Goal: Communication & Community: Answer question/provide support

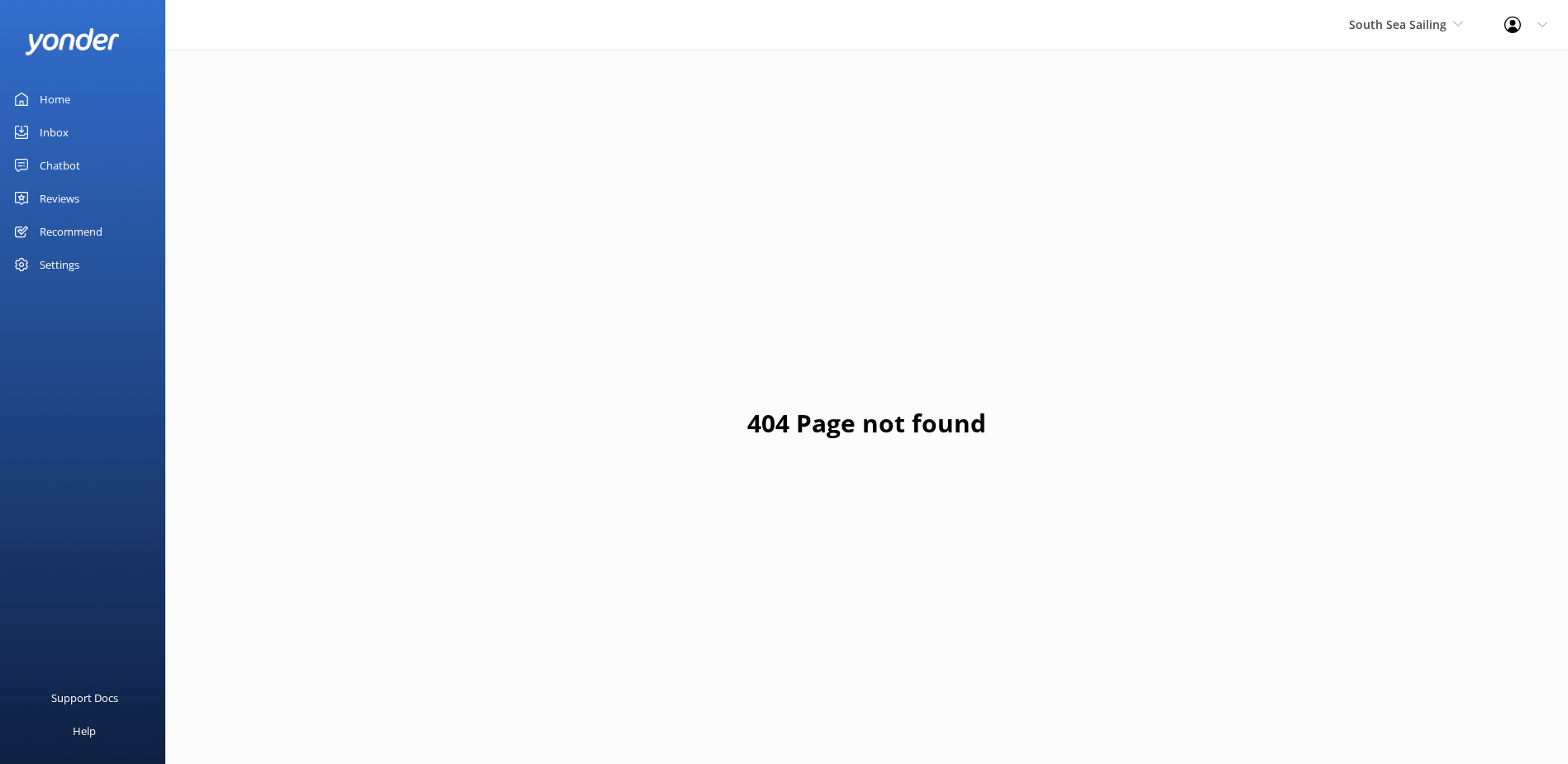
click at [1433, 19] on span "South Sea Sailing" at bounding box center [1398, 24] width 98 height 16
click at [1402, 82] on link "South Sea Sailing" at bounding box center [1412, 70] width 166 height 40
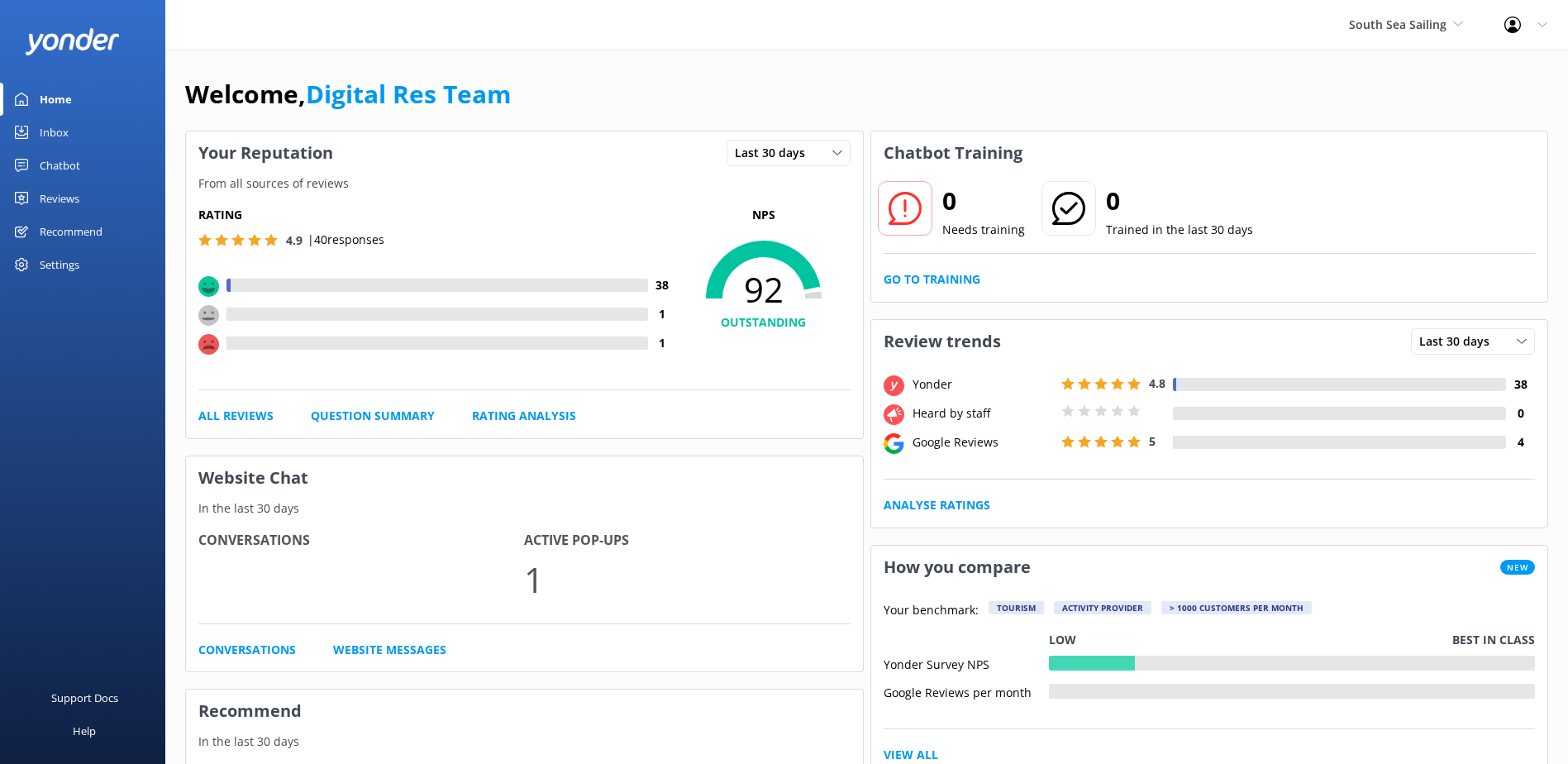
click at [65, 127] on div "Inbox" at bounding box center [54, 132] width 29 height 33
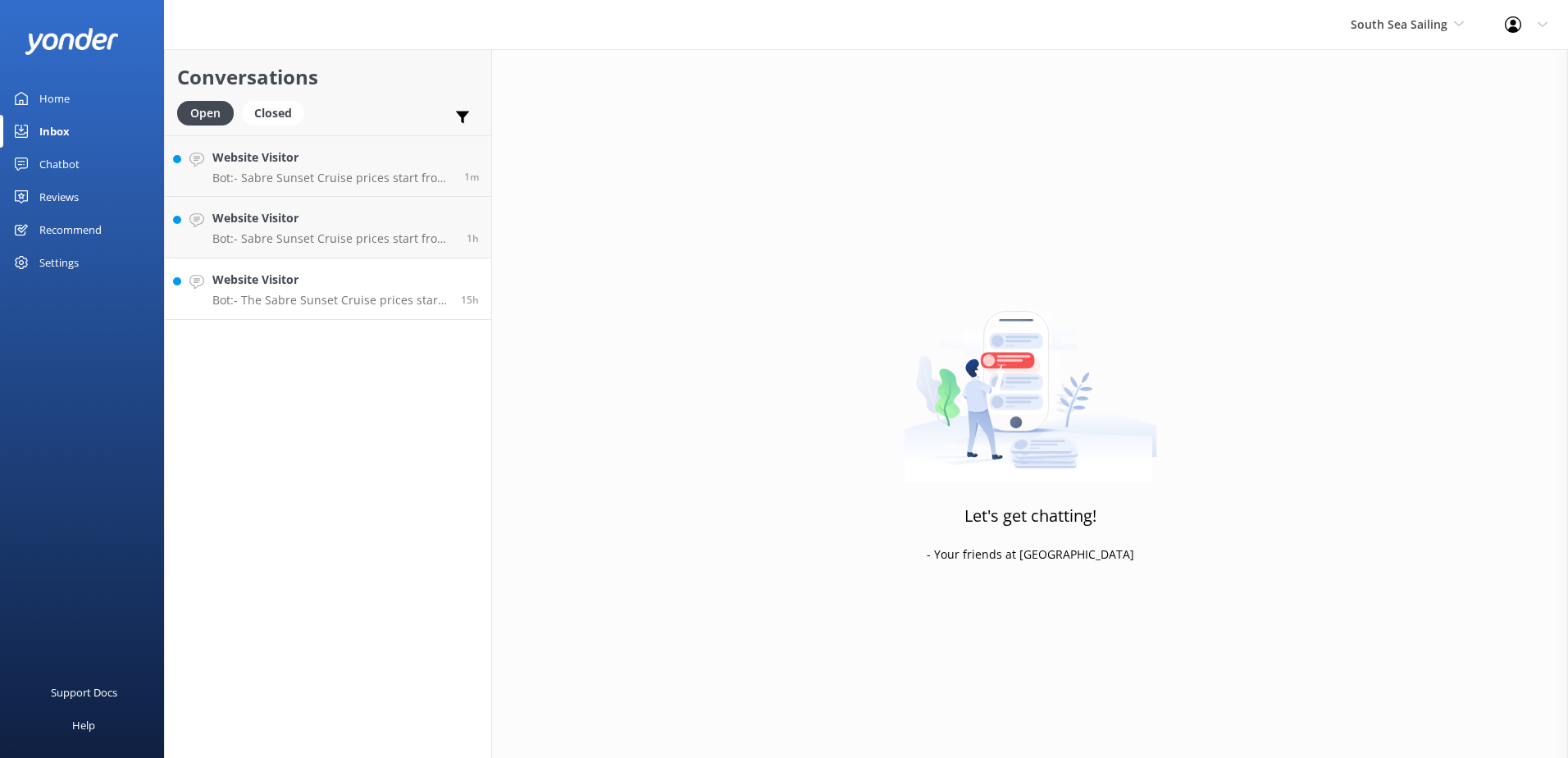
click at [298, 283] on h4 "Website Visitor" at bounding box center [331, 280] width 237 height 18
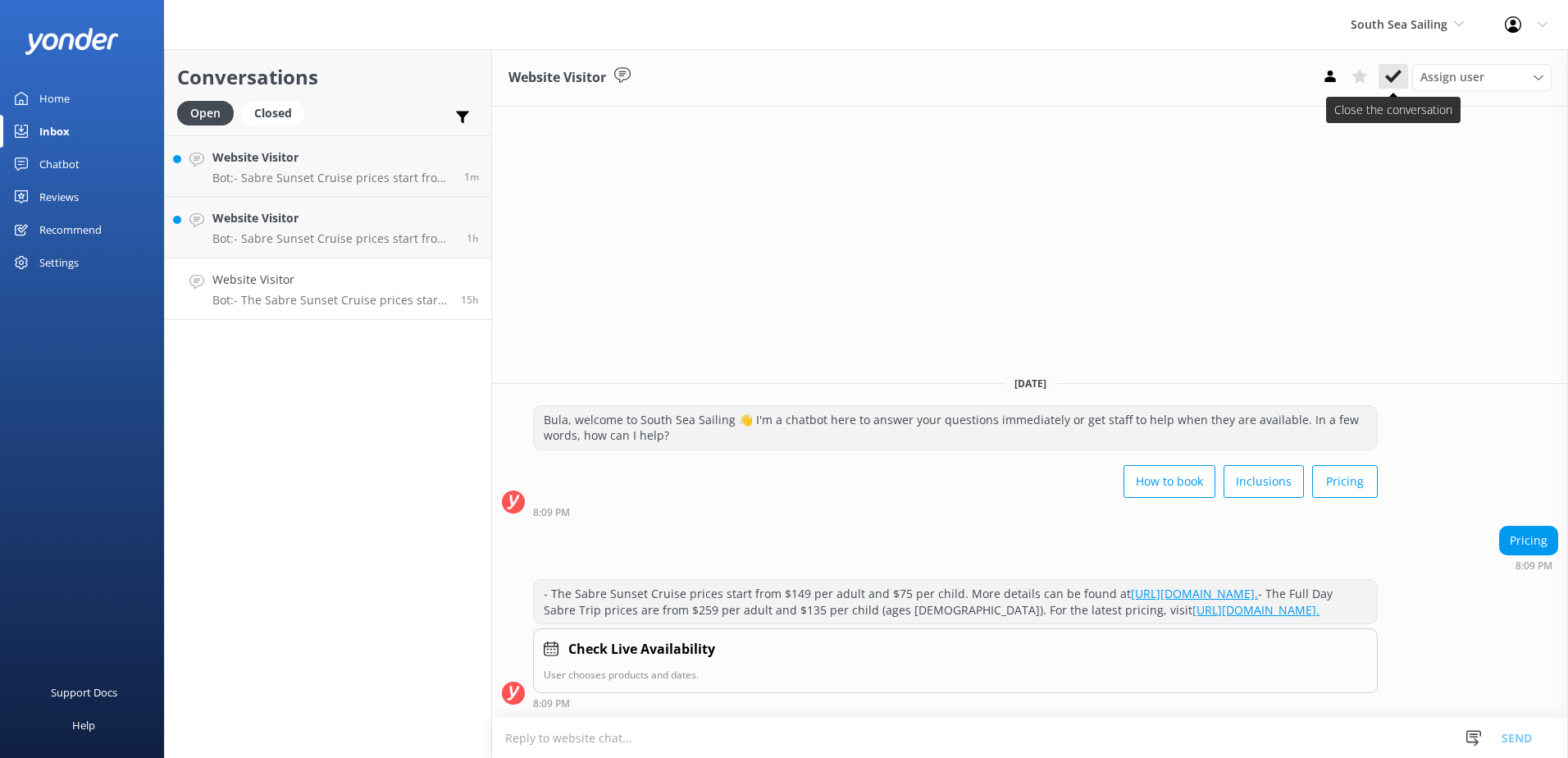
click at [1400, 68] on icon at bounding box center [1394, 76] width 16 height 16
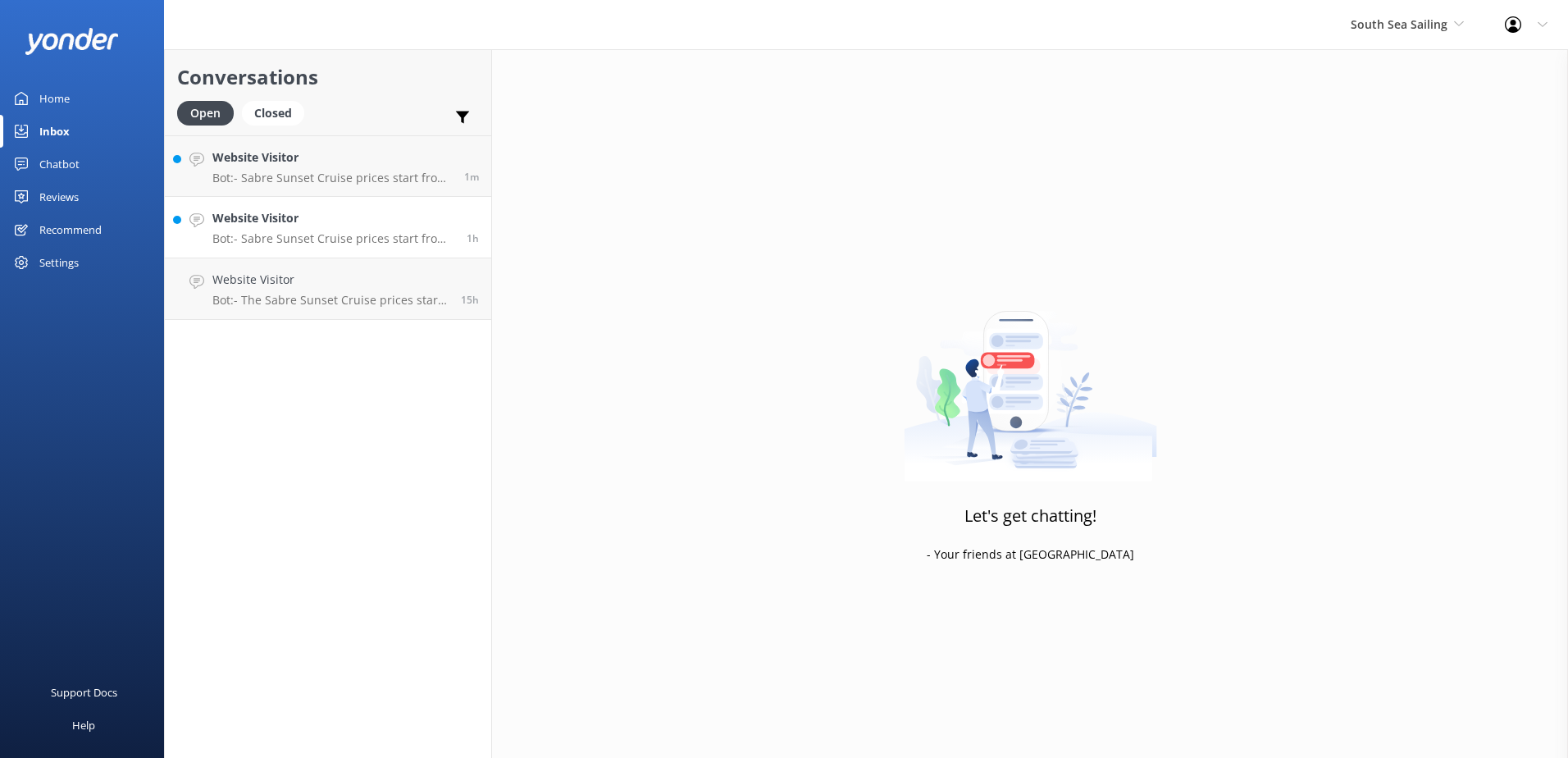
click at [365, 234] on p "Bot: - Sabre Sunset Cruise prices start from $149 per adult and $75 per child. …" at bounding box center [333, 239] width 242 height 15
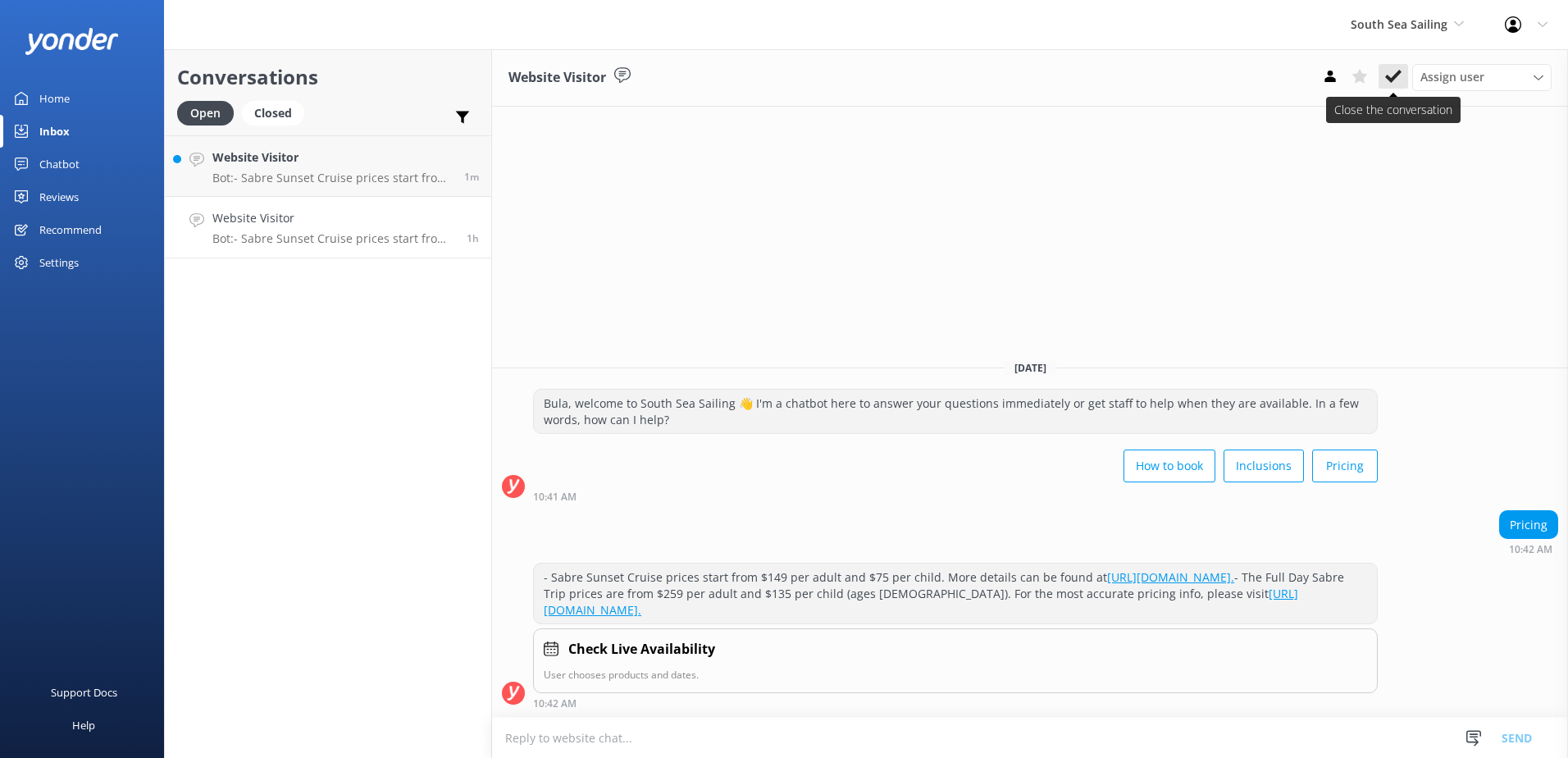
click at [1403, 79] on button at bounding box center [1394, 76] width 30 height 25
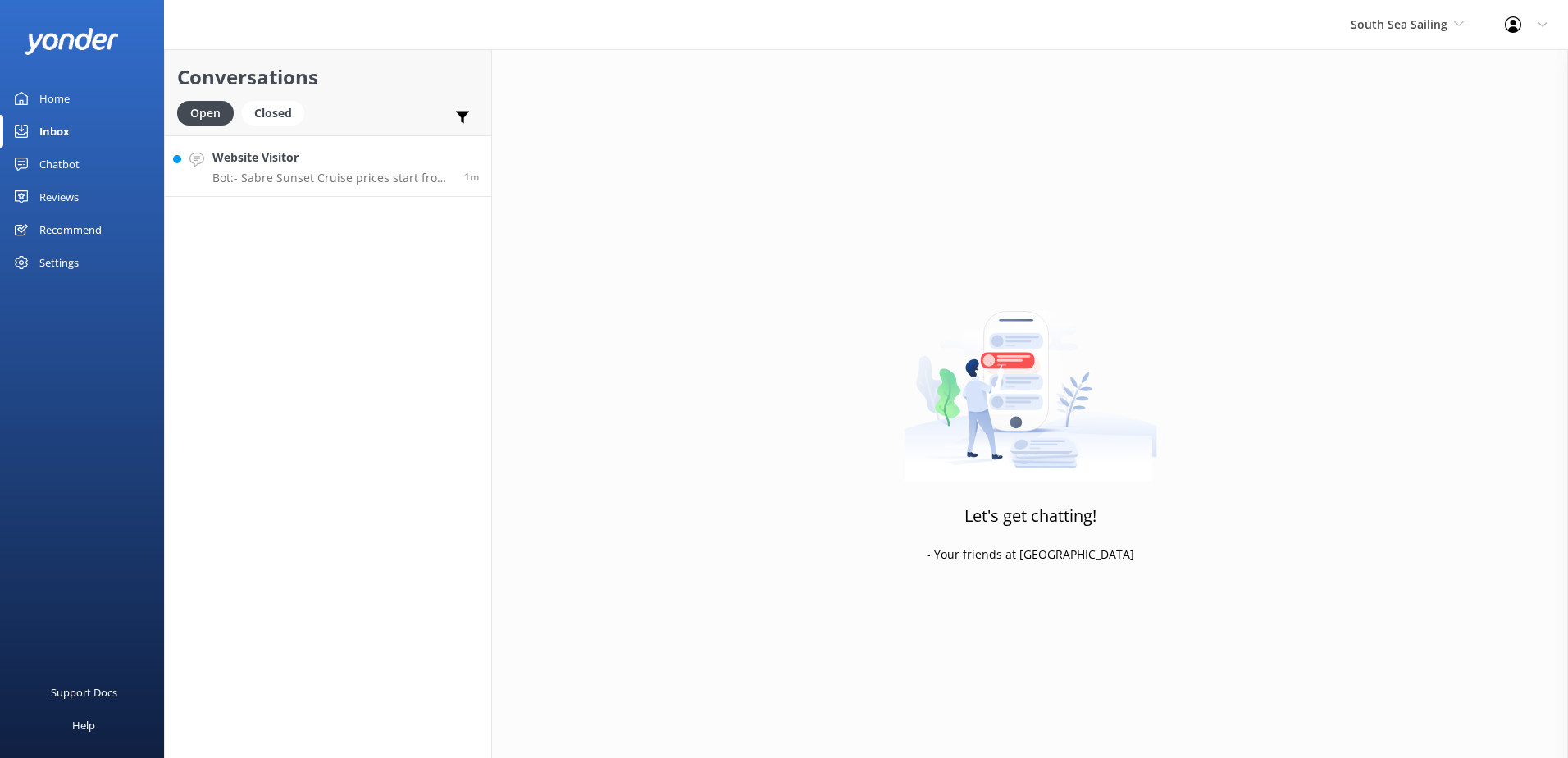
click at [363, 177] on p "Bot: - Sabre Sunset Cruise prices start from $149 per adult and $75 per child. …" at bounding box center [333, 178] width 240 height 15
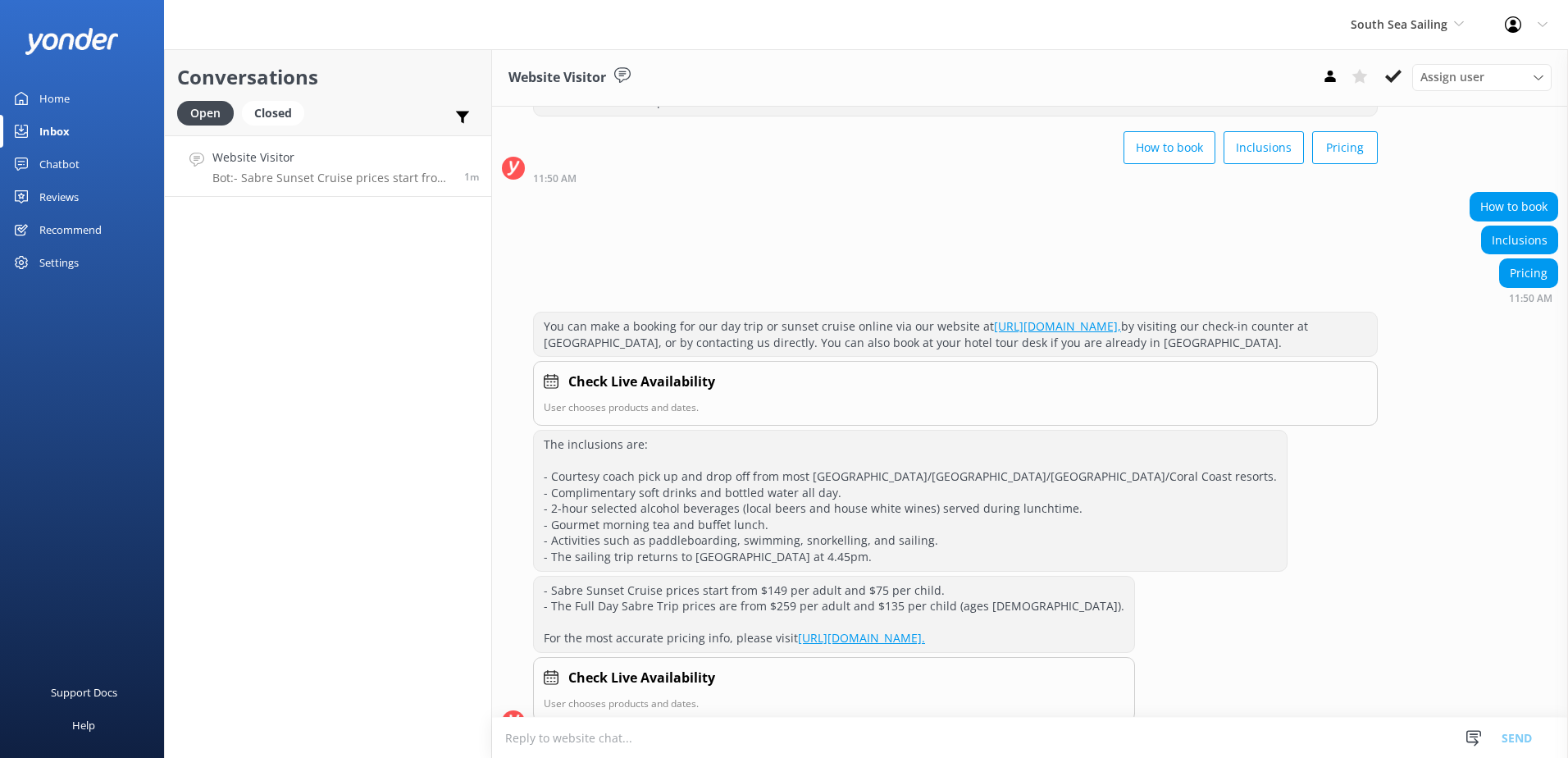
scroll to position [108, 0]
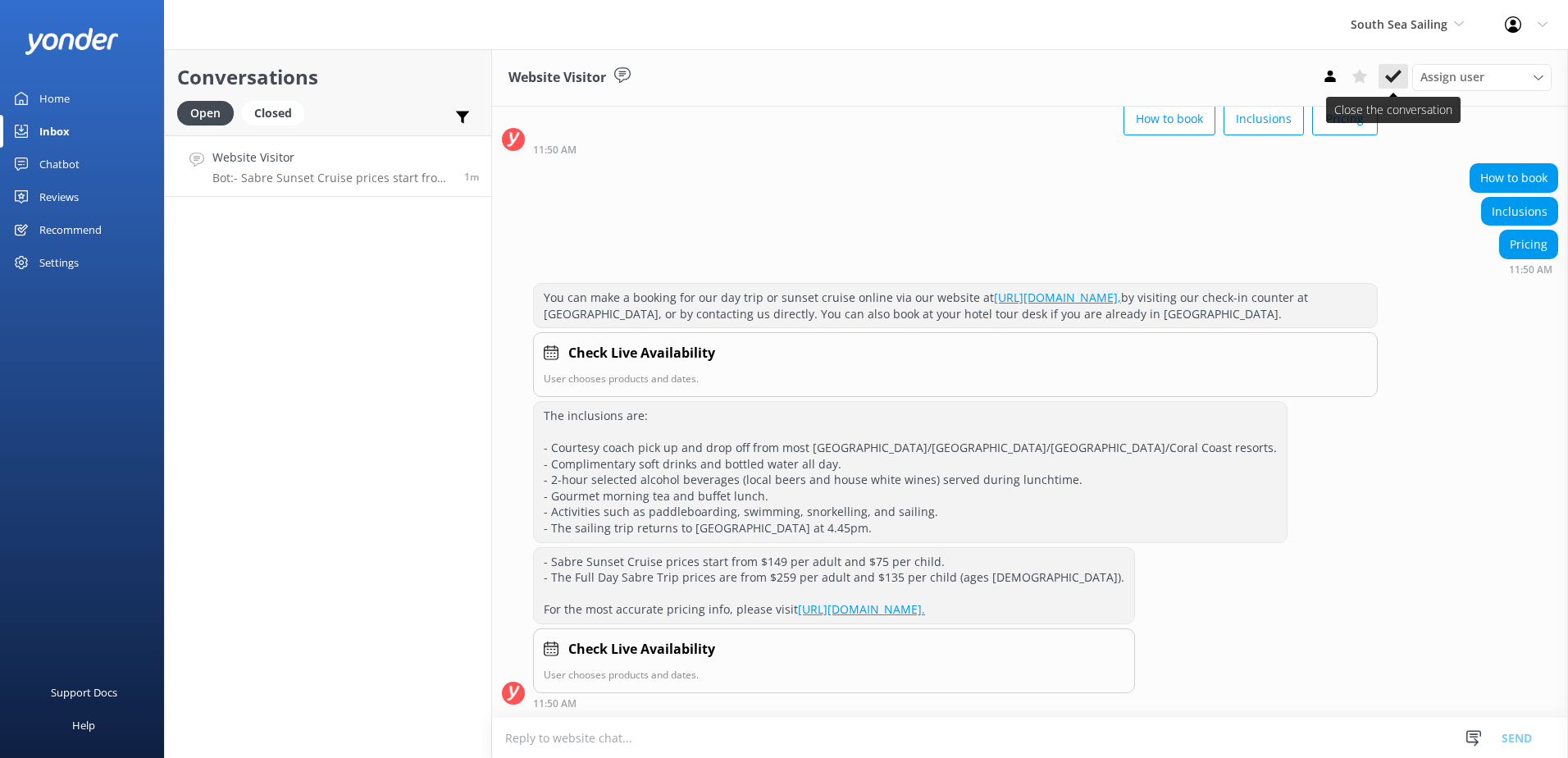
click at [1395, 81] on icon at bounding box center [1394, 76] width 16 height 16
click at [1405, 24] on span "South Sea Sailing" at bounding box center [1400, 24] width 97 height 16
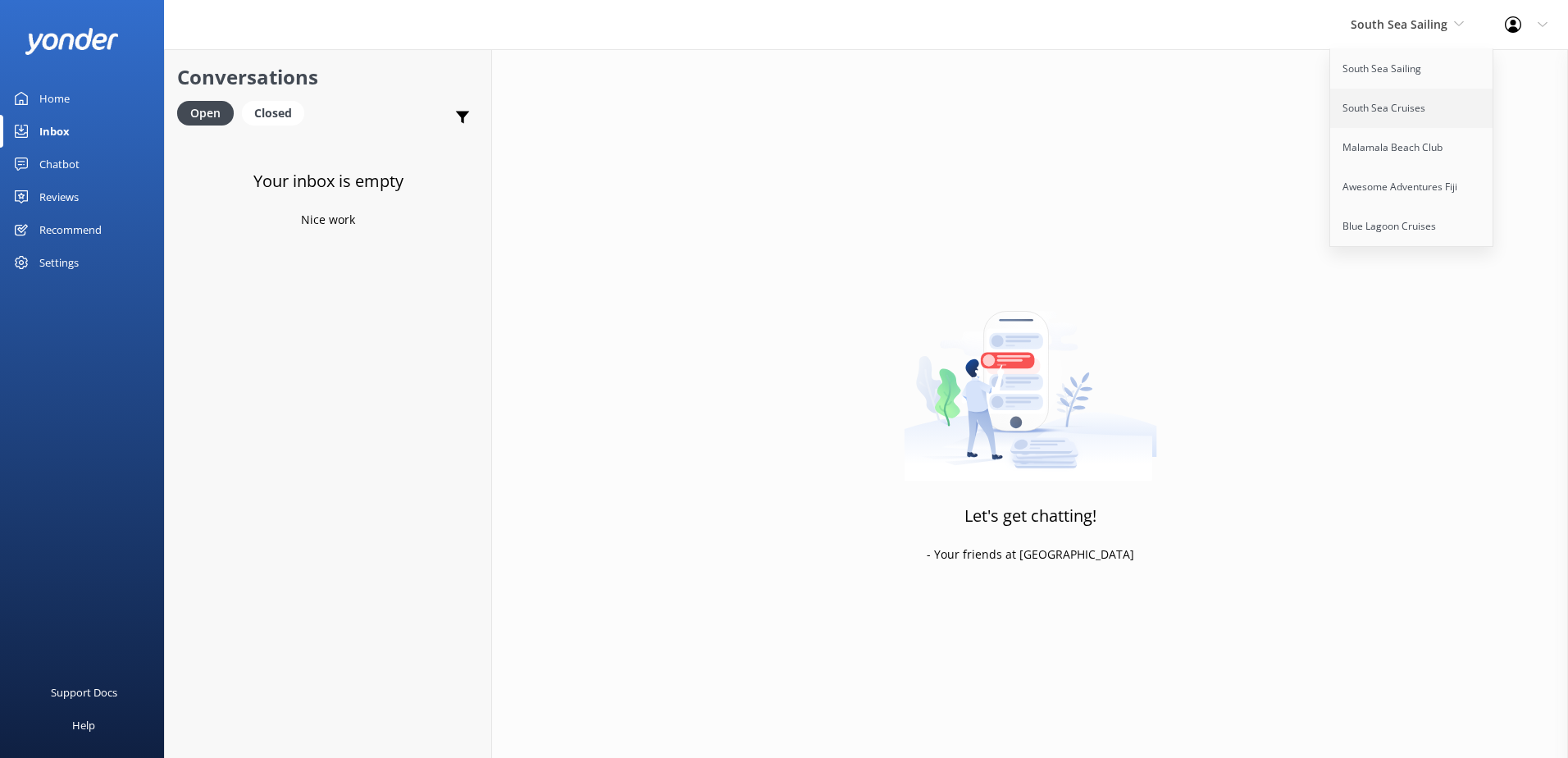
click at [1398, 100] on link "South Sea Cruises" at bounding box center [1413, 108] width 164 height 39
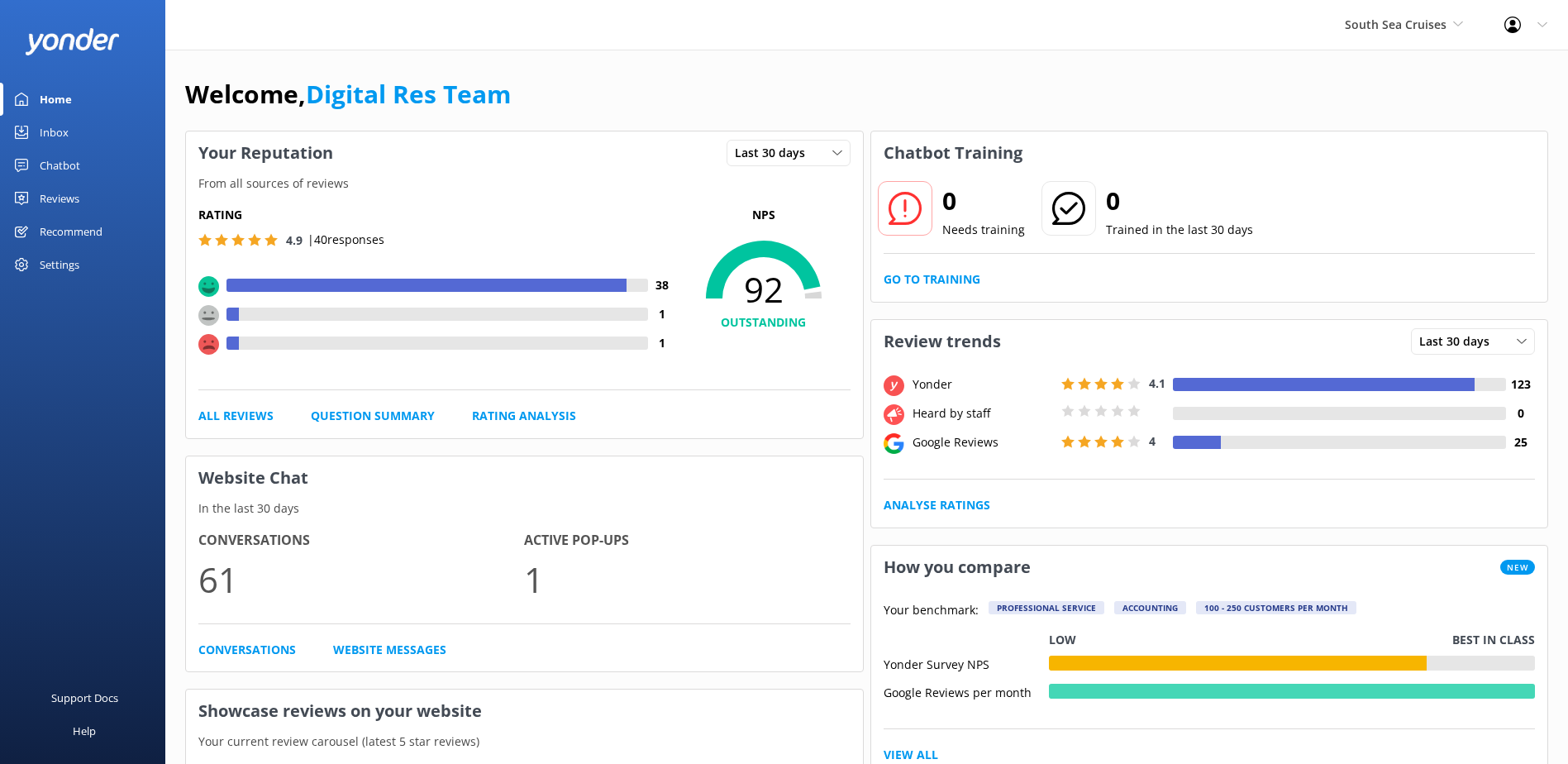
click at [70, 136] on link "Inbox" at bounding box center [83, 132] width 166 height 33
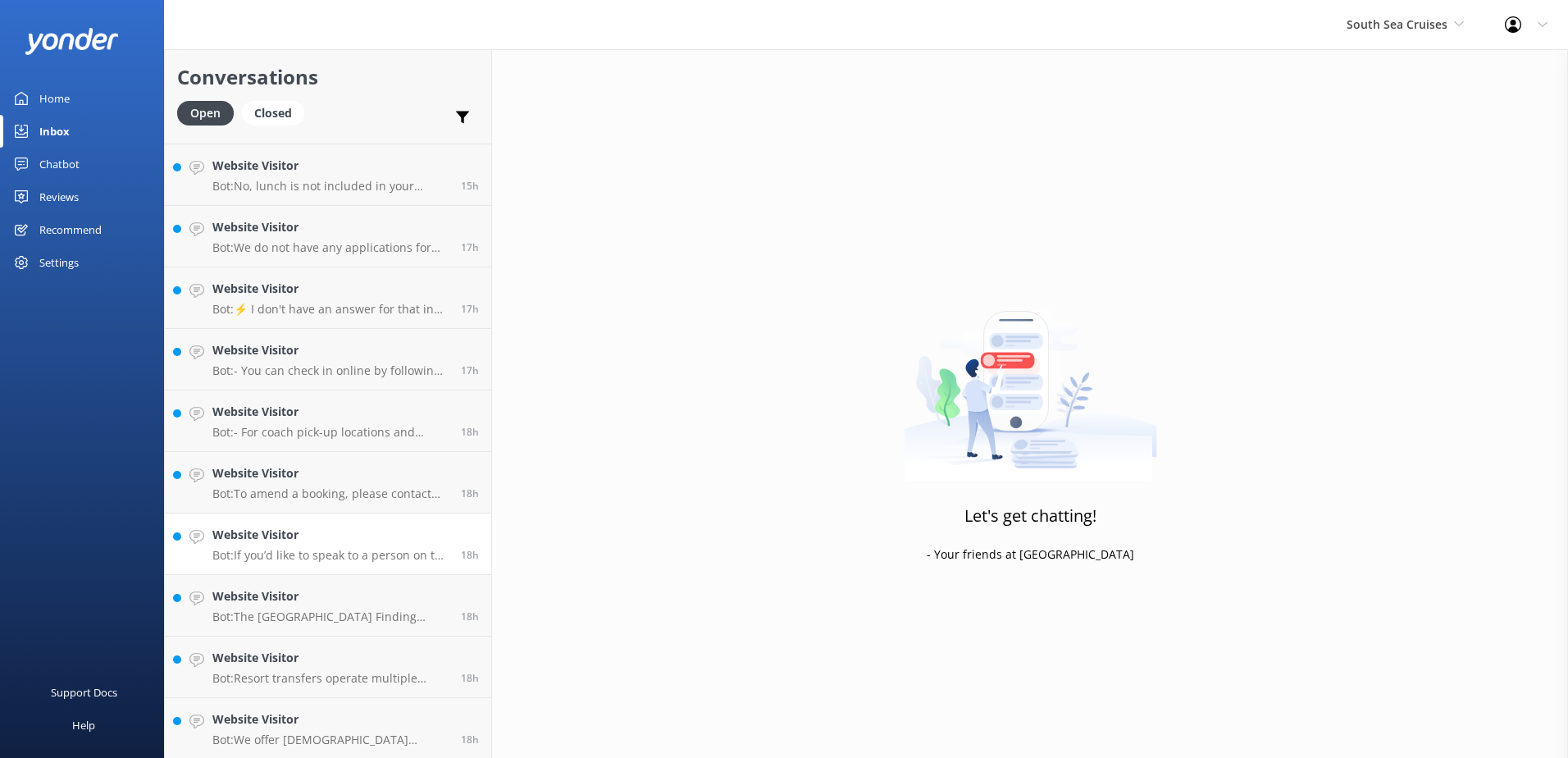
scroll to position [1038, 0]
click at [363, 719] on h4 "Website Visitor" at bounding box center [331, 718] width 237 height 18
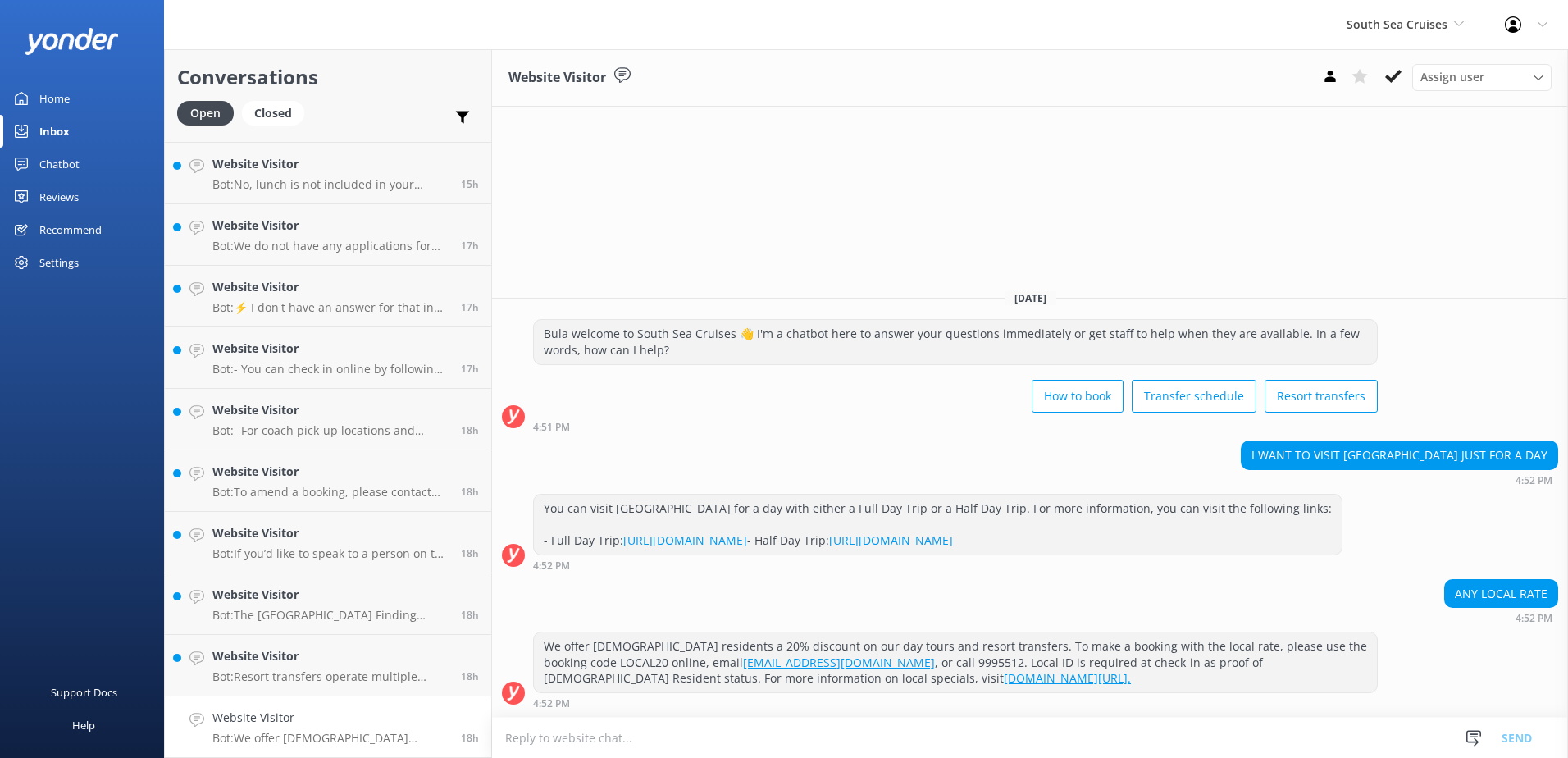
click at [1398, 46] on div "South Sea Cruises South Sea Sailing South Sea Cruises Malamala Beach Club Aweso…" at bounding box center [1405, 25] width 159 height 49
click at [1258, 72] on div "Website Visitor Assign user Alyssa Sonya Digital Res Team Brenda Fenton Asena N…" at bounding box center [1030, 78] width 1076 height 57
click at [1433, 21] on span "South Sea Cruises" at bounding box center [1397, 24] width 101 height 16
click at [1401, 73] on use at bounding box center [1394, 76] width 16 height 13
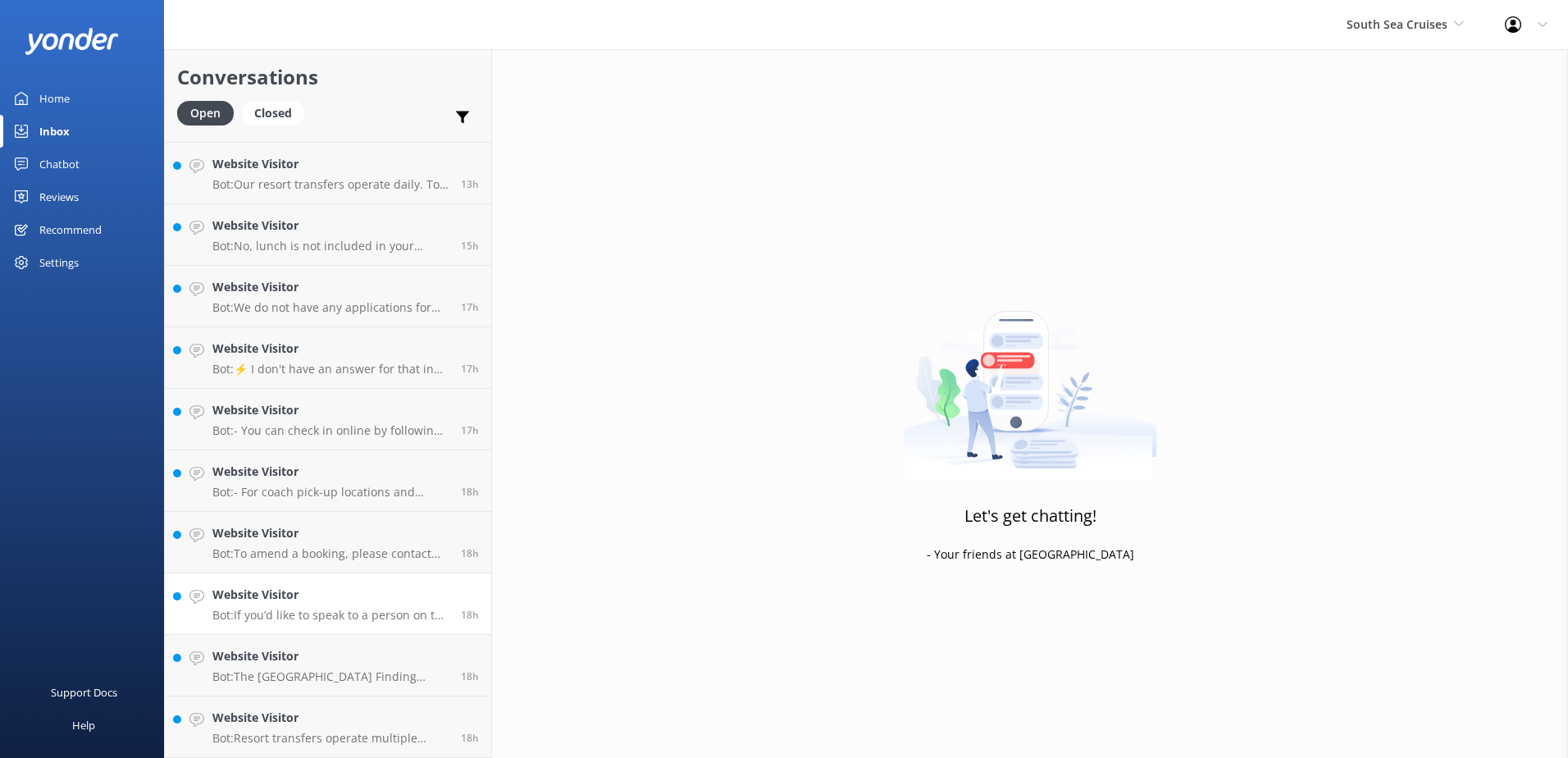
scroll to position [976, 0]
click at [363, 716] on h4 "Website Visitor" at bounding box center [331, 718] width 237 height 18
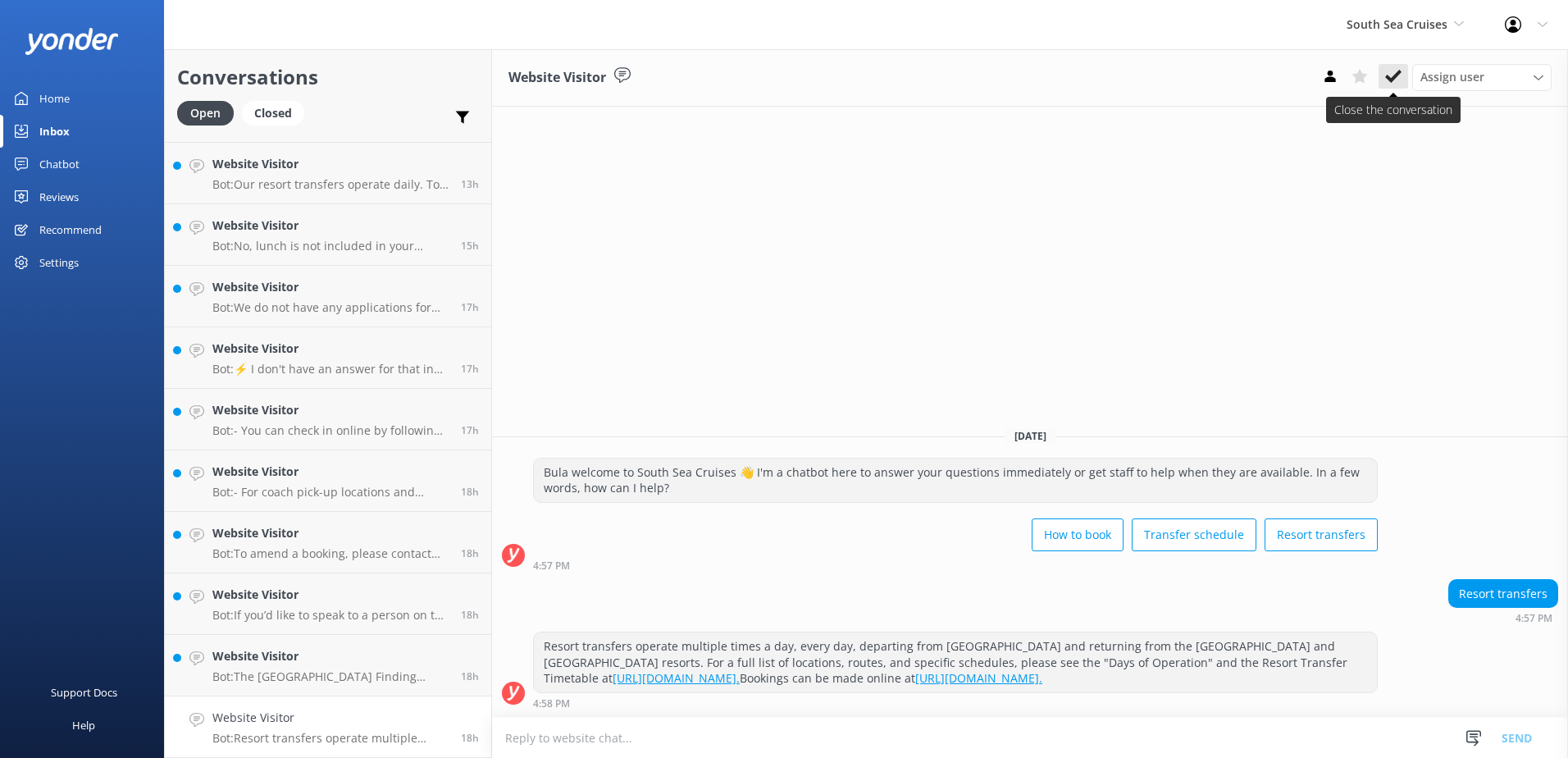
click at [1402, 71] on button at bounding box center [1394, 76] width 30 height 25
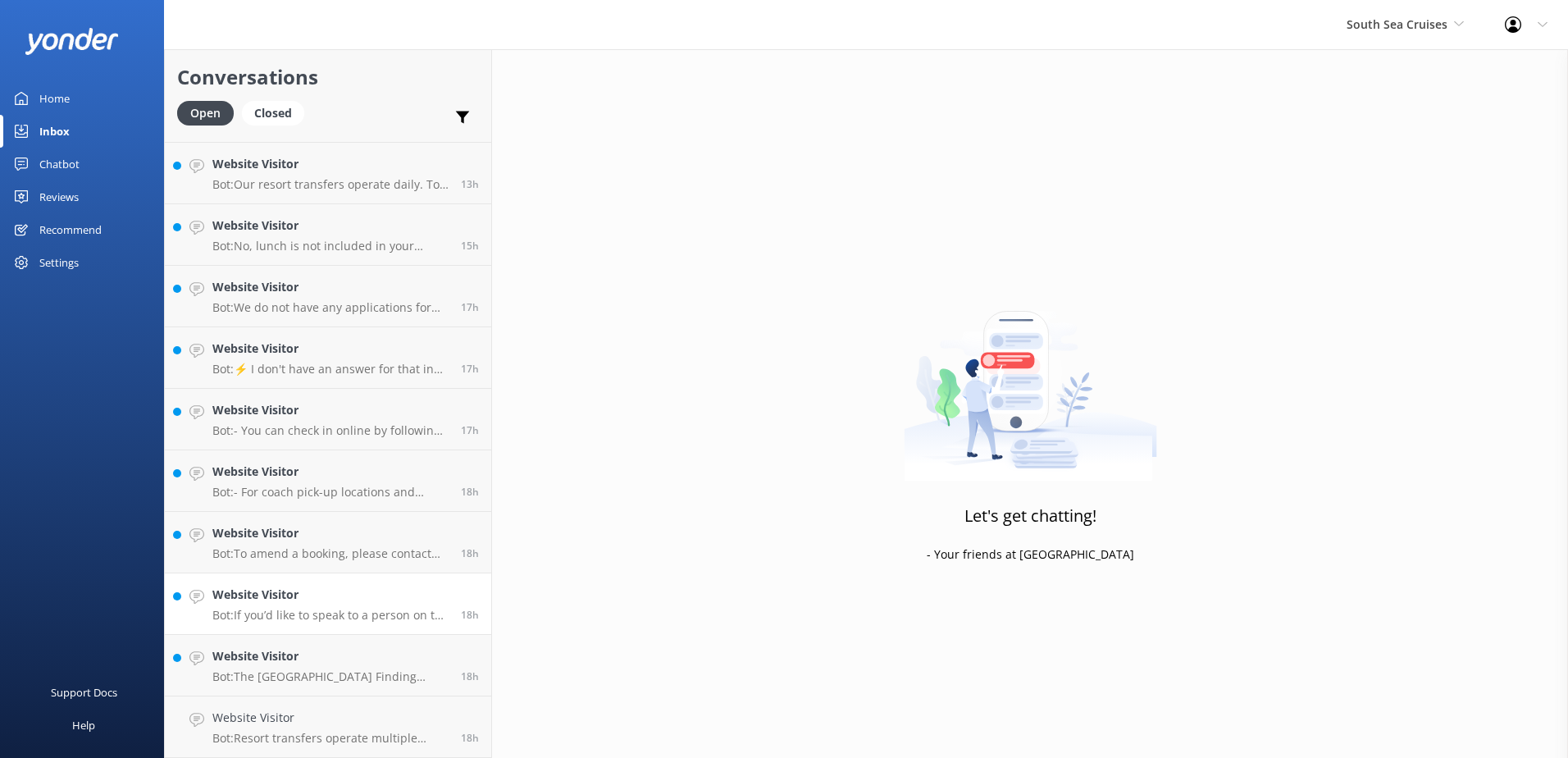
scroll to position [915, 0]
click at [385, 720] on h4 "Website Visitor" at bounding box center [331, 718] width 237 height 18
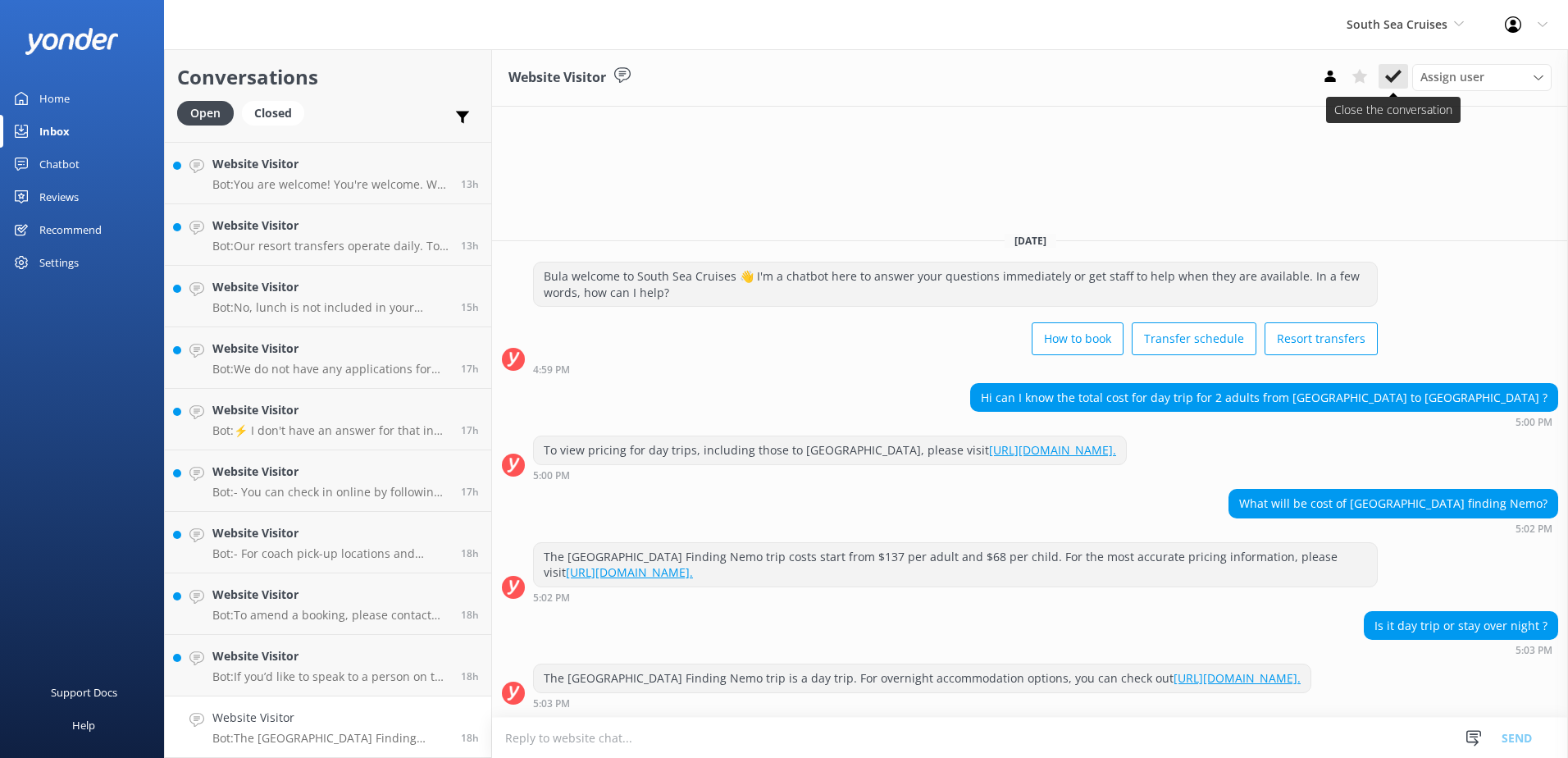
click at [1390, 64] on button at bounding box center [1394, 76] width 30 height 25
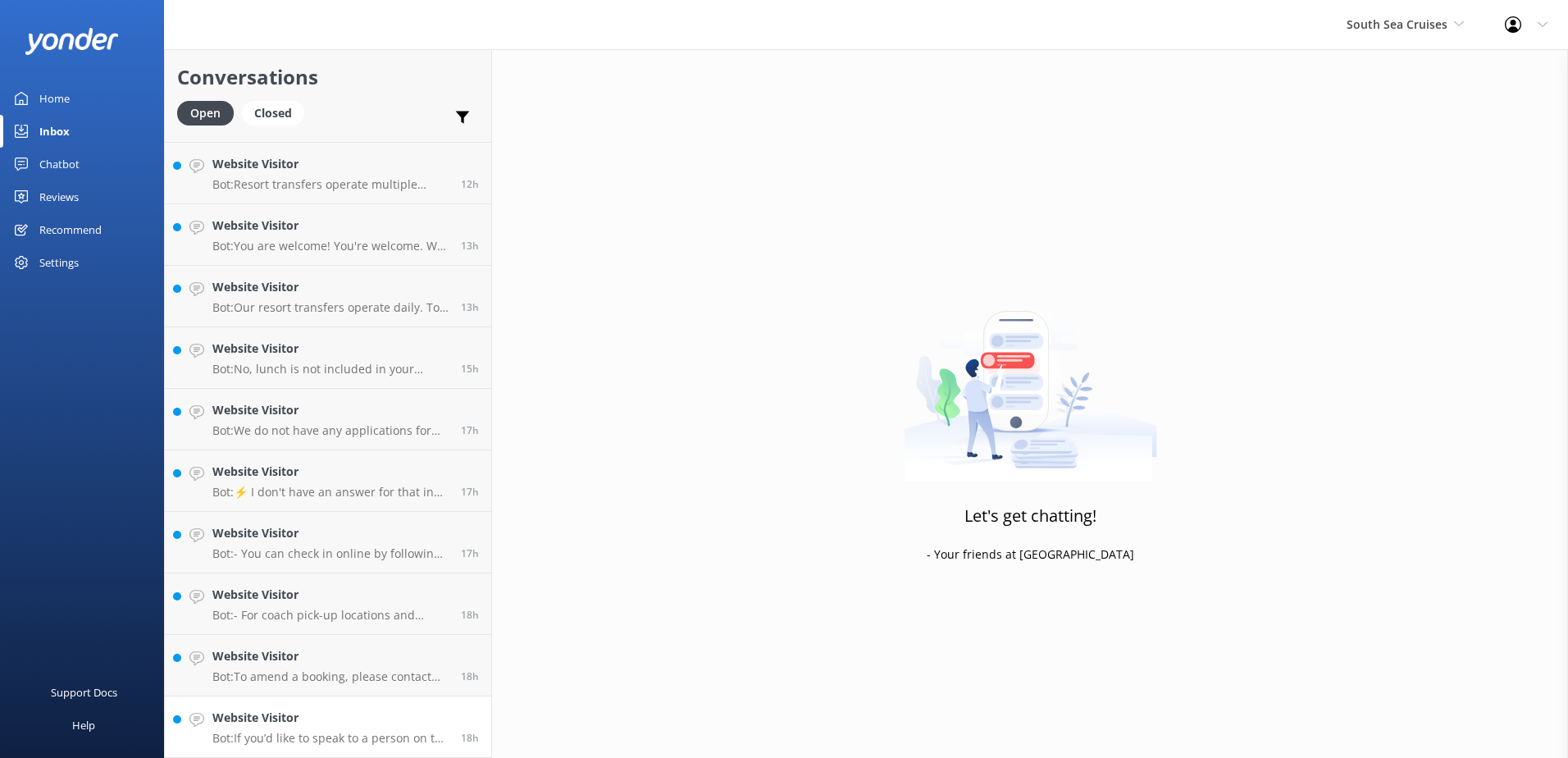
scroll to position [854, 0]
click at [357, 724] on h4 "Website Visitor" at bounding box center [331, 718] width 237 height 18
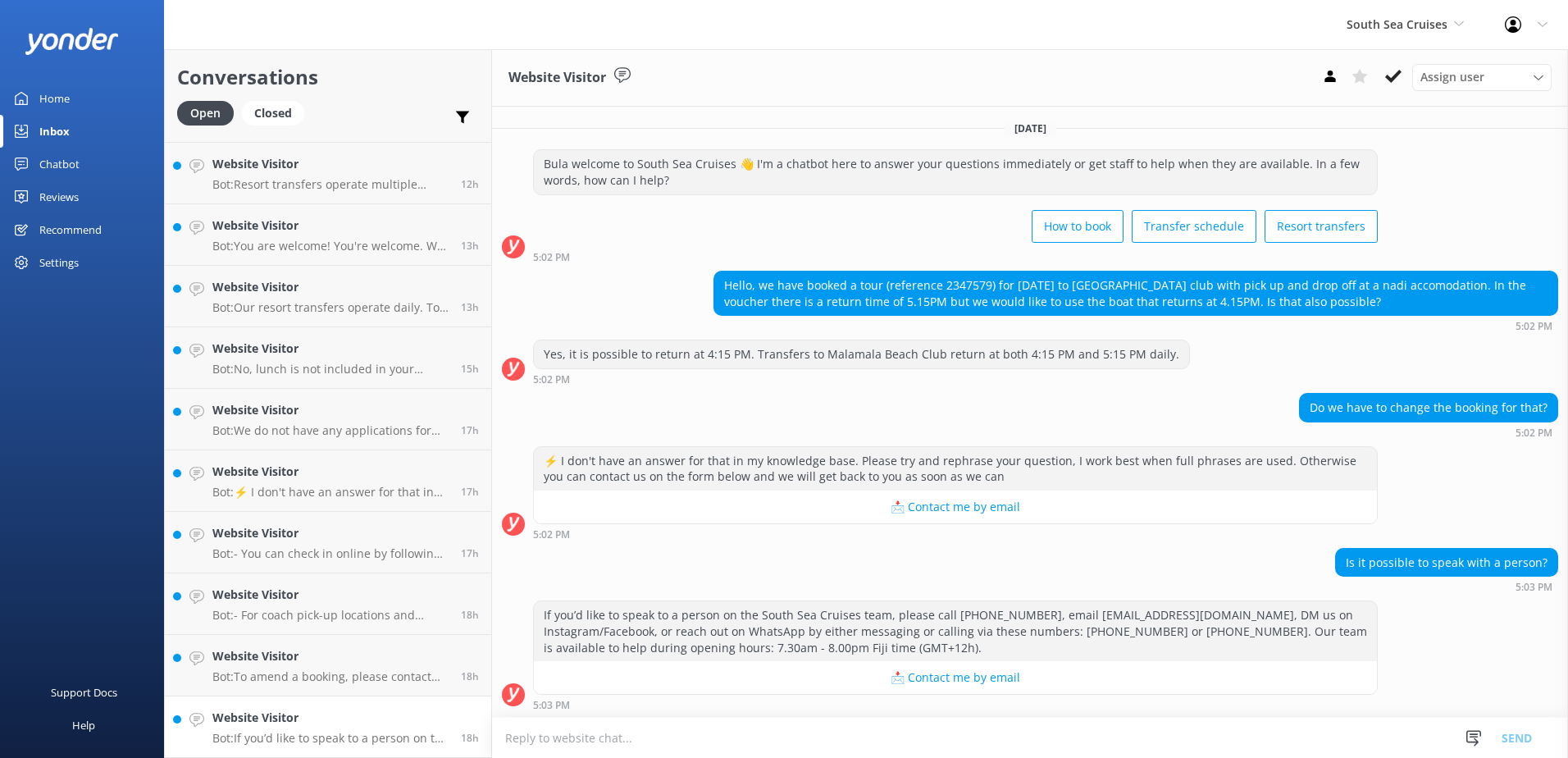
scroll to position [2, 0]
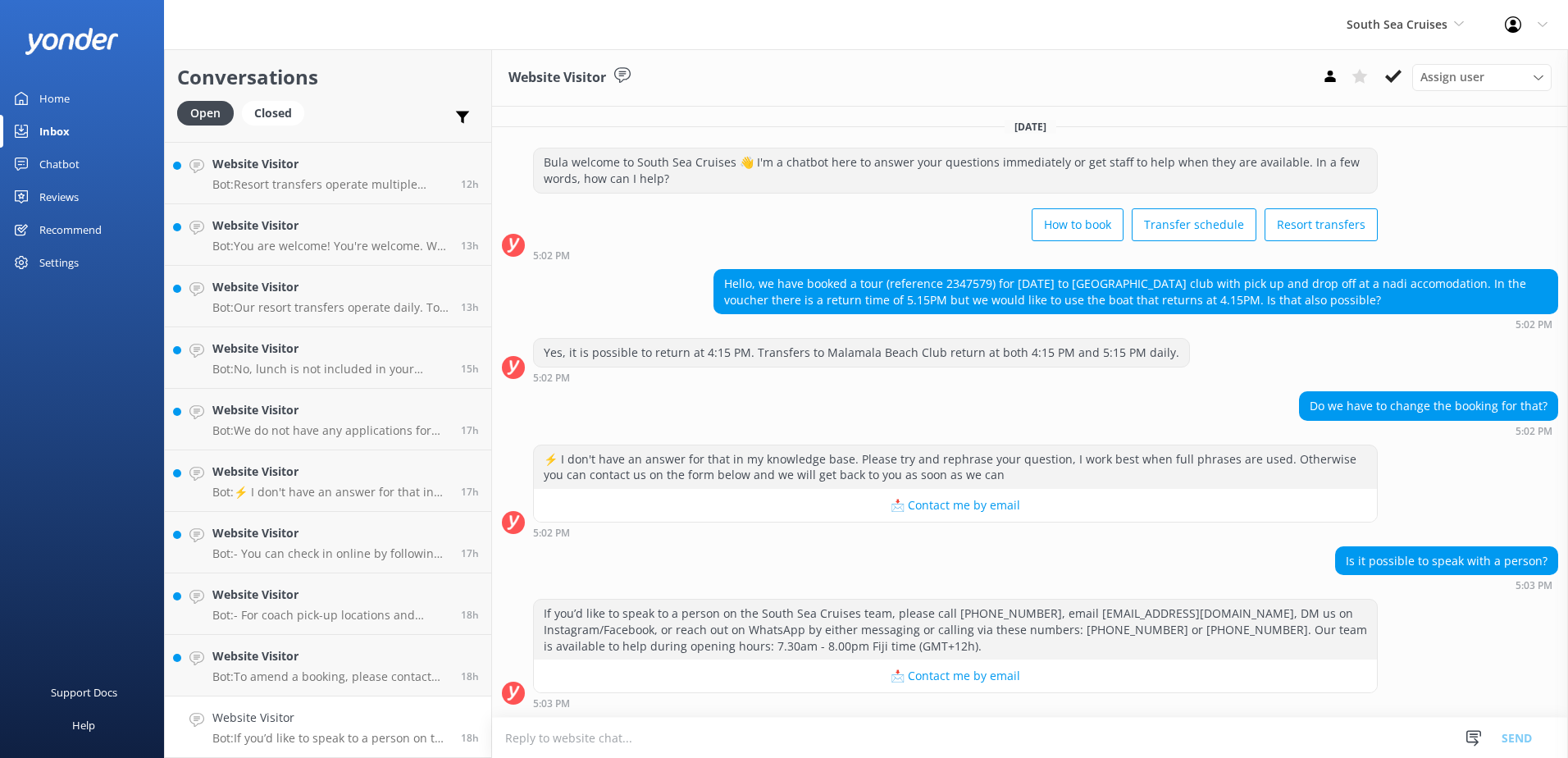
click at [981, 287] on div "Hello, we have booked a tour (reference 2347579) for tomorrow to Malamala beach…" at bounding box center [1136, 292] width 844 height 44
drag, startPoint x: 985, startPoint y: 284, endPoint x: 937, endPoint y: 286, distance: 48.0
click at [937, 286] on div "Hello, we have booked a tour (reference 2347579) for tomorrow to Malamala beach…" at bounding box center [1136, 292] width 844 height 44
drag, startPoint x: 937, startPoint y: 286, endPoint x: 945, endPoint y: 281, distance: 9.4
copy div "2347579"
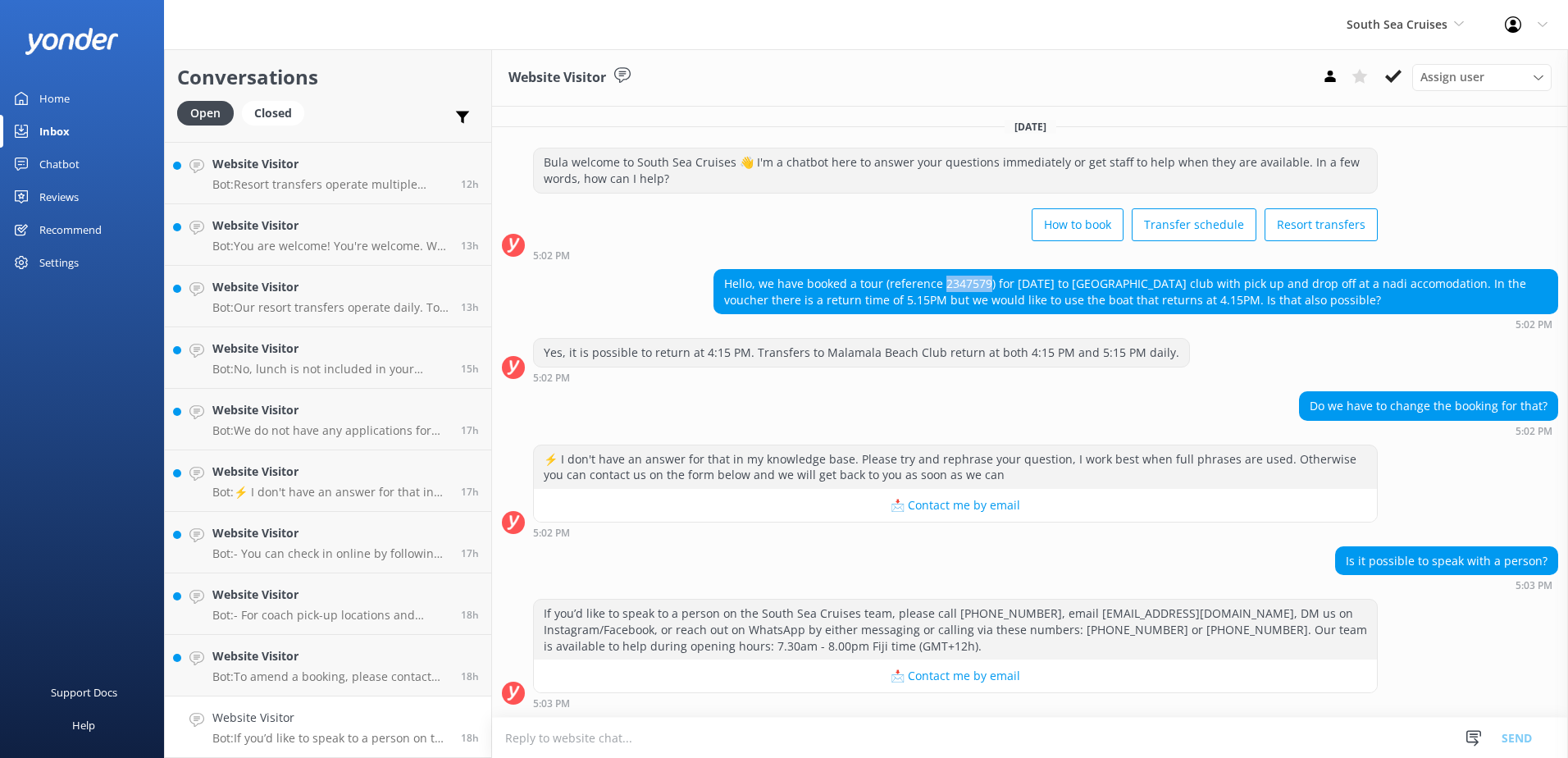
drag, startPoint x: 1392, startPoint y: 81, endPoint x: 1376, endPoint y: 94, distance: 20.6
click at [1392, 81] on use at bounding box center [1394, 76] width 16 height 13
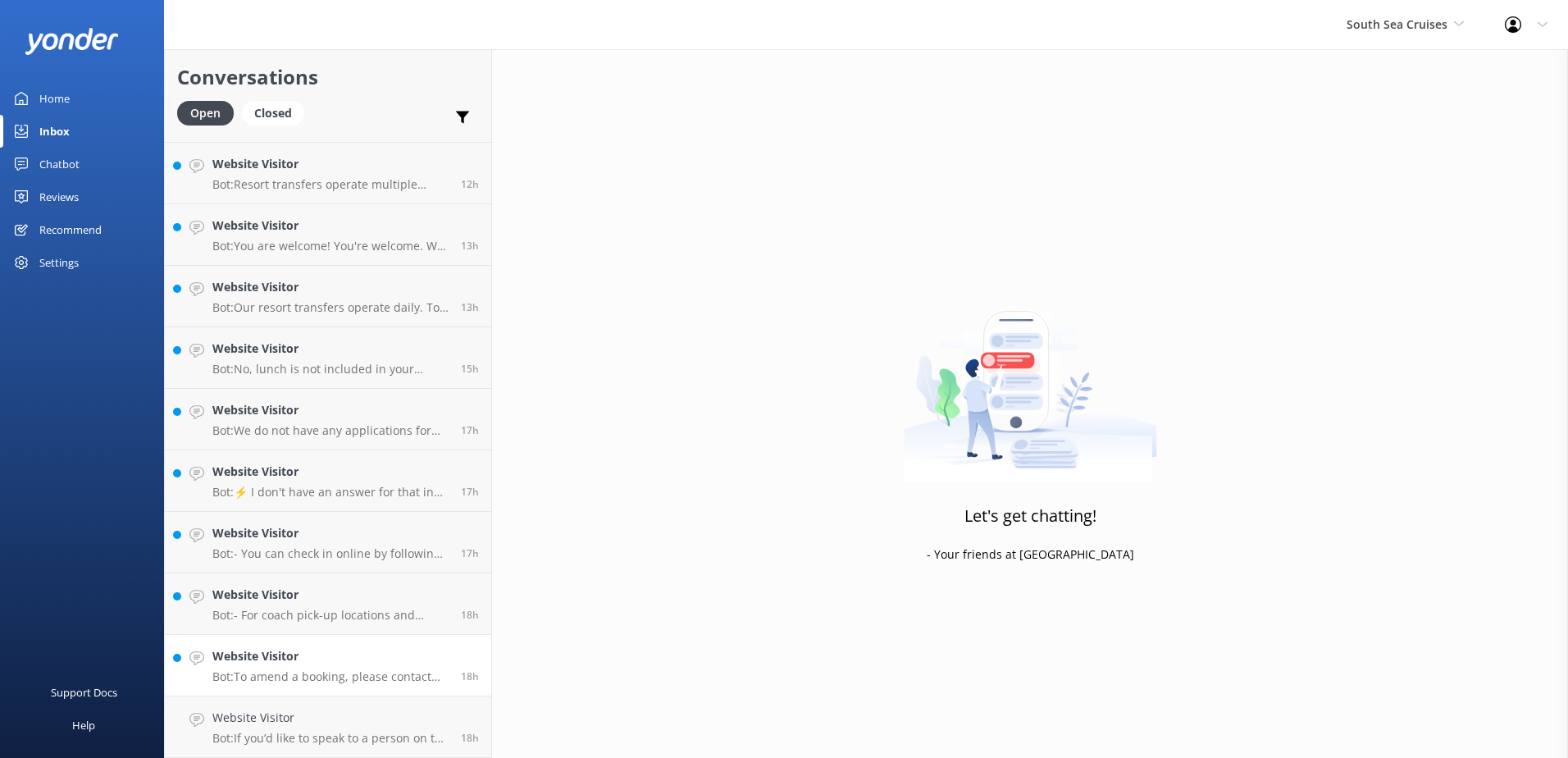
click at [360, 659] on div "Website Visitor Bot: Resort transfers operate multiple times a day, every day, …" at bounding box center [328, 20] width 326 height 1477
click at [352, 724] on h4 "Website Visitor" at bounding box center [331, 718] width 237 height 18
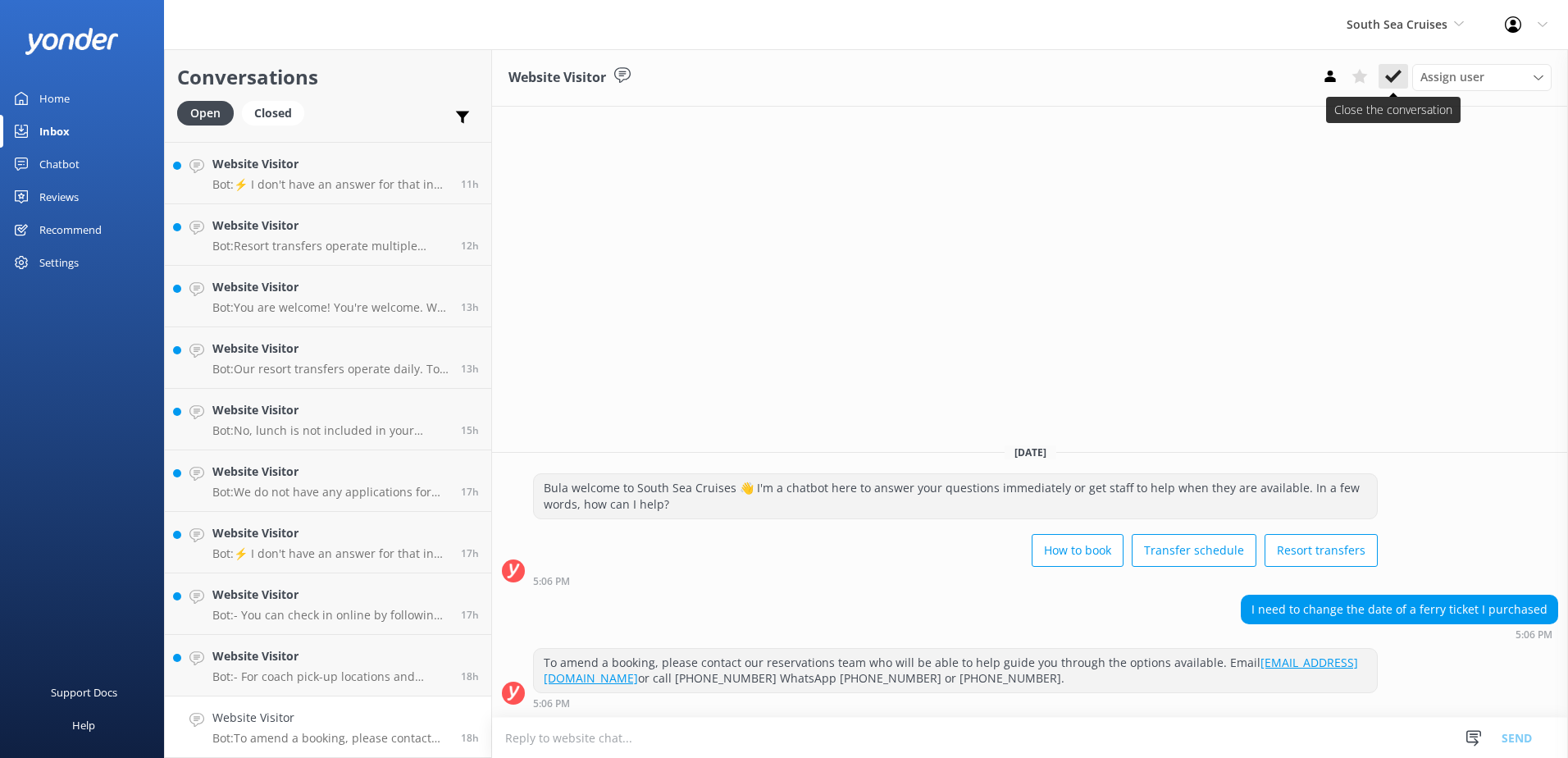
click at [1391, 79] on use at bounding box center [1394, 76] width 16 height 13
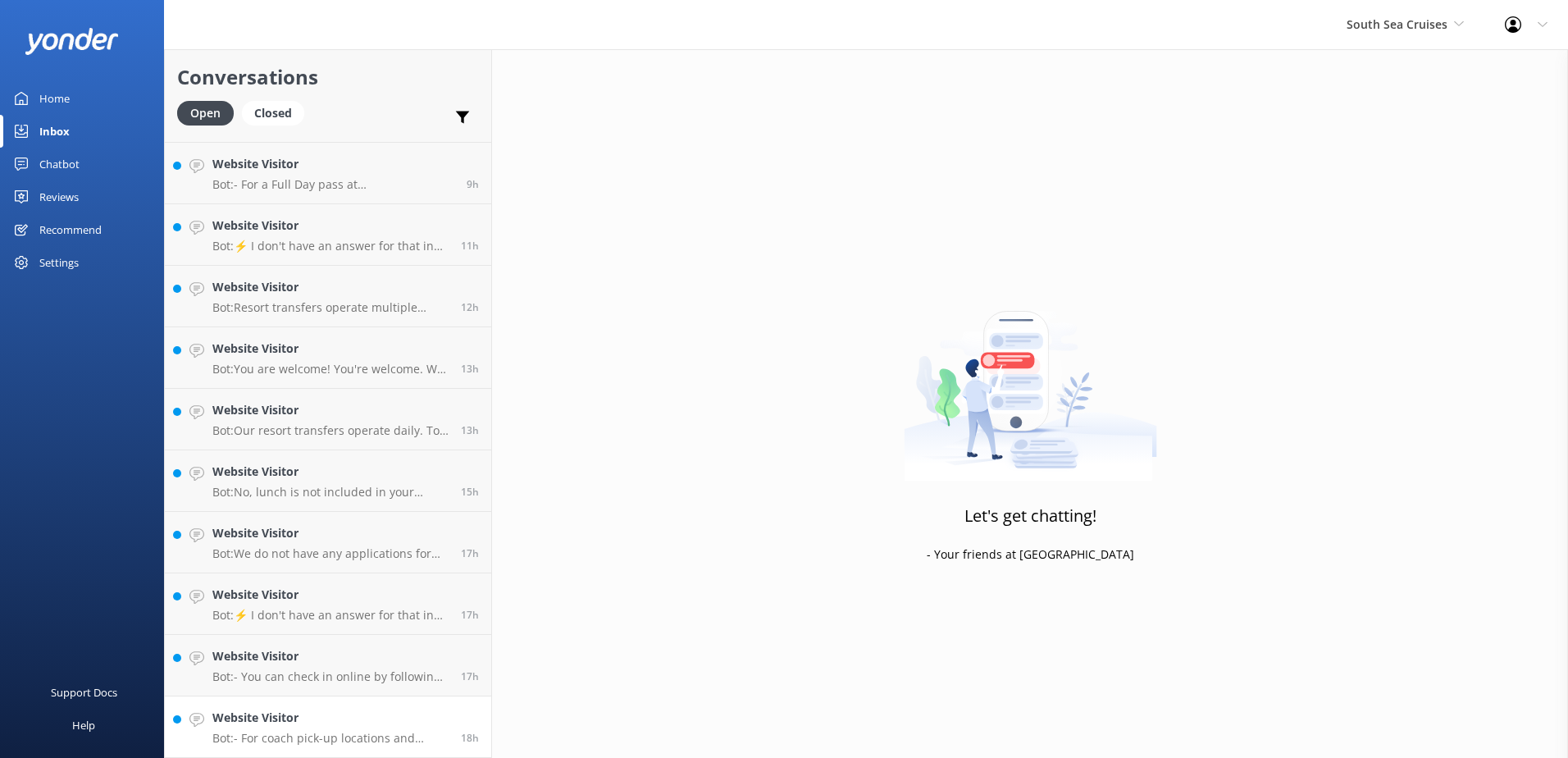
scroll to position [731, 0]
click at [359, 729] on div "Website Visitor Bot: - For coach pick-up locations and schedules, you can view …" at bounding box center [331, 727] width 237 height 36
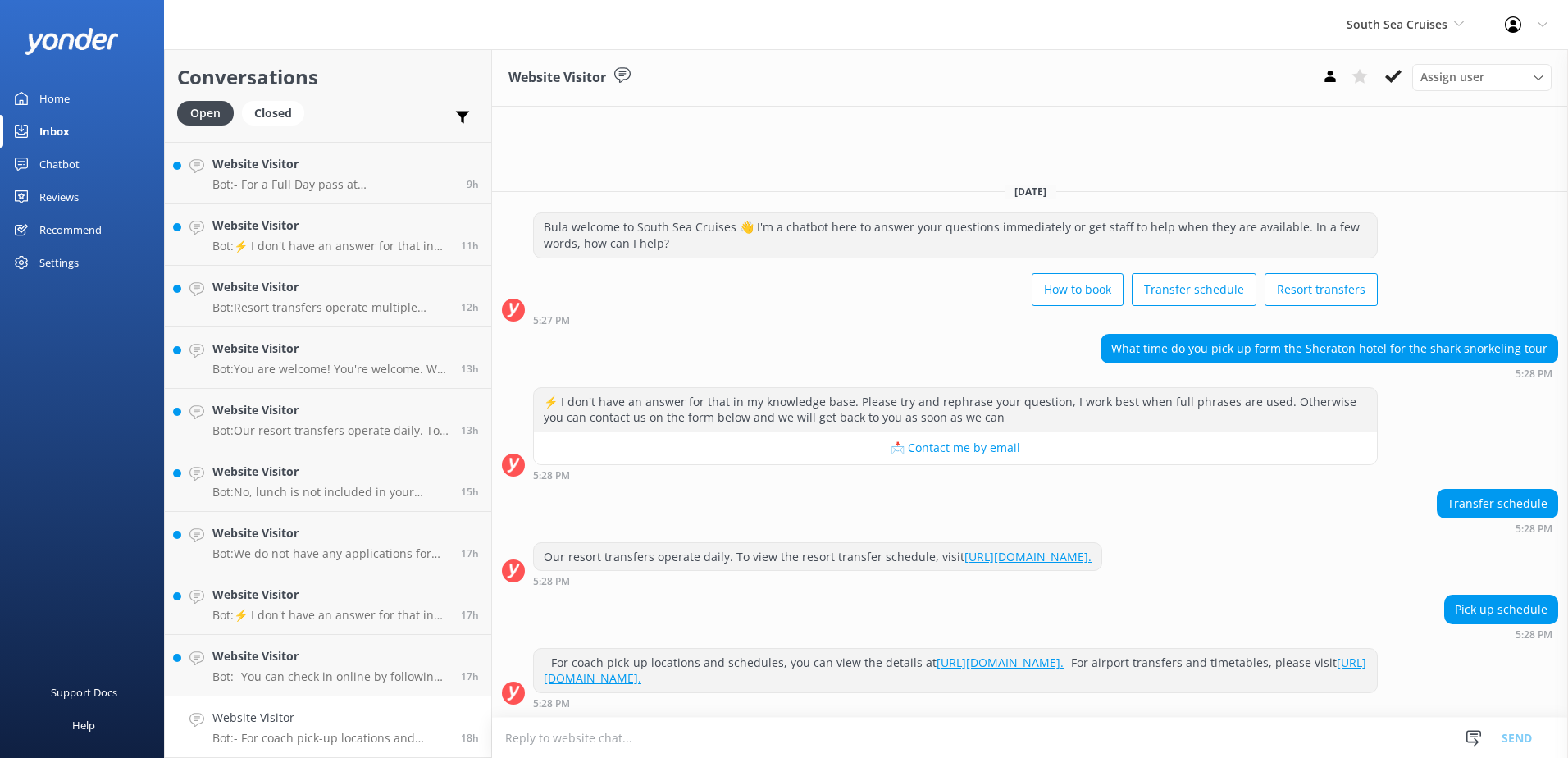
click at [911, 752] on textarea at bounding box center [1030, 737] width 1076 height 40
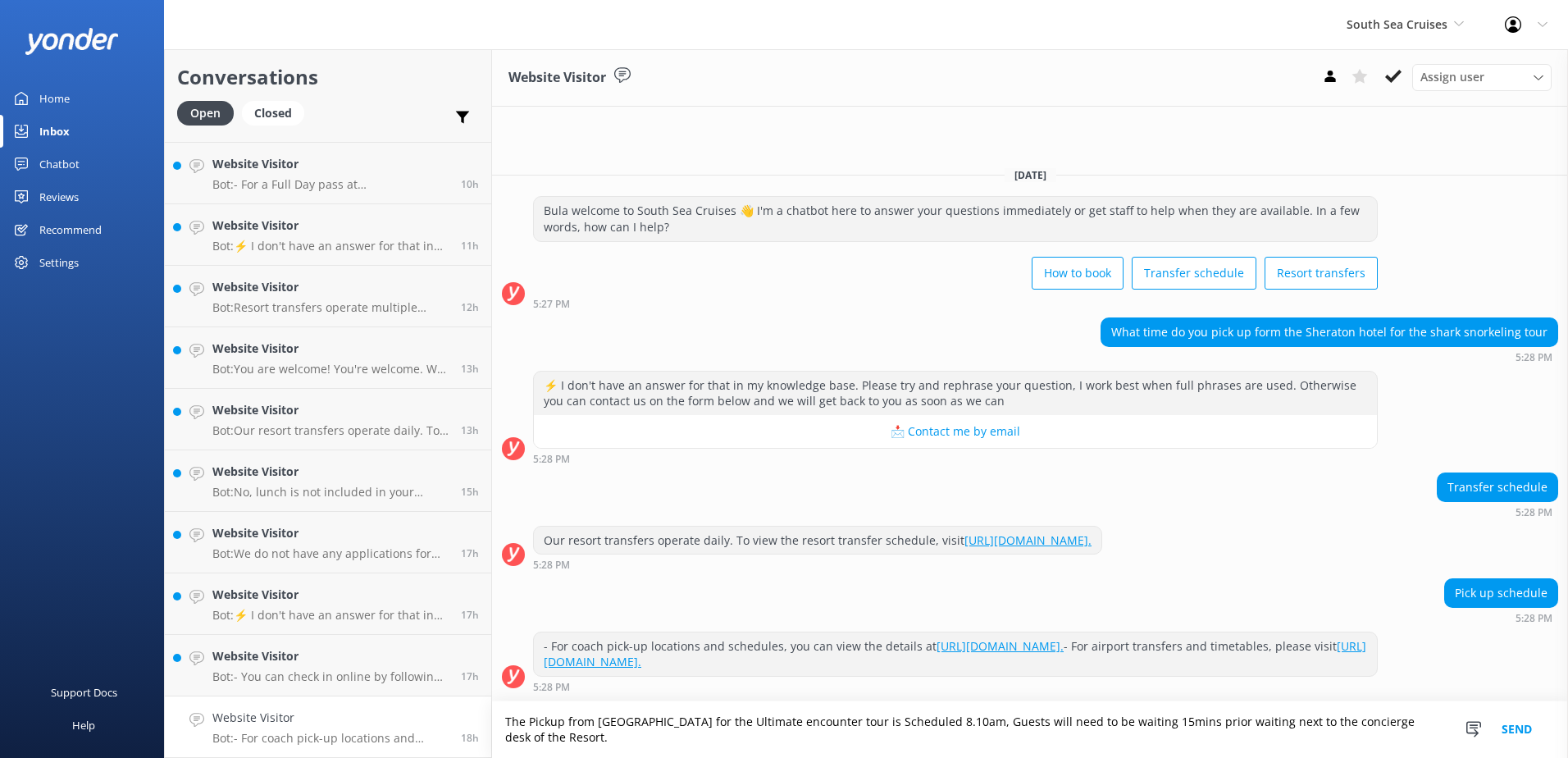
type textarea "The Pickup from Sheraton Fiji resort for the Ultimate encounter tour is Schedul…"
click at [1512, 733] on button "Send" at bounding box center [1517, 729] width 62 height 57
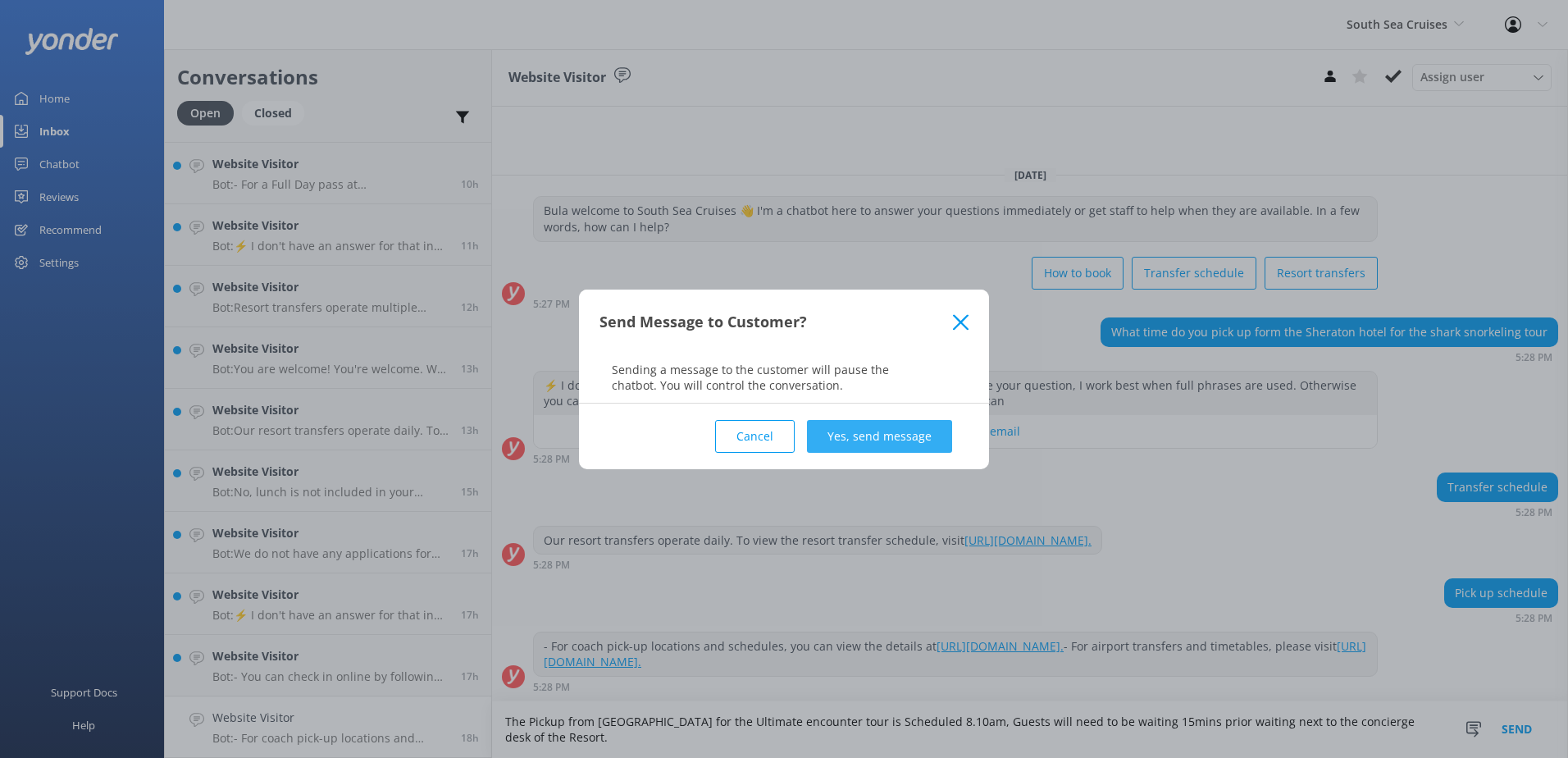
click at [910, 434] on button "Yes, send message" at bounding box center [880, 436] width 145 height 33
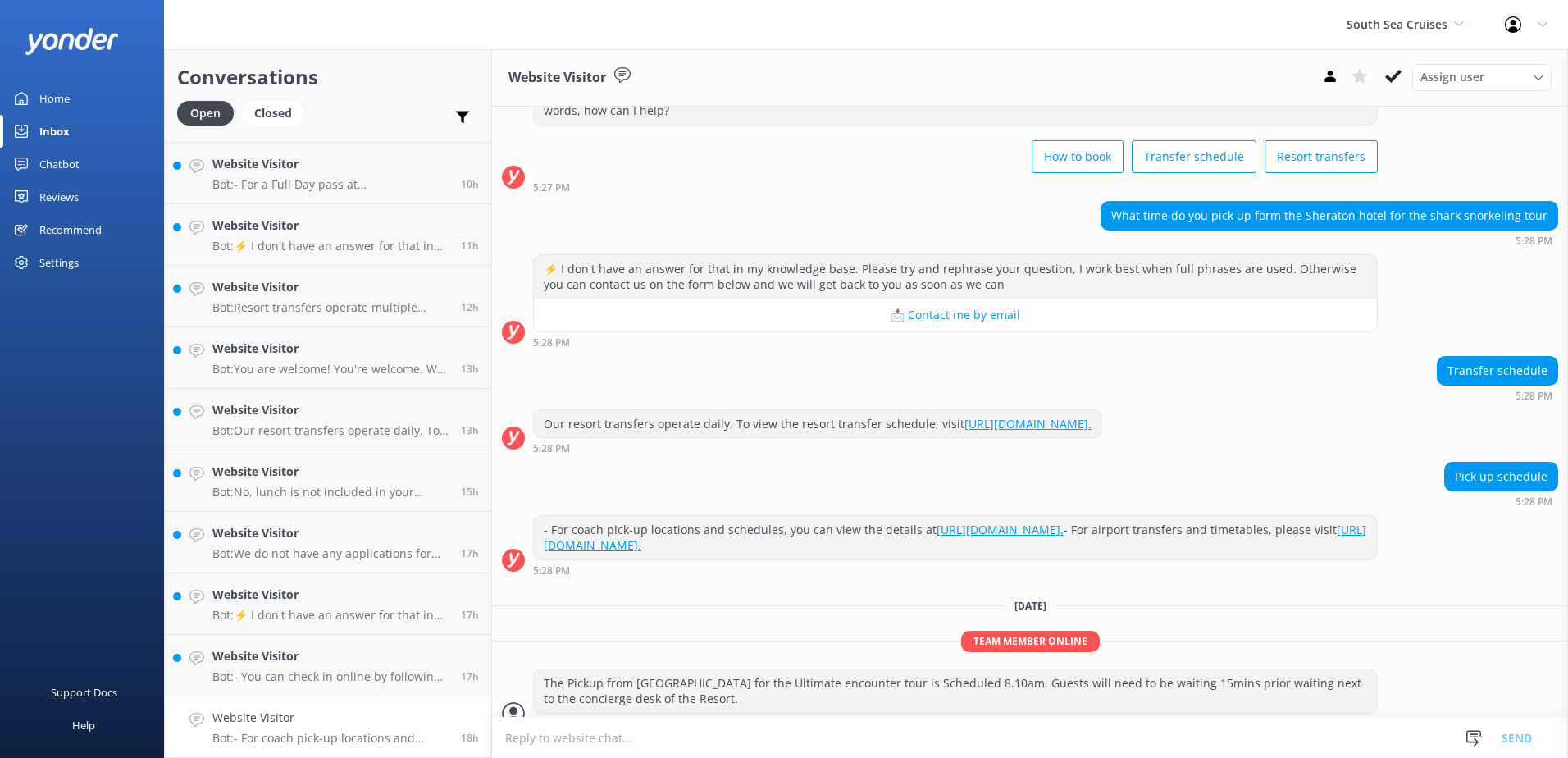
scroll to position [90, 0]
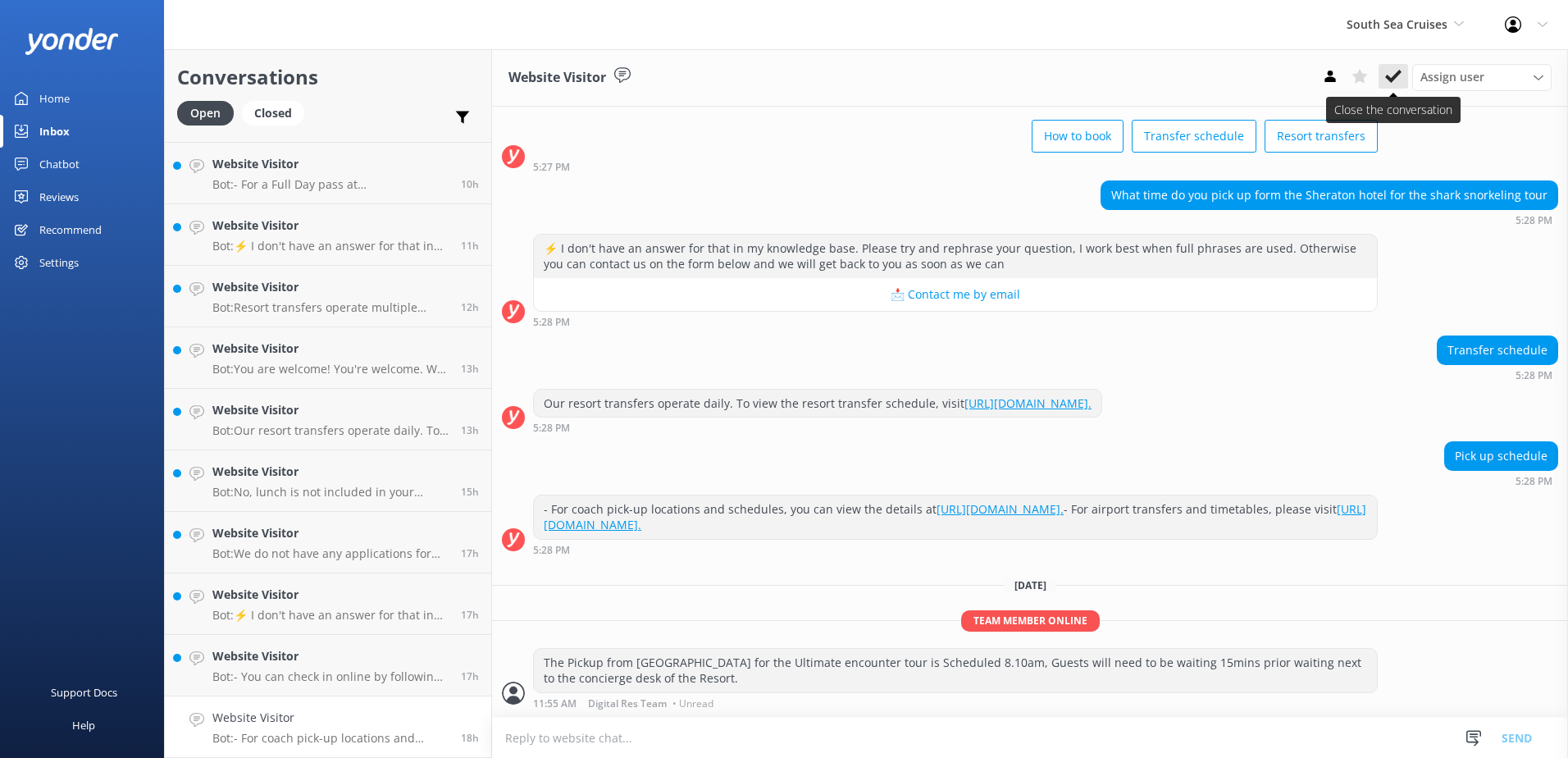
click at [1396, 75] on use at bounding box center [1394, 76] width 16 height 13
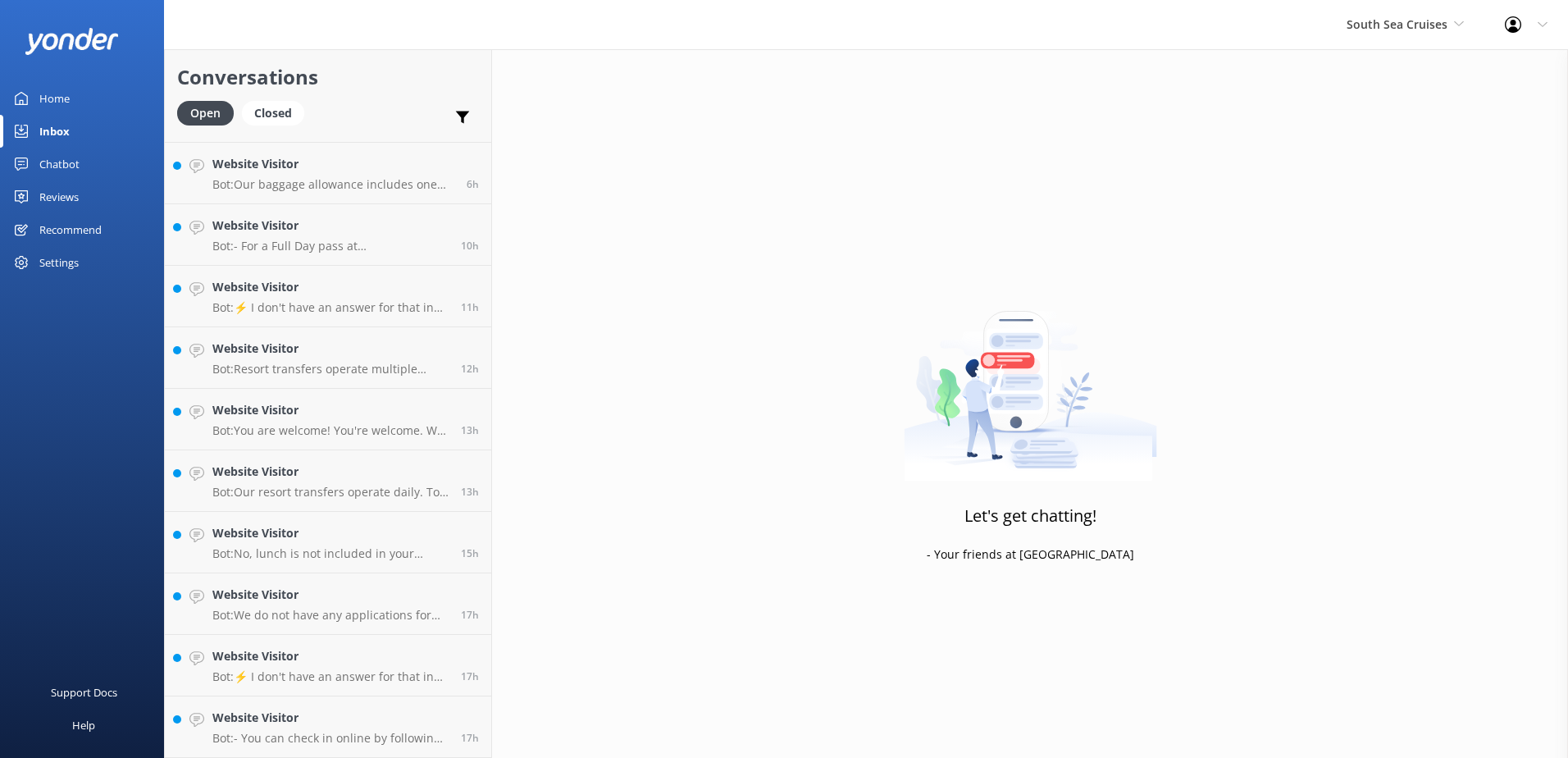
scroll to position [669, 0]
click at [352, 734] on p "Bot: - You can check in online by following the instructions in the email you r…" at bounding box center [331, 738] width 237 height 15
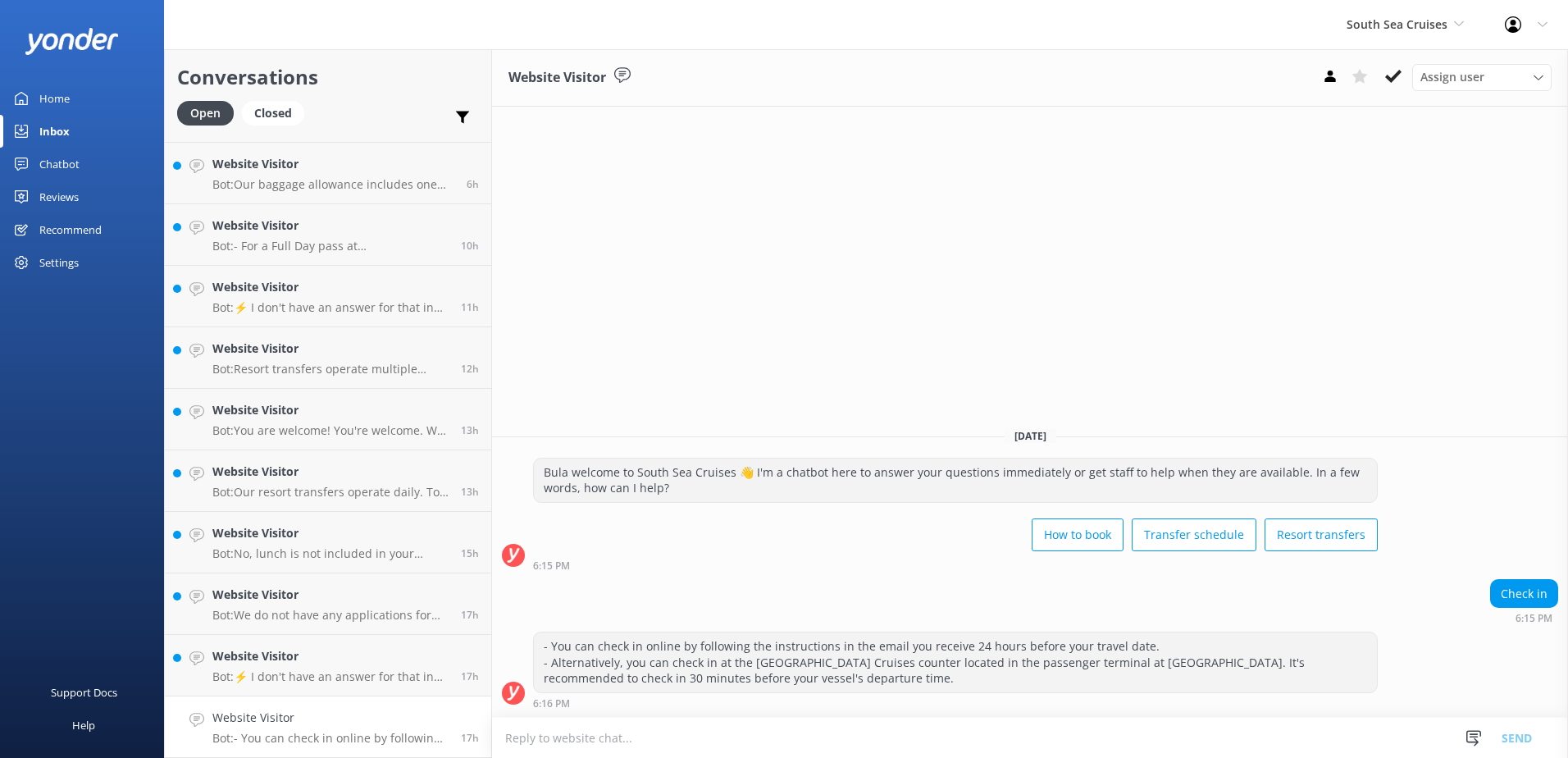
click at [1388, 93] on div "Website Visitor Assign user Alyssa Sonya Digital Res Team Brenda Fenton Asena N…" at bounding box center [1030, 78] width 1076 height 57
click at [1401, 76] on icon at bounding box center [1394, 76] width 16 height 16
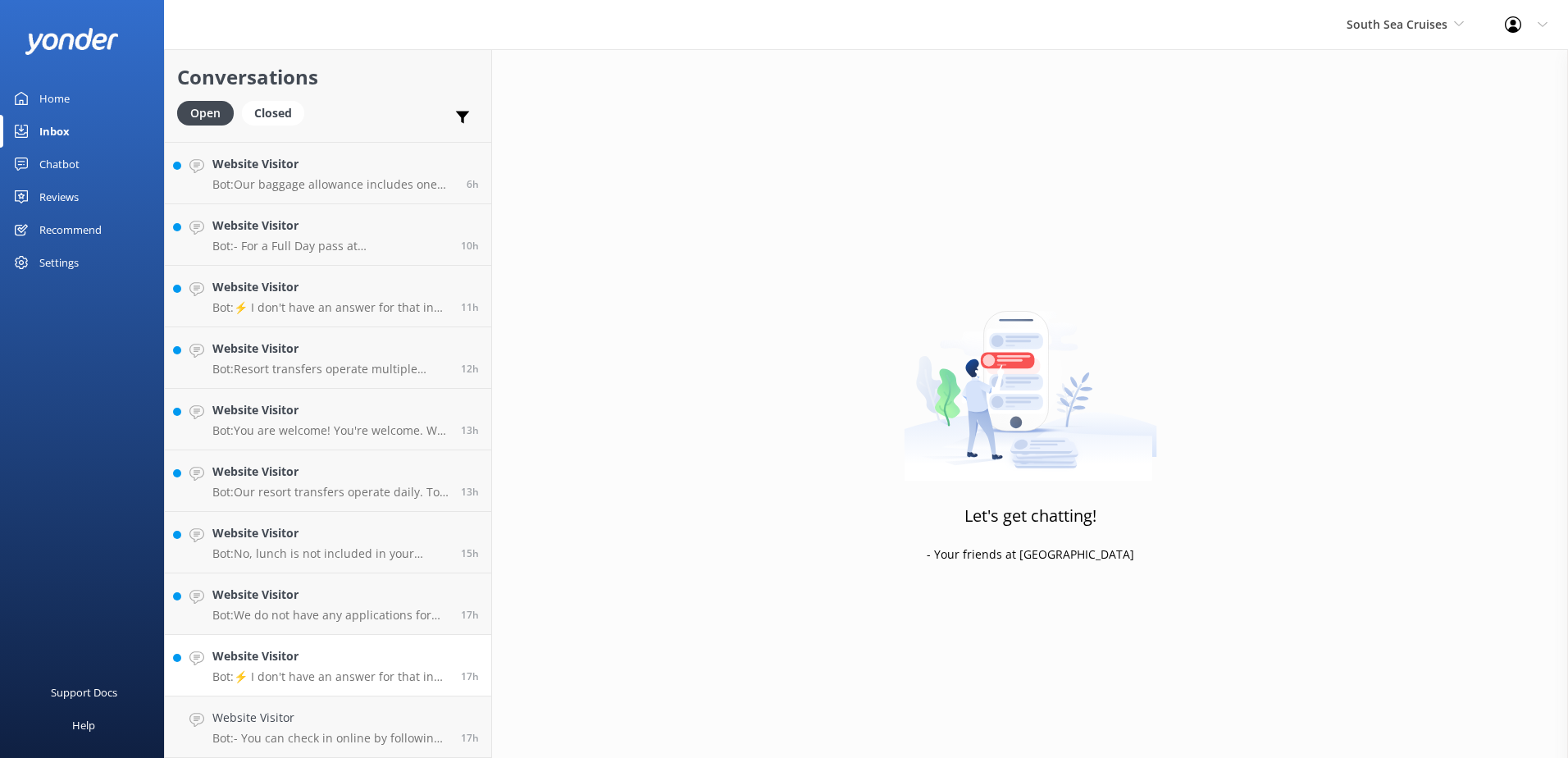
scroll to position [608, 0]
click at [358, 725] on h4 "Website Visitor" at bounding box center [331, 718] width 237 height 18
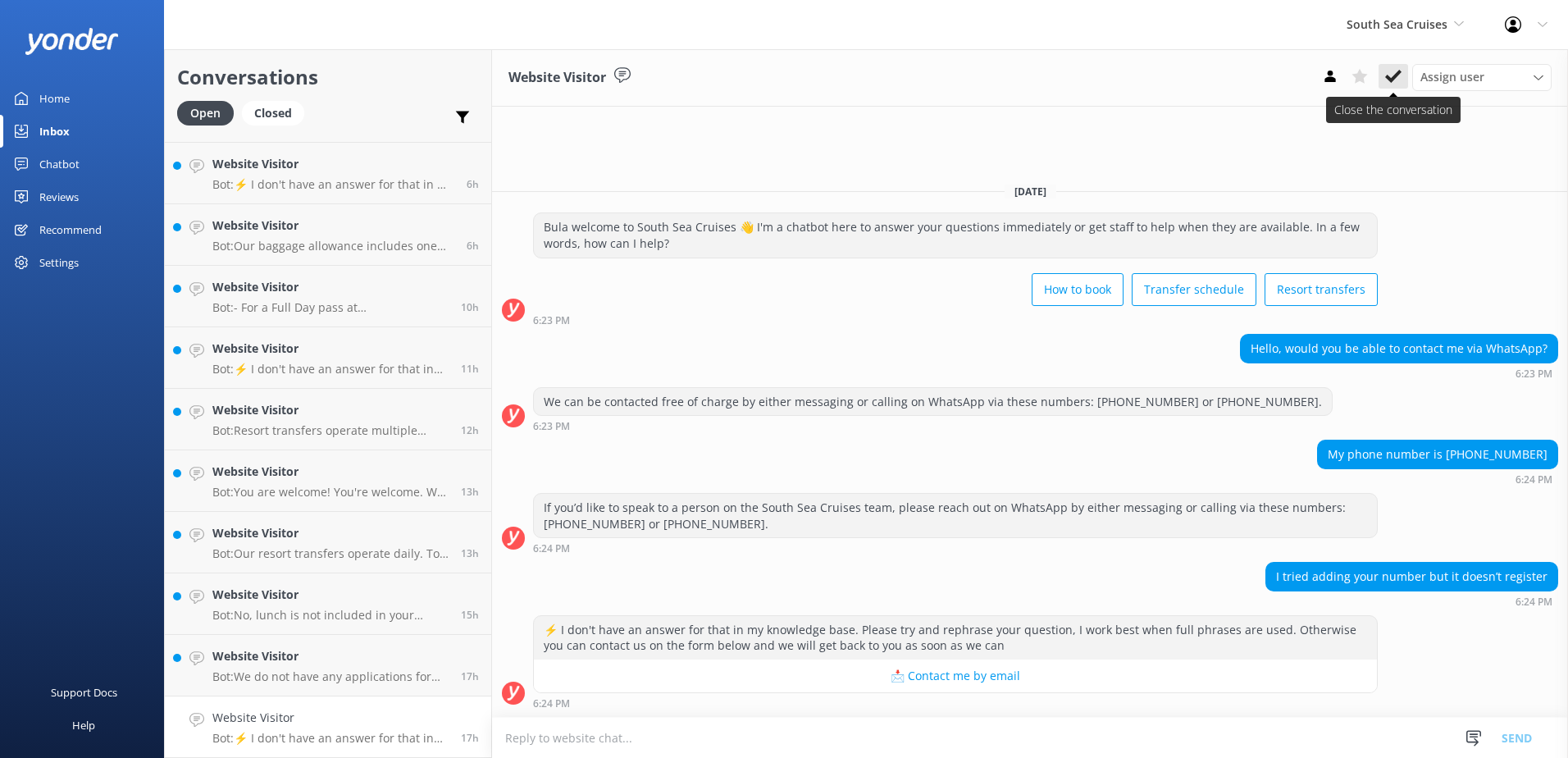
click at [1394, 77] on use at bounding box center [1394, 76] width 16 height 13
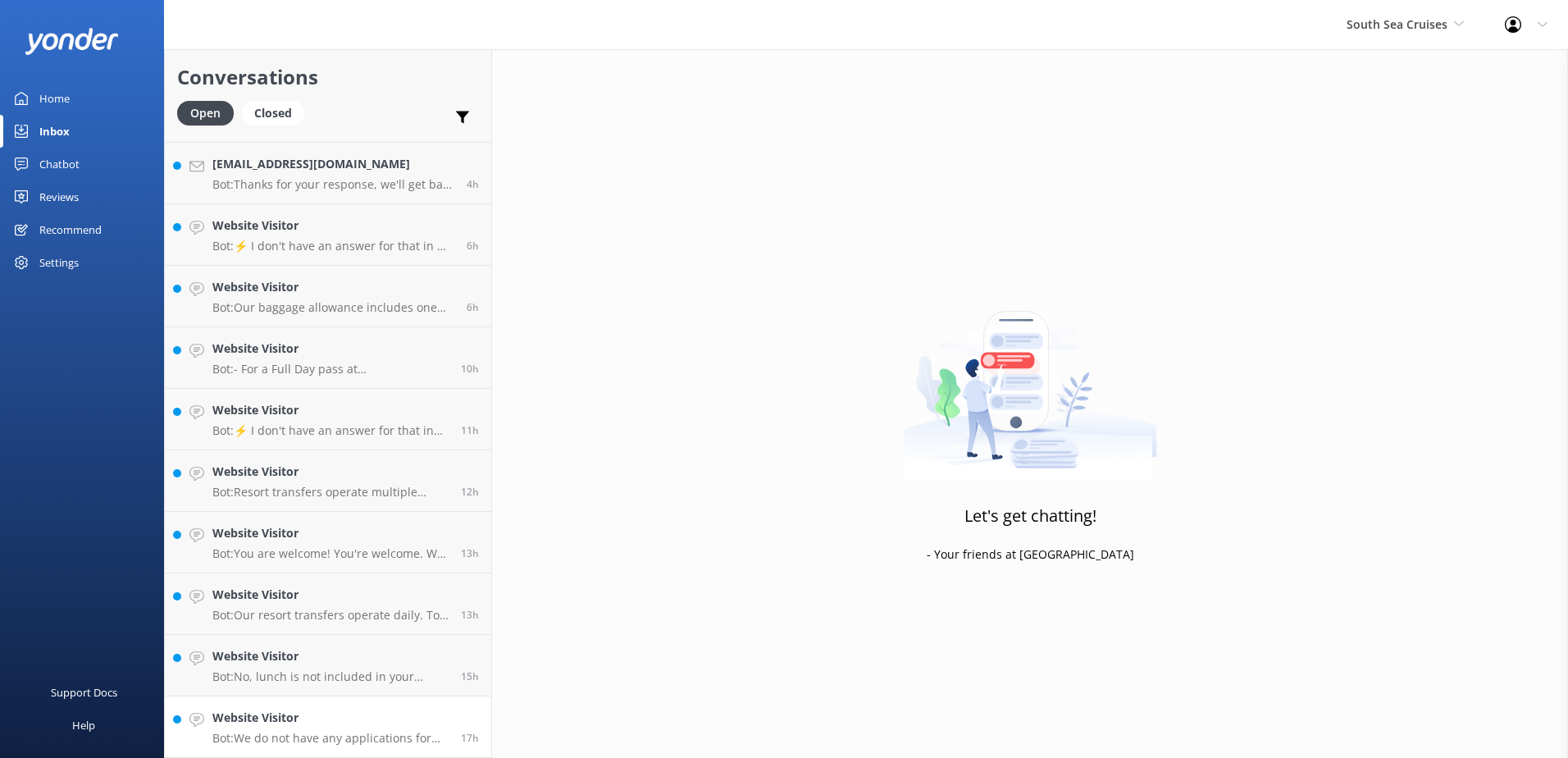
scroll to position [546, 0]
click at [397, 731] on p "Bot: We do not have any applications for promo codes at this time." at bounding box center [331, 738] width 237 height 15
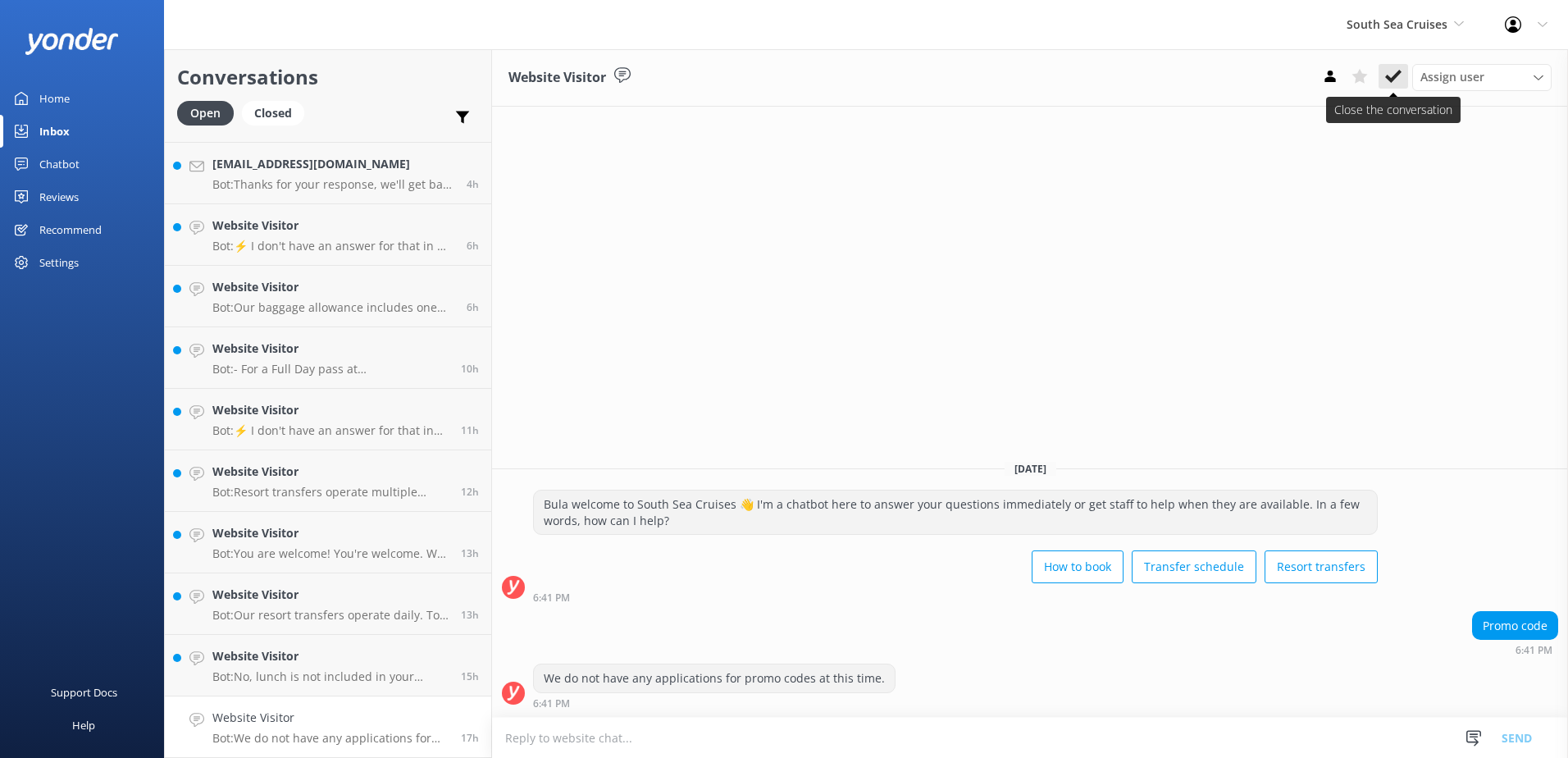
click at [1390, 70] on icon at bounding box center [1394, 76] width 16 height 16
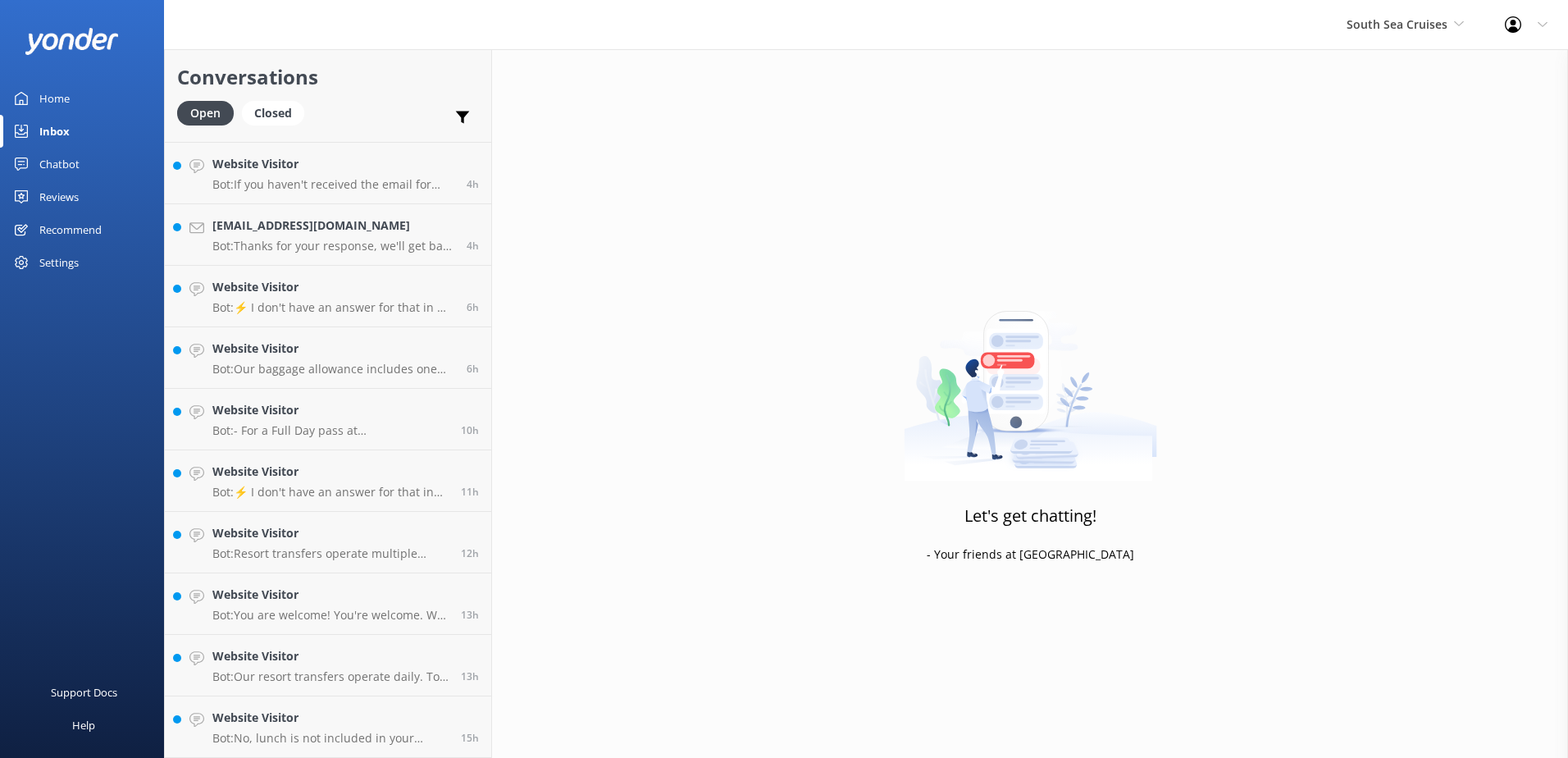
scroll to position [485, 0]
click at [428, 723] on h4 "Website Visitor" at bounding box center [331, 718] width 237 height 18
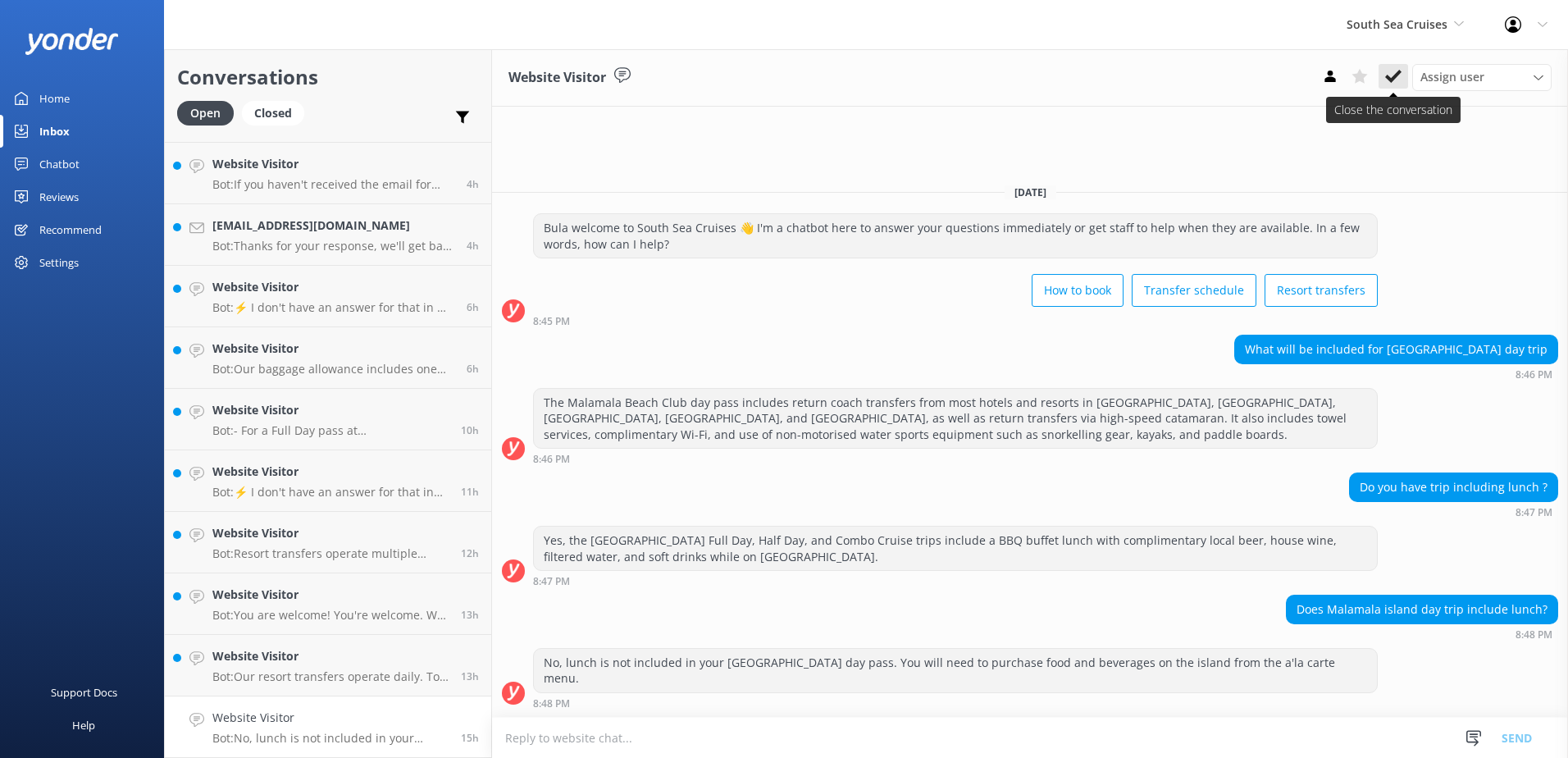
click at [1403, 69] on button at bounding box center [1394, 76] width 30 height 25
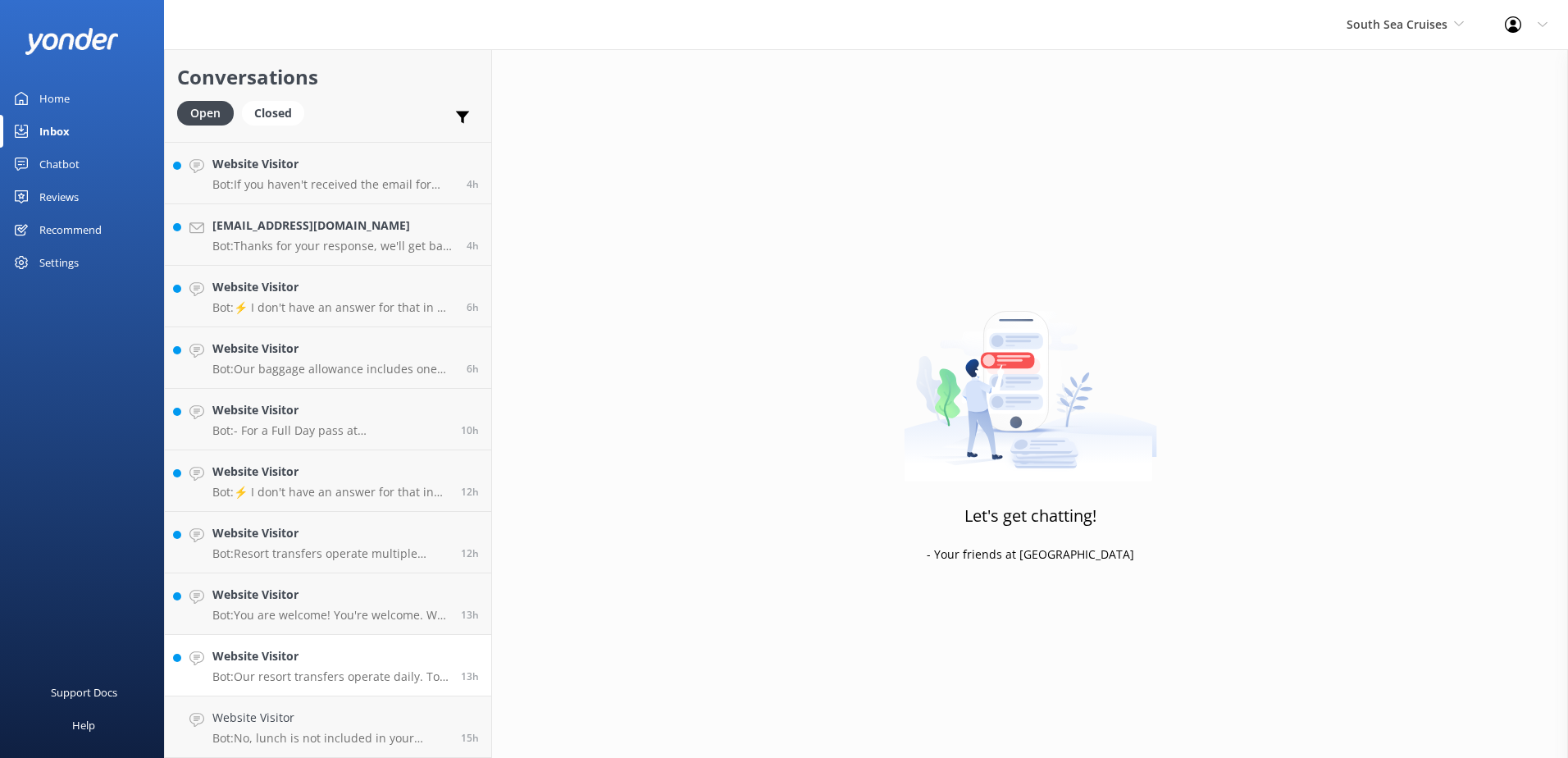
scroll to position [423, 0]
click at [370, 728] on div "Website Visitor Bot: Our resort transfers operate daily. To view the resort tra…" at bounding box center [331, 727] width 237 height 36
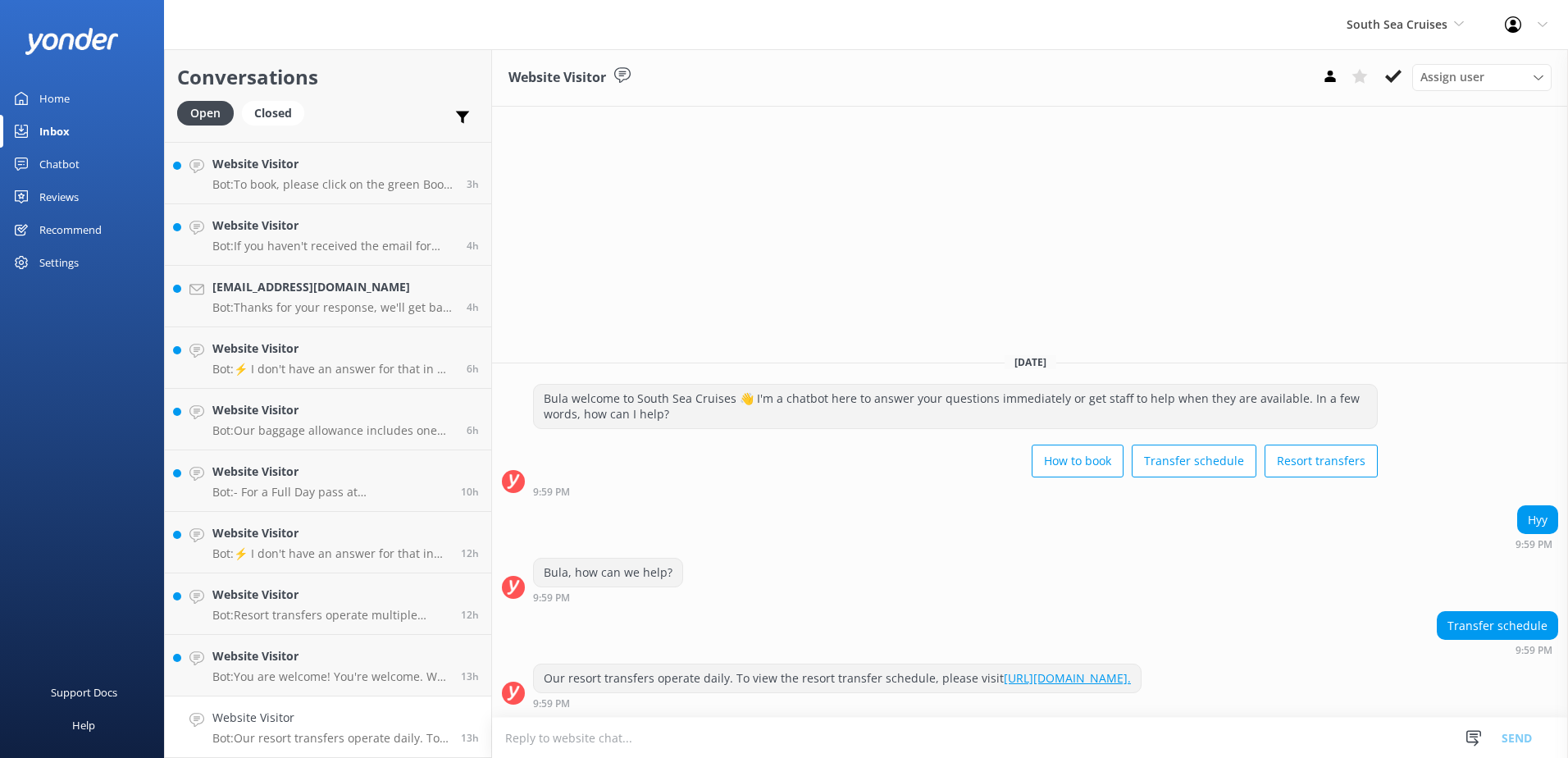
click at [1410, 83] on div "Assign user Alyssa Sonya Digital Res Team Brenda Fenton Asena Naweilulu Miri Ko…" at bounding box center [1434, 77] width 237 height 26
click at [1409, 83] on div "Assign user Alyssa Sonya Digital Res Team Brenda Fenton Asena Naweilulu Miri Ko…" at bounding box center [1434, 77] width 237 height 26
drag, startPoint x: 1409, startPoint y: 83, endPoint x: 1400, endPoint y: 62, distance: 22.8
click at [1400, 63] on div "Website Visitor Assign user Alyssa Sonya Digital Res Team Brenda Fenton Asena N…" at bounding box center [1030, 78] width 1076 height 57
click at [1398, 76] on use at bounding box center [1394, 76] width 16 height 13
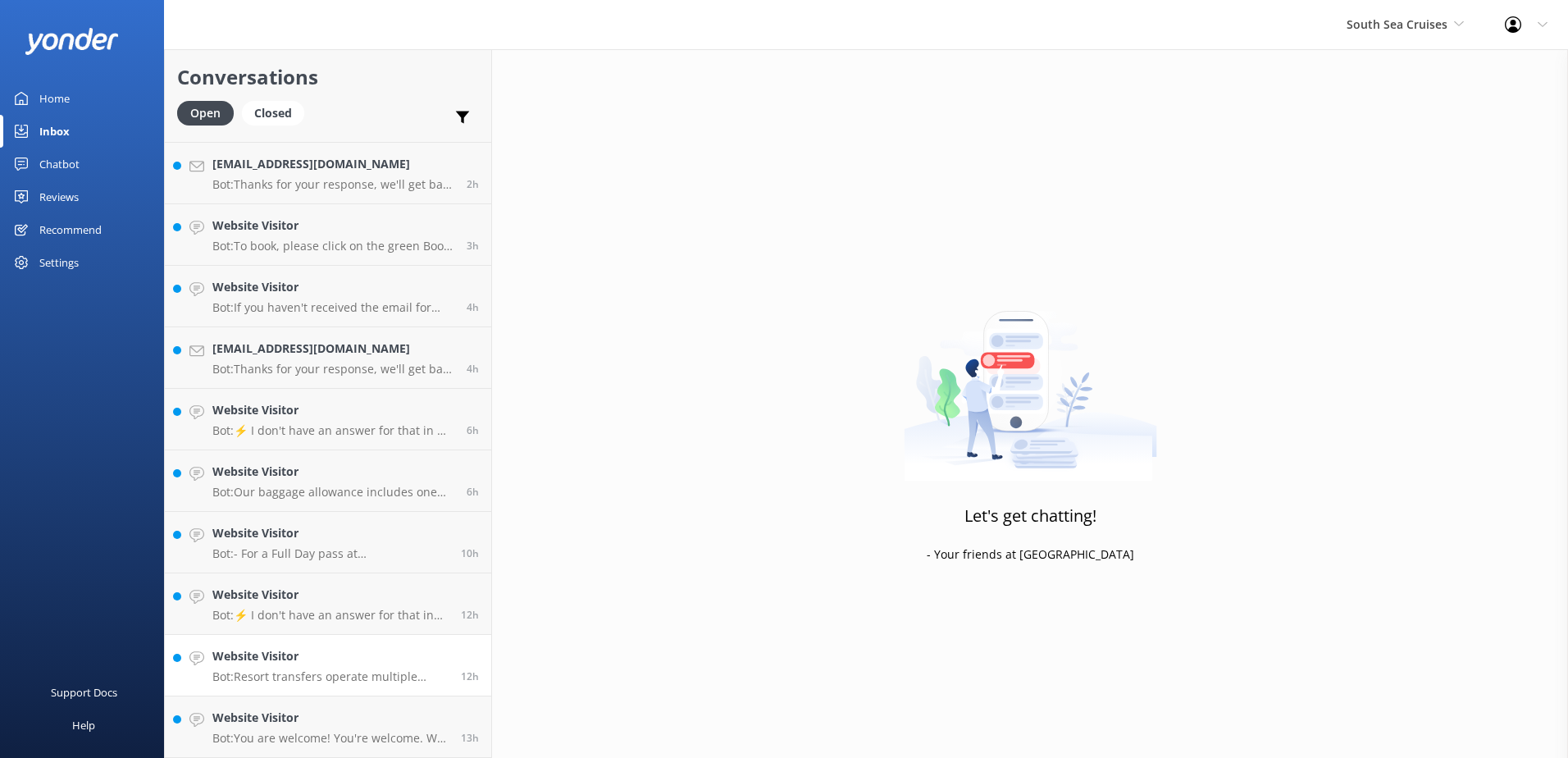
scroll to position [361, 0]
click at [366, 706] on link "Website Visitor Bot: You are welcome! You're welcome. We hope to see you soon! …" at bounding box center [328, 727] width 326 height 62
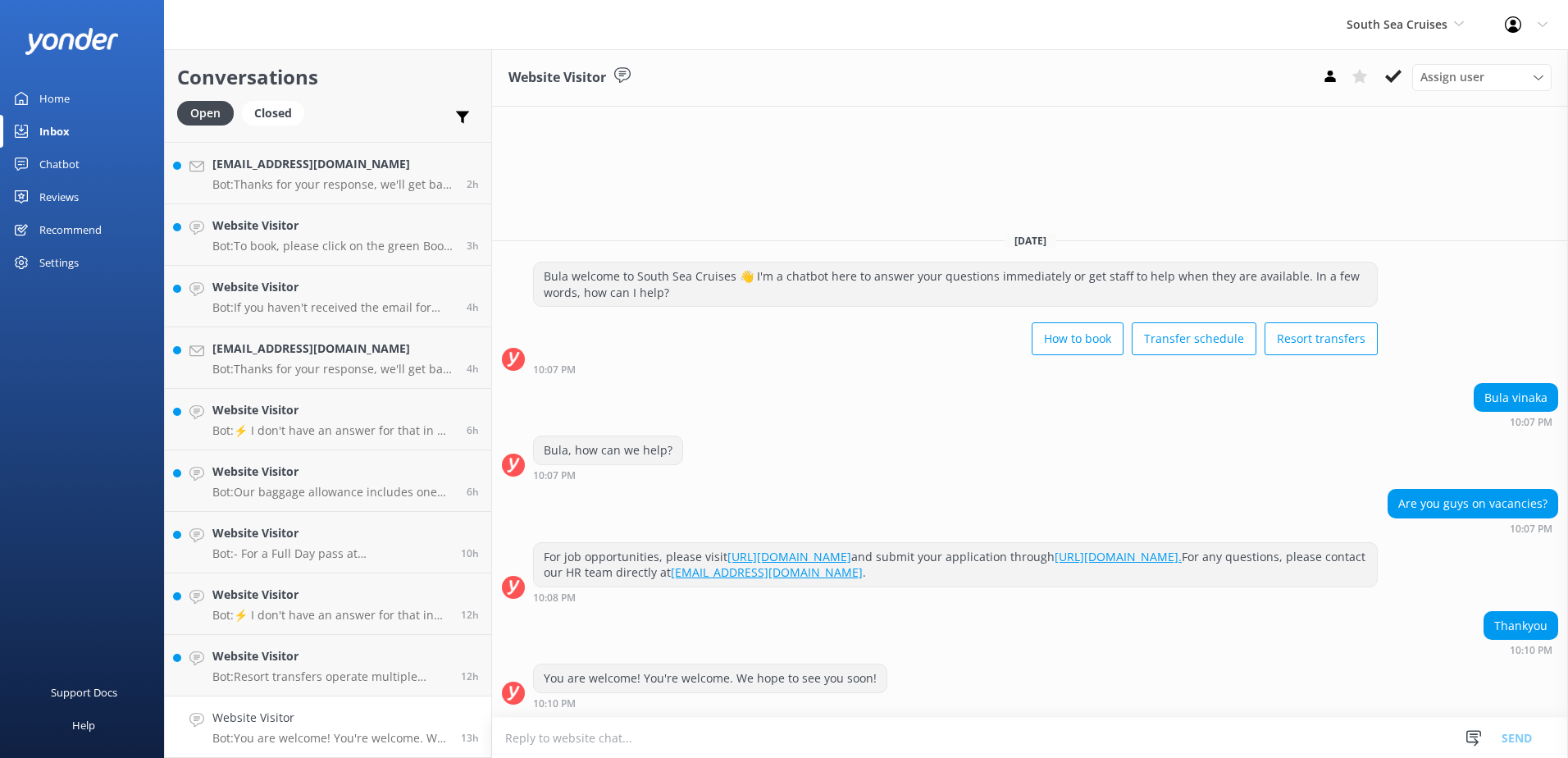
click at [366, 737] on p "Bot: You are welcome! You're welcome. We hope to see you soon!" at bounding box center [331, 738] width 237 height 15
click at [1393, 67] on button at bounding box center [1394, 76] width 30 height 25
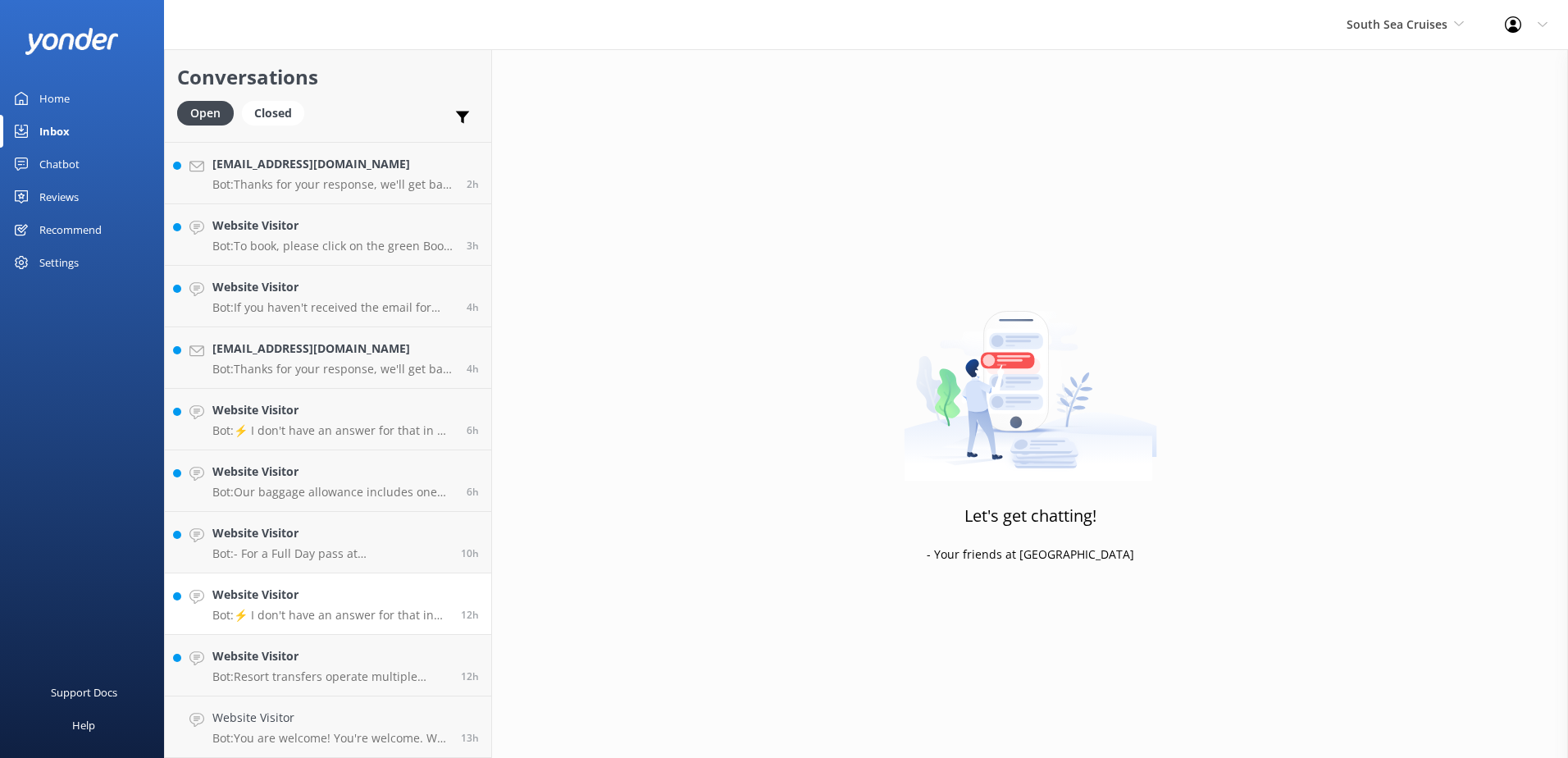
scroll to position [300, 0]
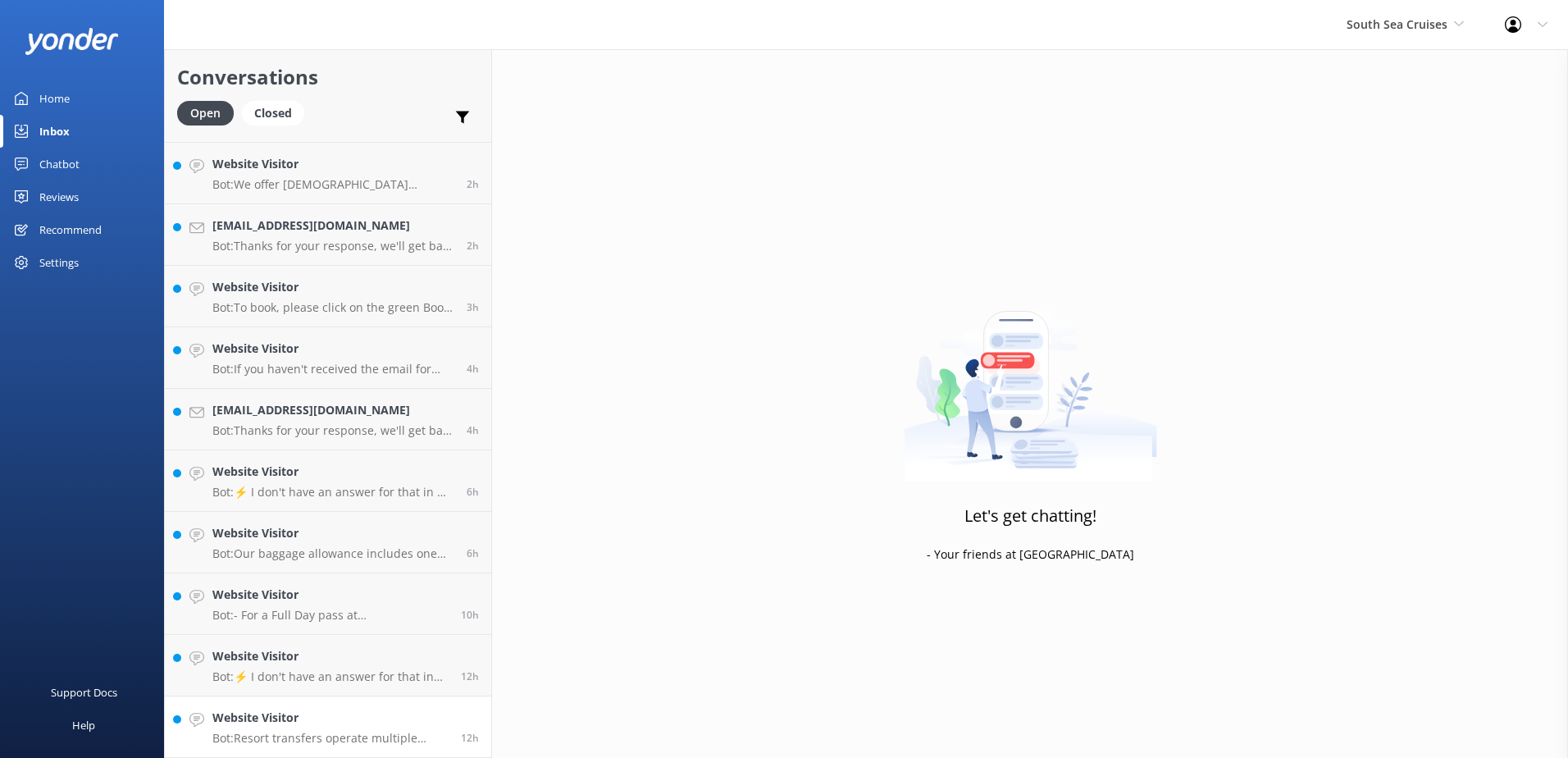
click at [394, 724] on h4 "Website Visitor" at bounding box center [331, 718] width 237 height 18
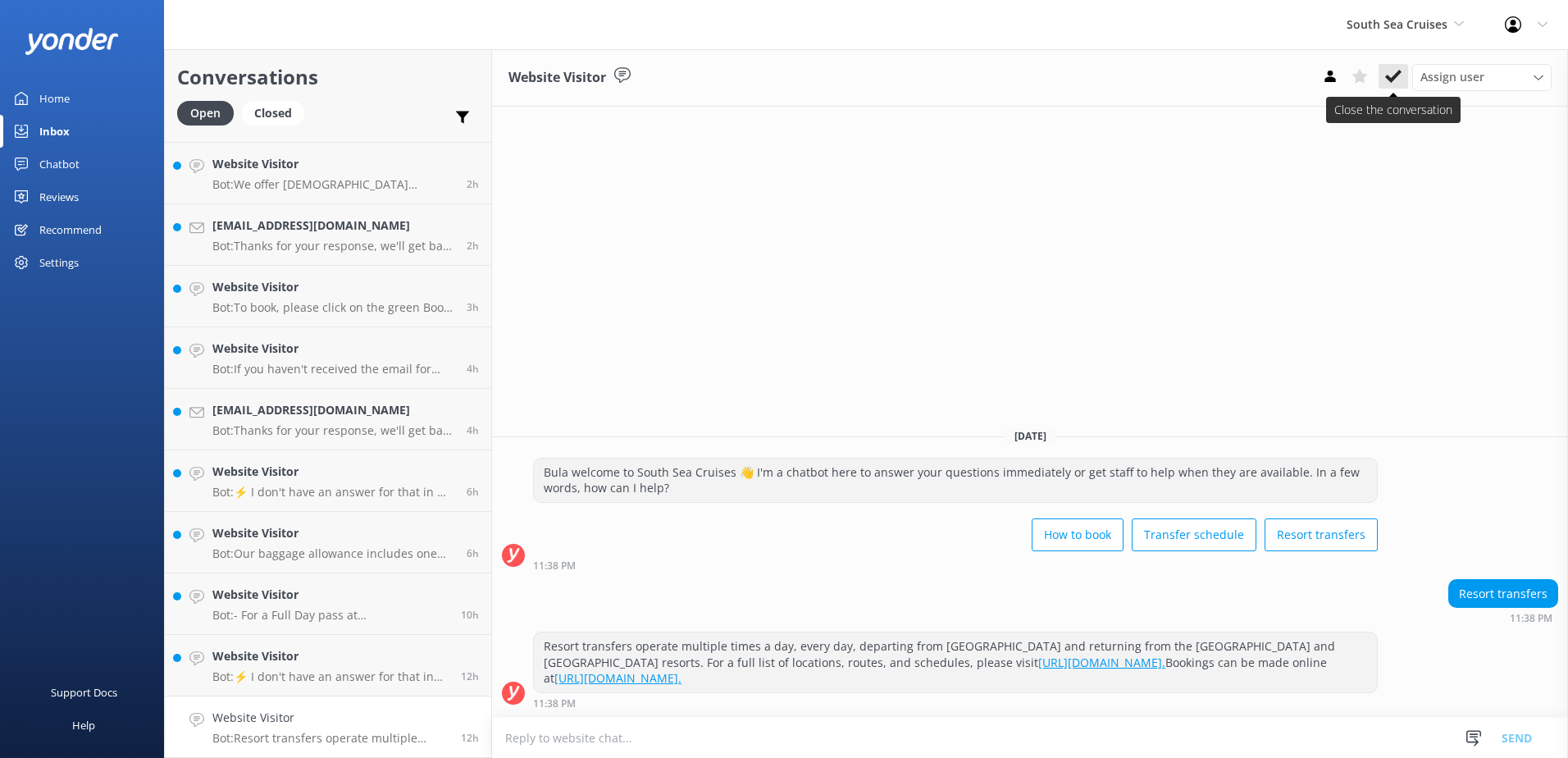
click at [1396, 80] on icon at bounding box center [1394, 76] width 16 height 16
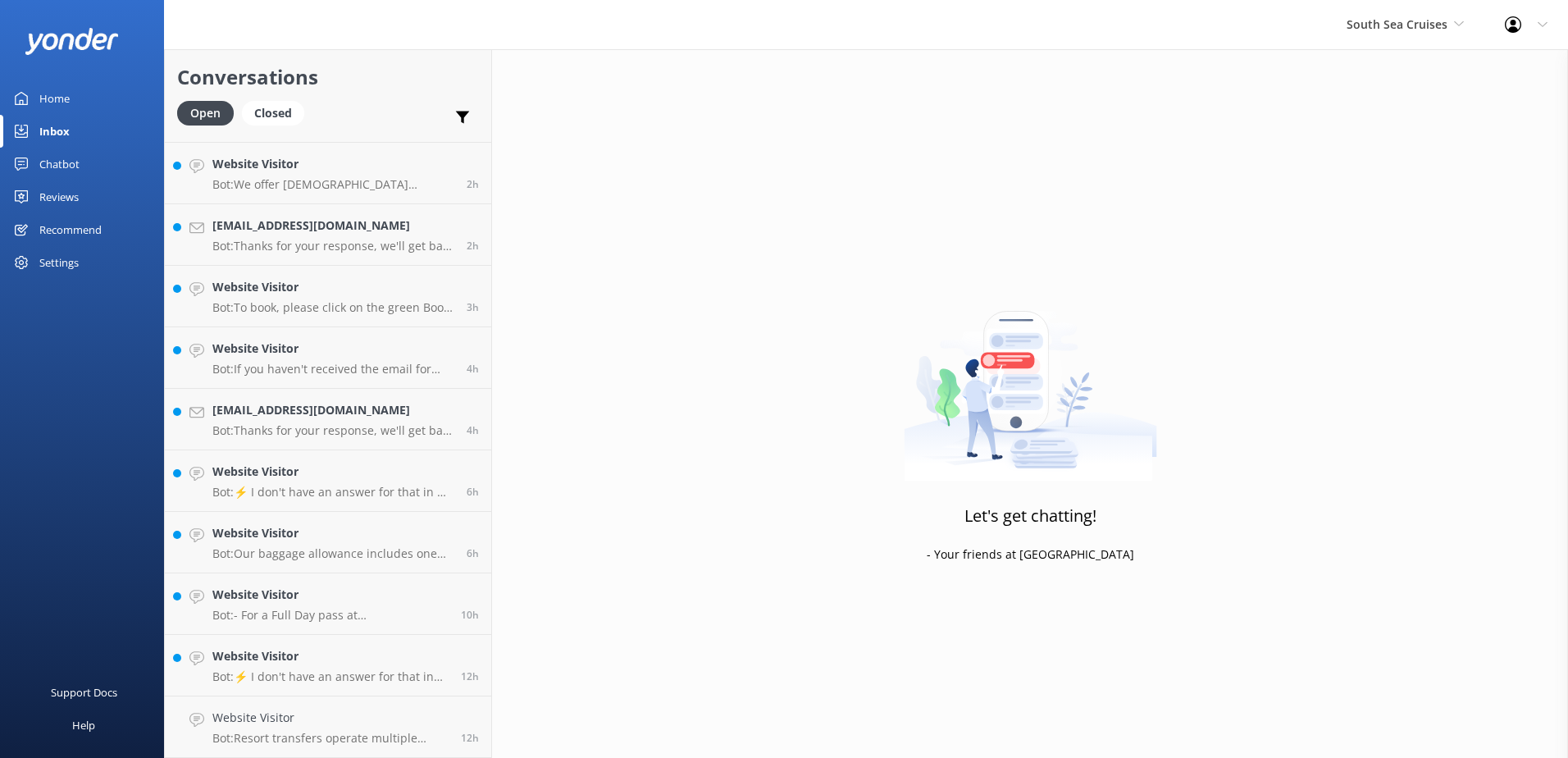
scroll to position [239, 0]
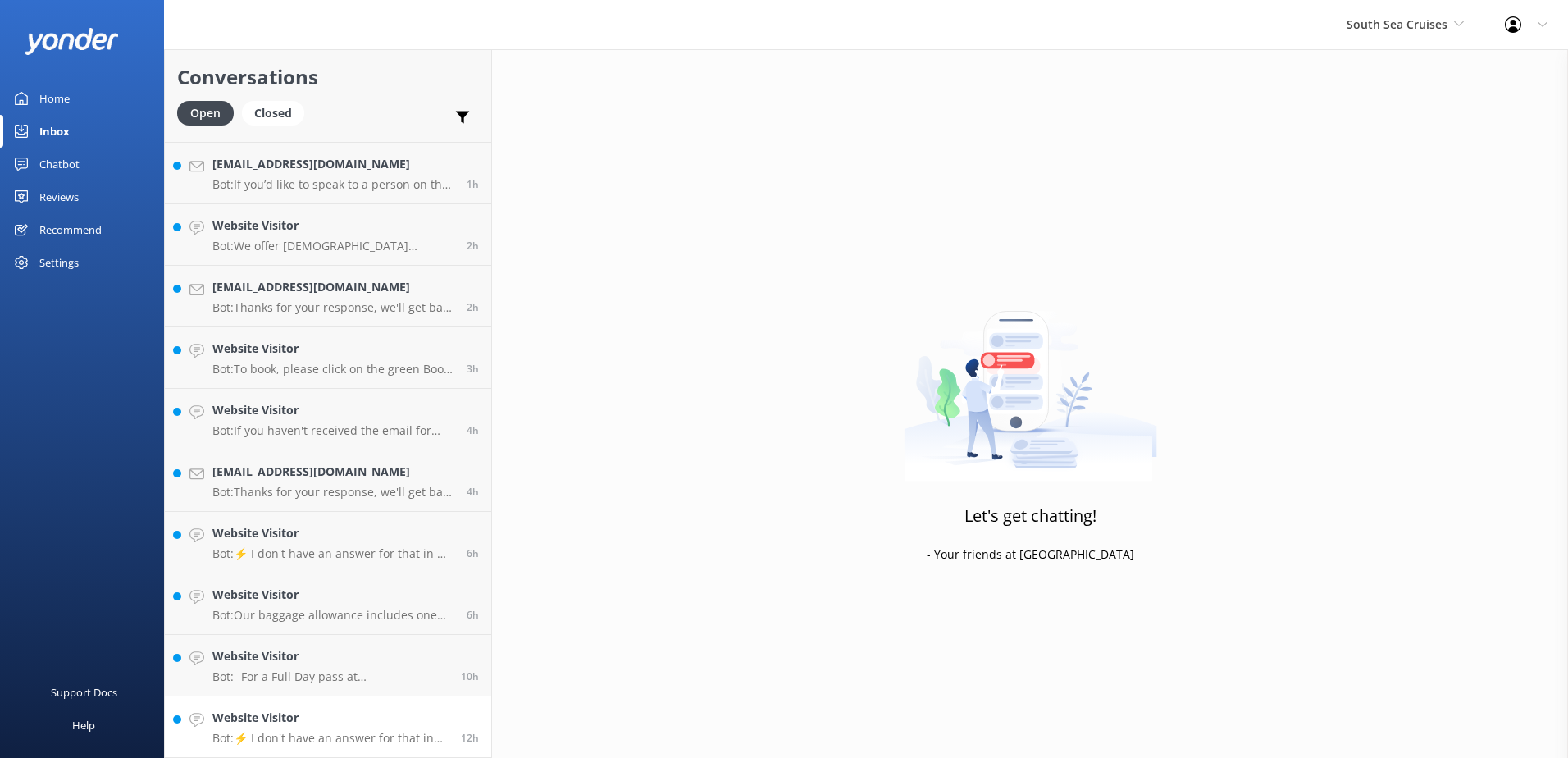
click at [321, 734] on p "Bot: ⚡ I don't have an answer for that in my knowledge base. Please try and rep…" at bounding box center [331, 738] width 237 height 15
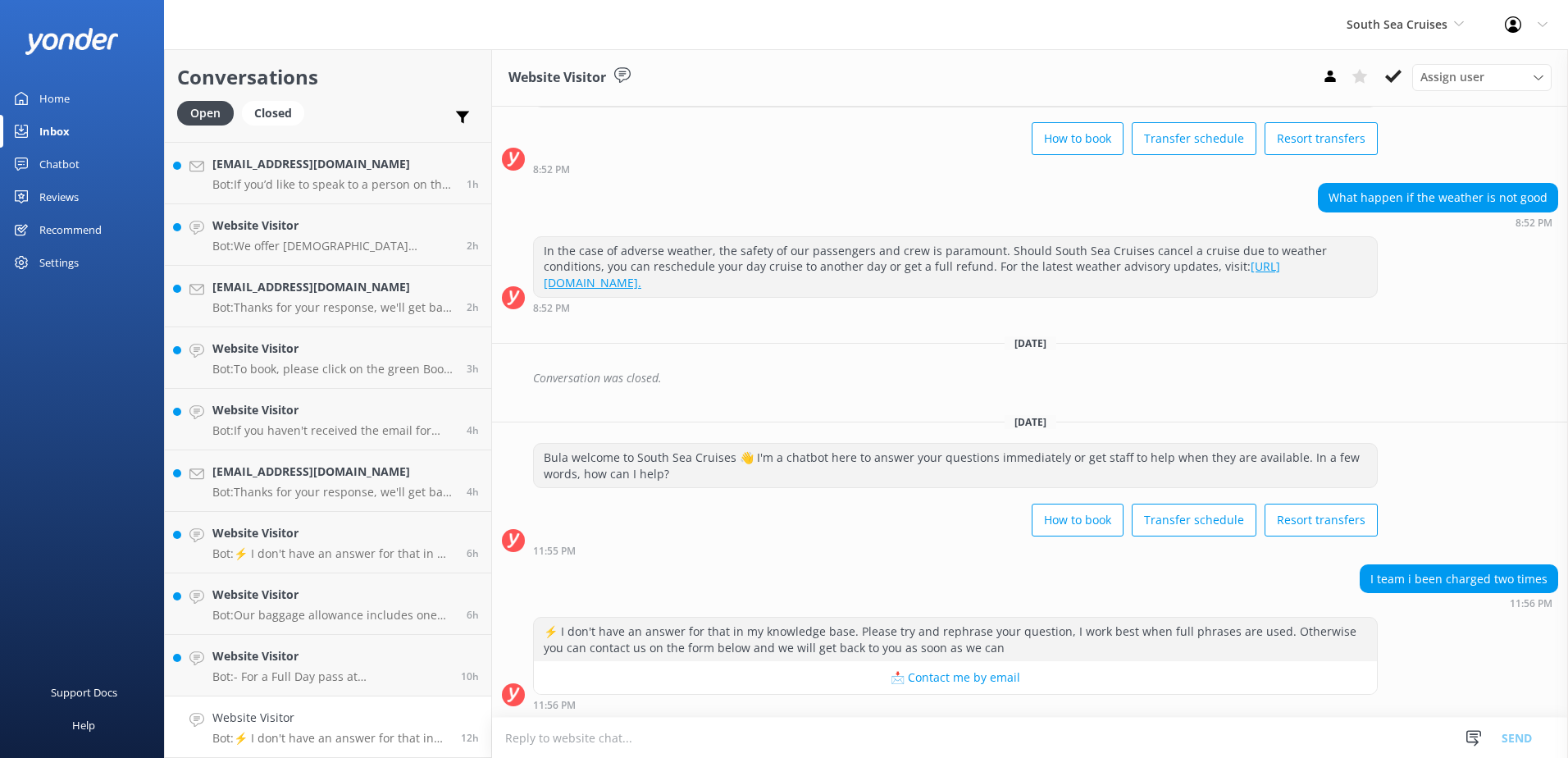
scroll to position [90, 0]
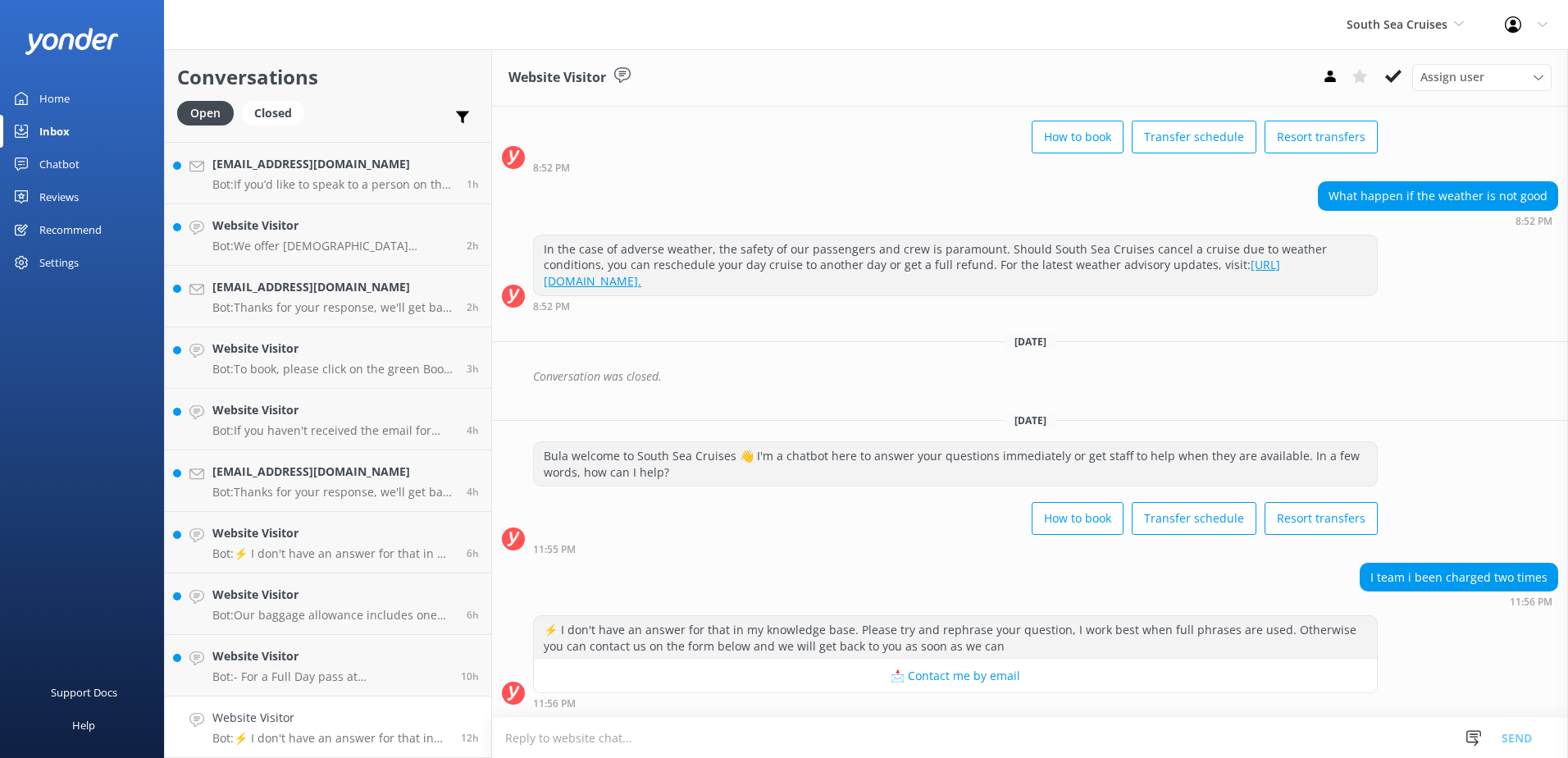
click at [768, 742] on textarea at bounding box center [1030, 737] width 1076 height 40
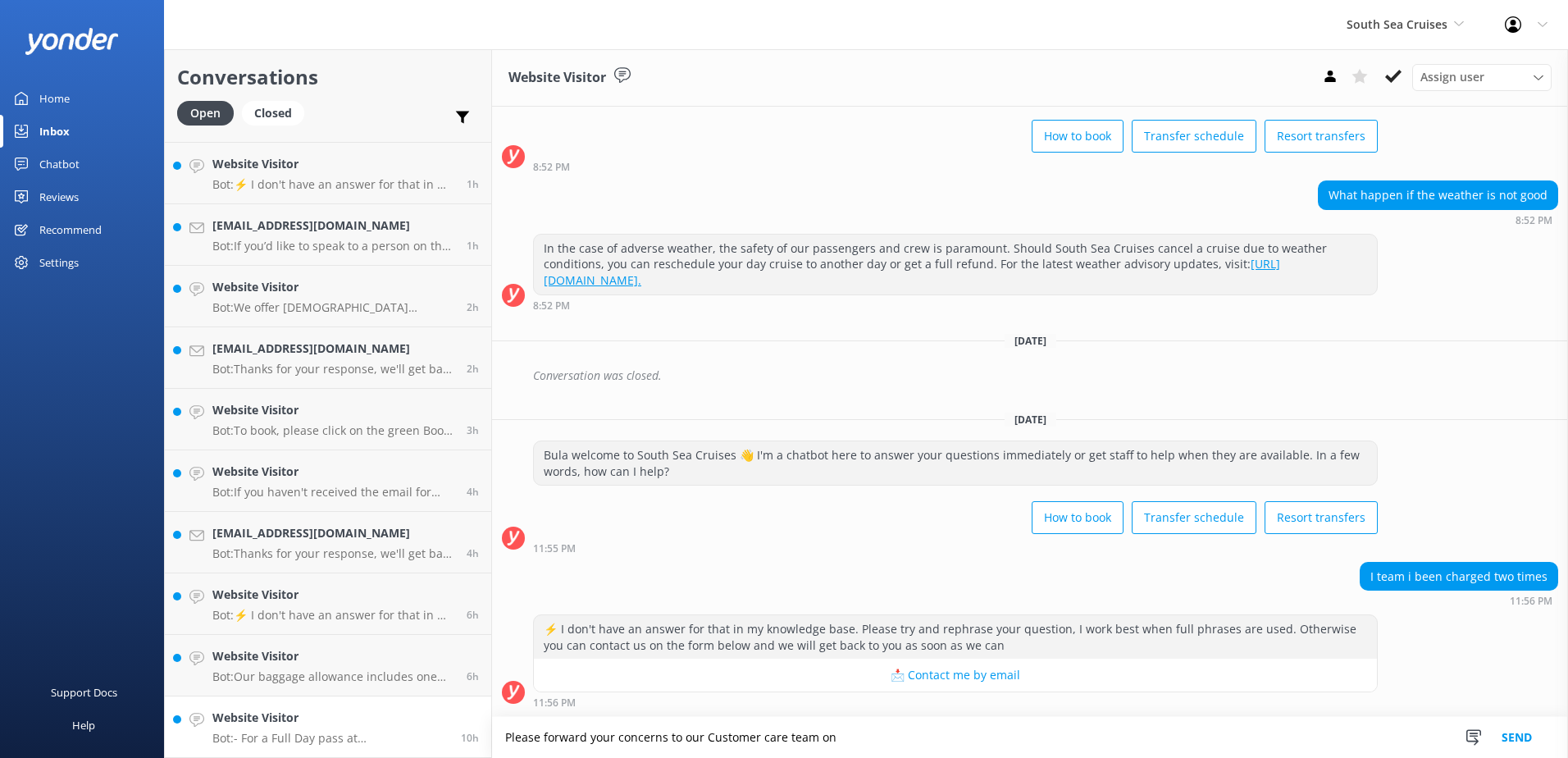
drag, startPoint x: 880, startPoint y: 743, endPoint x: 293, endPoint y: 728, distance: 587.2
click at [294, 728] on div "Conversations Open Closed Important Assigned to me Unassigned Website Visitor B…" at bounding box center [867, 403] width 1405 height 709
type textarea "Please forward your concerns to our Customer care team on"
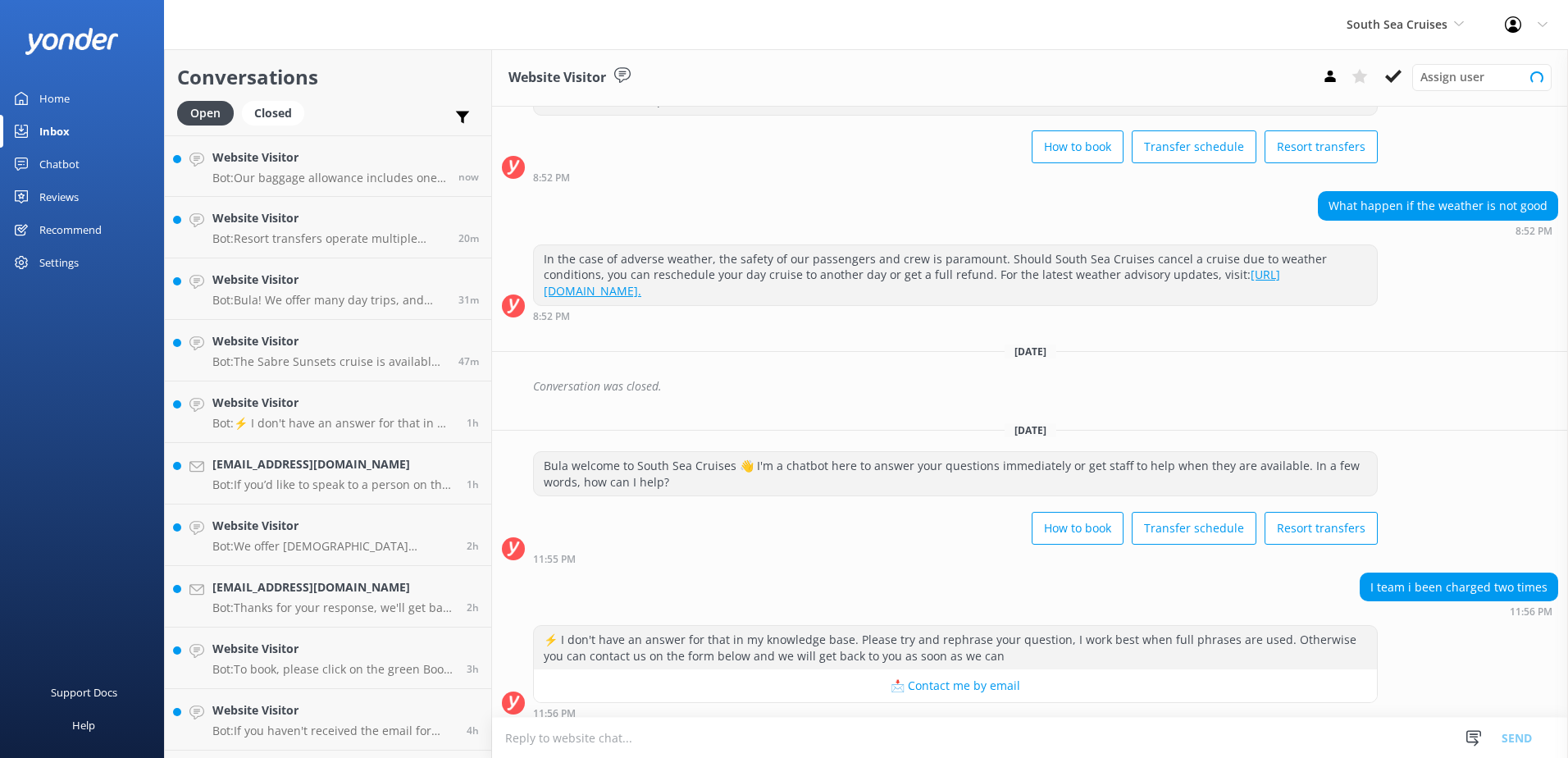
scroll to position [90, 0]
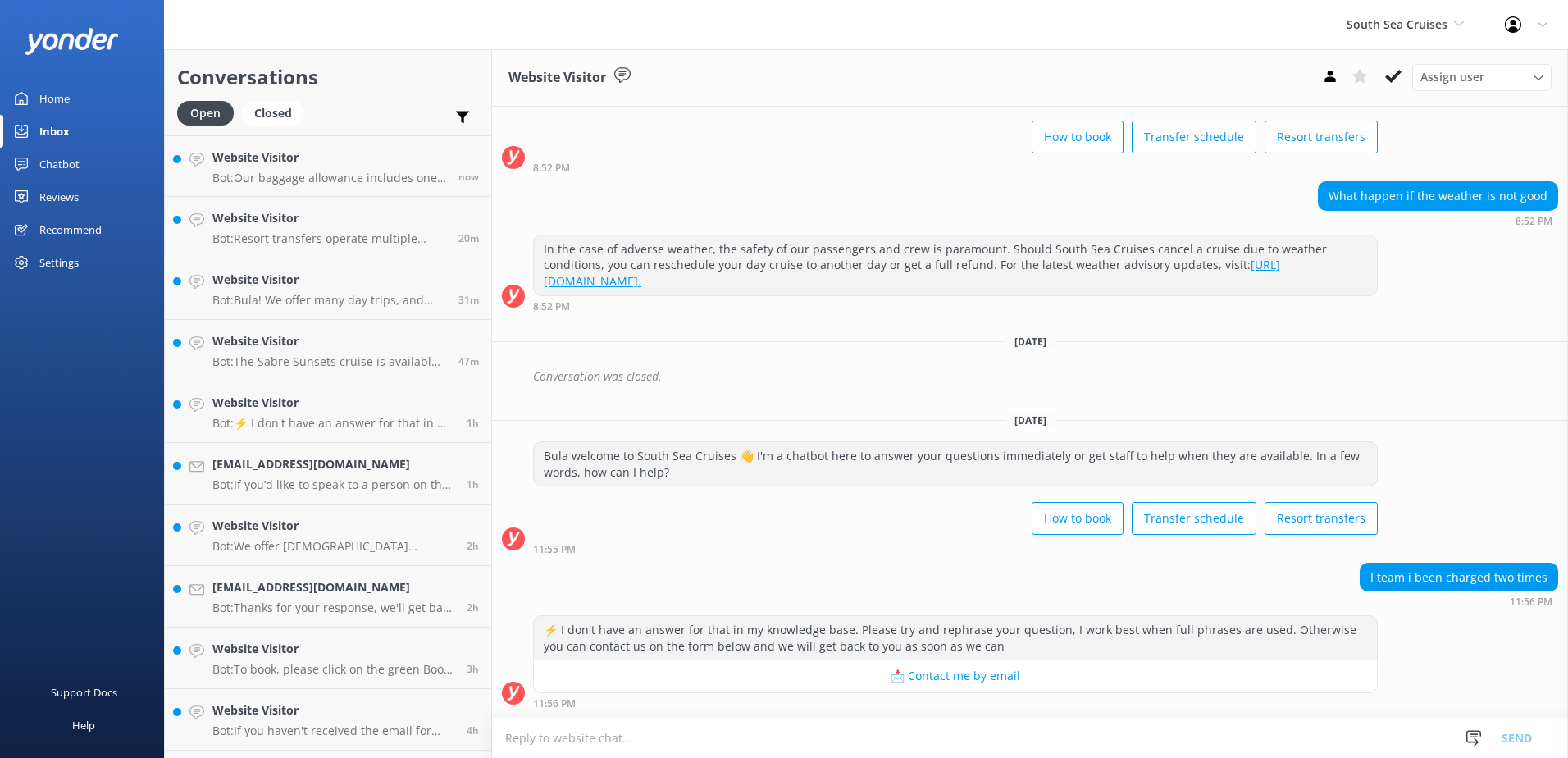
click at [762, 731] on textarea at bounding box center [1030, 737] width 1076 height 40
click at [883, 741] on textarea "Please forward your concerns to our Customer care team on" at bounding box center [1030, 737] width 1076 height 41
paste textarea "customerservices@ssc.com.fj"
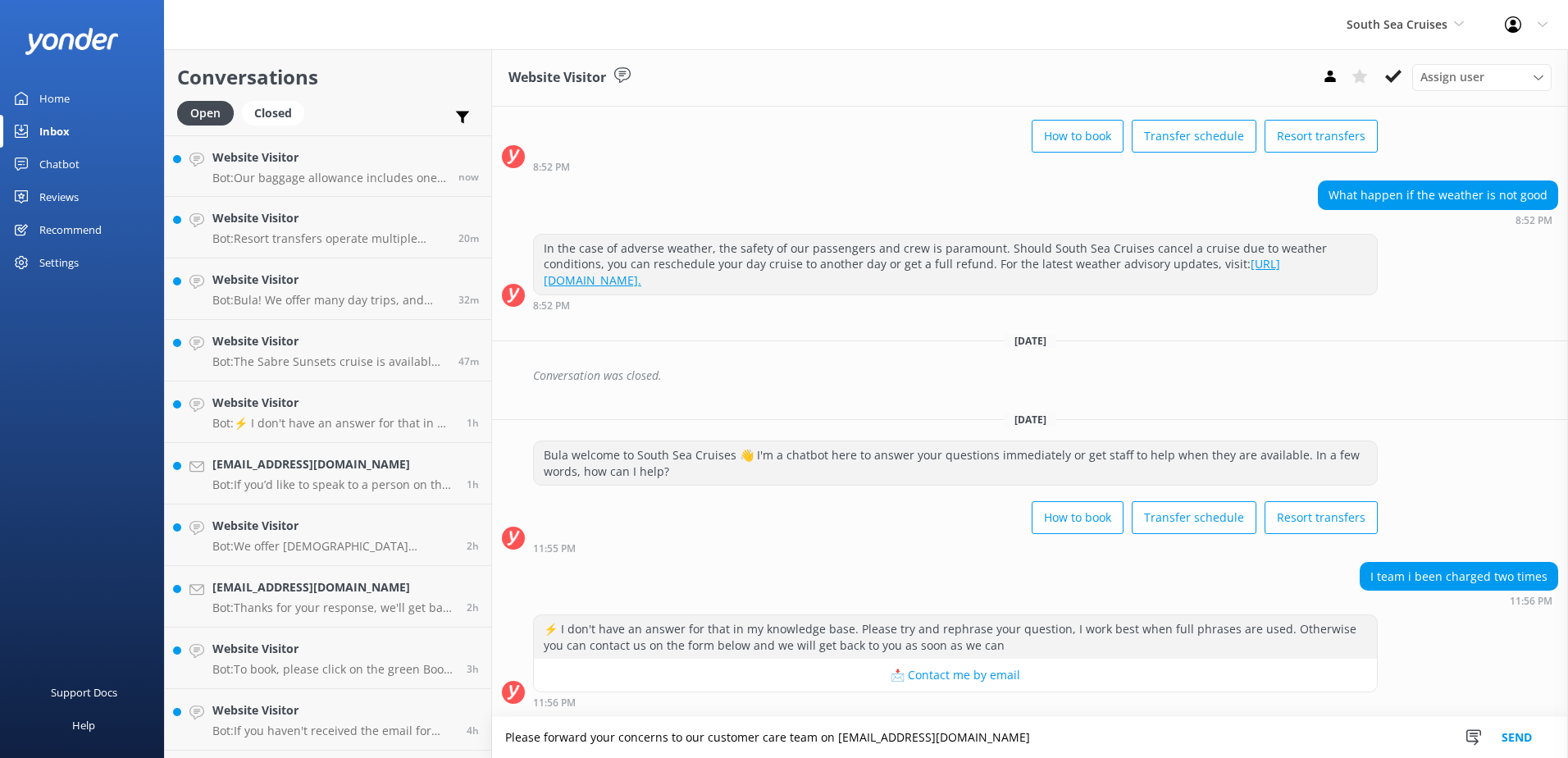
click at [1120, 731] on textarea "Please forward your concerns to our customer care team on customerservices@ssc.…" at bounding box center [1030, 737] width 1076 height 41
type textarea "Please forward your concerns to our customer care team on customerservices@ssc.…"
click at [1516, 742] on button "Send" at bounding box center [1517, 737] width 62 height 41
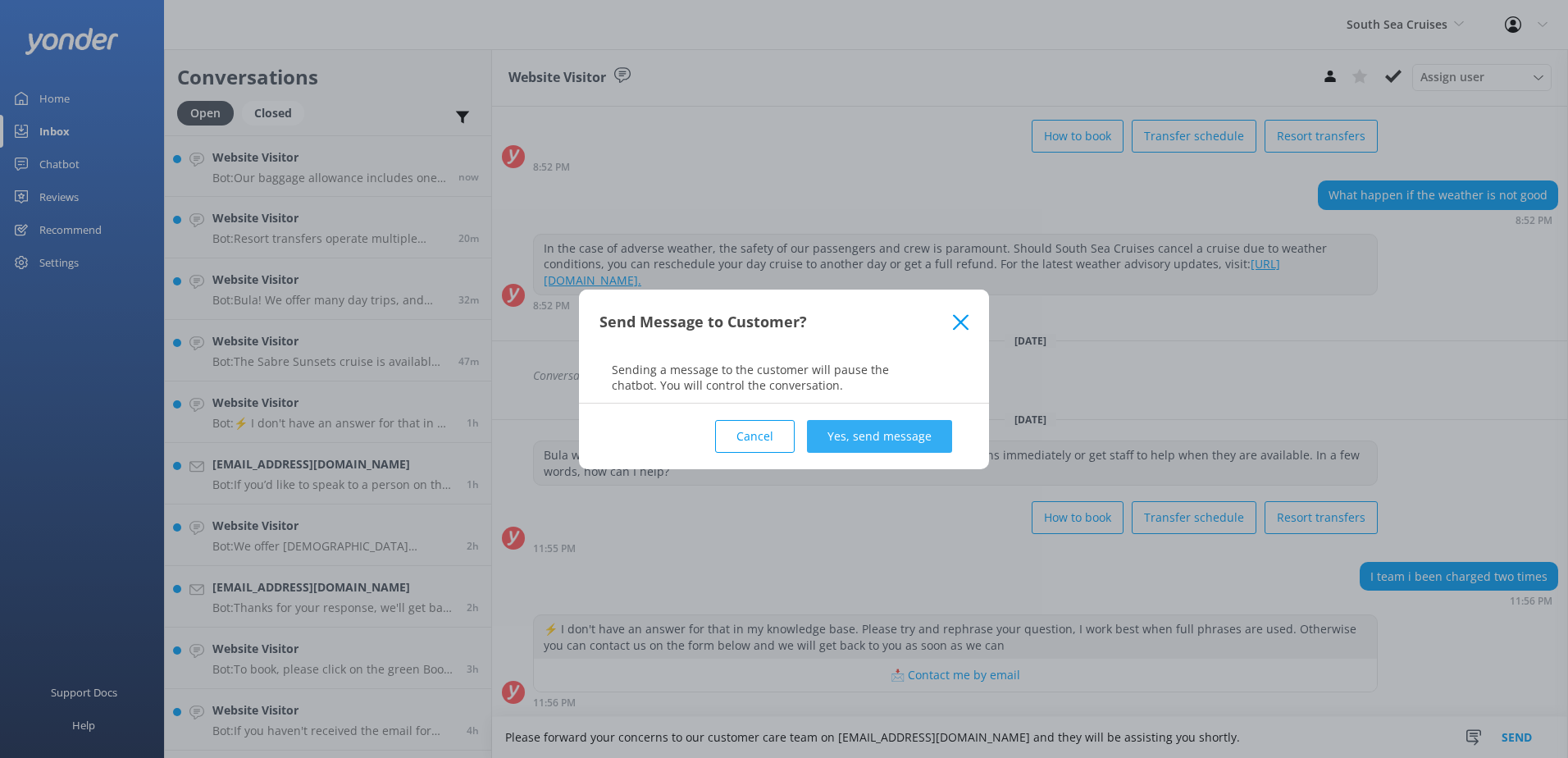
click at [939, 433] on button "Yes, send message" at bounding box center [880, 436] width 145 height 33
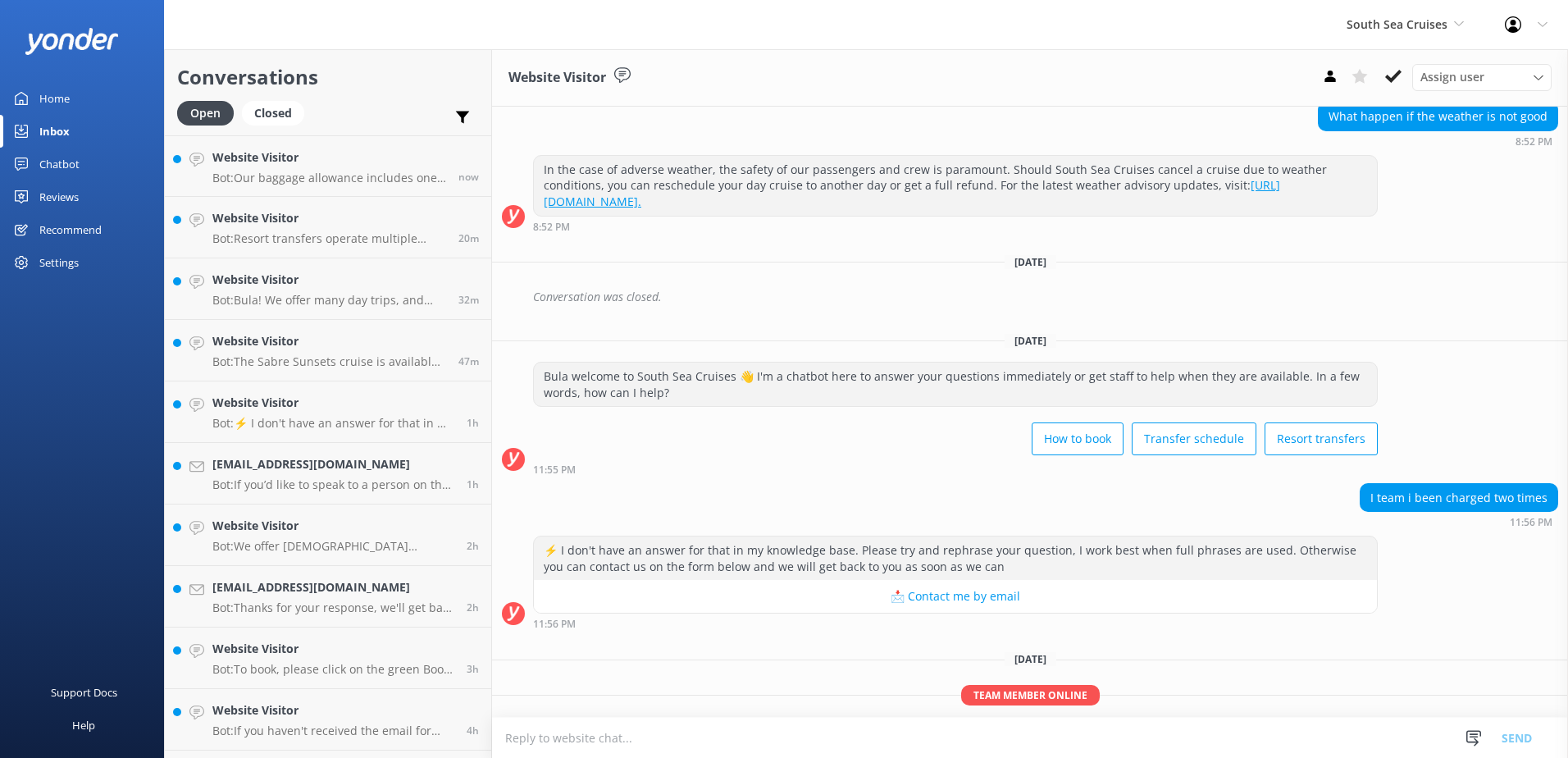
scroll to position [227, 0]
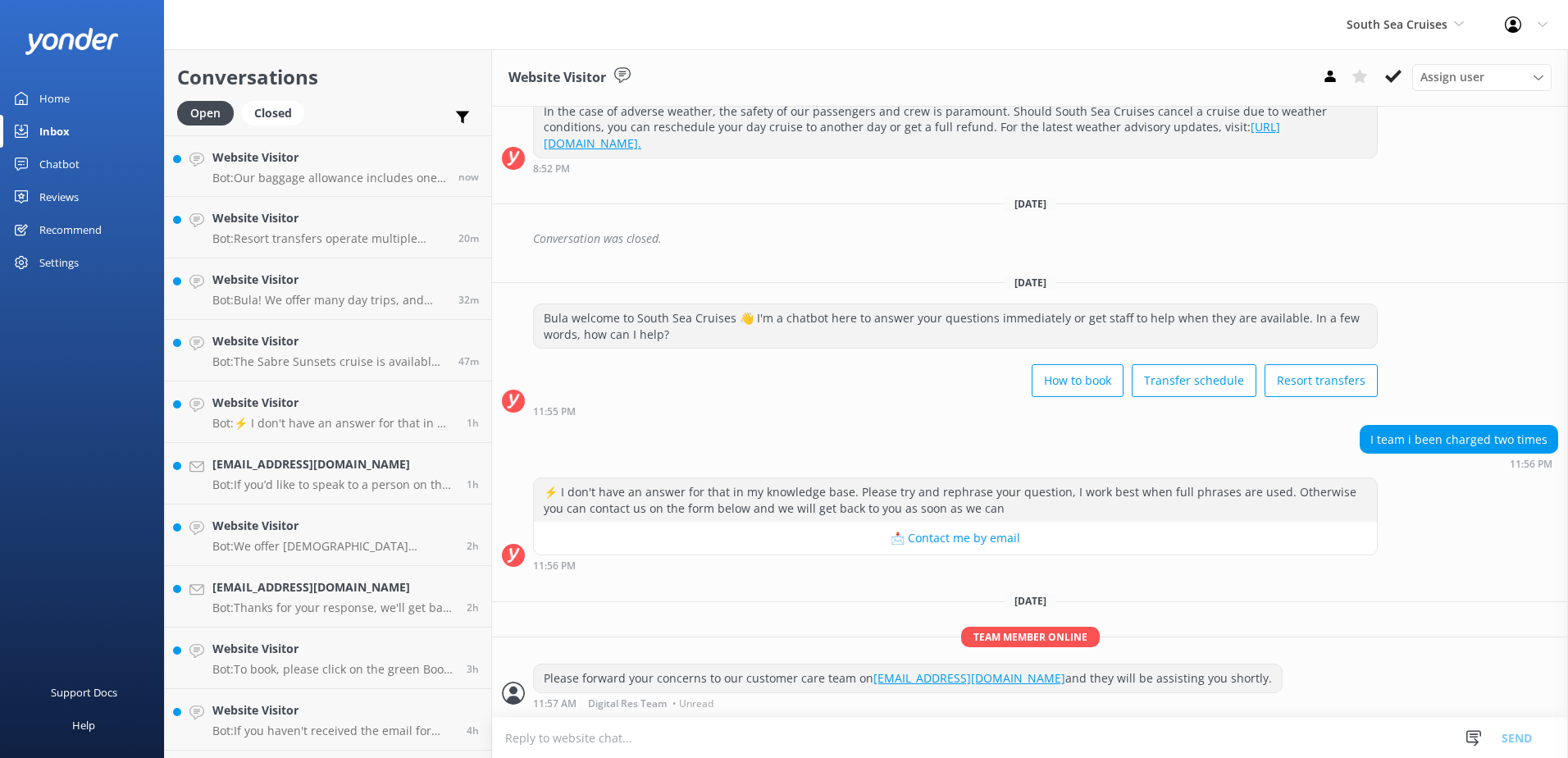
click at [1383, 72] on button at bounding box center [1394, 76] width 30 height 25
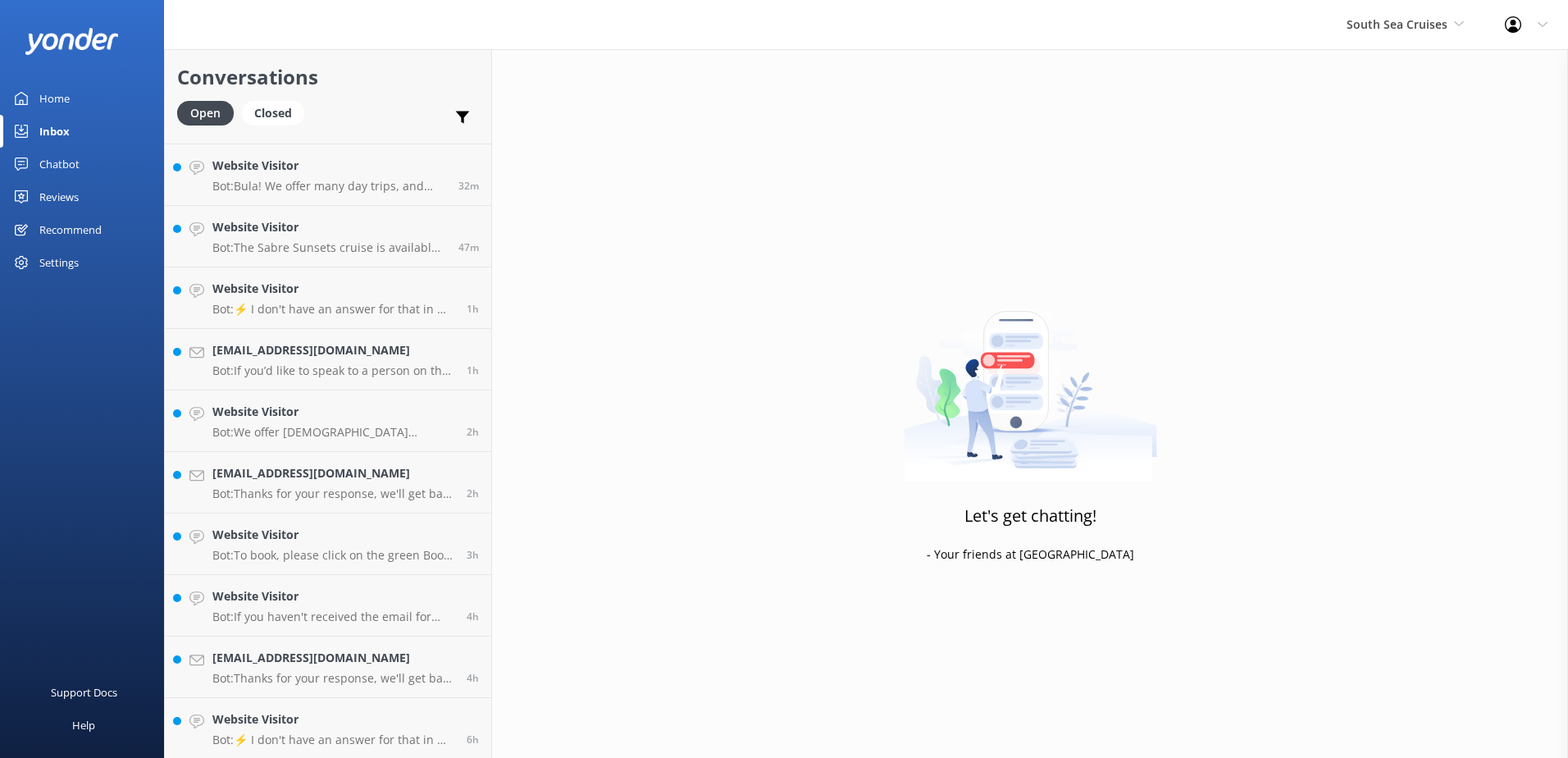
scroll to position [239, 0]
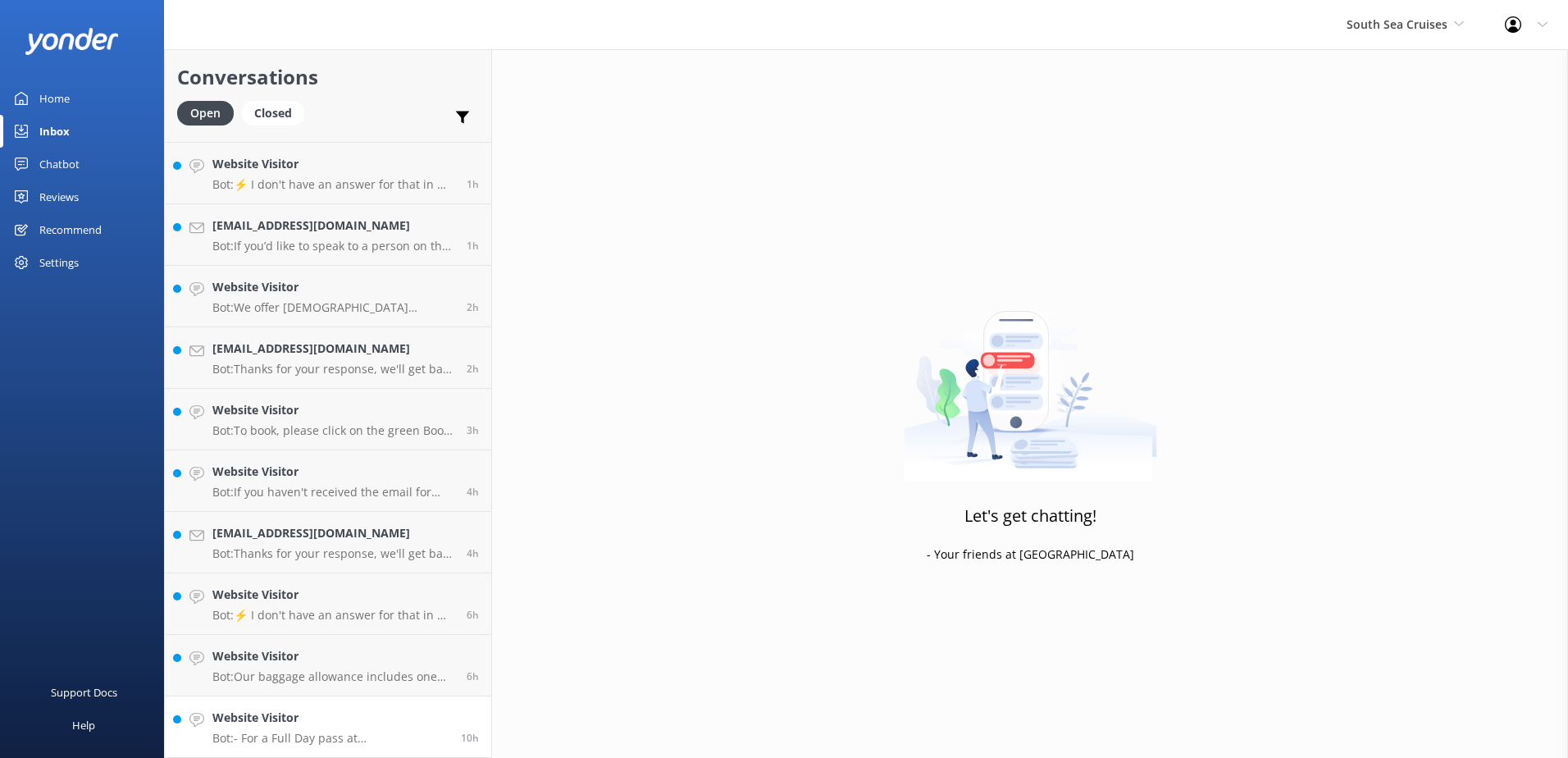
click at [358, 733] on p "Bot: - For a Full Day pass at South Sea Island, adults are charged $245 and chi…" at bounding box center [331, 738] width 237 height 15
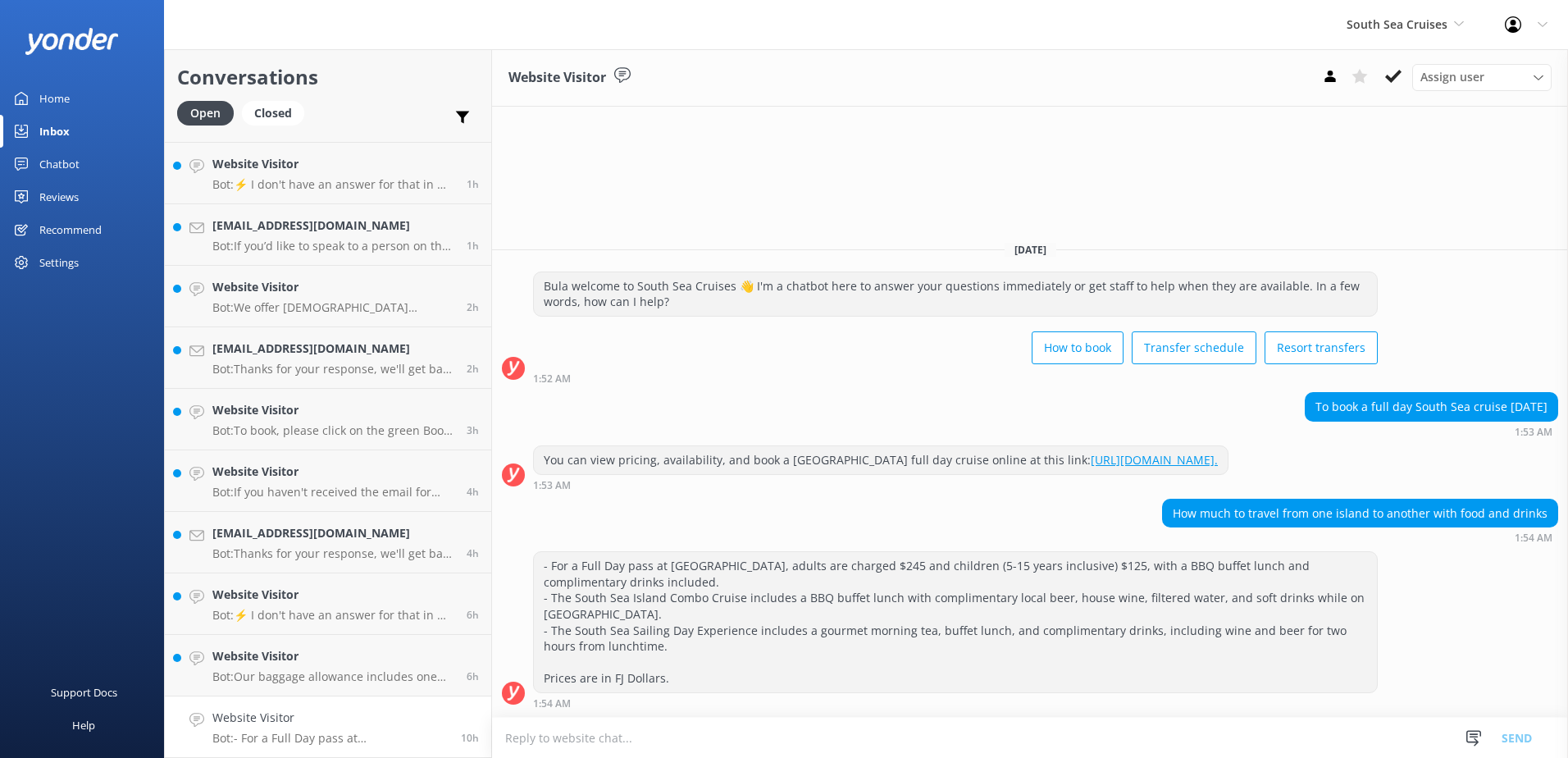
click at [998, 731] on textarea at bounding box center [1030, 737] width 1076 height 40
click at [877, 751] on textarea "Kindly note that there are no Mutli Stop Island day trip" at bounding box center [1030, 737] width 1076 height 41
click at [910, 740] on textarea "Kindly note that there are no Mutli Stop Island Day trips" at bounding box center [1030, 737] width 1076 height 41
type textarea "Kindly note that there are no Mutli Stop Island Day trips."
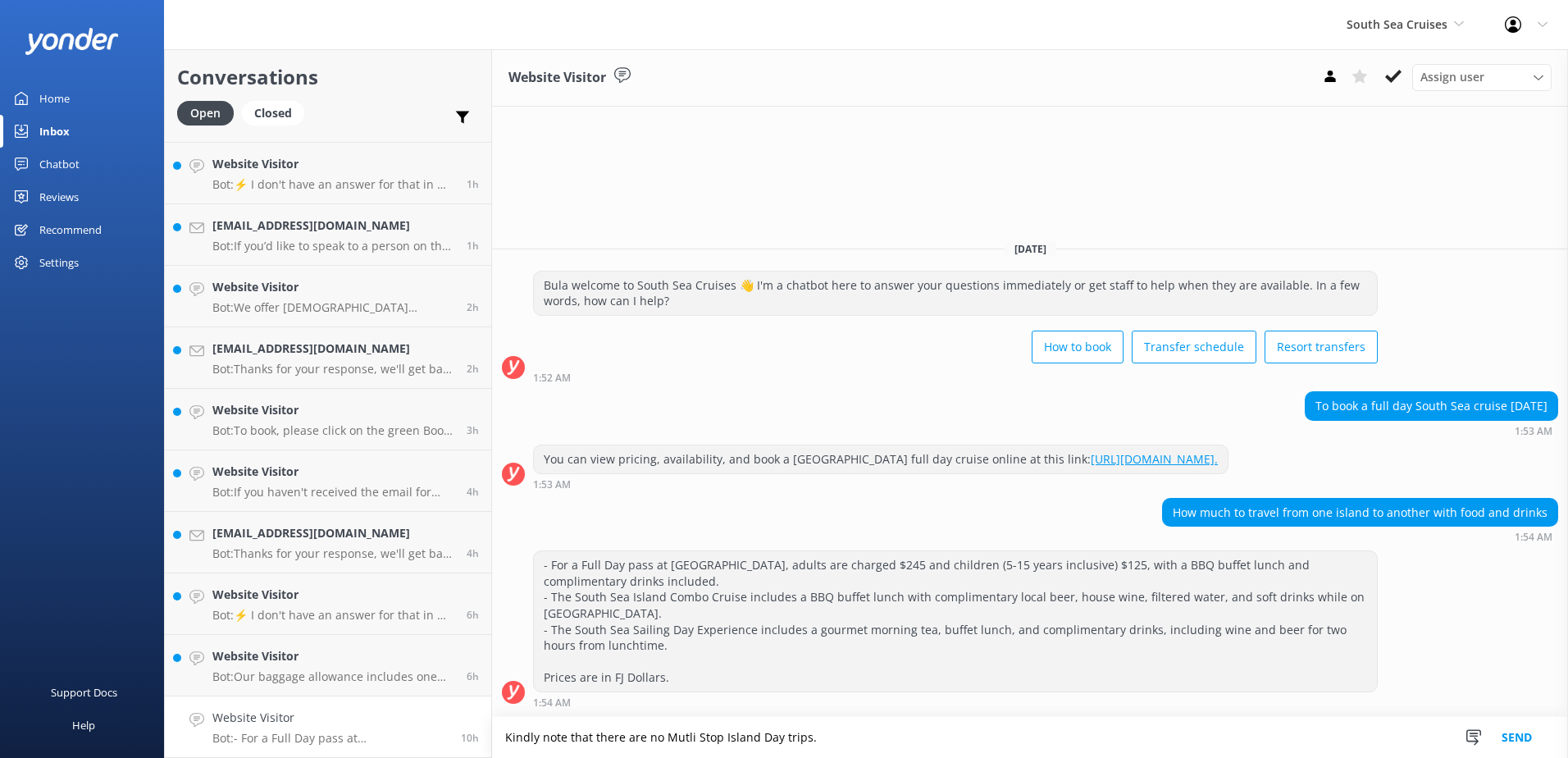
click at [1515, 737] on button "Send" at bounding box center [1517, 737] width 62 height 41
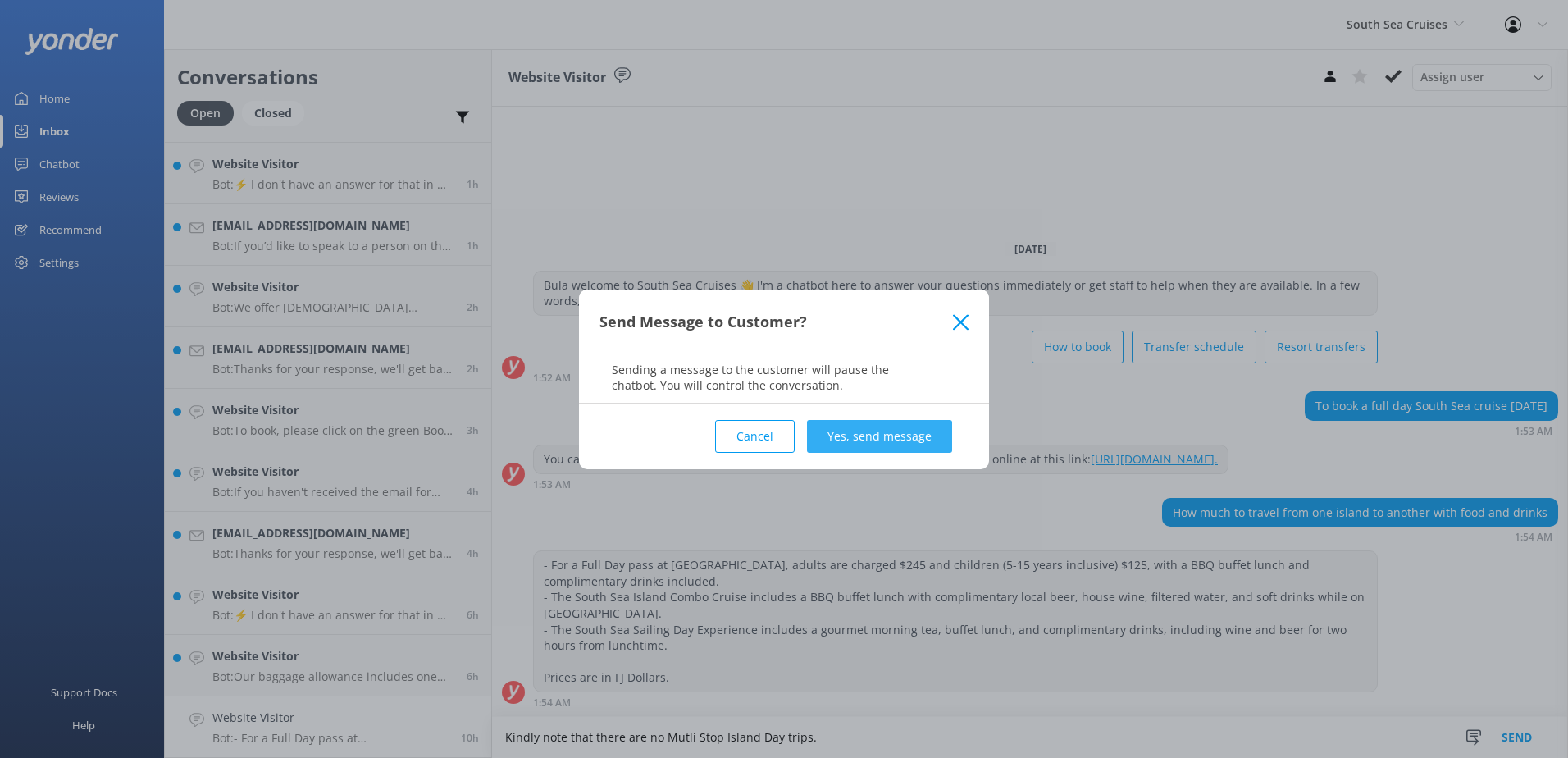
click at [899, 435] on button "Yes, send message" at bounding box center [880, 436] width 145 height 33
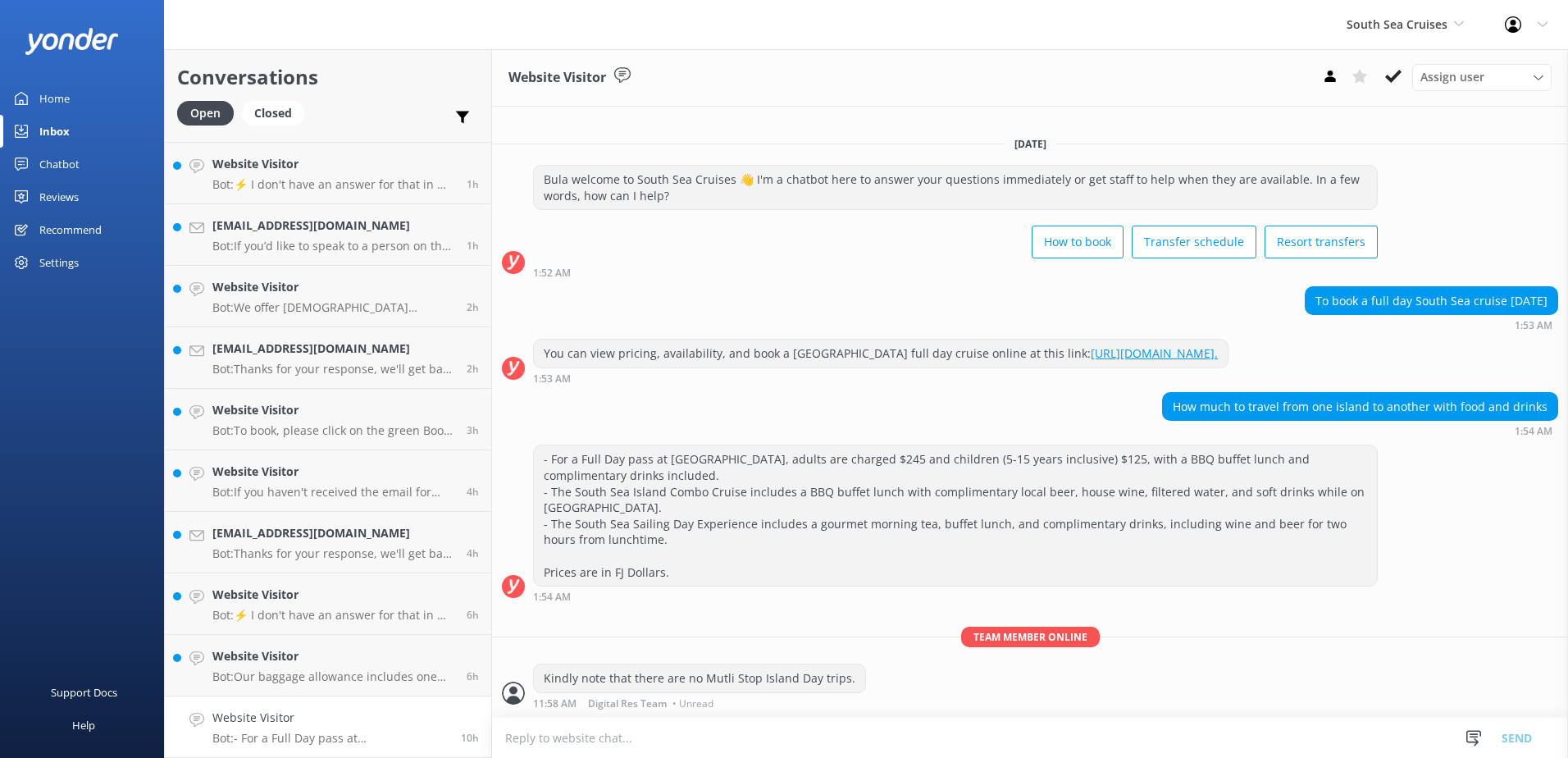
scroll to position [1, 0]
click at [1394, 83] on icon at bounding box center [1394, 76] width 16 height 16
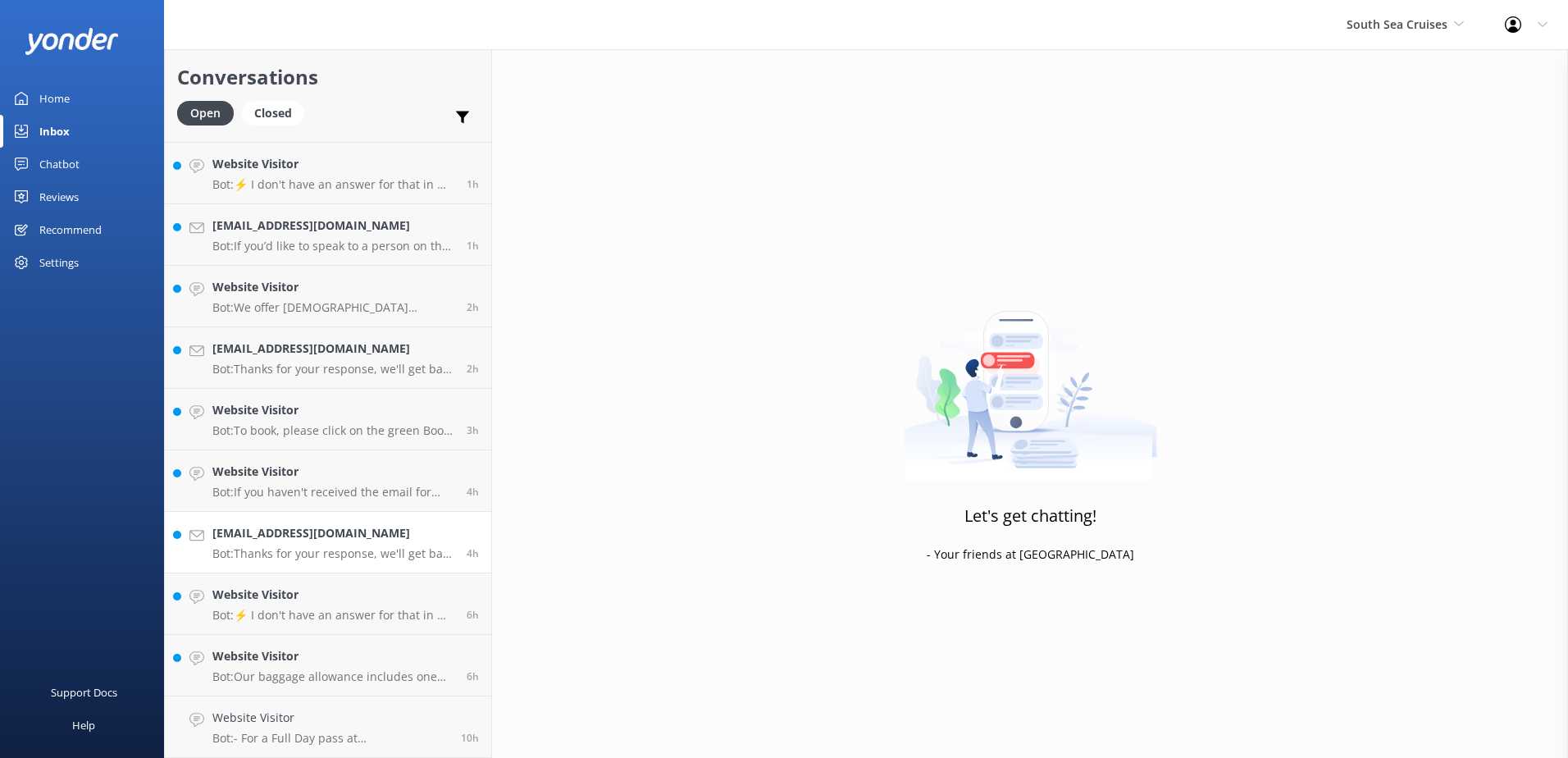
scroll to position [177, 0]
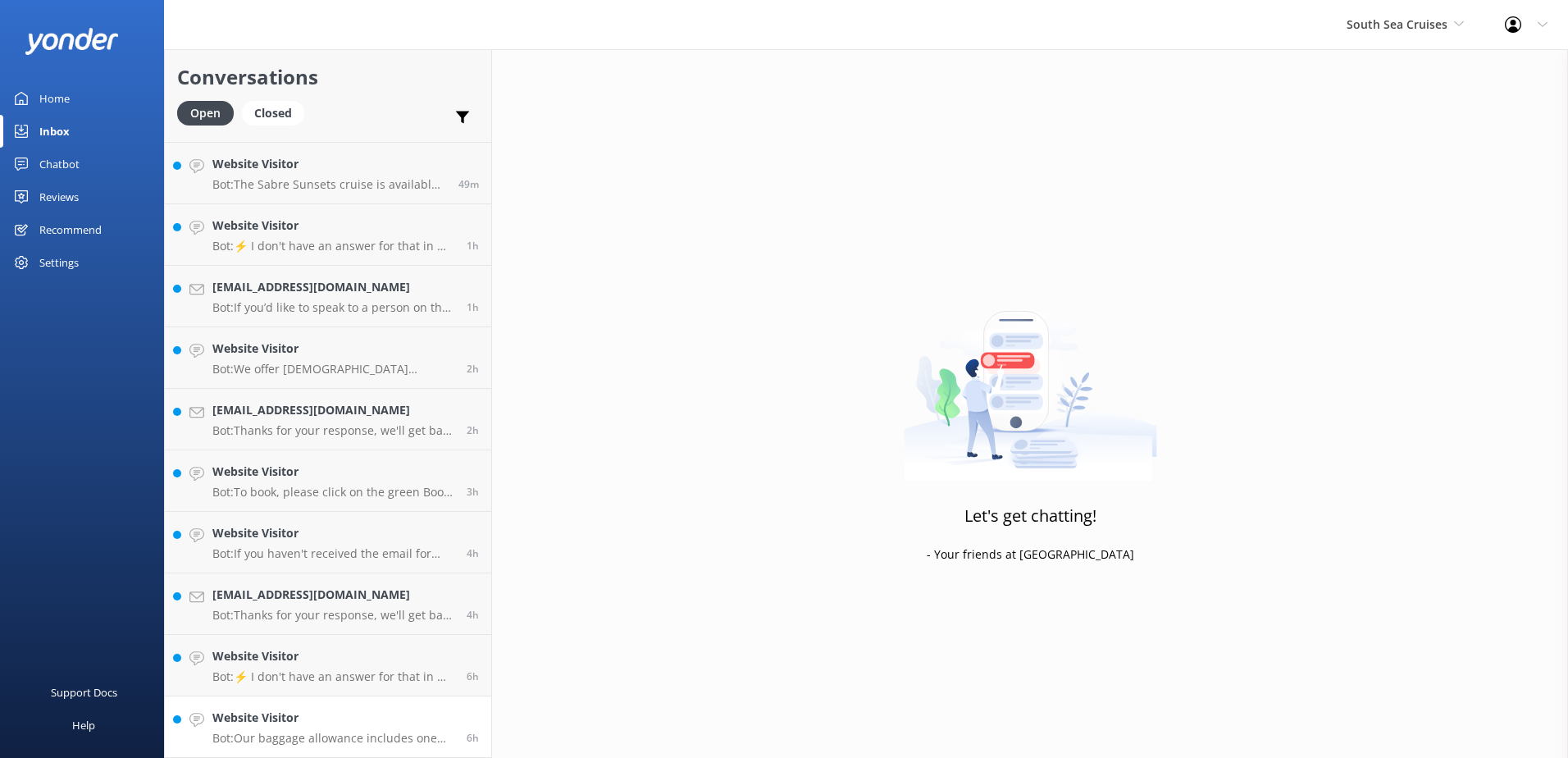
click at [357, 720] on h4 "Website Visitor" at bounding box center [333, 718] width 242 height 18
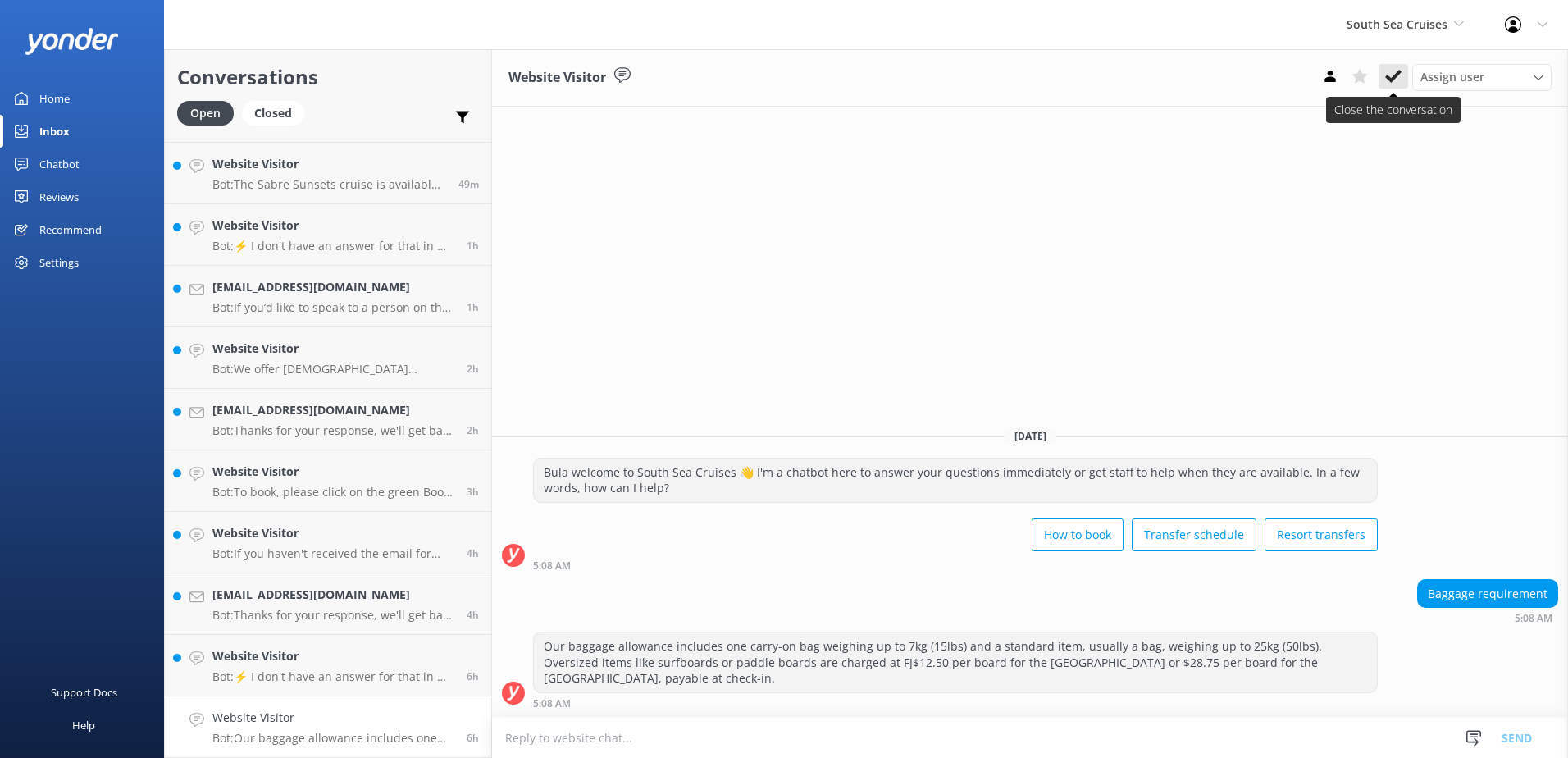
click at [1386, 80] on button at bounding box center [1394, 76] width 30 height 25
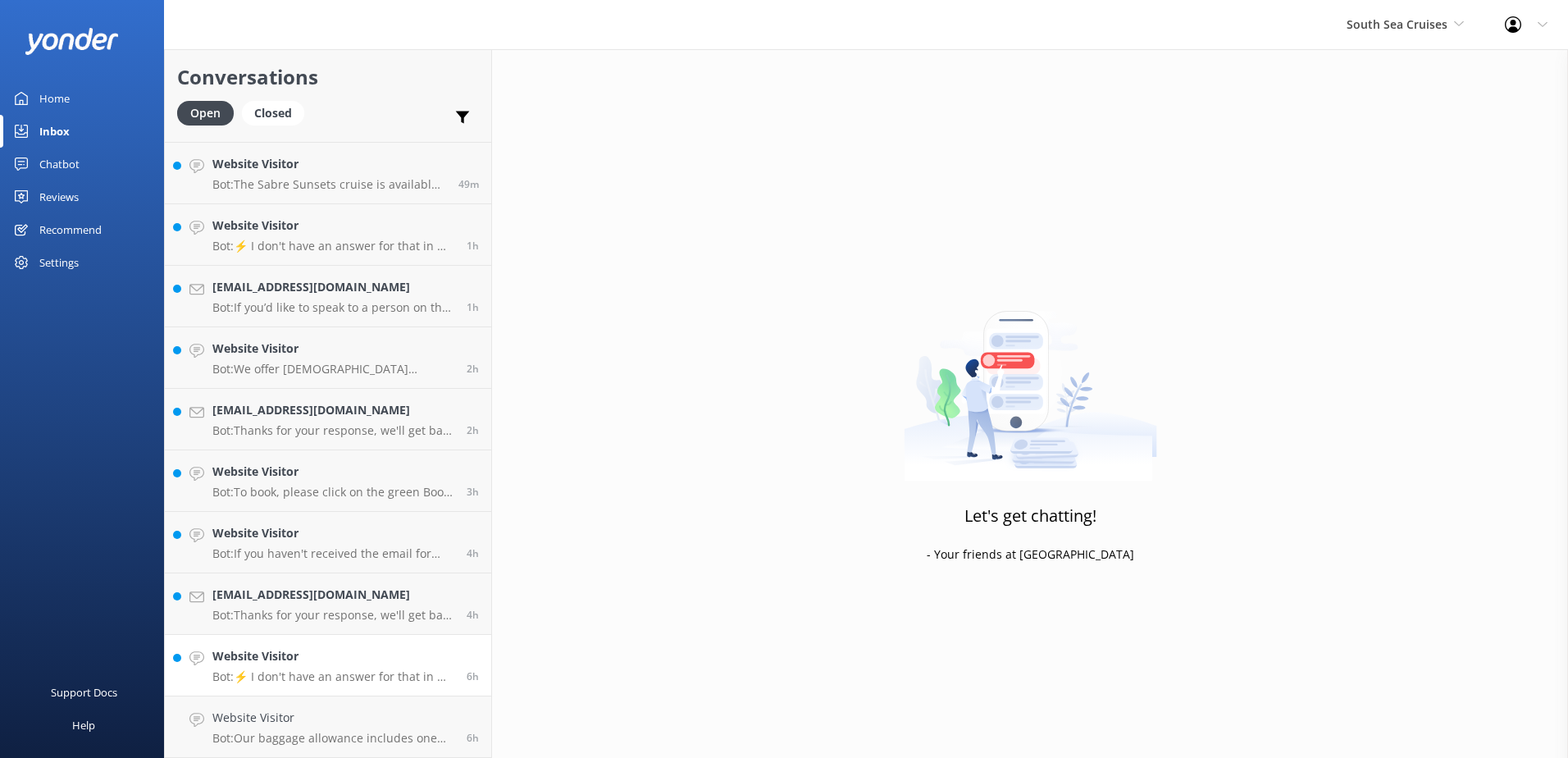
scroll to position [116, 0]
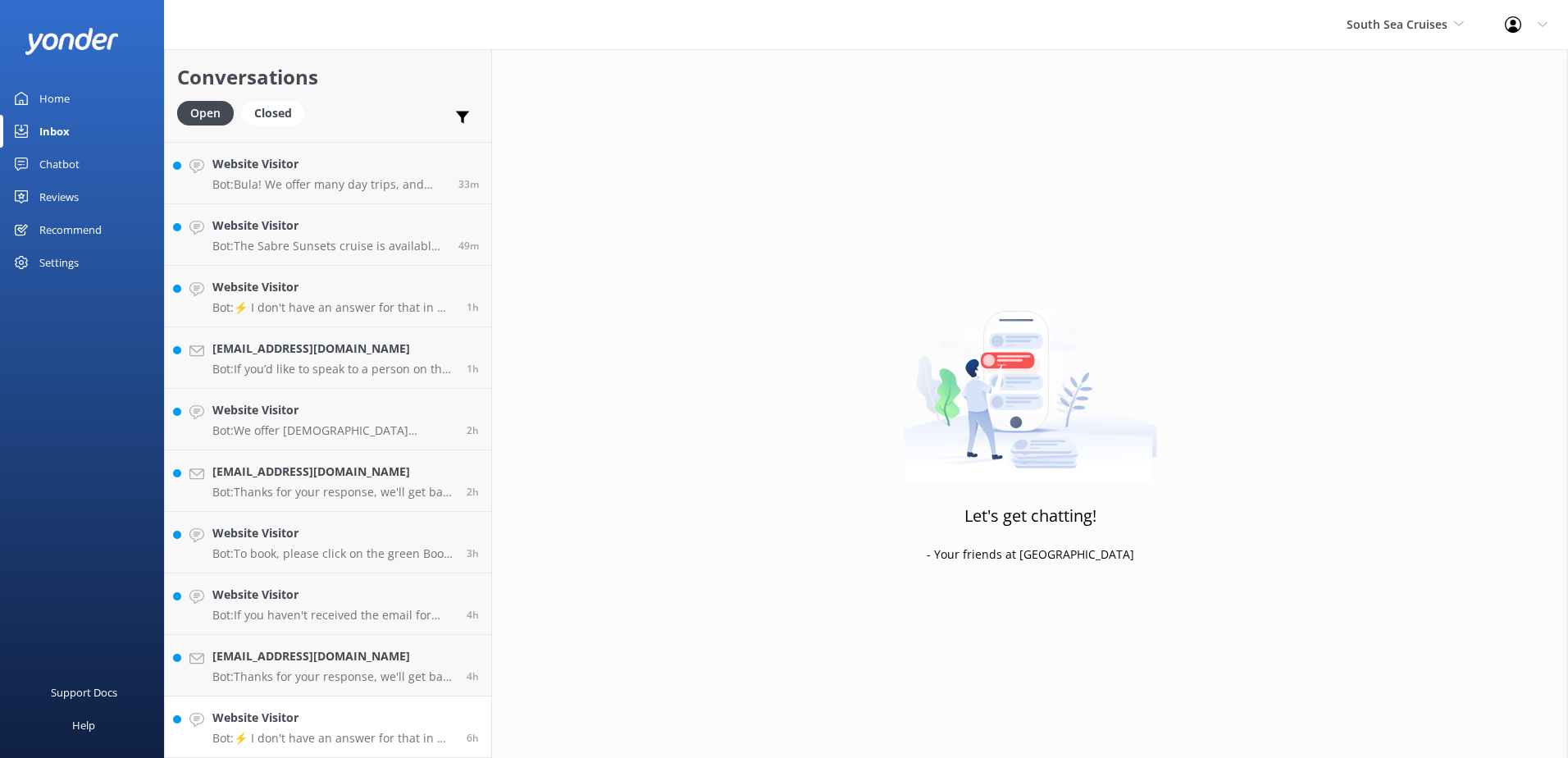
click at [359, 719] on h4 "Website Visitor" at bounding box center [333, 718] width 242 height 18
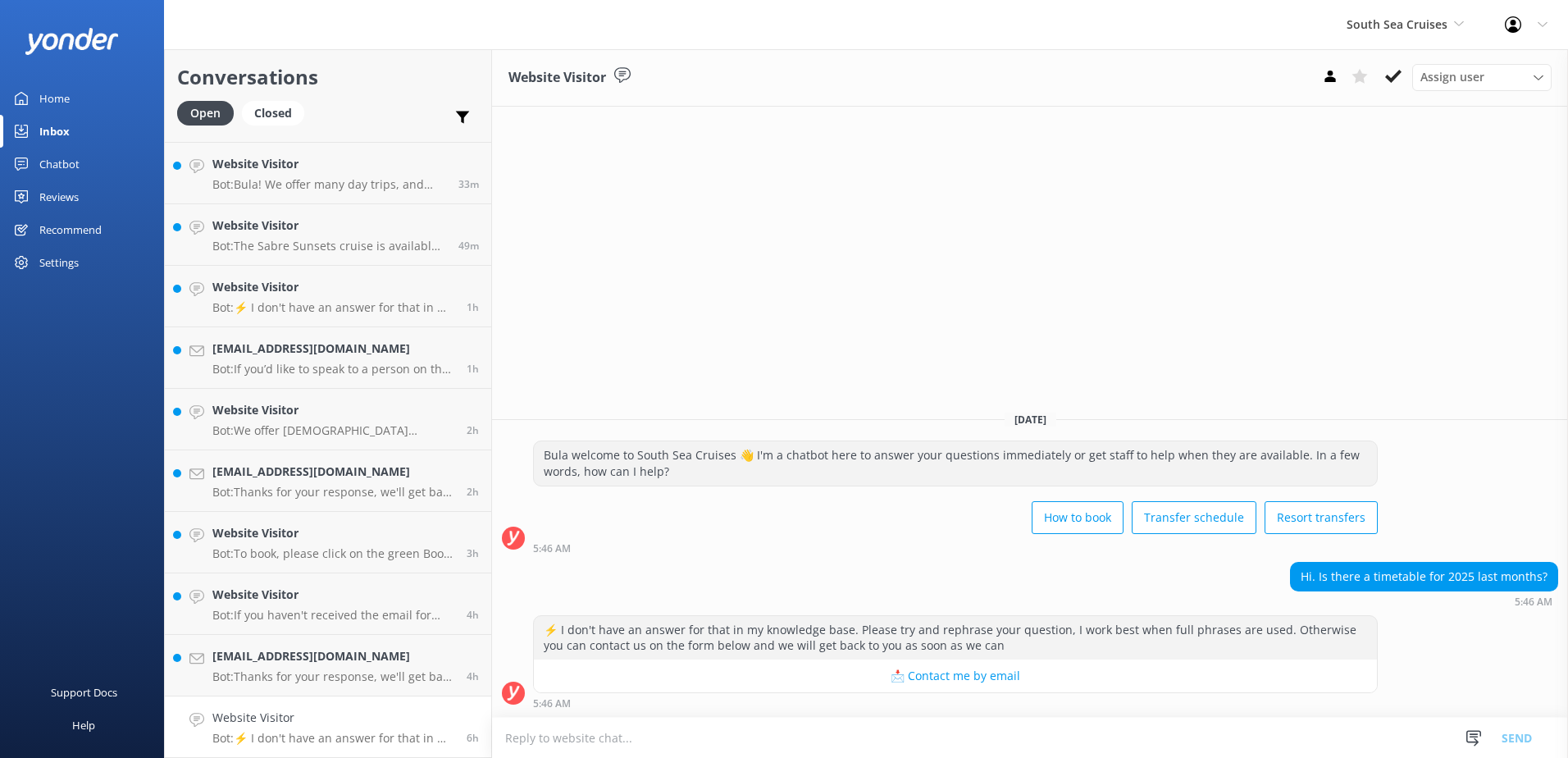
click at [879, 740] on textarea at bounding box center [1030, 737] width 1076 height 40
paste textarea "https://southseacruisesfiji.com/day-trips/"
type textarea "You can check for availability online by booking day trips online: https://sout…"
click at [1528, 735] on button "Send" at bounding box center [1517, 737] width 62 height 41
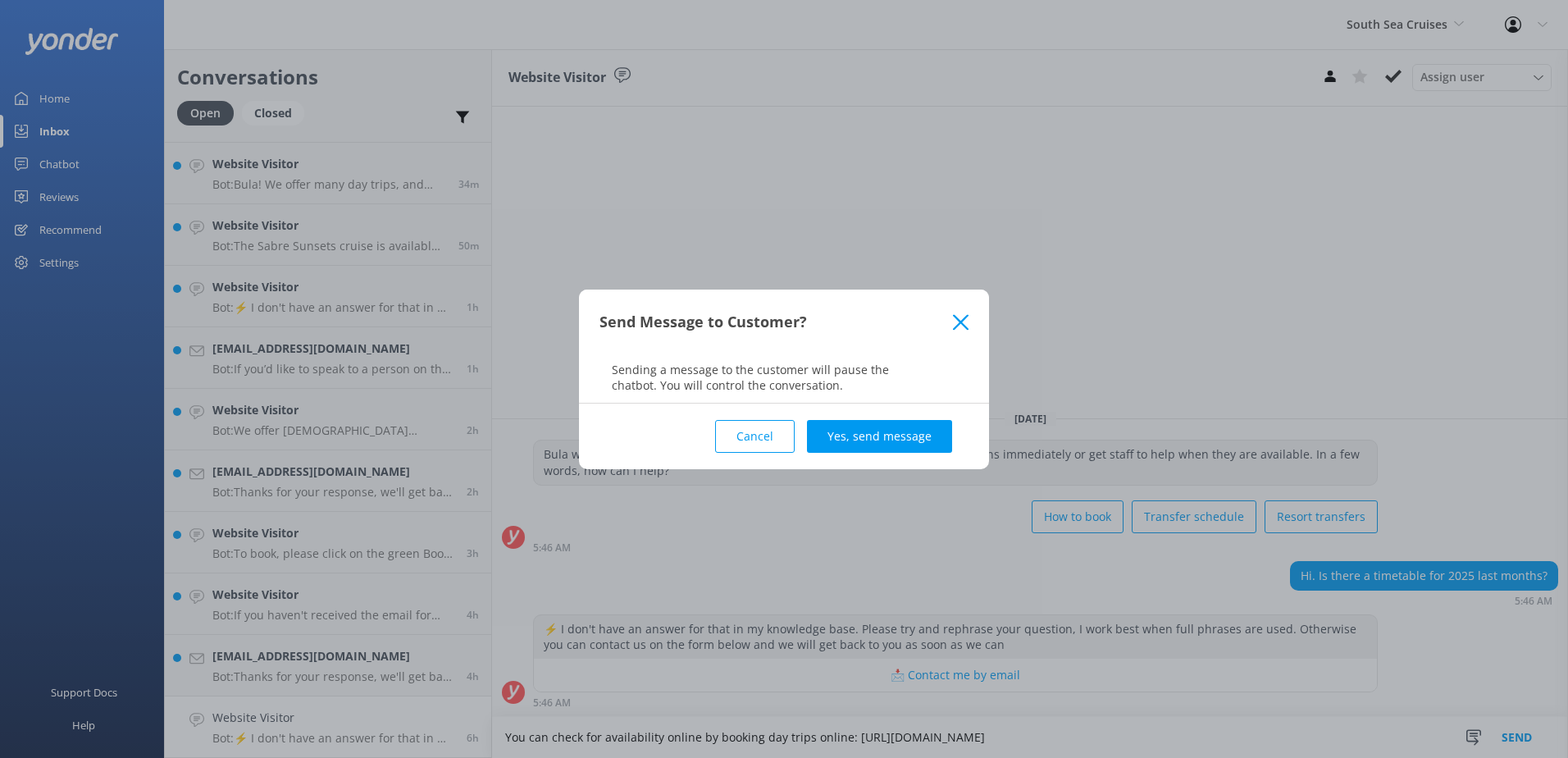
click at [836, 418] on div "Cancel Yes, send message" at bounding box center [784, 436] width 369 height 66
click at [845, 428] on button "Yes, send message" at bounding box center [880, 436] width 145 height 33
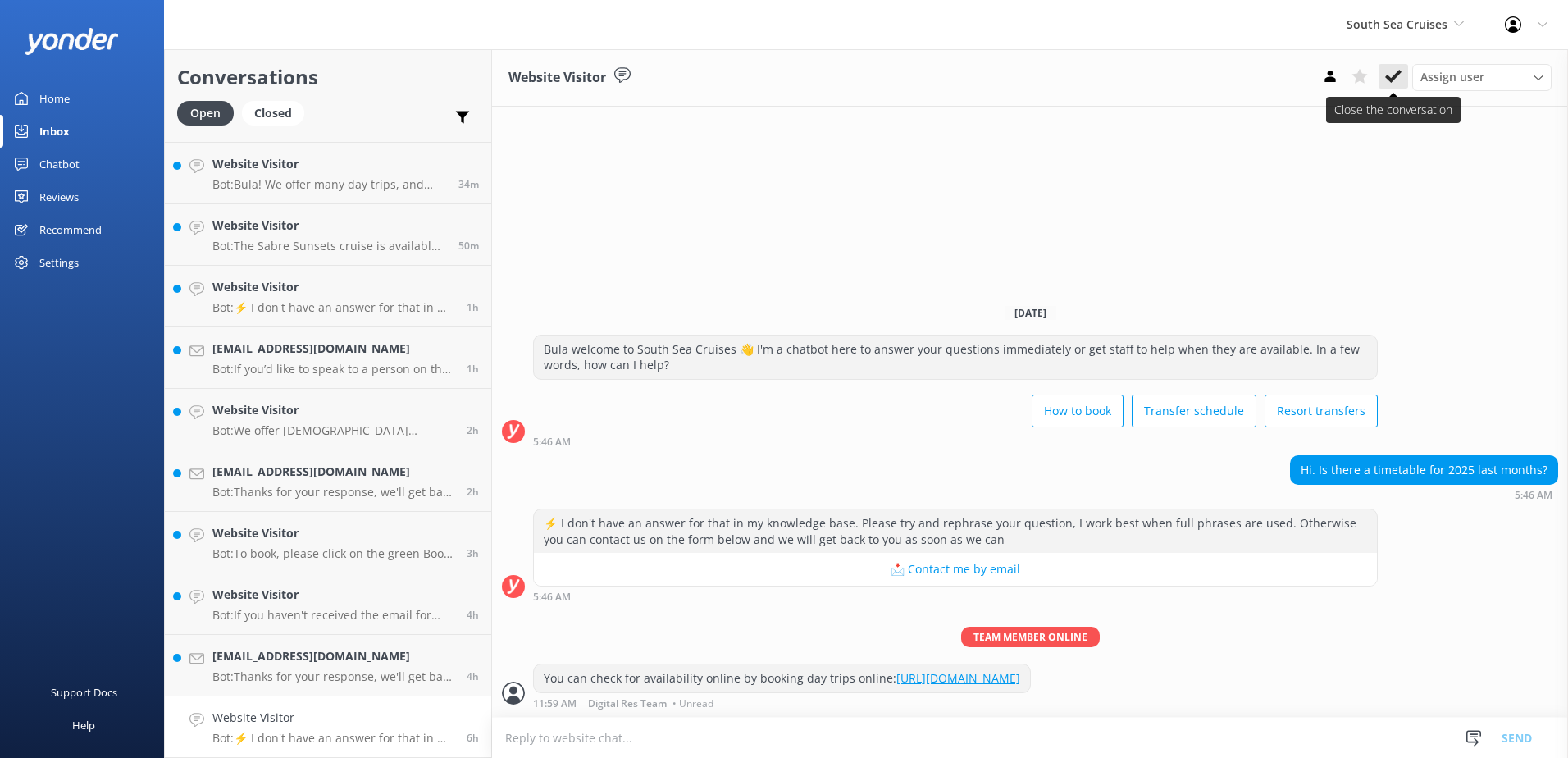
click at [1381, 78] on button at bounding box center [1394, 76] width 30 height 25
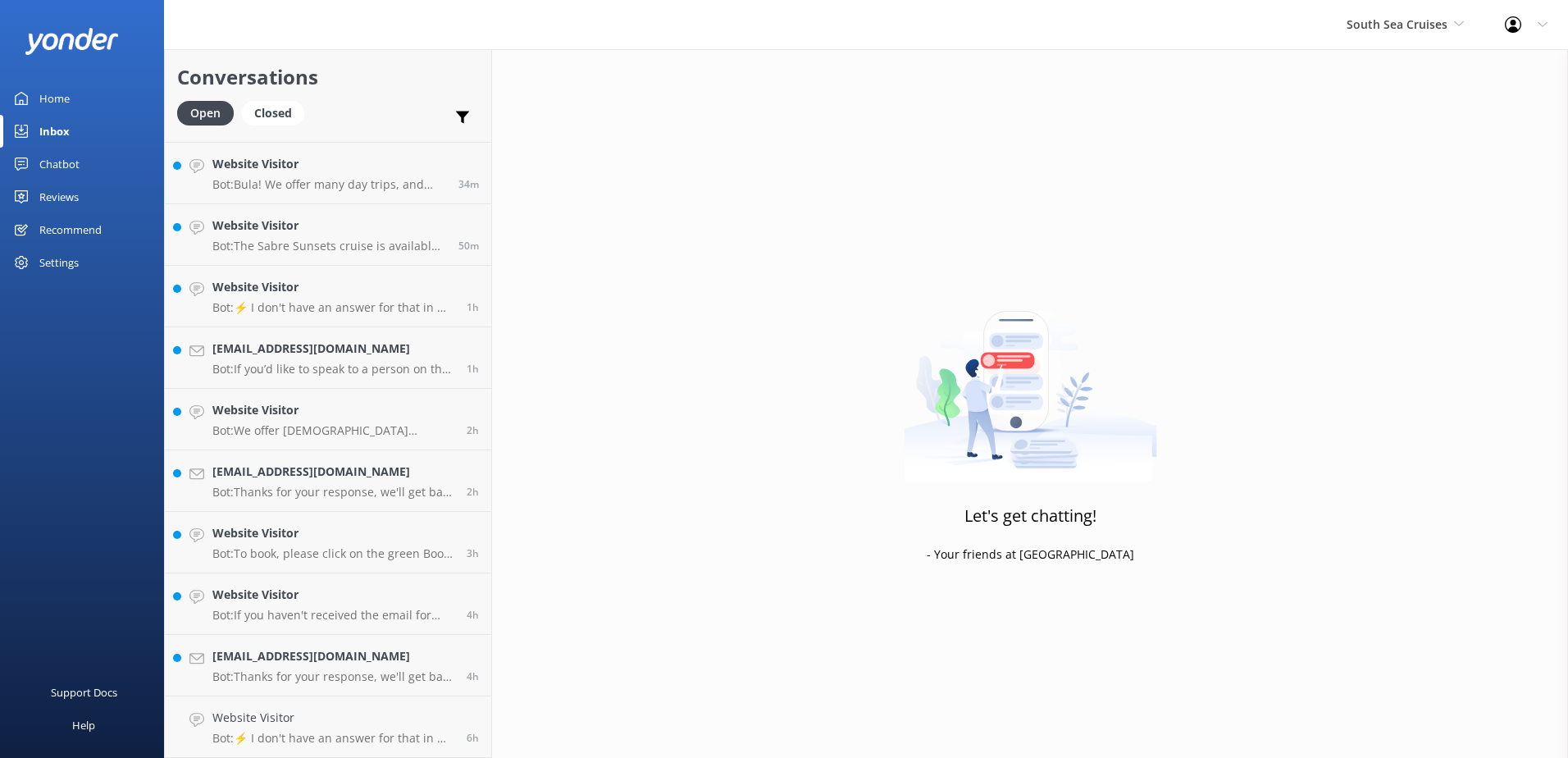
scroll to position [54, 0]
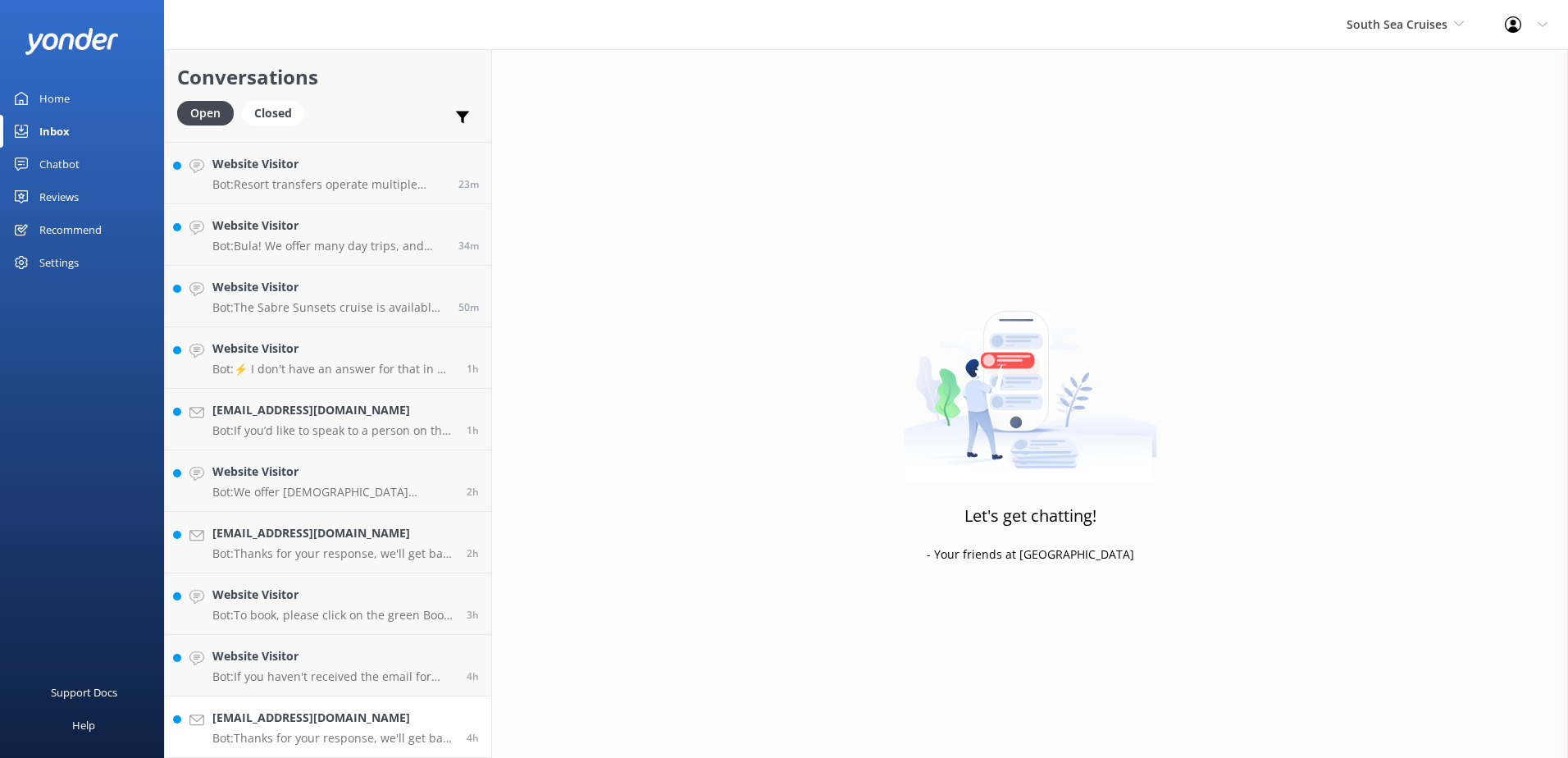
click at [395, 719] on h4 "[EMAIL_ADDRESS][DOMAIN_NAME]" at bounding box center [333, 718] width 242 height 18
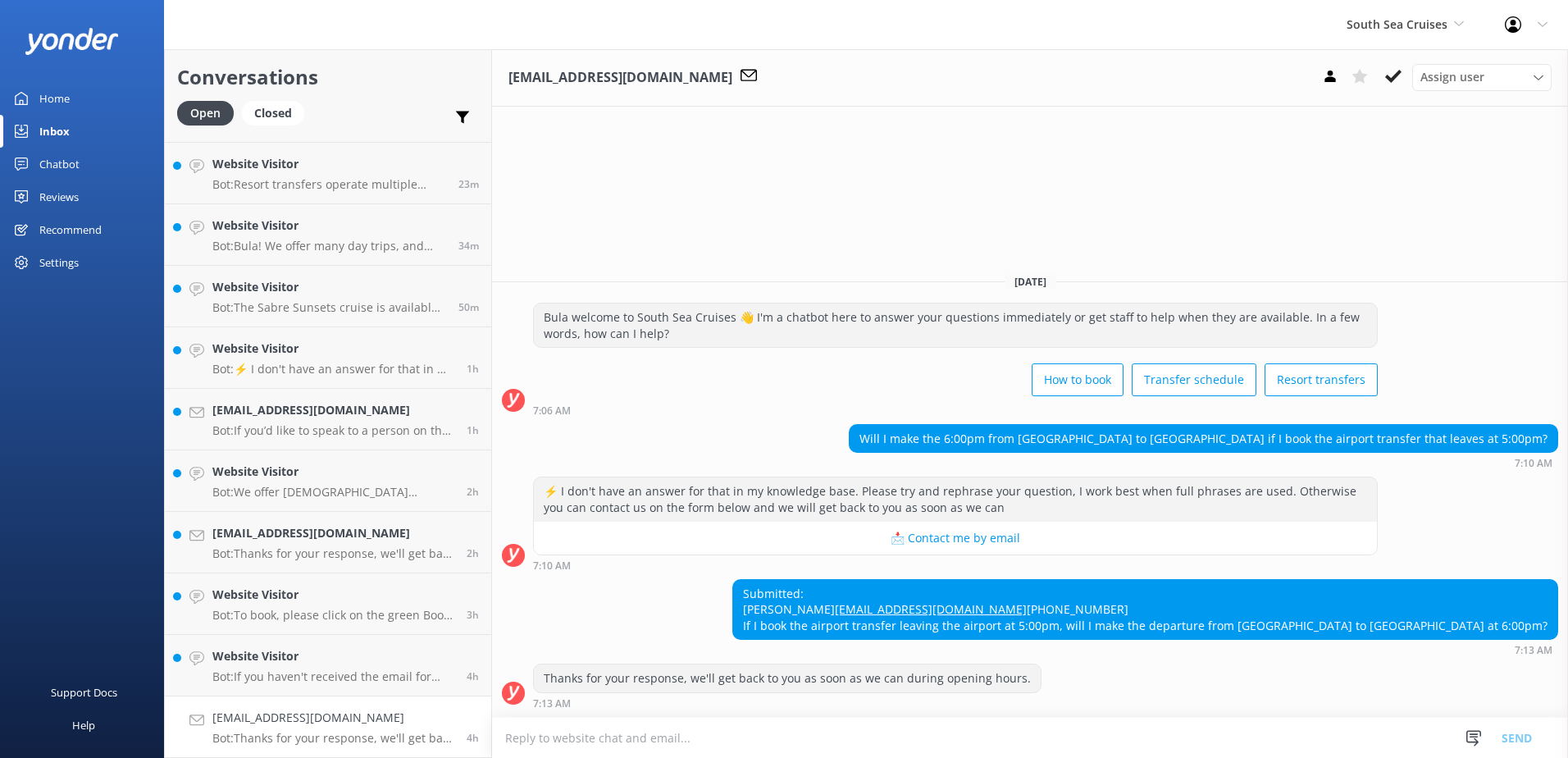
click at [977, 734] on textarea at bounding box center [1030, 737] width 1076 height 40
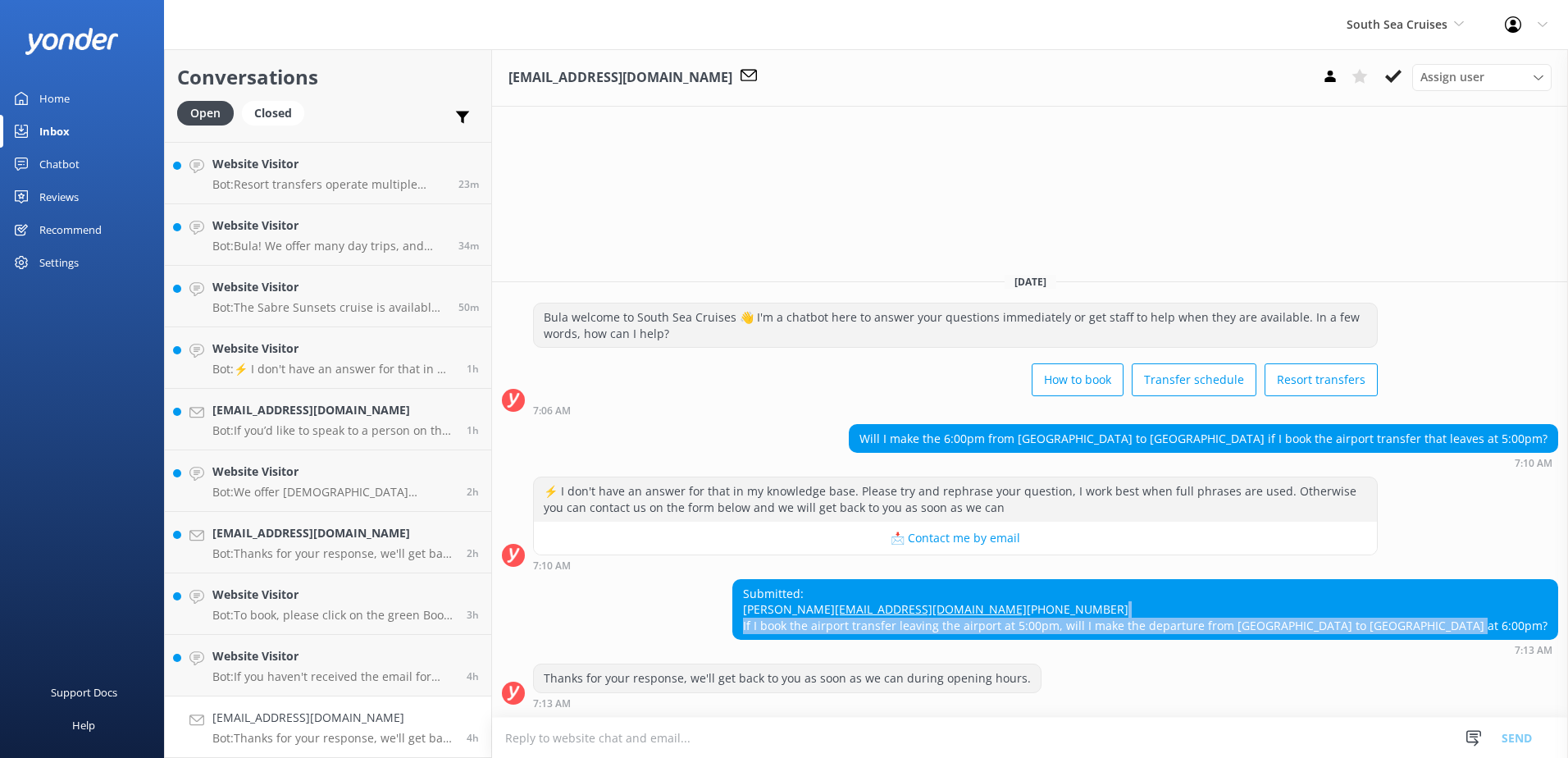
drag, startPoint x: 1544, startPoint y: 626, endPoint x: 841, endPoint y: 627, distance: 703.0
click at [841, 627] on div "Submitted: [PERSON_NAME] [EMAIL_ADDRESS][DOMAIN_NAME] [PHONE_NUMBER] If I book …" at bounding box center [1146, 609] width 825 height 60
copy div "If I book the airport transfer leaving the airport at 5:00pm, will I make the d…"
click at [1098, 623] on div "Submitted: [PERSON_NAME] [EMAIL_ADDRESS][DOMAIN_NAME] [PHONE_NUMBER] If I book …" at bounding box center [1146, 609] width 825 height 60
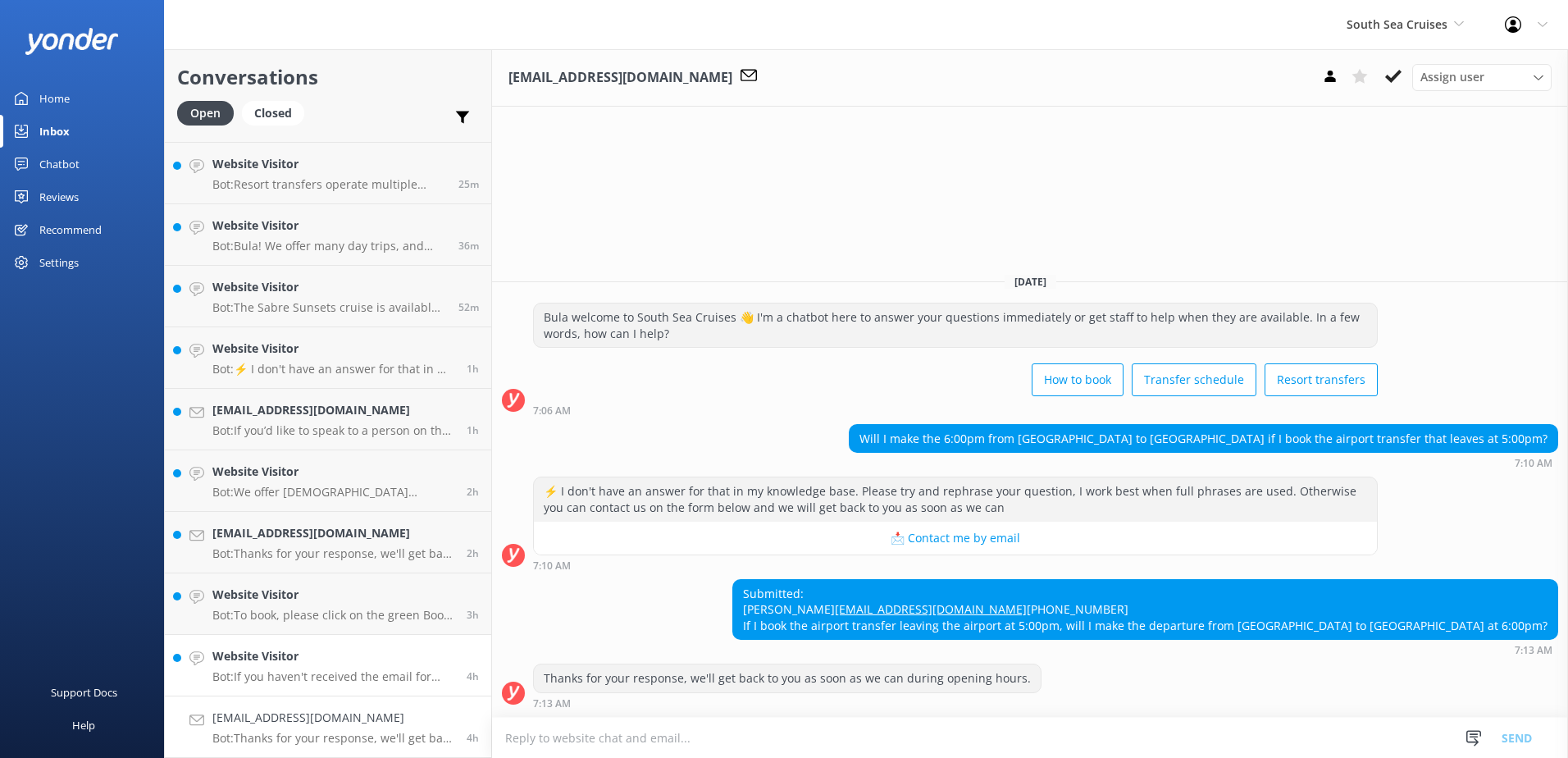
click at [352, 689] on link "Website Visitor Bot: If you haven't received the email for online check-in, ple…" at bounding box center [328, 665] width 326 height 62
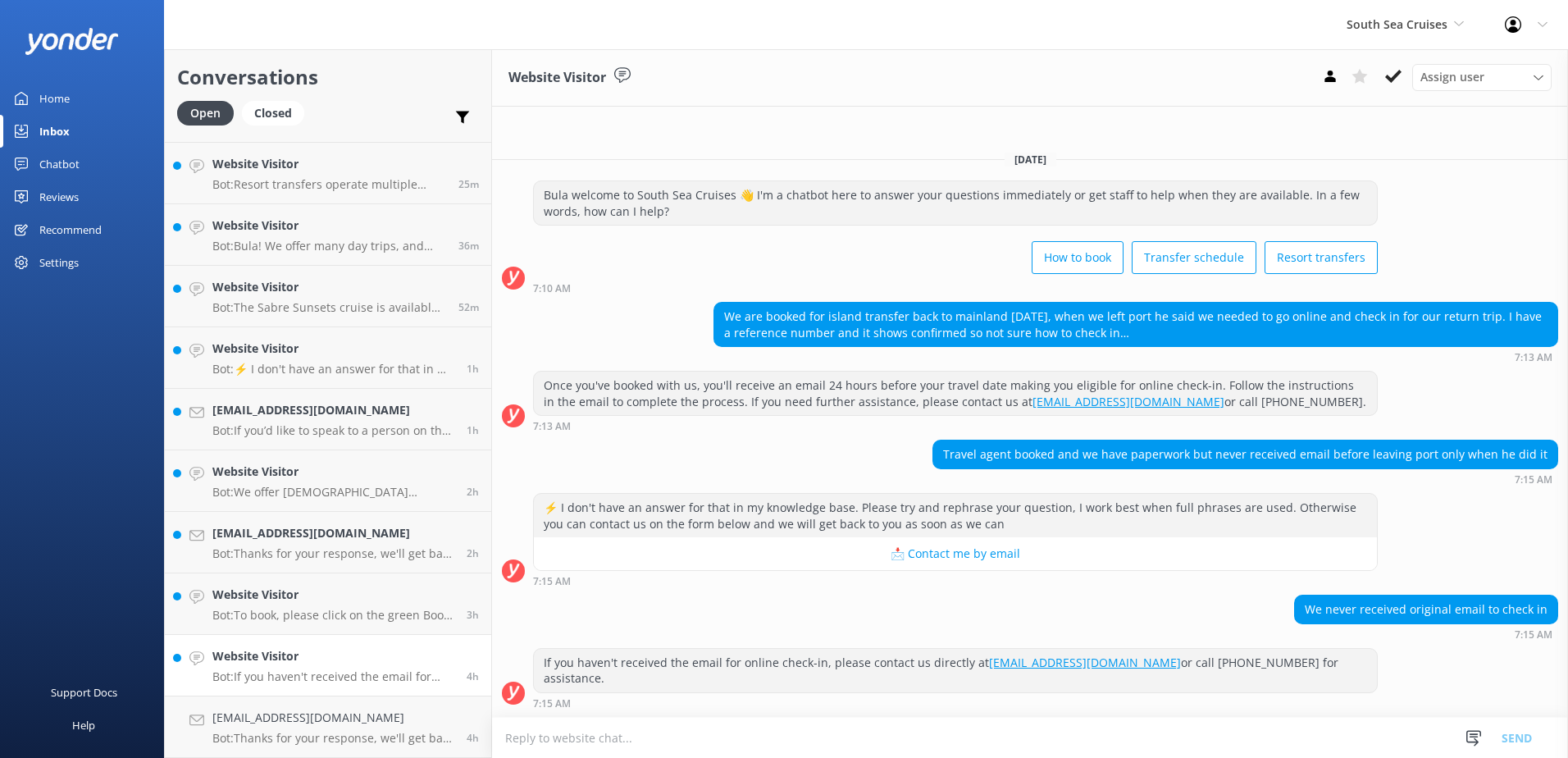
click at [390, 656] on h4 "Website Visitor" at bounding box center [333, 656] width 242 height 18
click at [1405, 80] on button at bounding box center [1394, 76] width 30 height 25
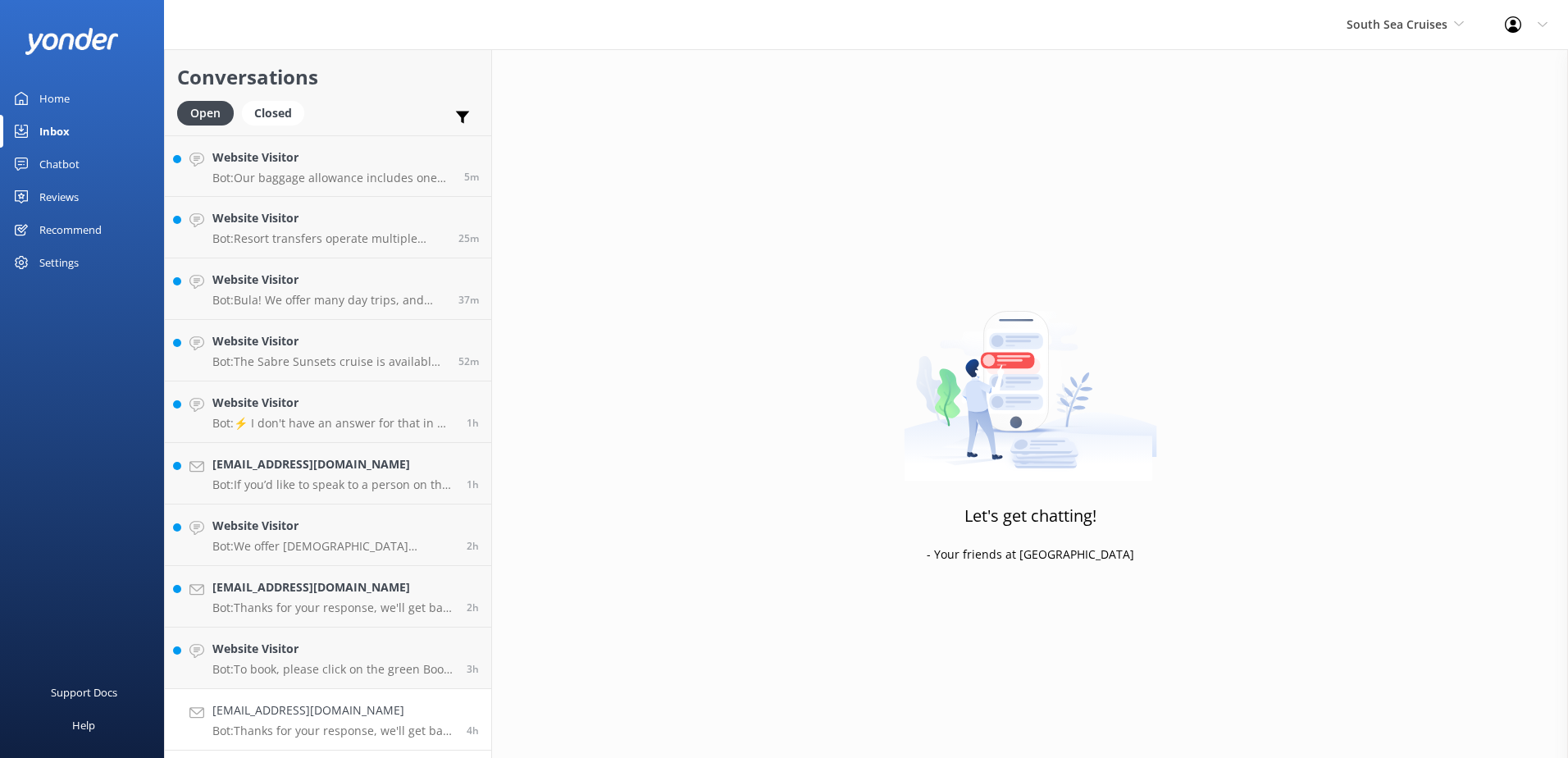
click at [379, 725] on p "Bot: Thanks for your response, we'll get back to you as soon as we can during o…" at bounding box center [333, 731] width 242 height 15
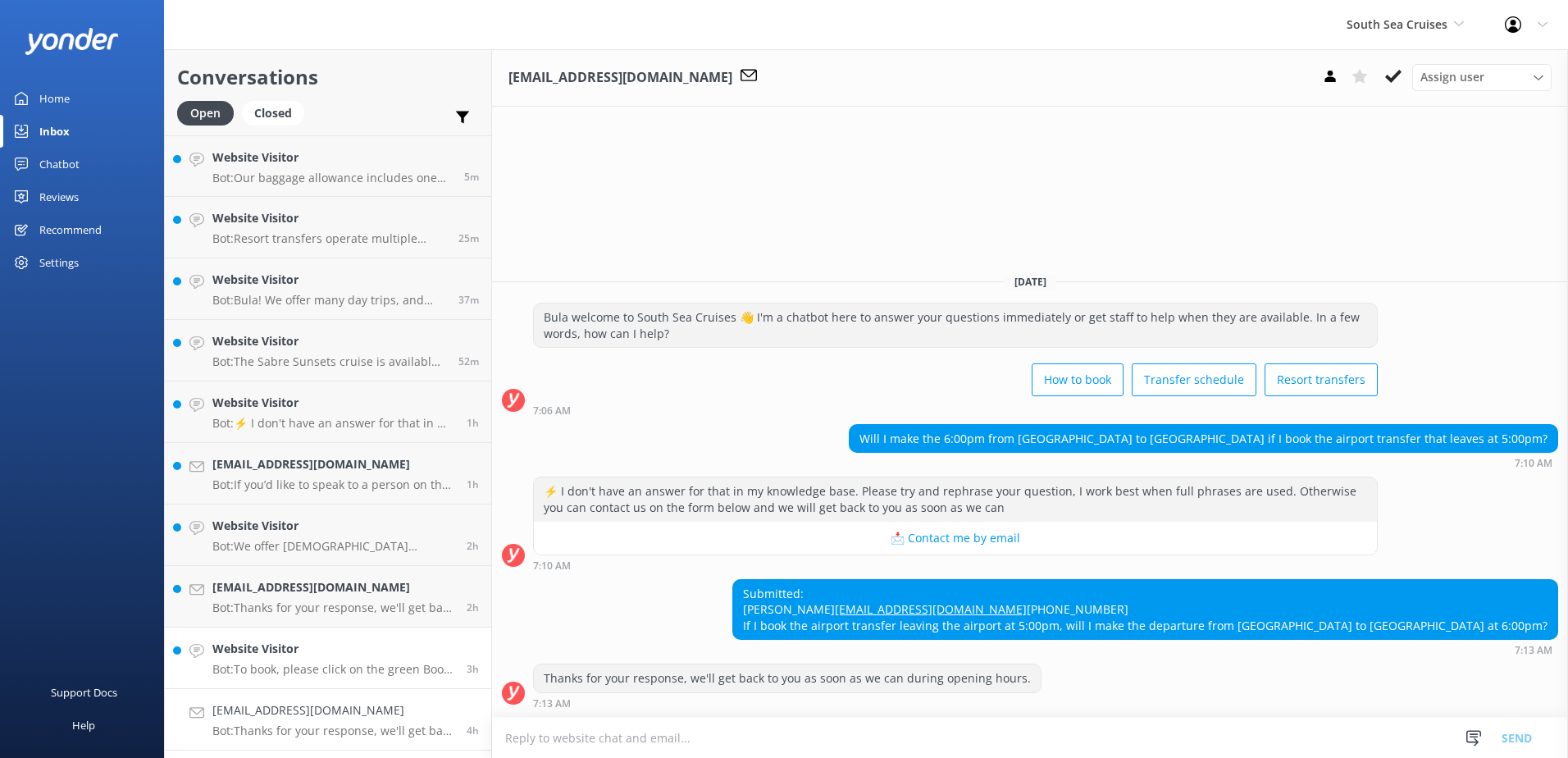
click at [397, 665] on p "Bot: To book, please click on the green Book Now button on our website and foll…" at bounding box center [333, 669] width 242 height 15
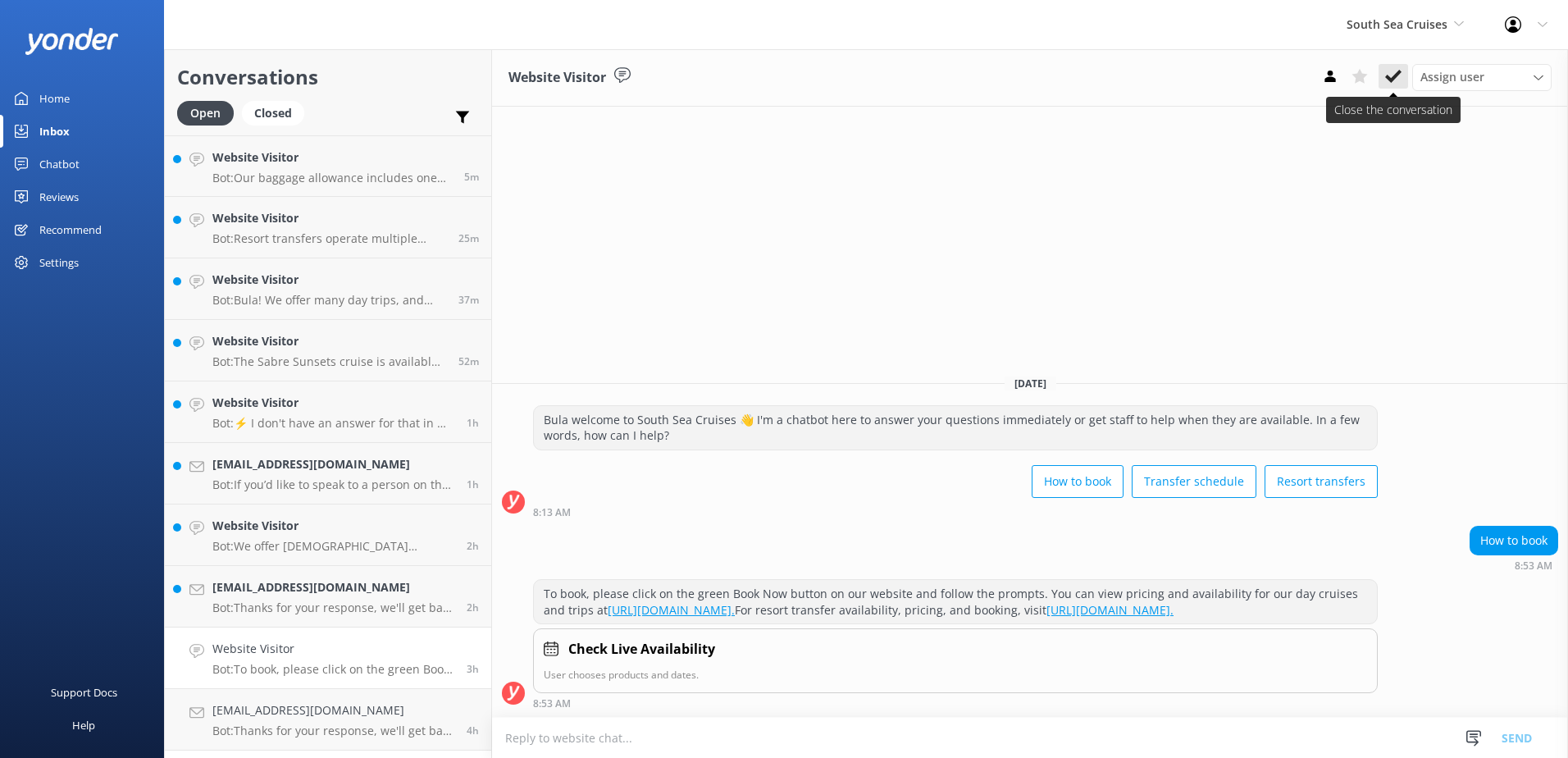
click at [1395, 67] on button at bounding box center [1394, 76] width 30 height 25
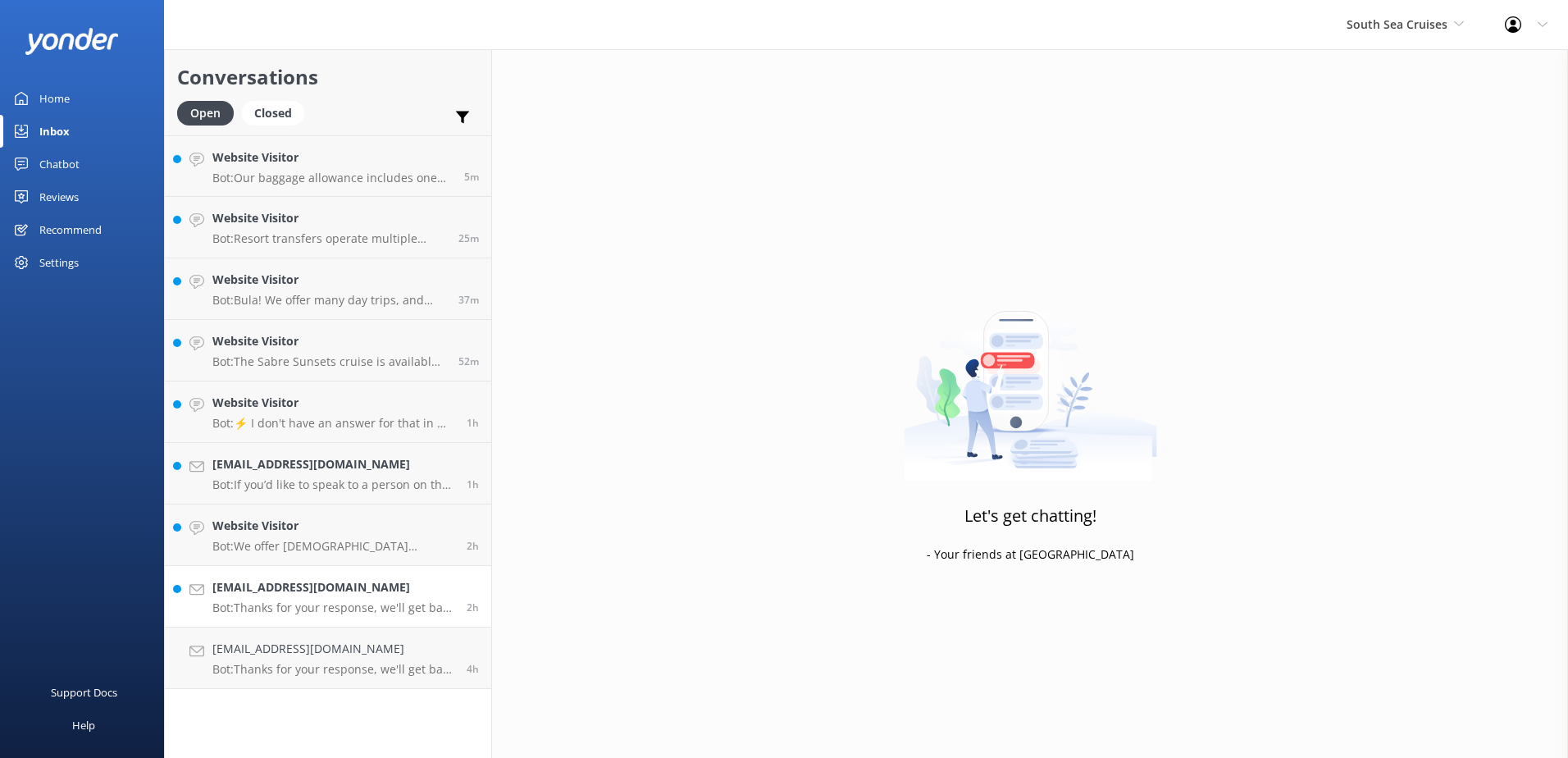
click at [329, 609] on p "Bot: Thanks for your response, we'll get back to you as soon as we can during o…" at bounding box center [333, 608] width 242 height 15
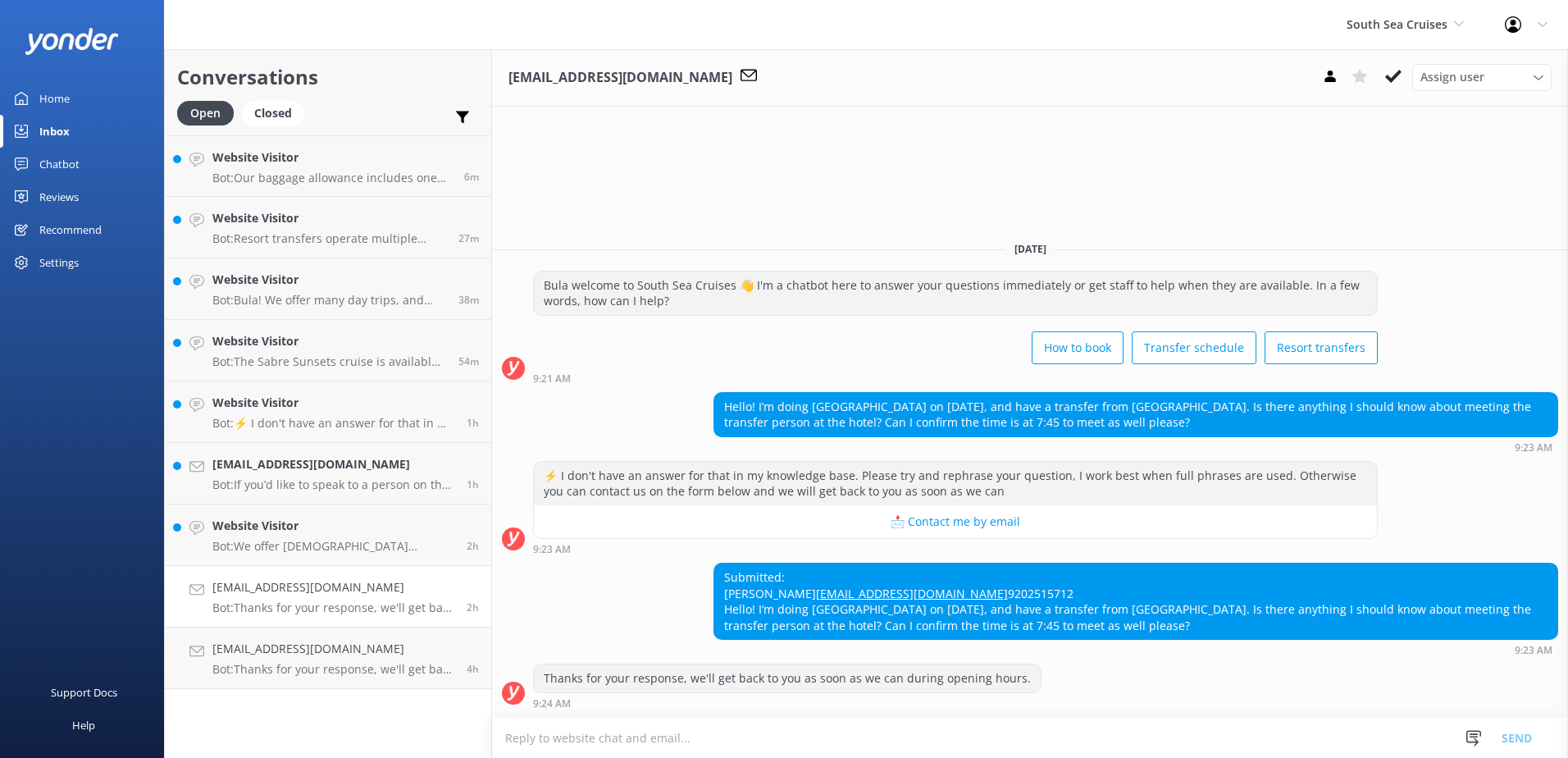
click at [714, 731] on textarea at bounding box center [1030, 737] width 1076 height 40
paste textarea "Pickup: Novotel Nadi @ 07:45 AM Please wait at the lobby of Novotel Hotel. Plea…"
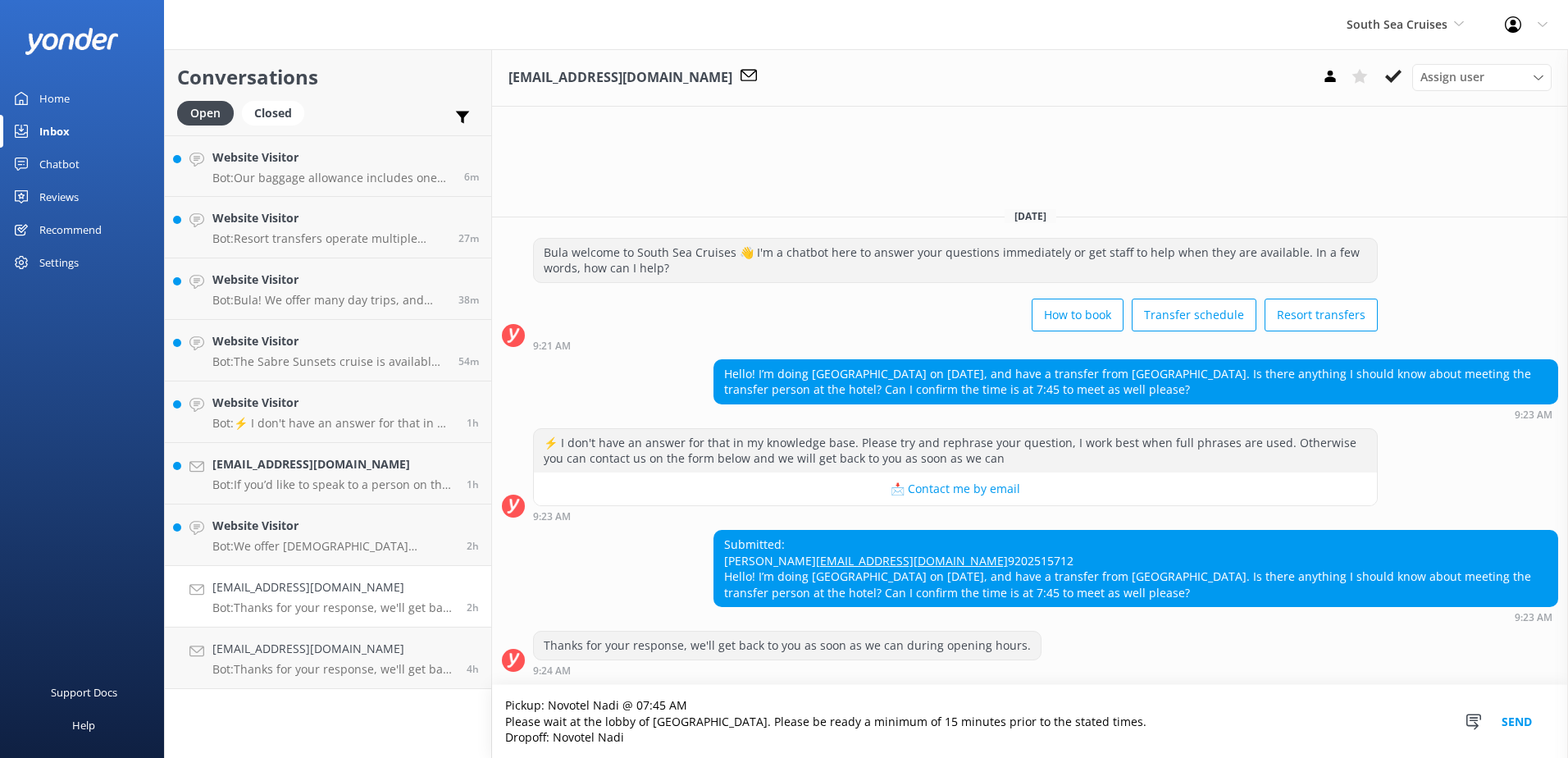
type textarea "Pickup: Novotel Nadi @ 07:45 AM Please wait at the lobby of Novotel Hotel. Plea…"
click at [1525, 714] on button "Send" at bounding box center [1517, 721] width 62 height 73
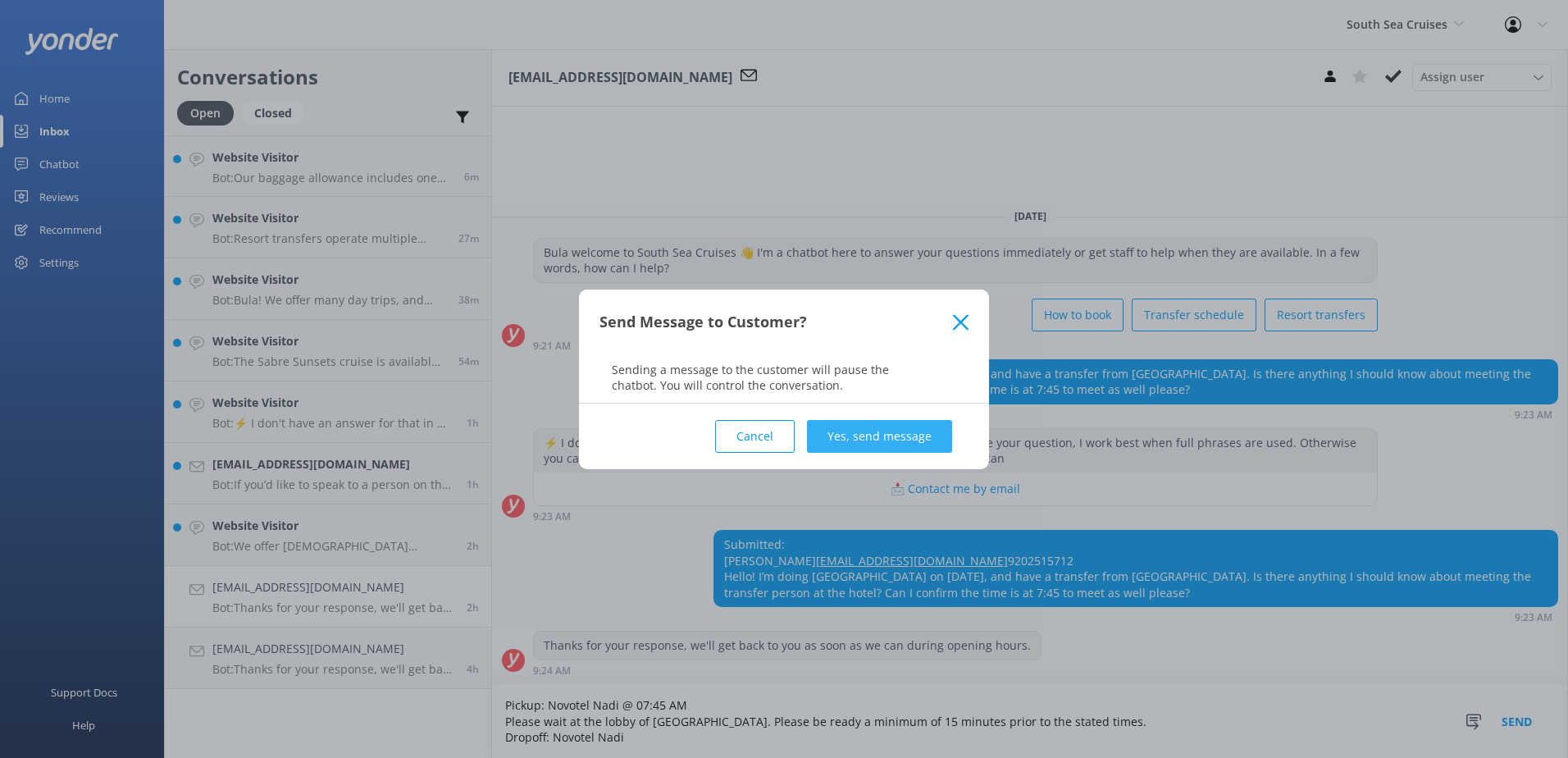
click at [877, 434] on button "Yes, send message" at bounding box center [880, 436] width 145 height 33
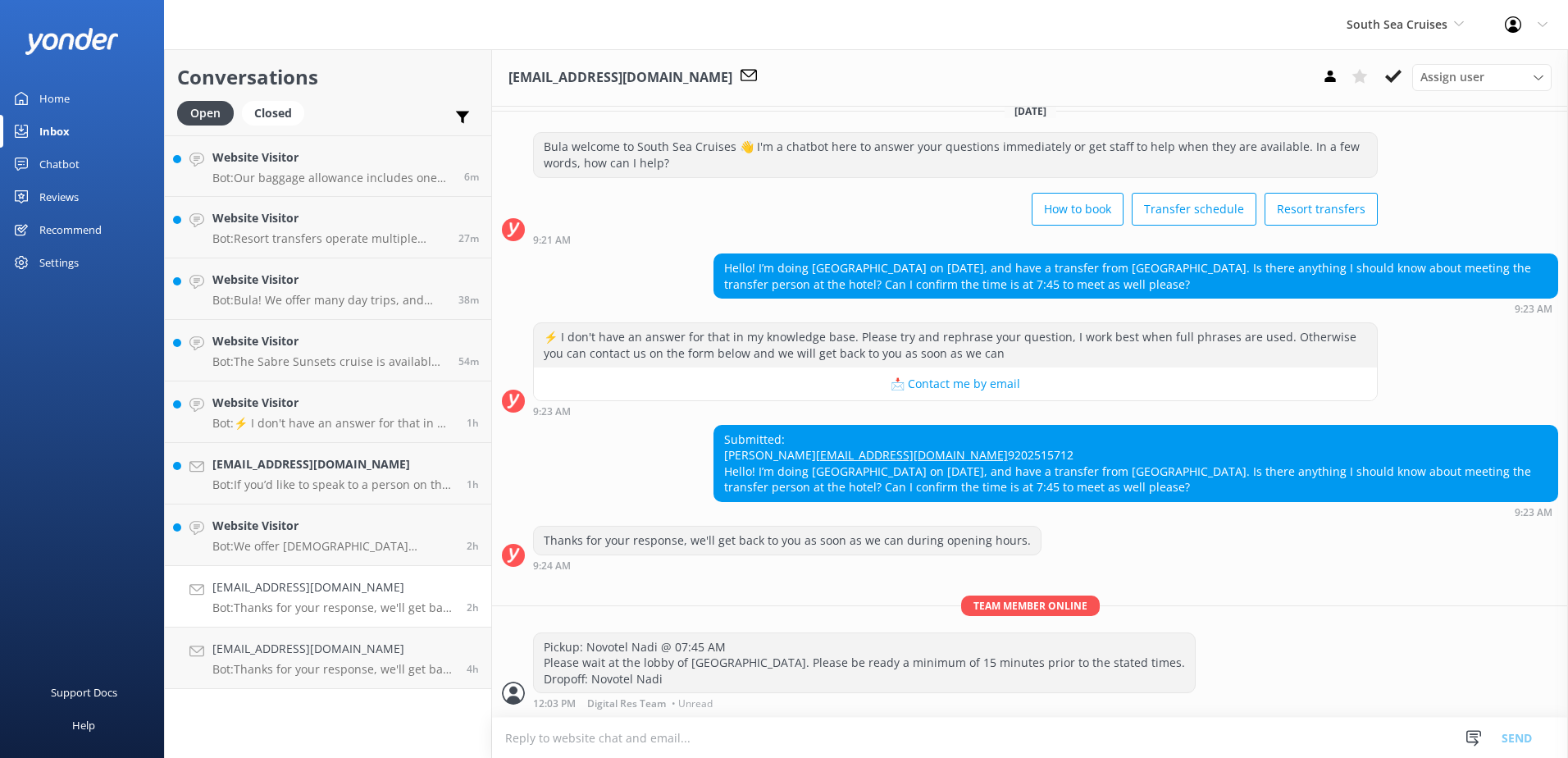
scroll to position [50, 0]
click at [1382, 80] on button at bounding box center [1394, 76] width 30 height 25
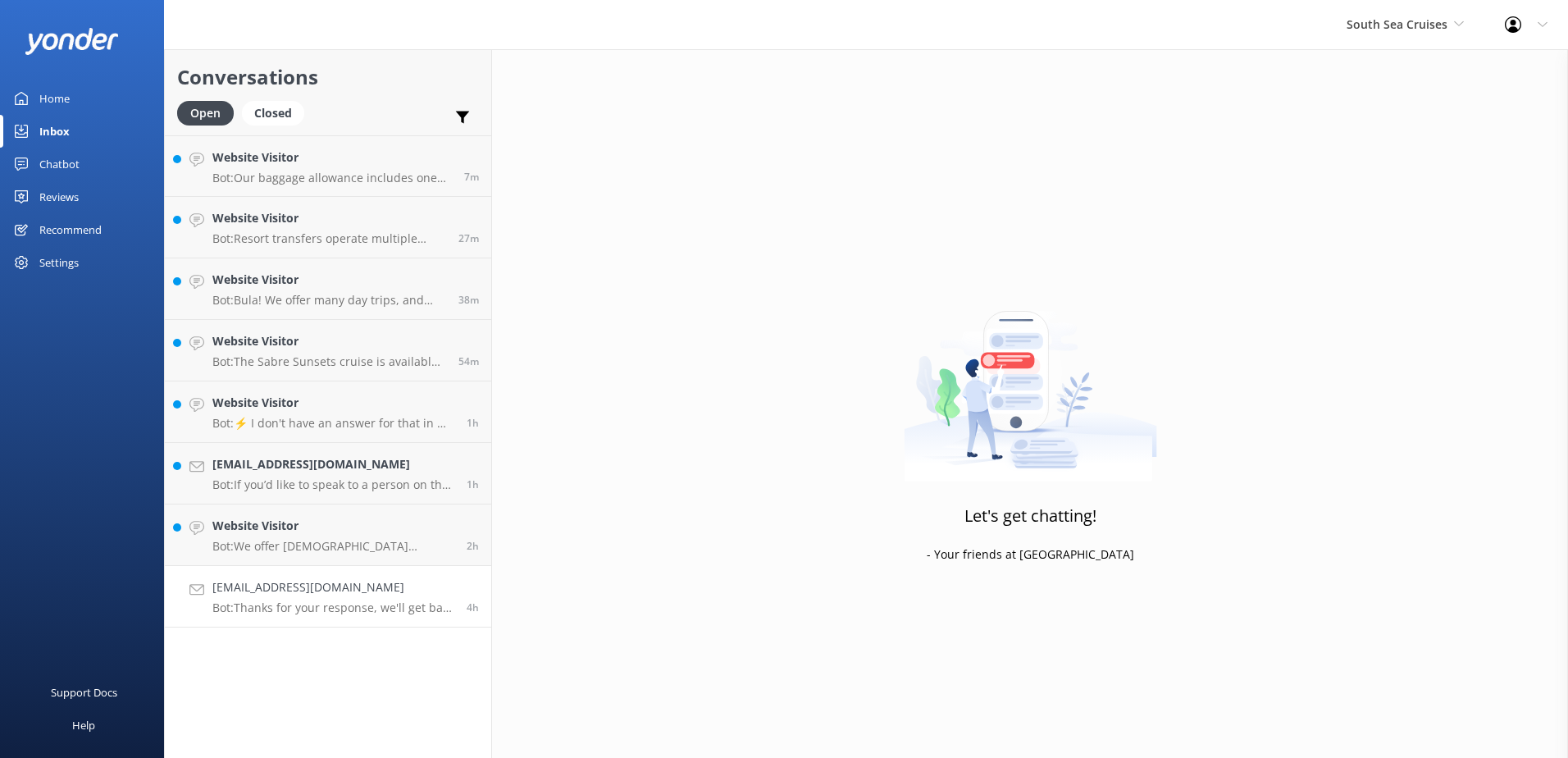
click at [366, 618] on link "[EMAIL_ADDRESS][DOMAIN_NAME] Bot: Thanks for your response, we'll get back to y…" at bounding box center [328, 596] width 326 height 62
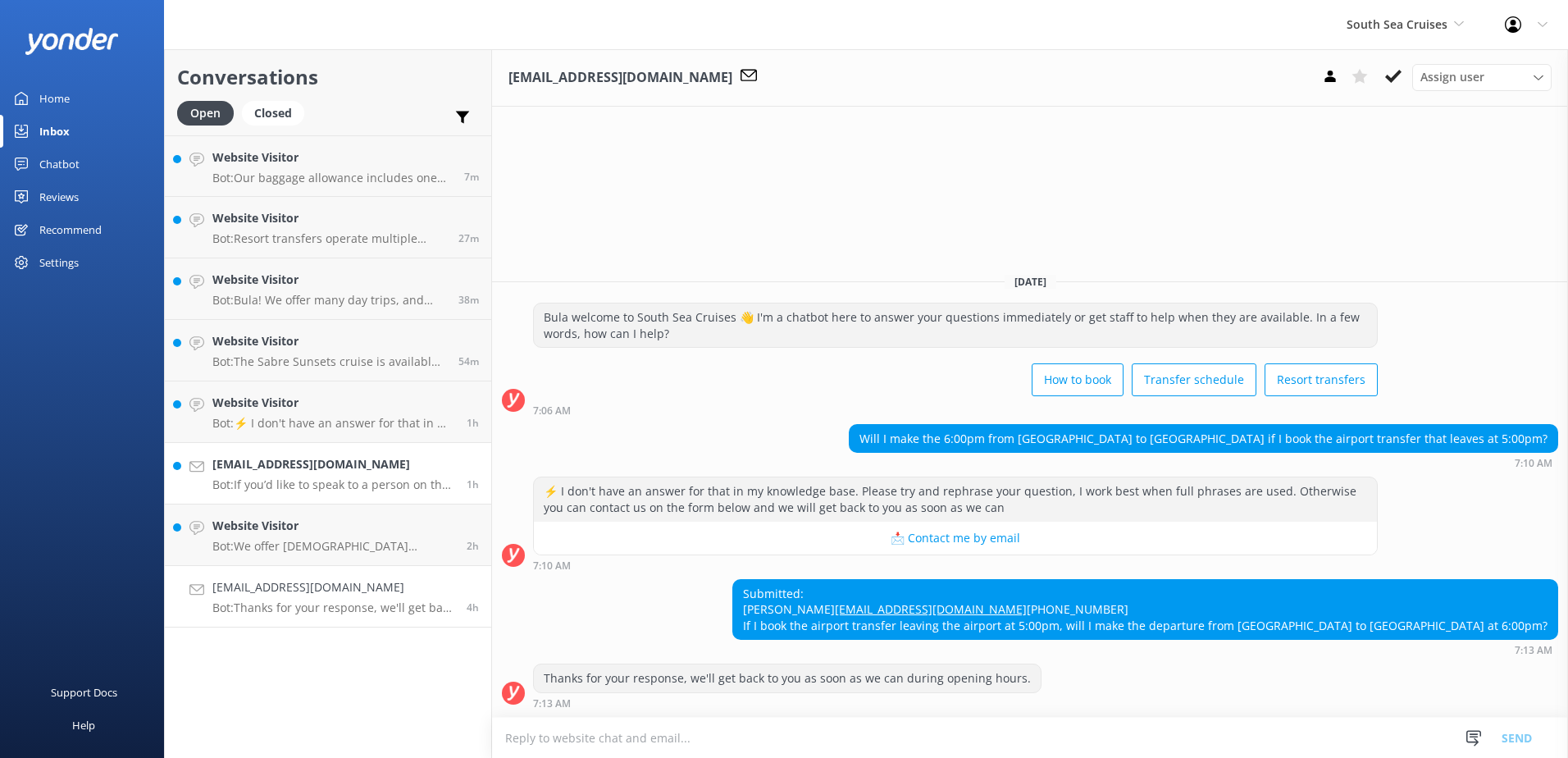
click at [442, 503] on link "Claudiomartinez86@hotmail.com Bot: If you’d like to speak to a person on the So…" at bounding box center [328, 473] width 326 height 62
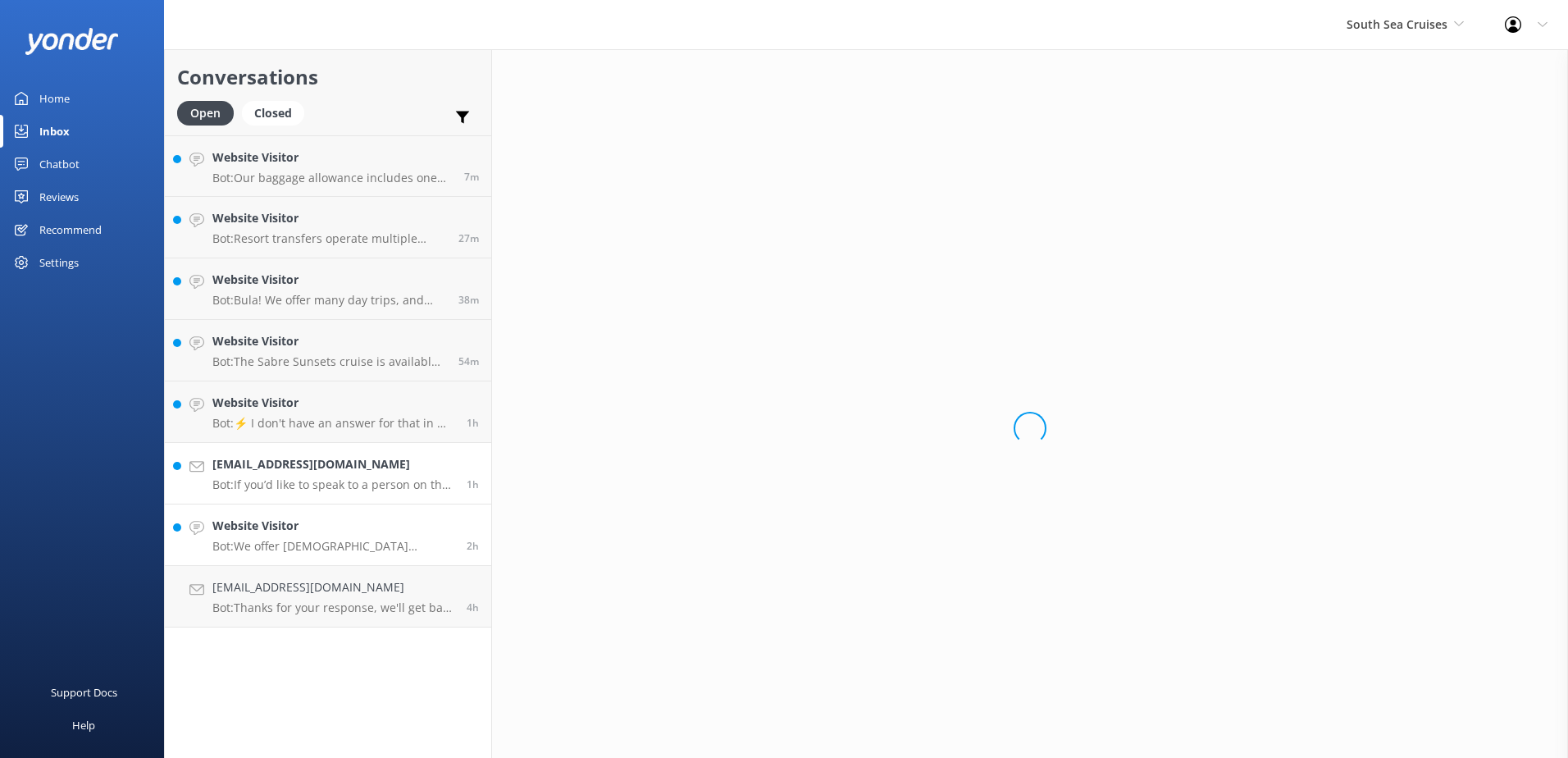
click at [393, 529] on h4 "Website Visitor" at bounding box center [333, 526] width 242 height 18
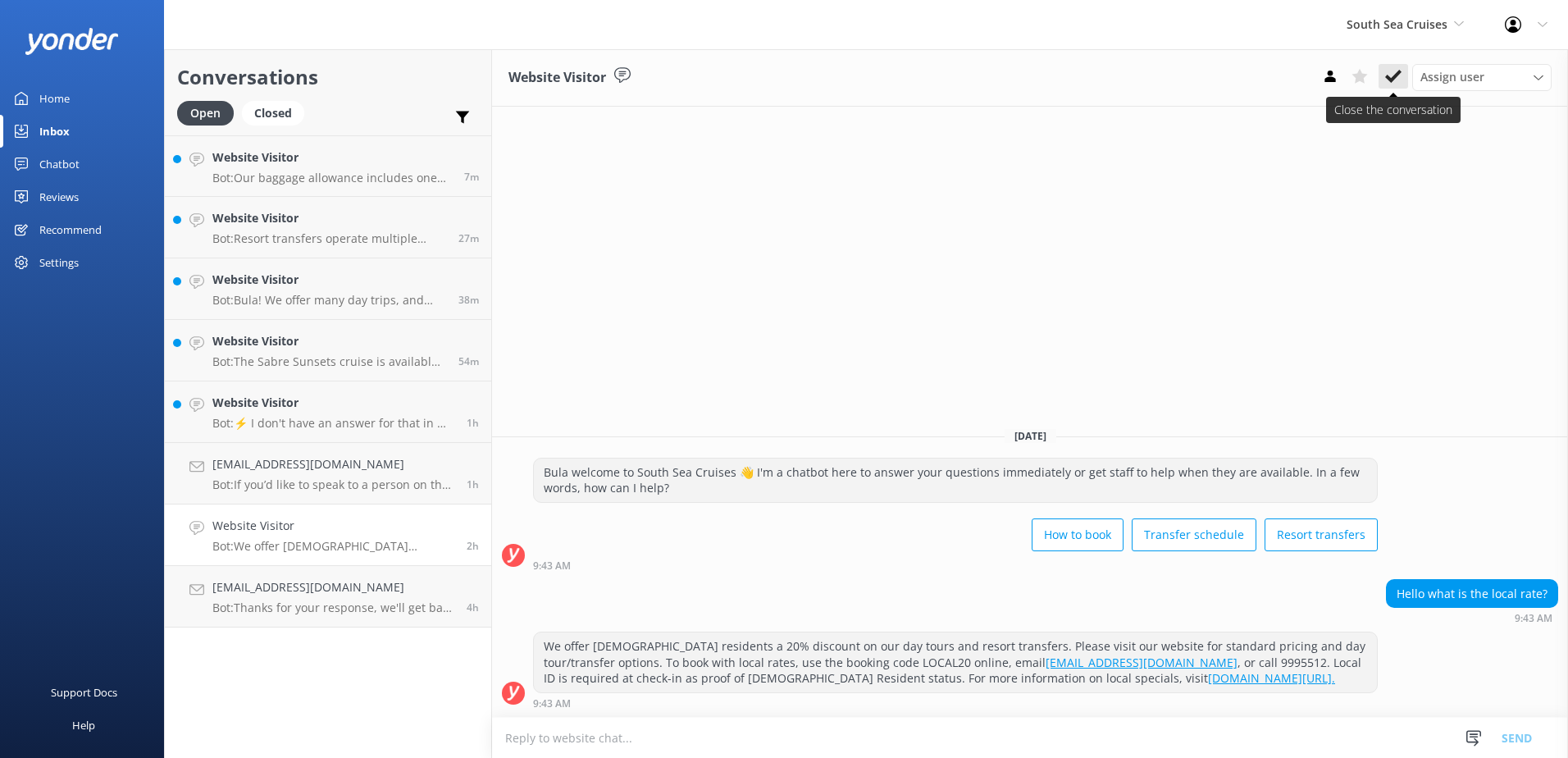
click at [1402, 80] on button at bounding box center [1394, 76] width 30 height 25
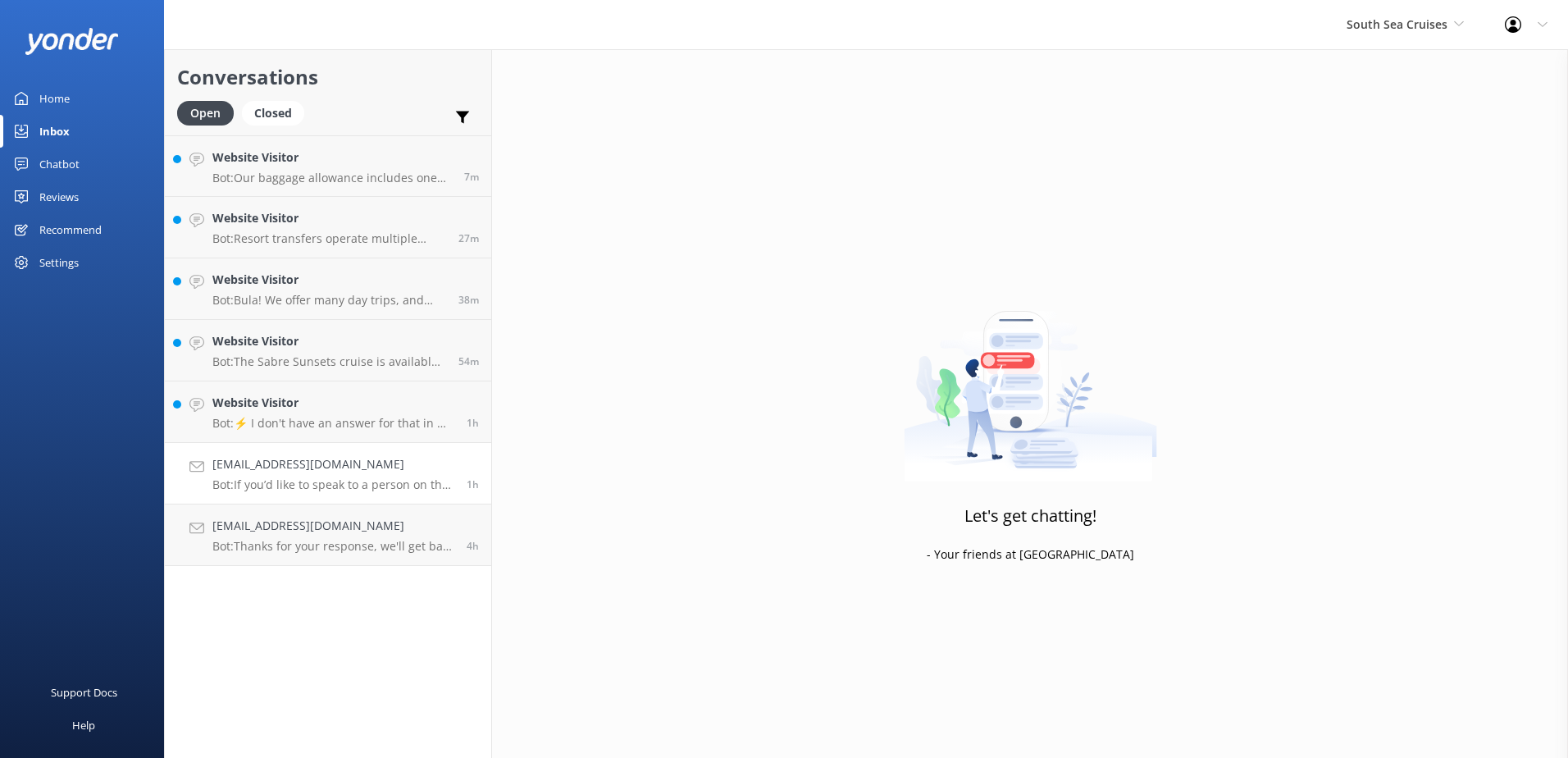
click at [281, 489] on p "Bot: If you’d like to speak to a person on the South Sea Cruises team, please c…" at bounding box center [333, 485] width 242 height 15
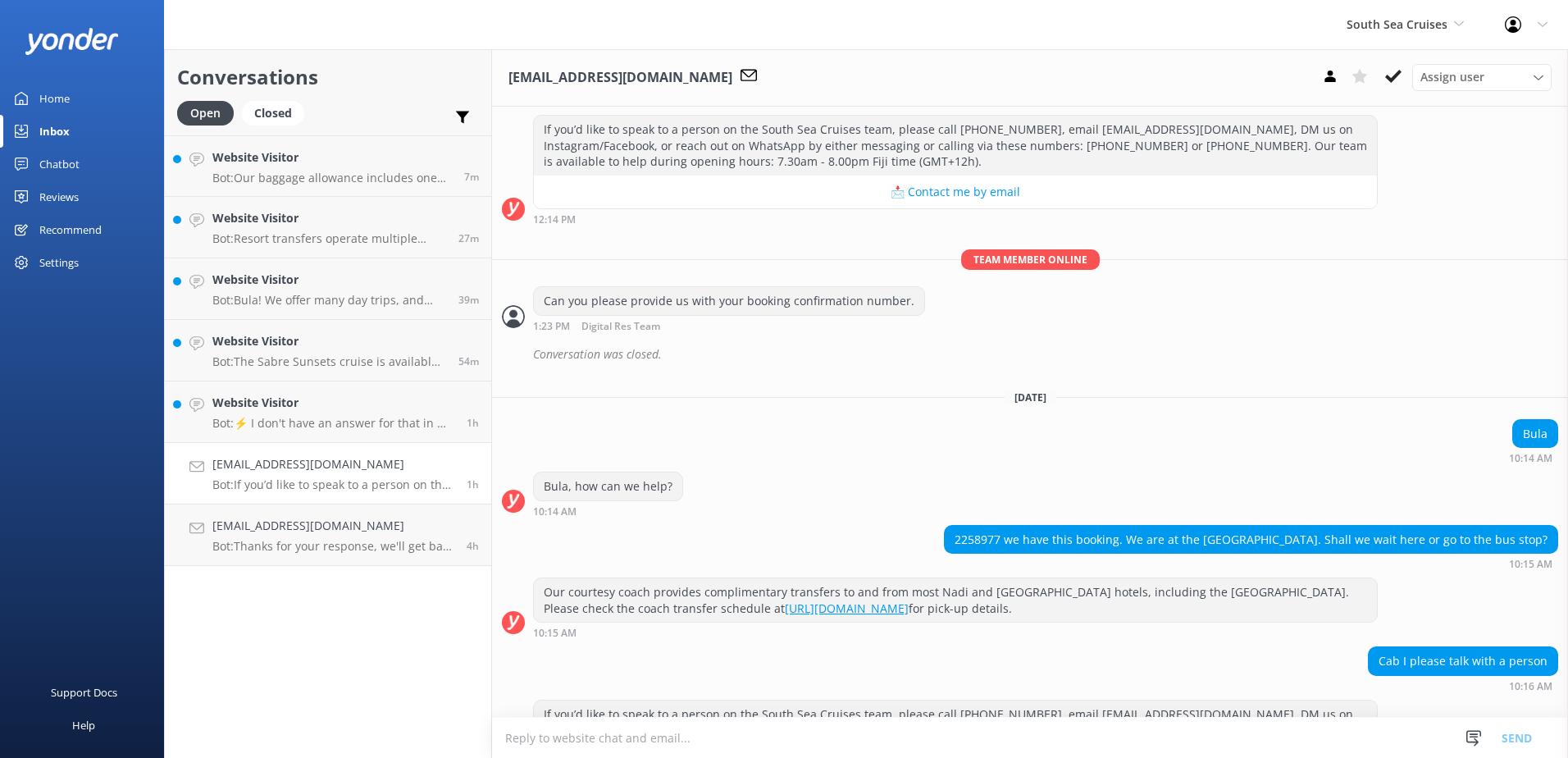
scroll to position [1173, 0]
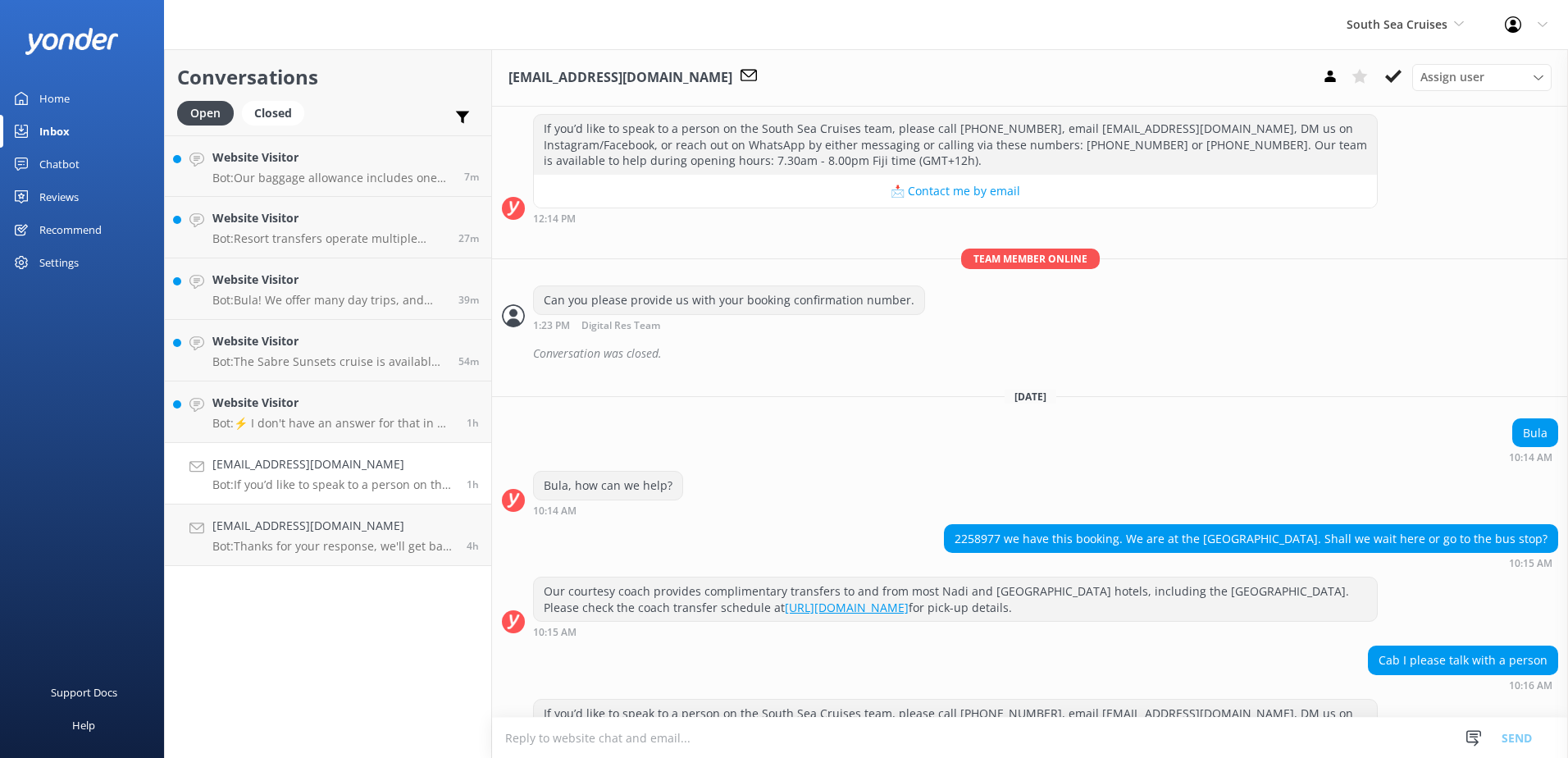
click at [985, 569] on div "2258977 we have this booking. We are at the gateway hotel. Shall we wait here o…" at bounding box center [1030, 546] width 1076 height 45
drag, startPoint x: 985, startPoint y: 605, endPoint x: 1044, endPoint y: 600, distance: 59.2
click at [1044, 569] on div "2258977 we have this booking. We are at the gateway hotel. Shall we wait here o…" at bounding box center [1030, 546] width 1076 height 45
copy div "2258977"
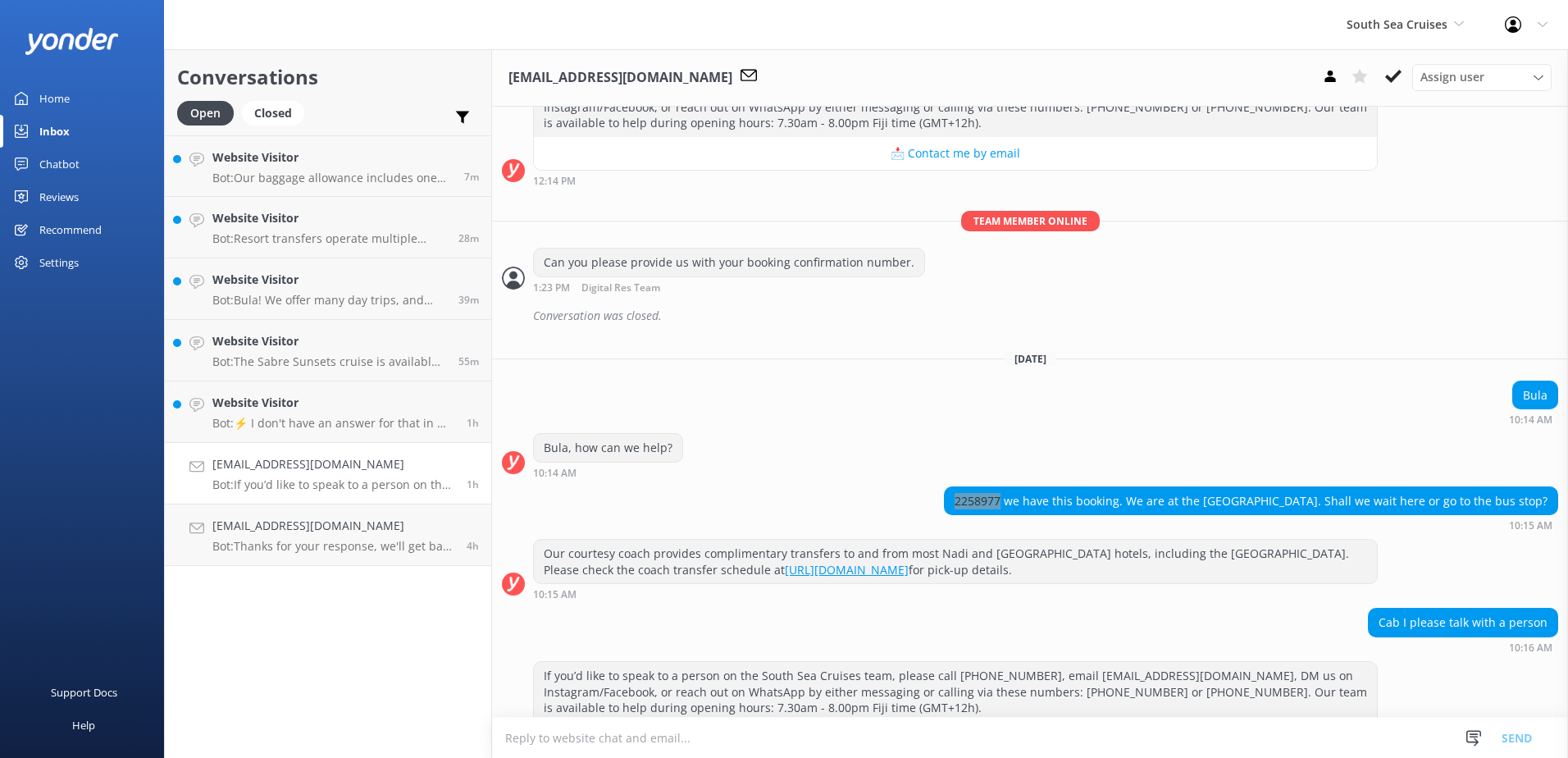
scroll to position [1337, 0]
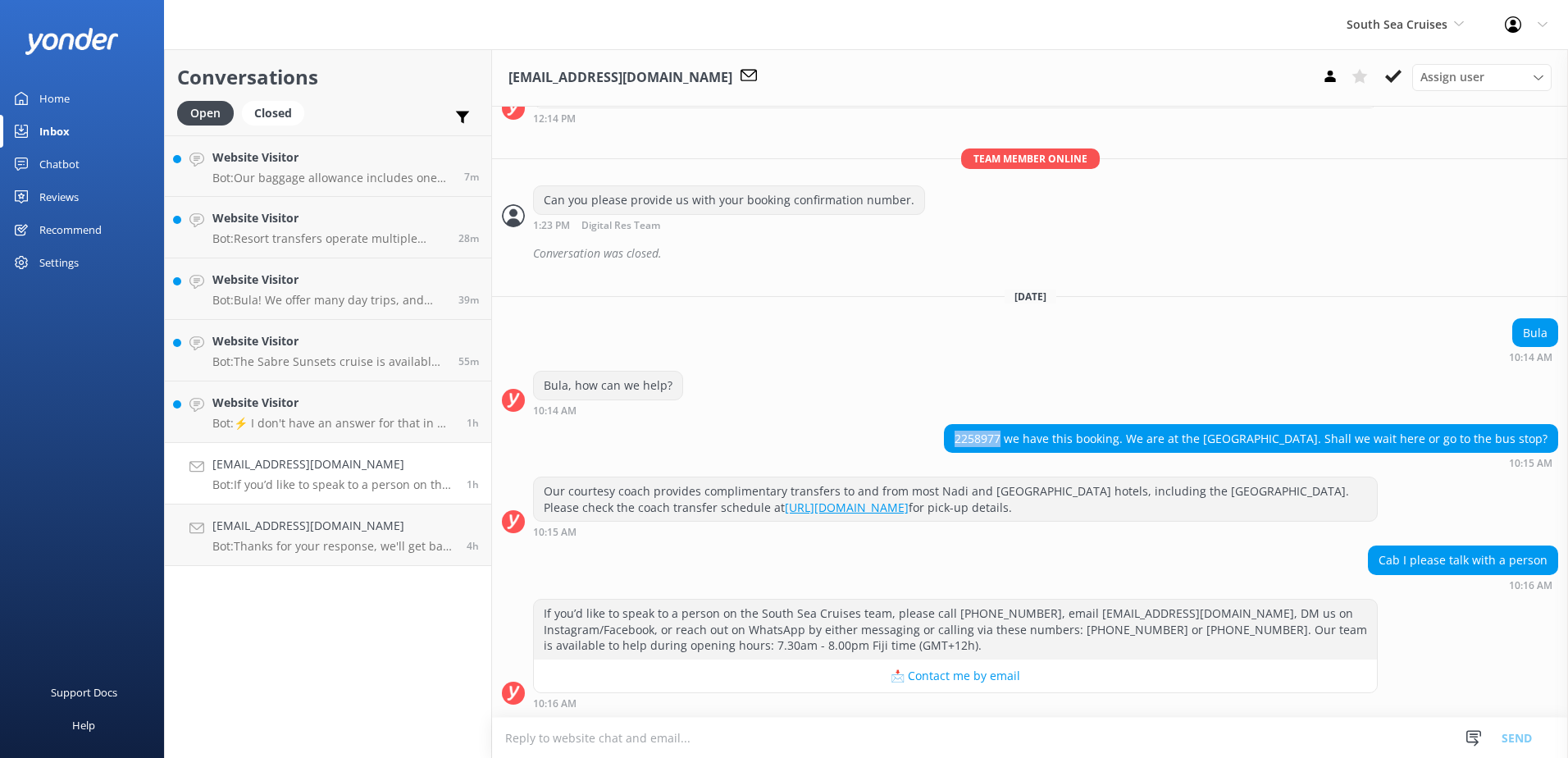
click at [1359, 671] on button "📩 Contact me by email" at bounding box center [955, 676] width 844 height 33
click at [1414, 678] on div "If you’d like to speak to a person on the South Sea Cruises team, please call +…" at bounding box center [1030, 654] width 1076 height 110
click at [1047, 722] on textarea at bounding box center [1030, 737] width 1076 height 40
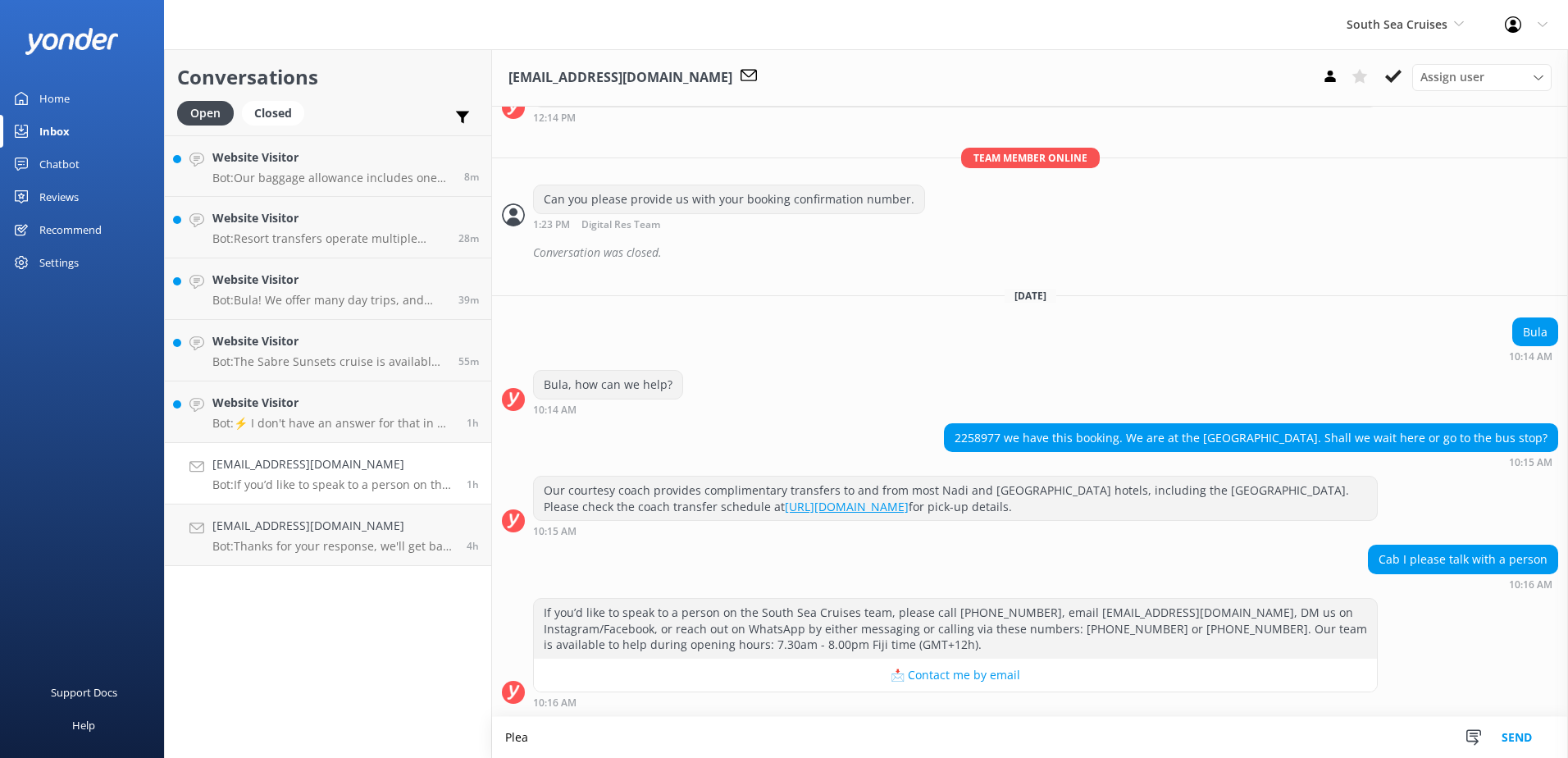
scroll to position [1338, 0]
type textarea "Please wait at the bus stop in front of Fiji Gateway hotel."
click at [1524, 750] on button "Send" at bounding box center [1517, 737] width 62 height 41
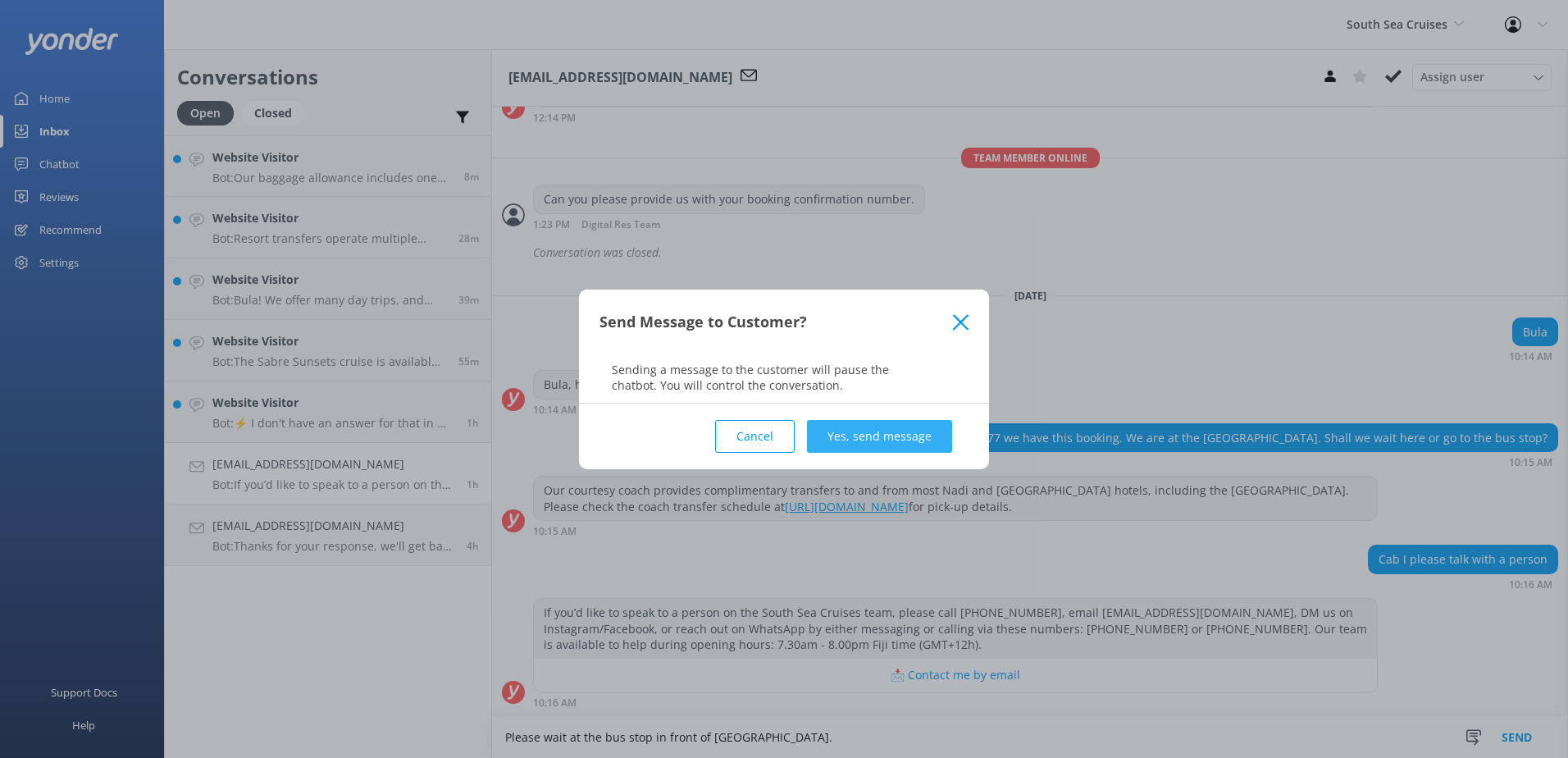
click at [870, 427] on button "Yes, send message" at bounding box center [880, 436] width 145 height 33
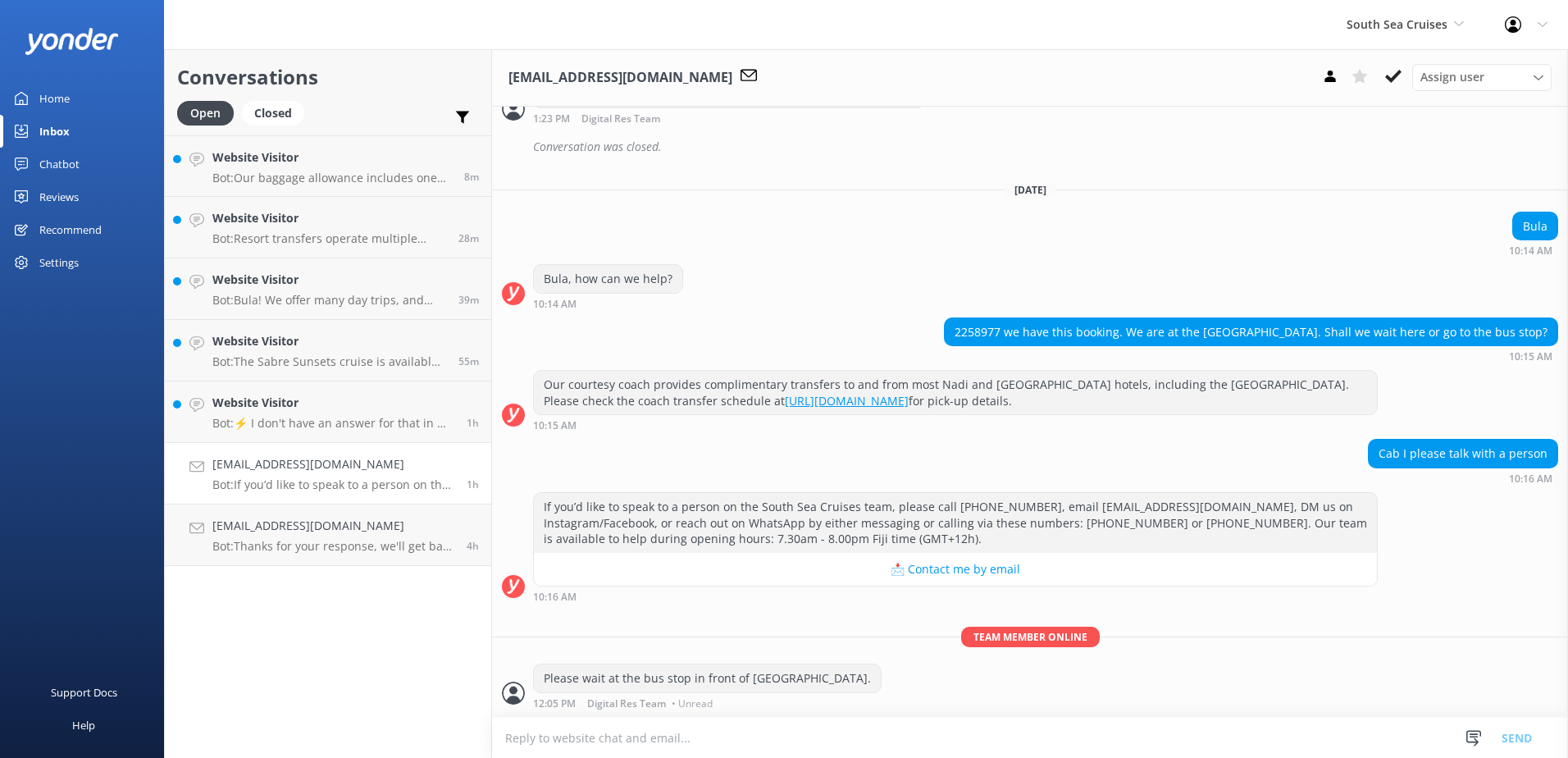
scroll to position [1444, 0]
click at [1398, 77] on icon at bounding box center [1394, 76] width 16 height 16
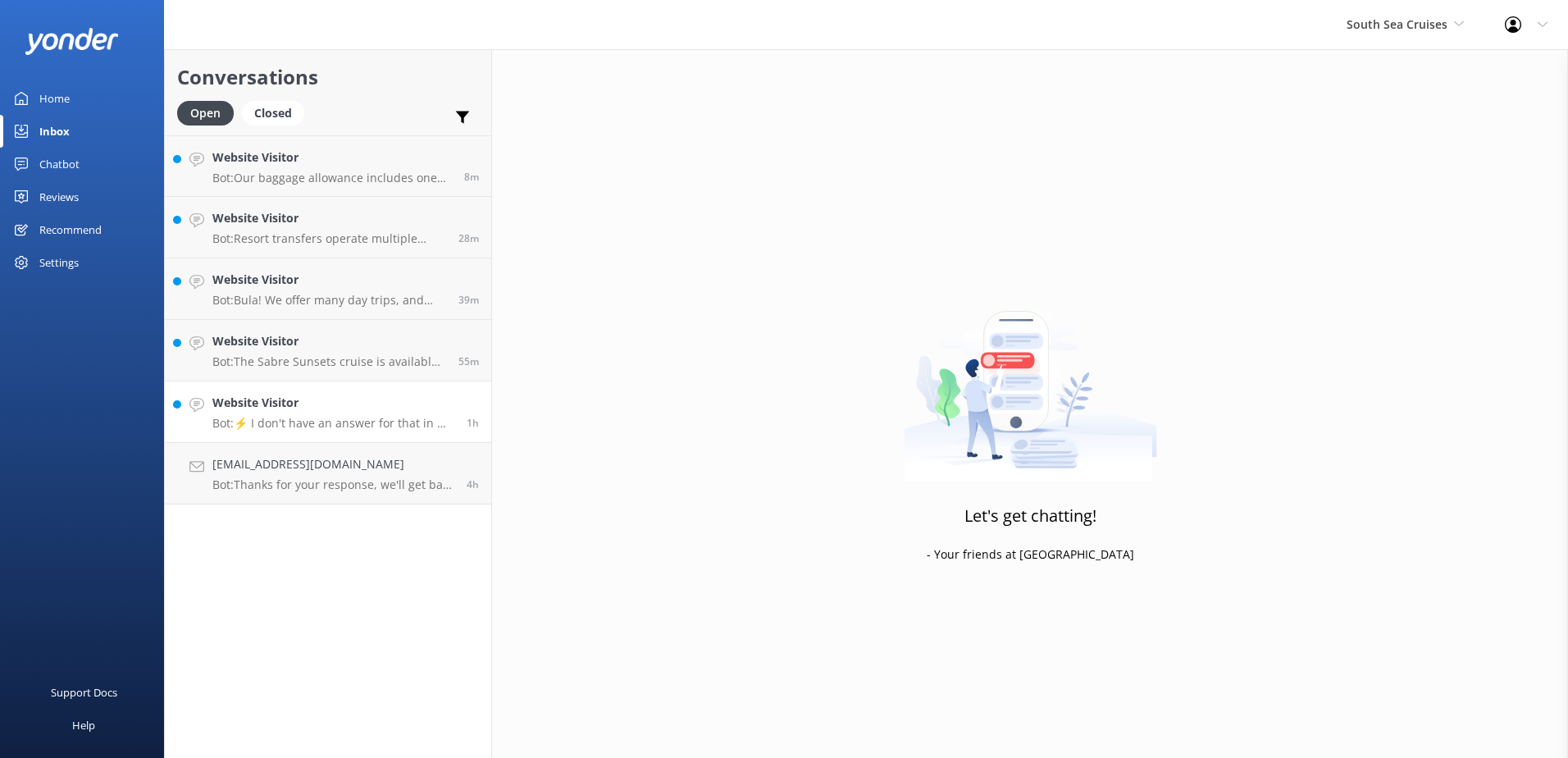
click at [297, 425] on p "Bot: ⚡ I don't have an answer for that in my knowledge base. Please try and rep…" at bounding box center [333, 423] width 242 height 15
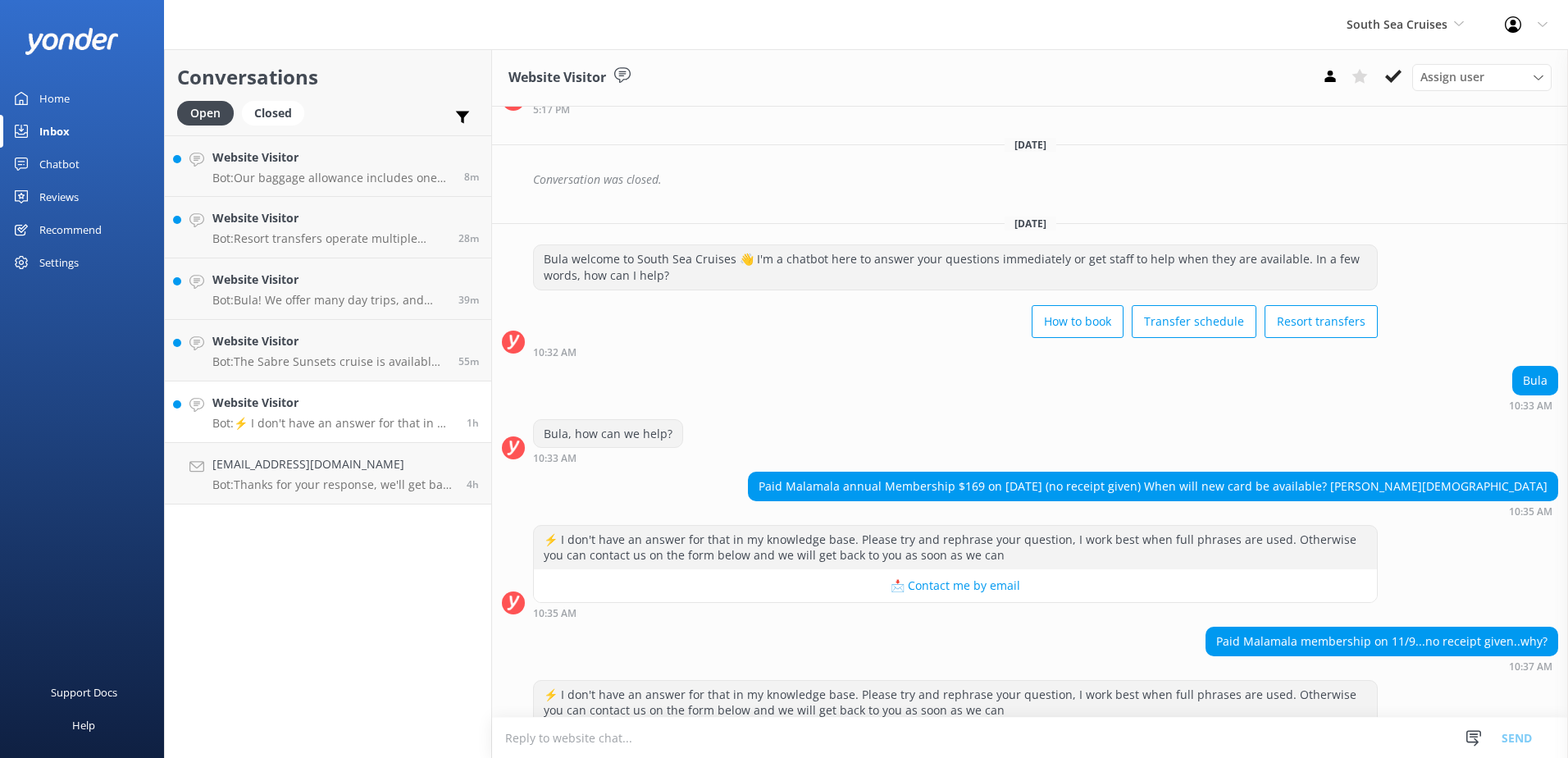
scroll to position [367, 0]
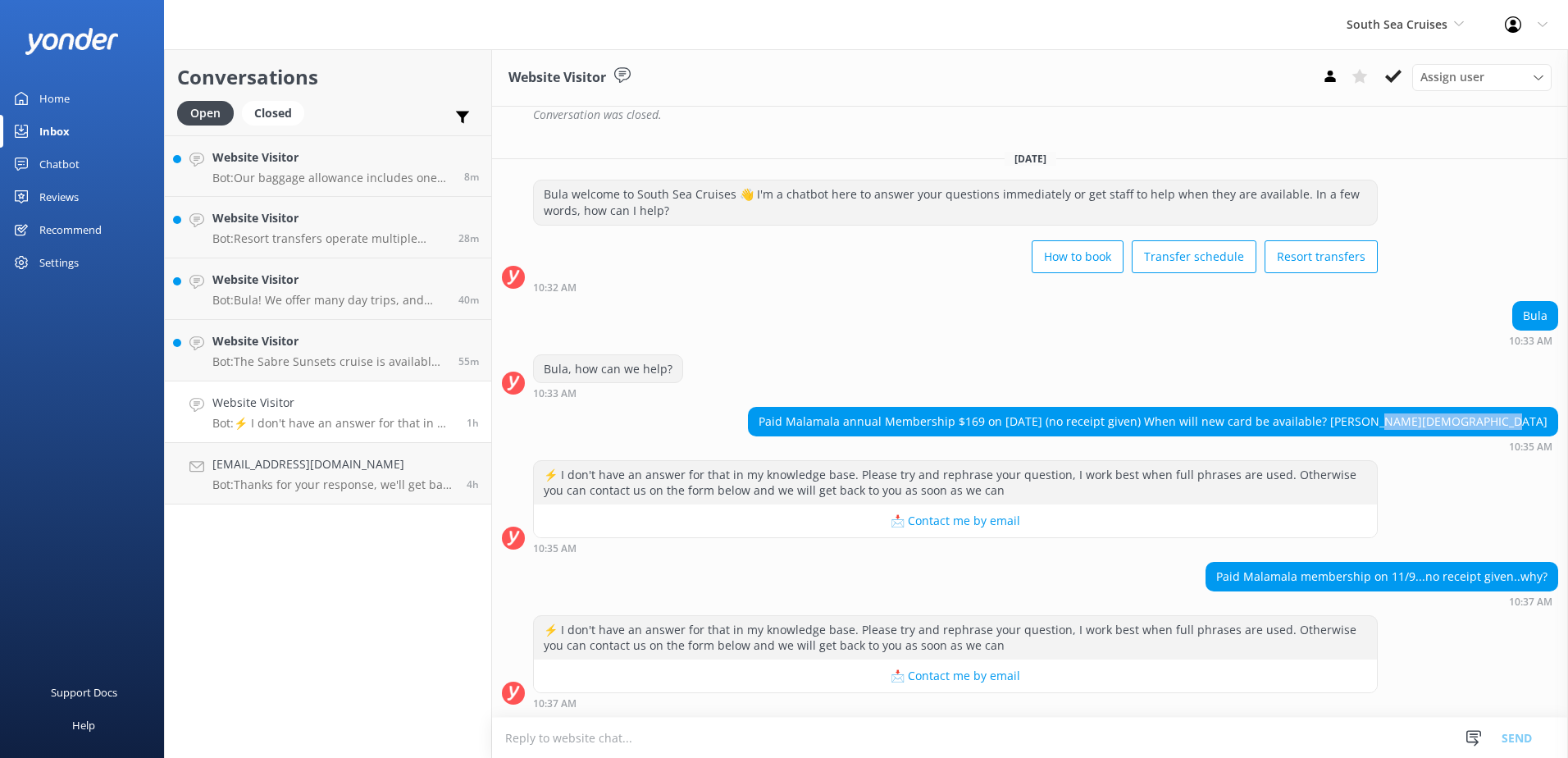
drag, startPoint x: 1423, startPoint y: 420, endPoint x: 1543, endPoint y: 426, distance: 120.1
click at [1543, 426] on div "Paid Malamala annual Membership $169 on 11/9/25 (no receipt given) When will ne…" at bounding box center [1153, 421] width 809 height 28
copy div "Mosese Kanavakatini"
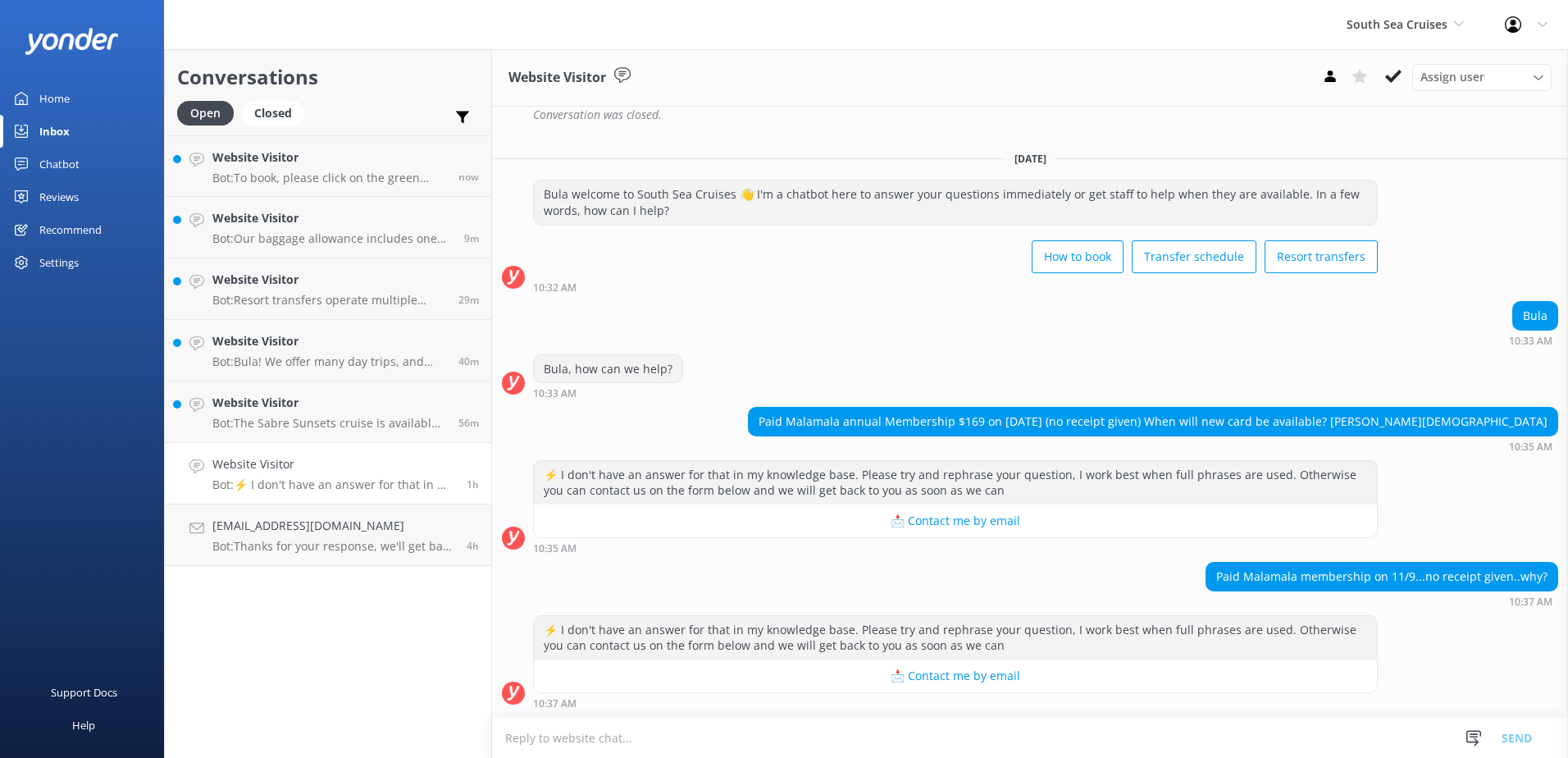
click at [701, 737] on textarea at bounding box center [1030, 737] width 1076 height 40
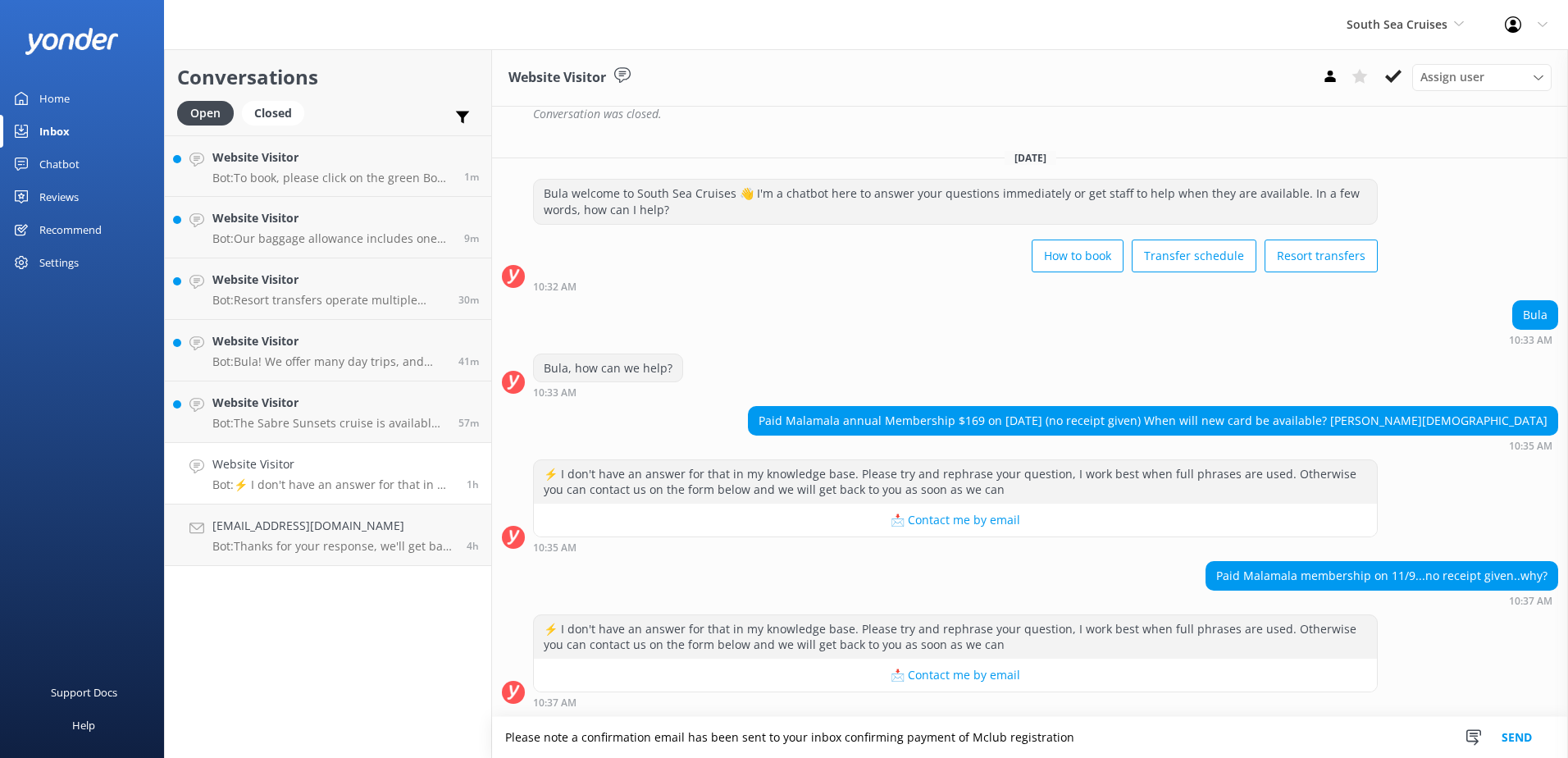
click at [1110, 737] on textarea "Please note a confirmation email has been sent to your inbox confirming payment…" at bounding box center [1030, 737] width 1076 height 41
type textarea "Please note a confirmation email has been sent to your inbox confirming payment…"
click at [1524, 750] on button "Send" at bounding box center [1517, 737] width 62 height 41
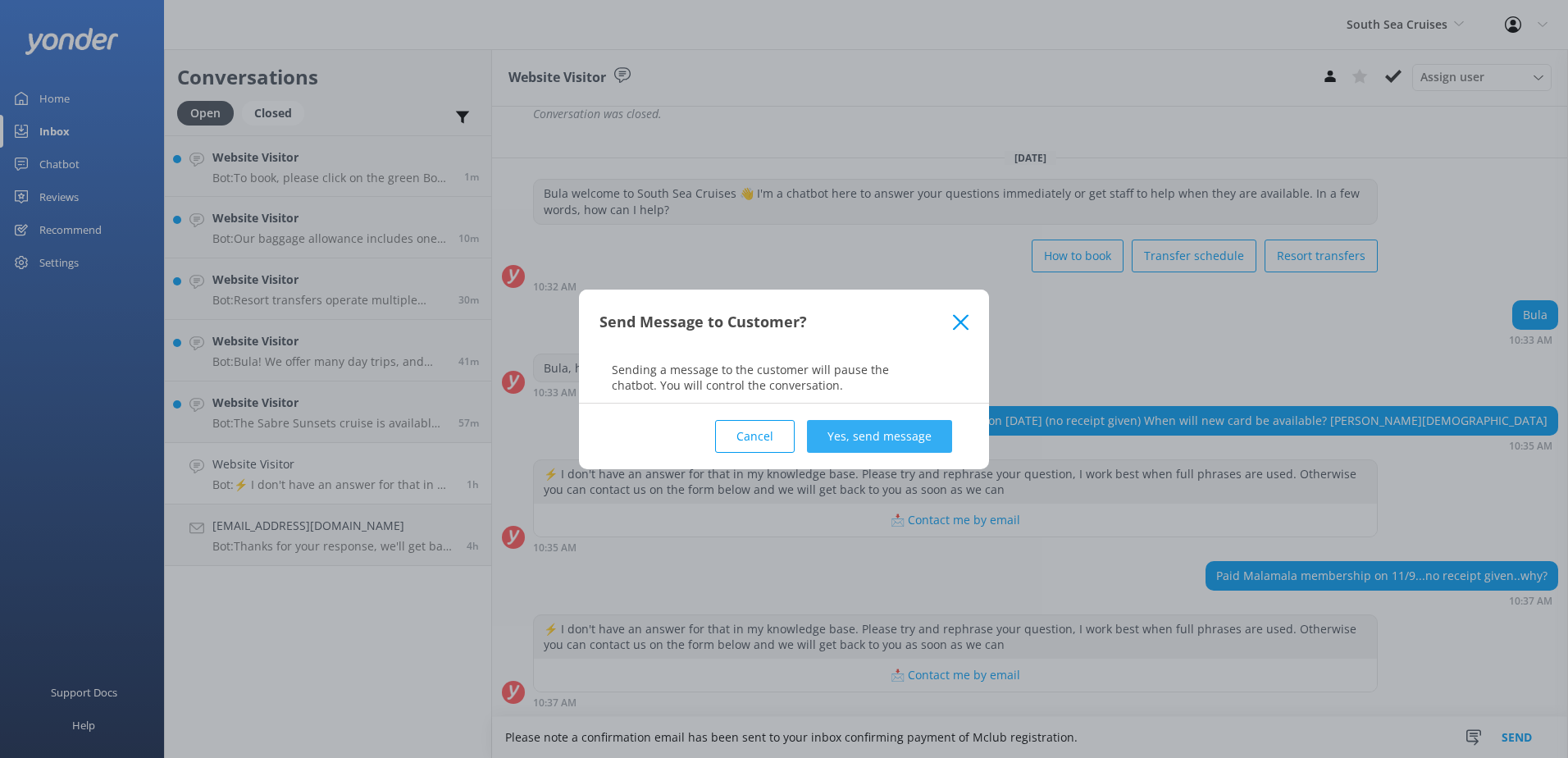
click at [876, 430] on button "Yes, send message" at bounding box center [880, 436] width 145 height 33
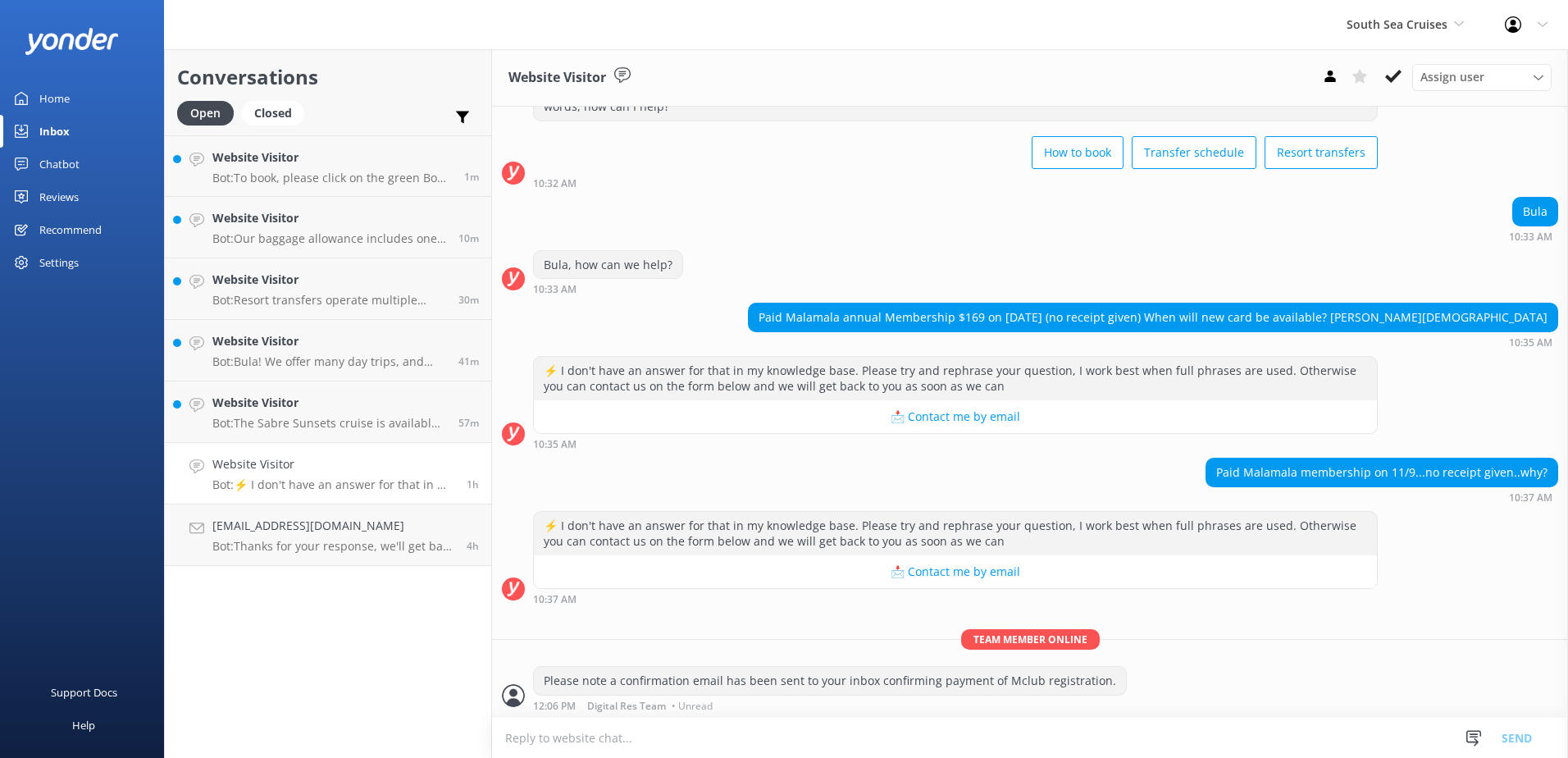
scroll to position [474, 0]
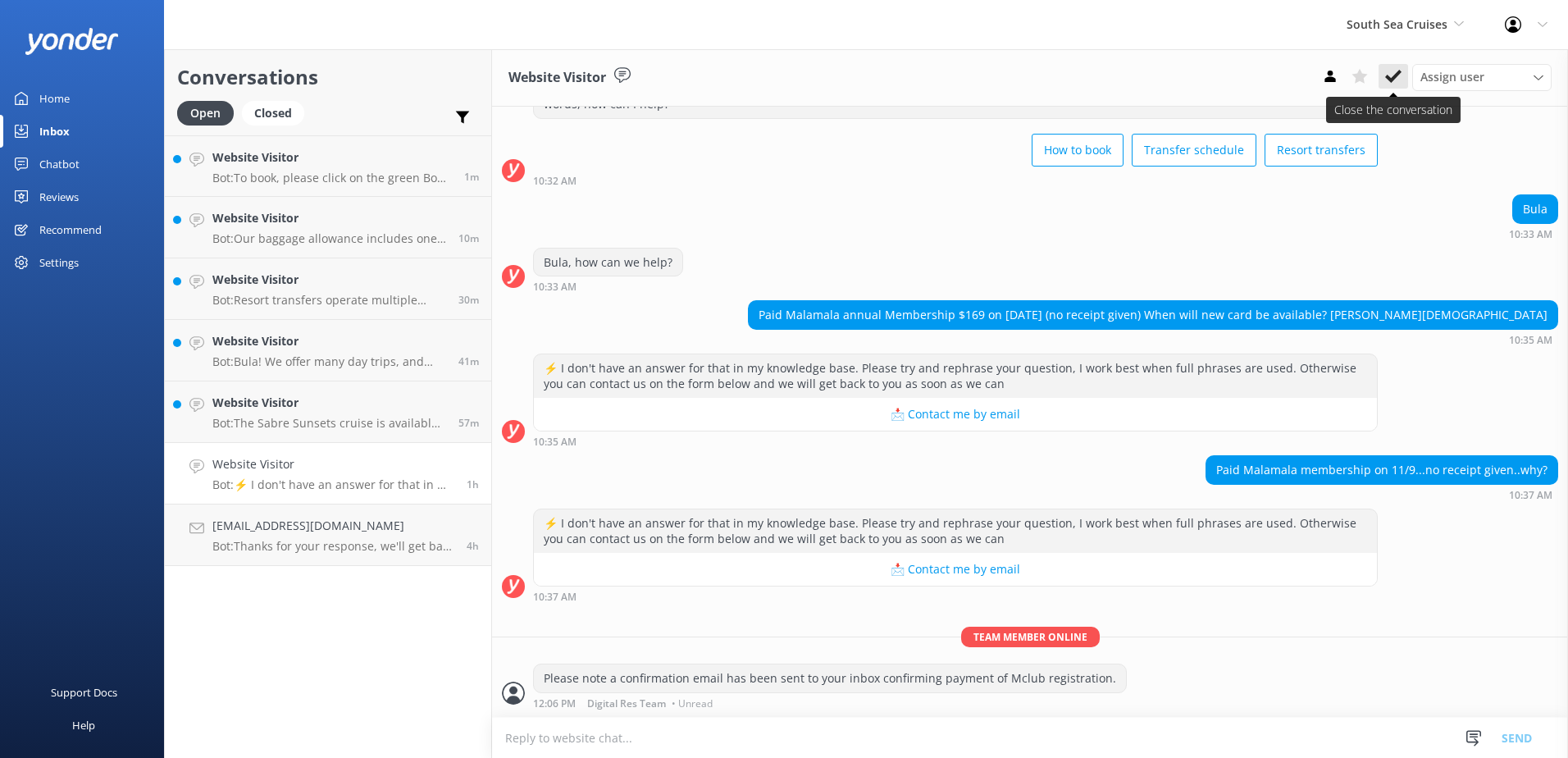
click at [1395, 74] on icon at bounding box center [1394, 76] width 16 height 16
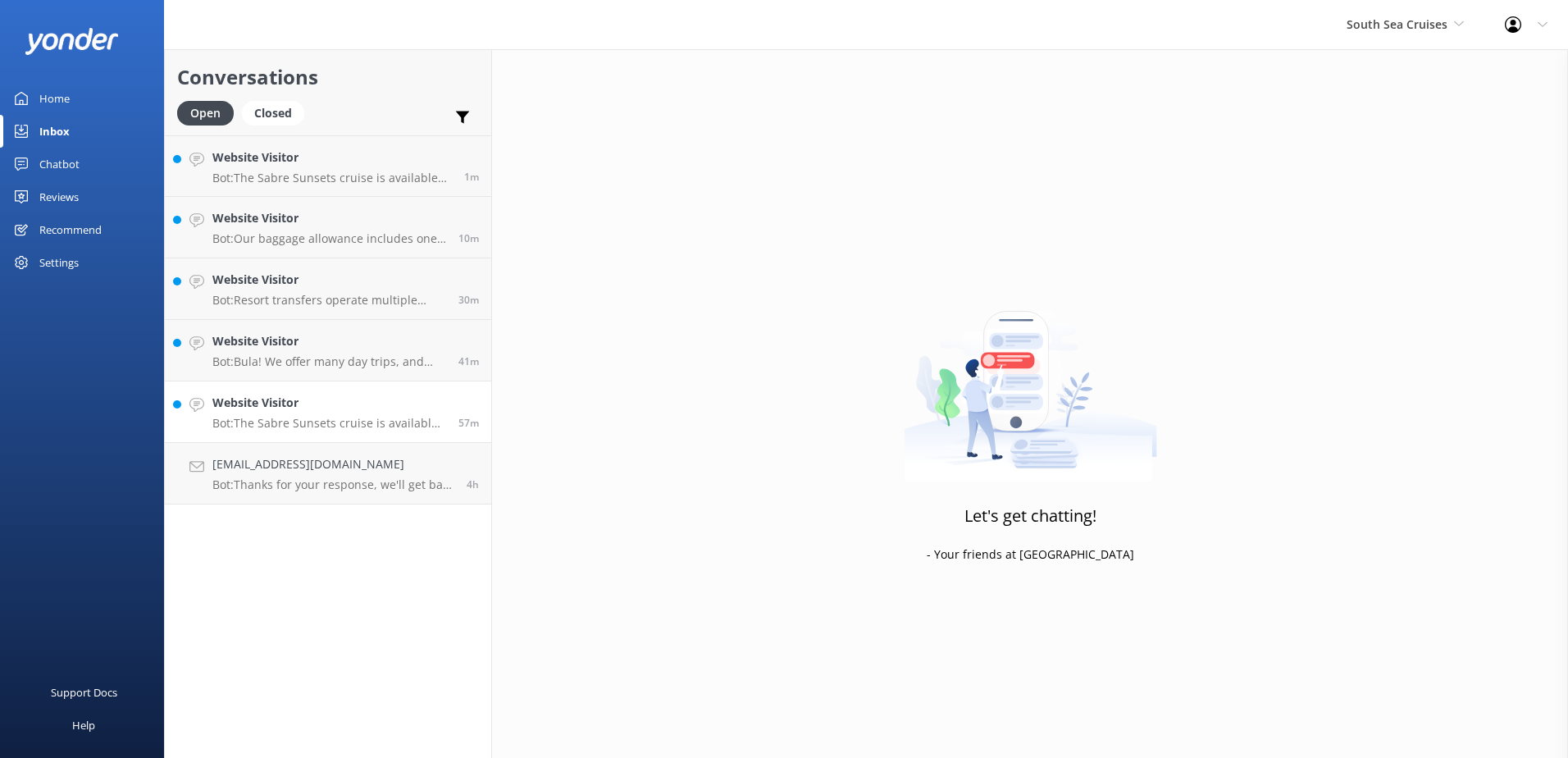
click at [371, 412] on div "Website Visitor Bot: The Sabre Sunsets cruise is available on Tuesdays, Thursda…" at bounding box center [329, 411] width 234 height 36
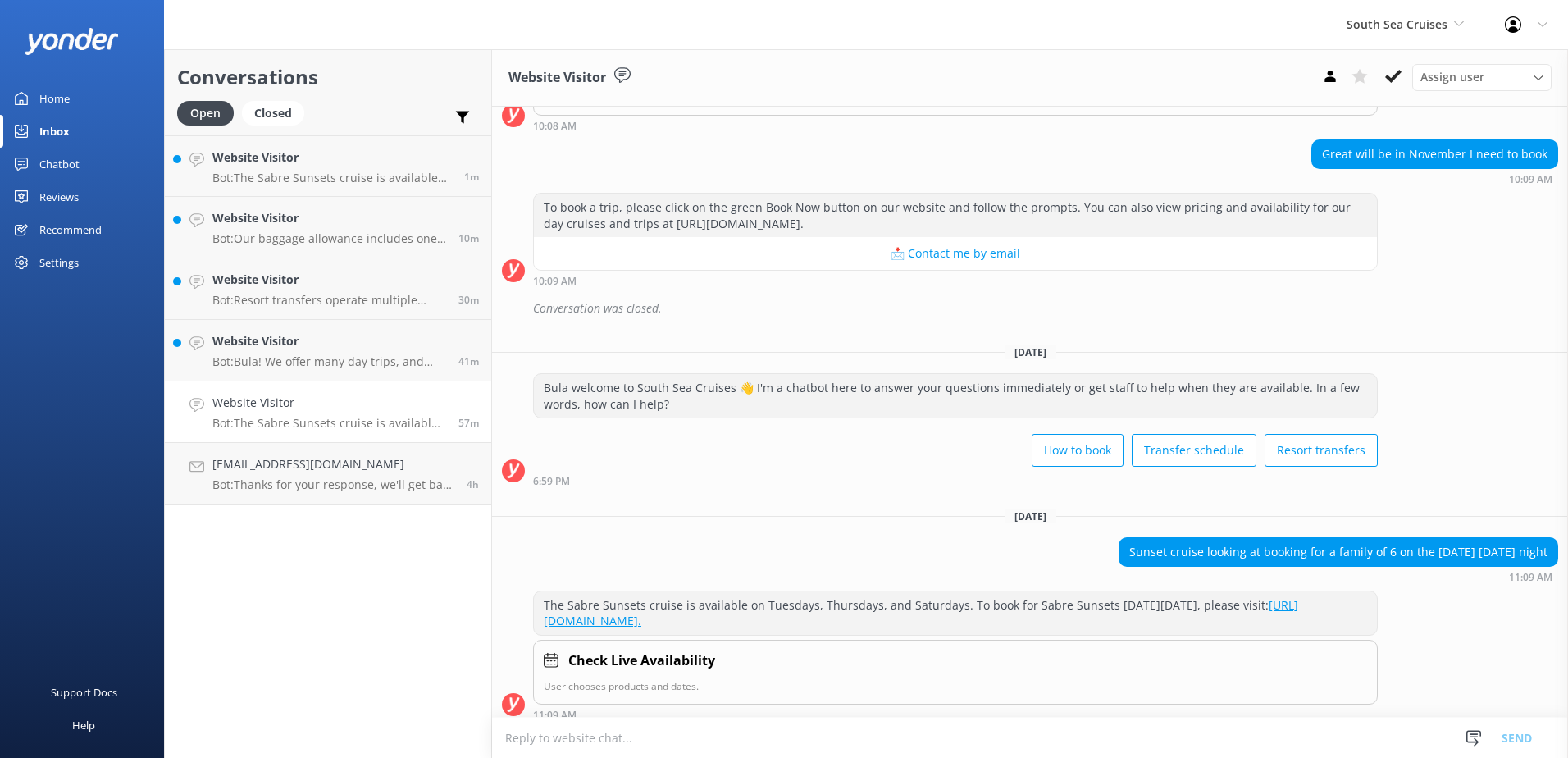
scroll to position [349, 0]
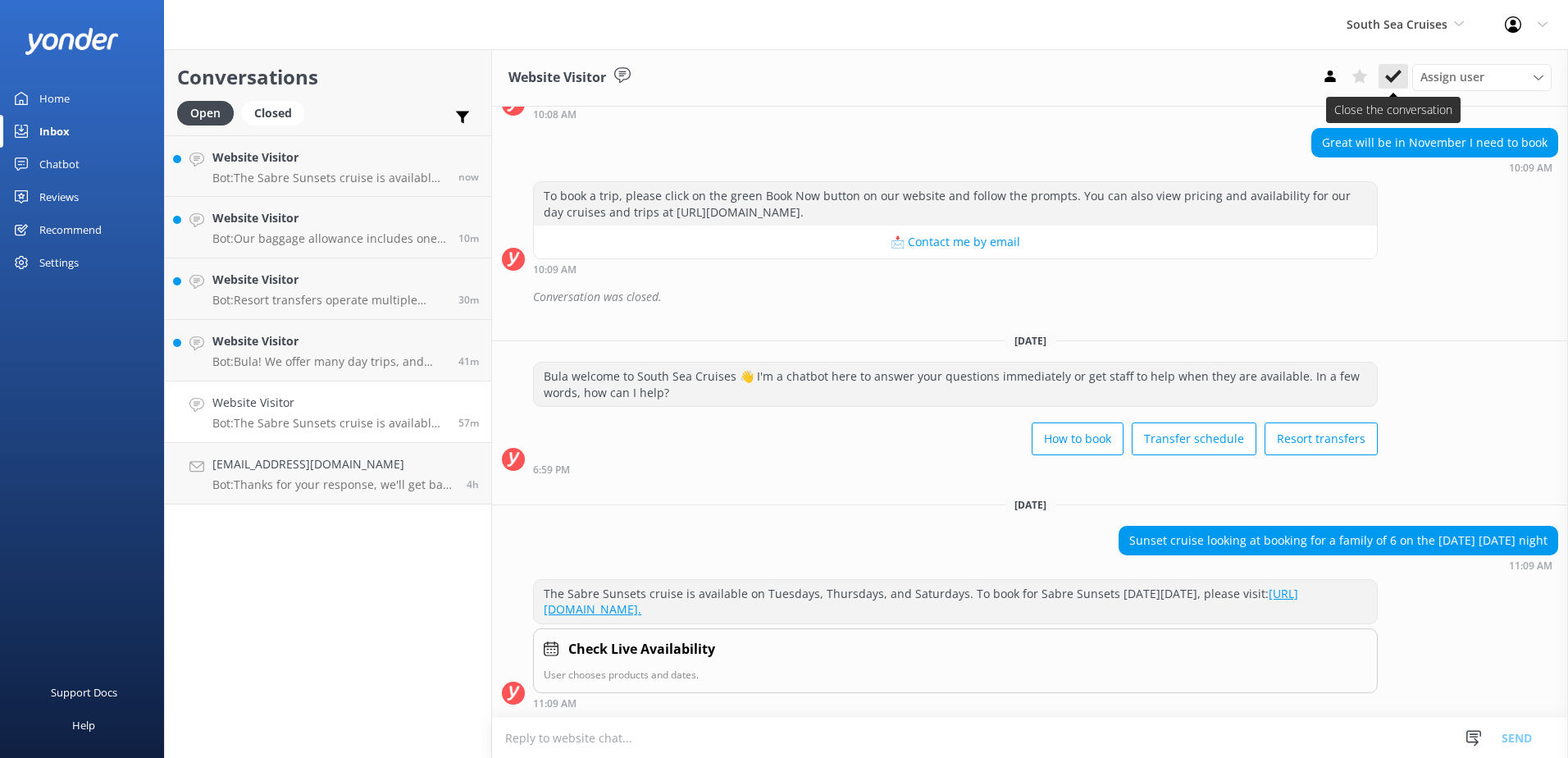
click at [1386, 73] on icon at bounding box center [1394, 76] width 16 height 16
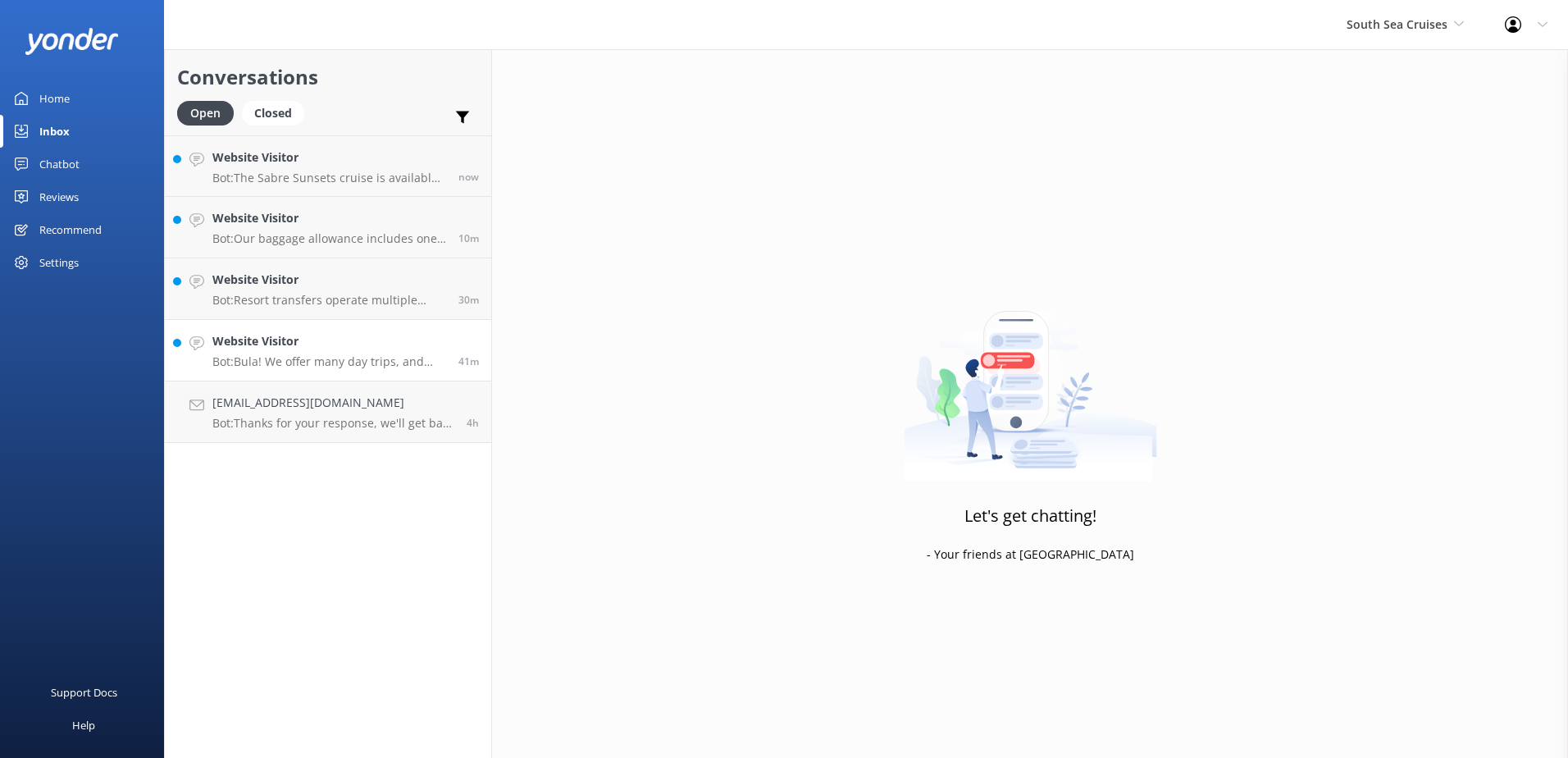
click at [299, 374] on link "Website Visitor Bot: Bula! We offer many day trips, and each operates on differ…" at bounding box center [328, 350] width 326 height 62
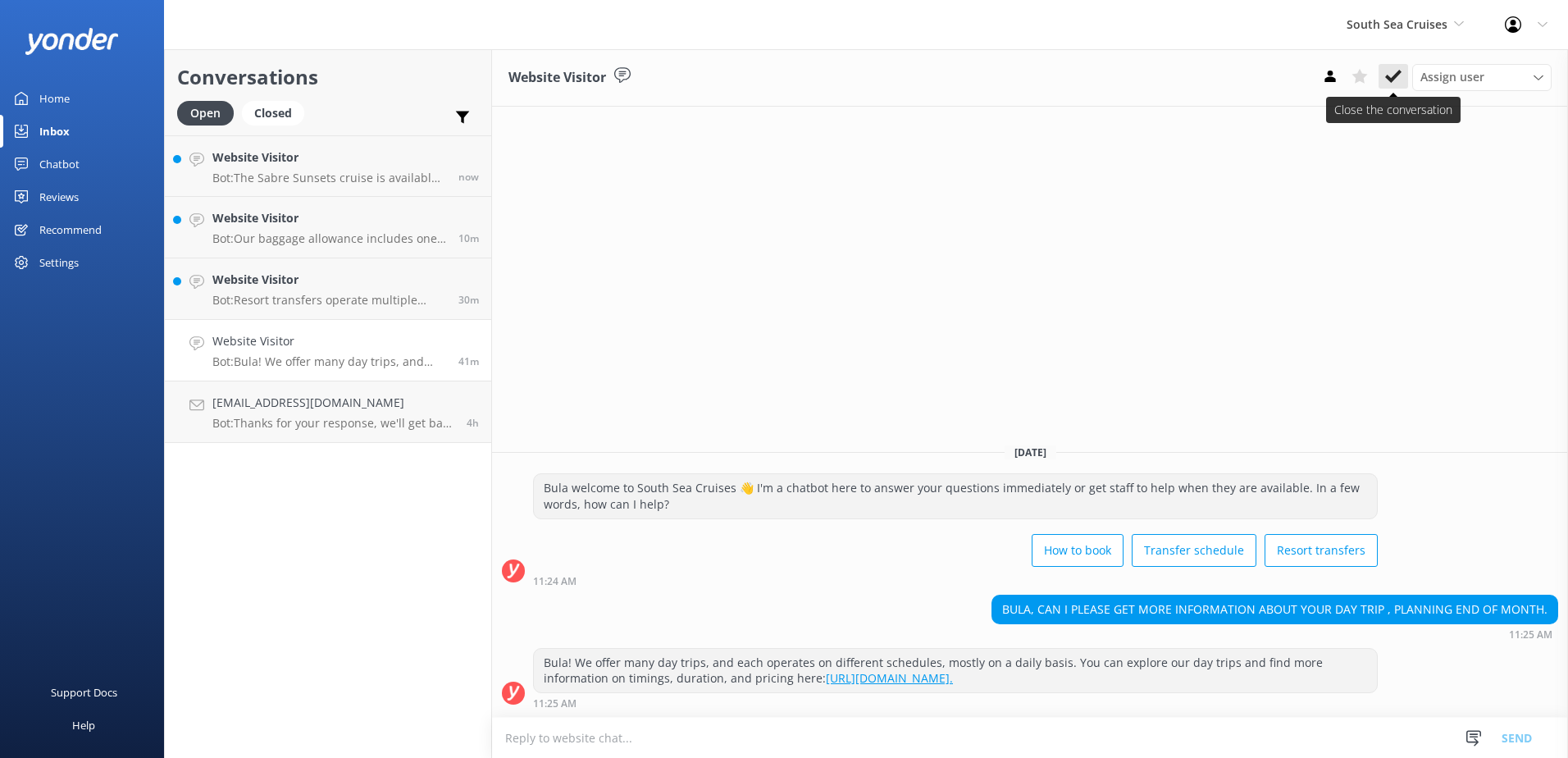
click at [1405, 66] on button at bounding box center [1394, 76] width 30 height 25
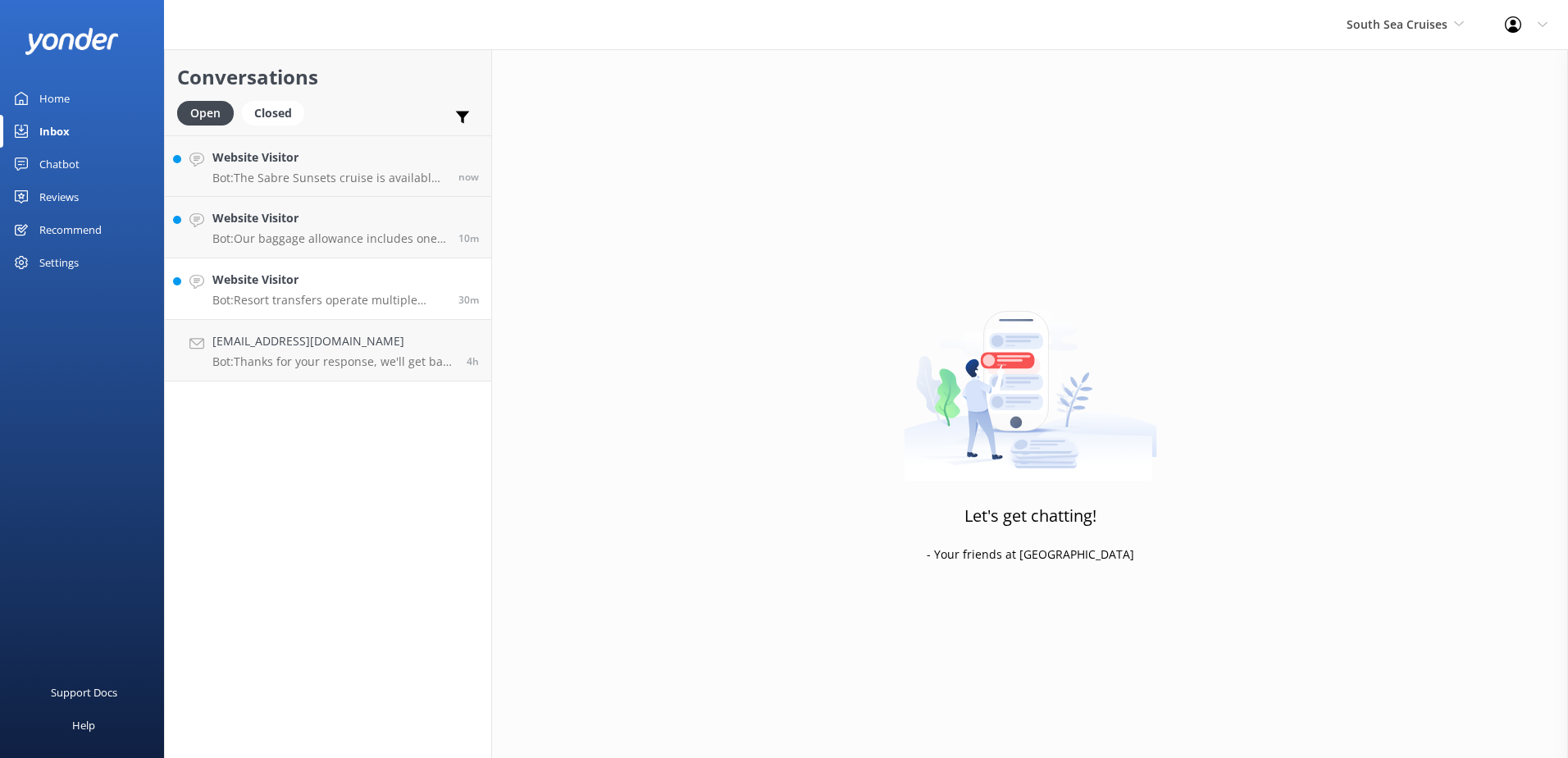
click at [311, 288] on h4 "Website Visitor" at bounding box center [329, 280] width 234 height 18
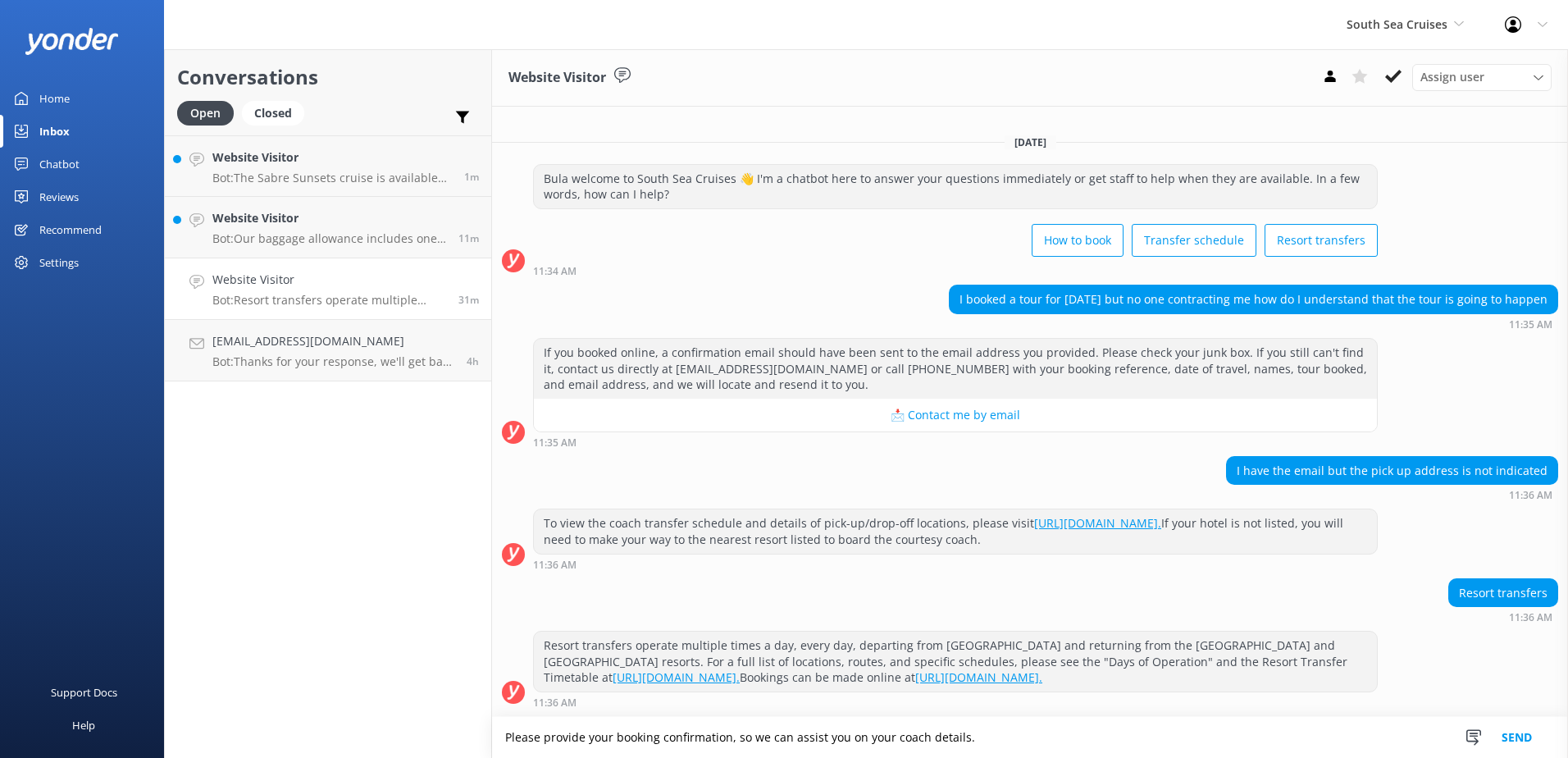
type textarea "Please provide your booking confirmation, so we can assist you on your coach de…"
click at [1524, 751] on button "Send" at bounding box center [1517, 737] width 62 height 41
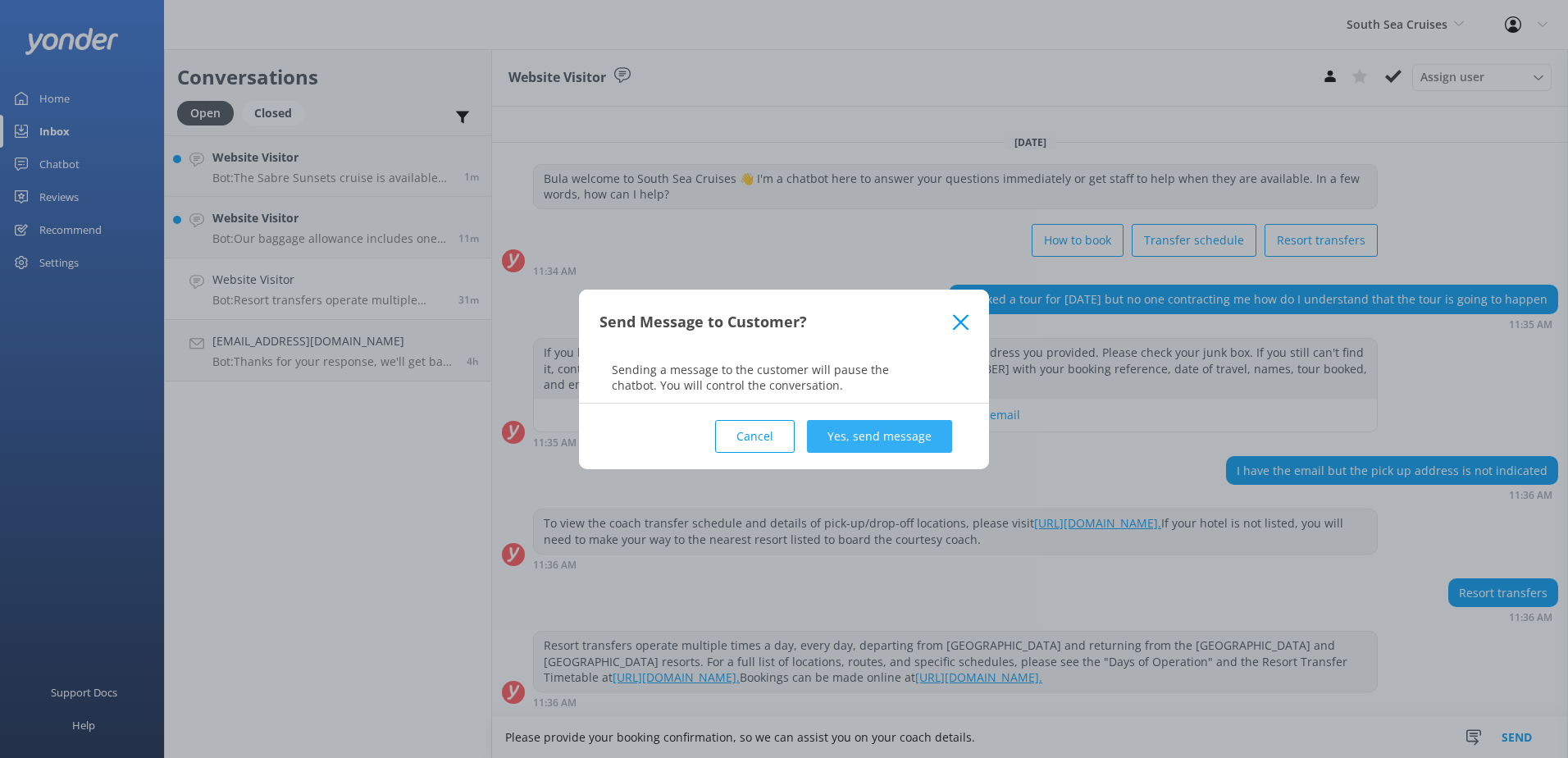
click at [878, 433] on button "Yes, send message" at bounding box center [880, 436] width 145 height 33
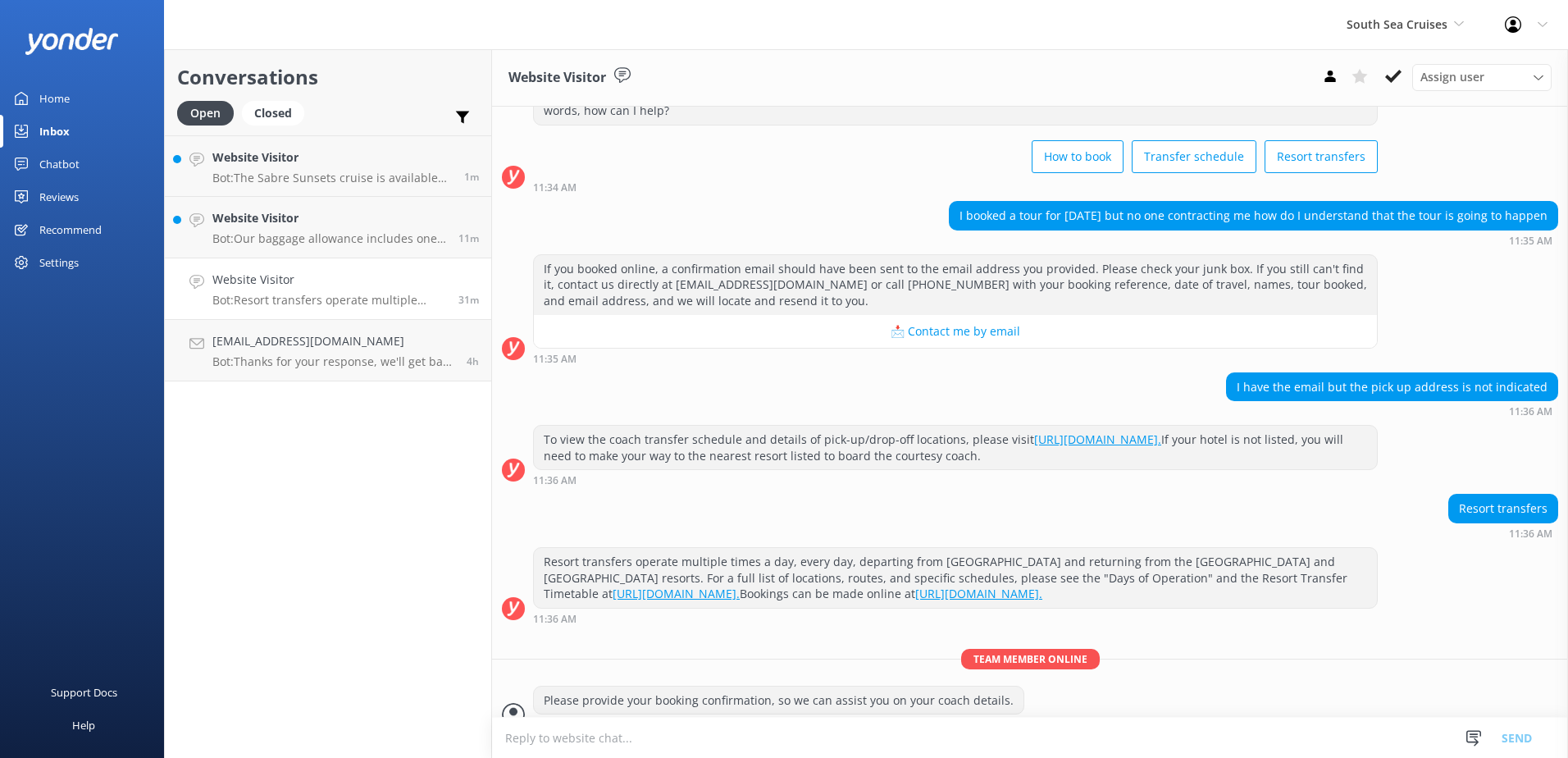
scroll to position [91, 0]
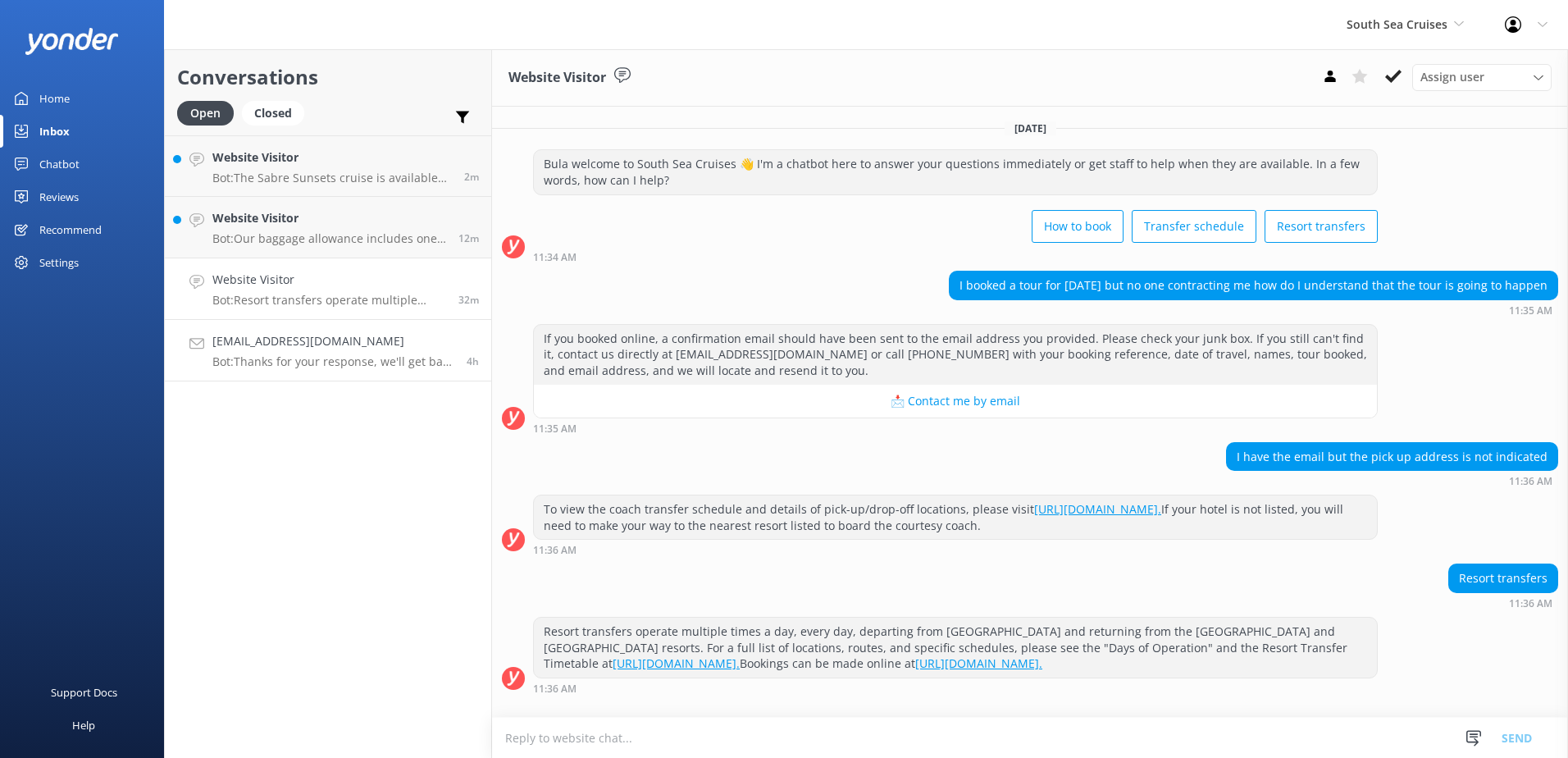
scroll to position [91, 0]
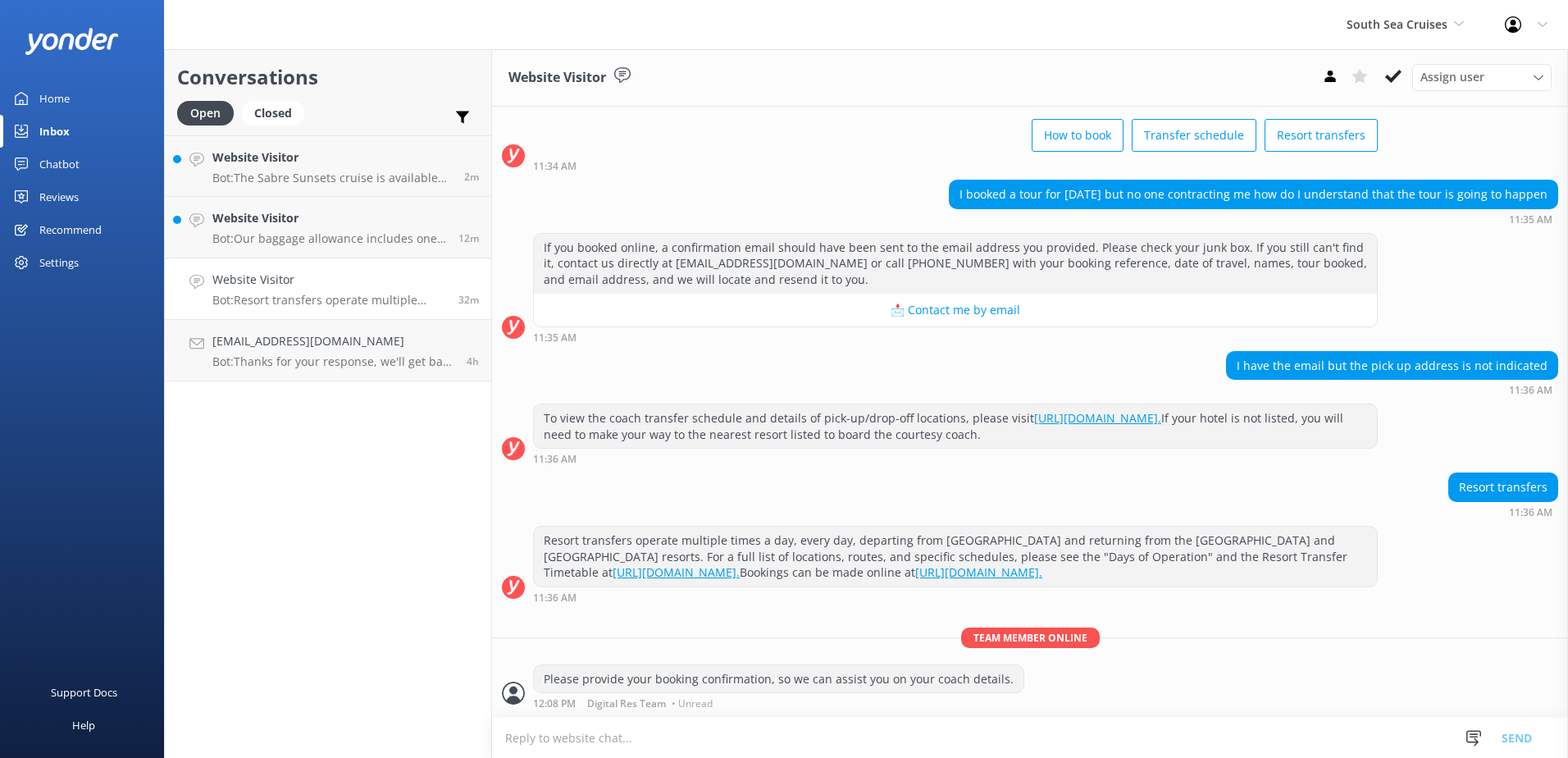
click at [324, 299] on p "Bot: Resort transfers operate multiple times a day, every day, departing from […" at bounding box center [329, 301] width 234 height 15
click at [1386, 67] on button at bounding box center [1394, 76] width 30 height 25
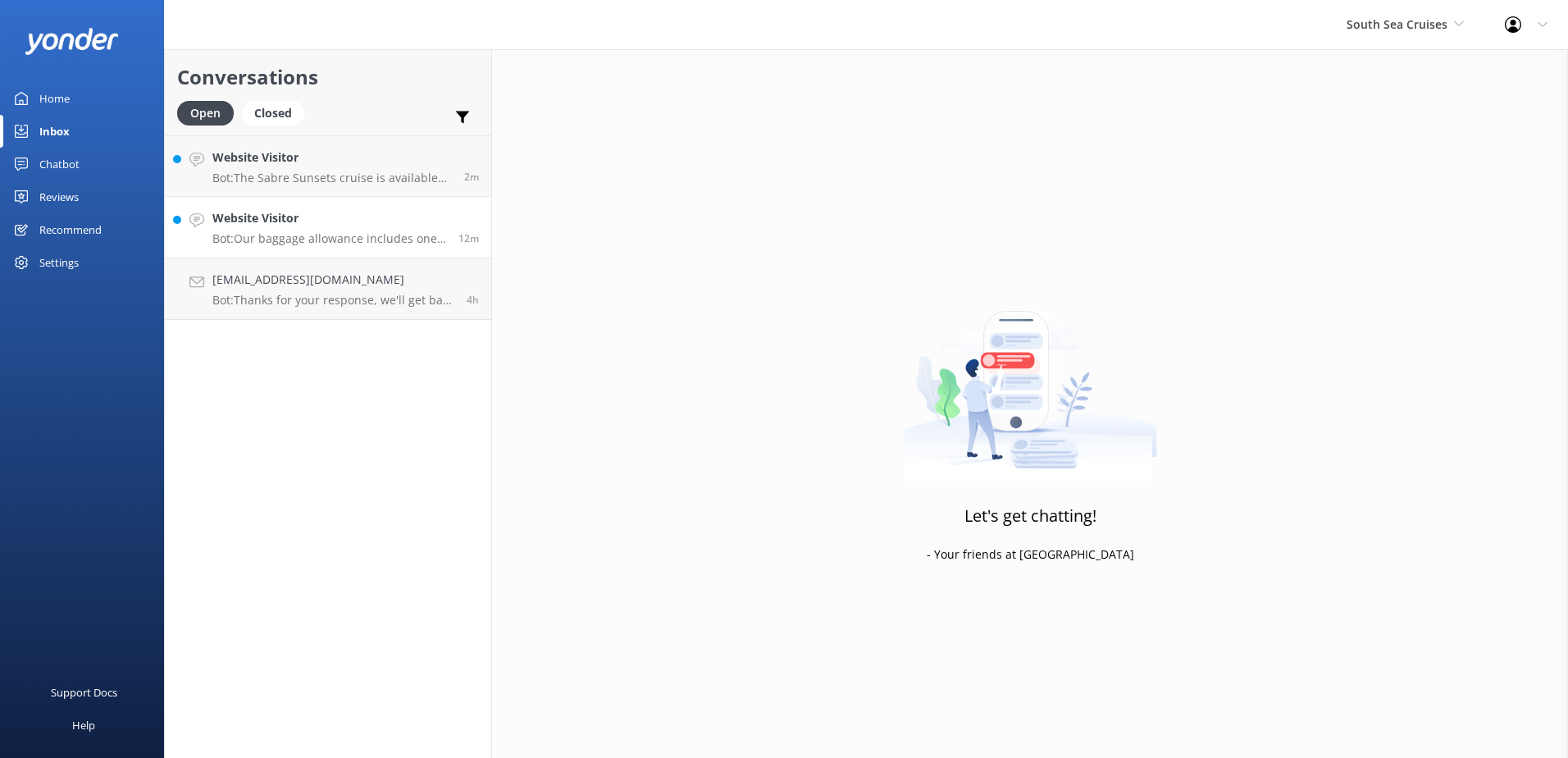
click at [360, 244] on p "Bot: Our baggage allowance includes one carry-on bag weighing up to 7kg (15lbs)…" at bounding box center [329, 239] width 234 height 15
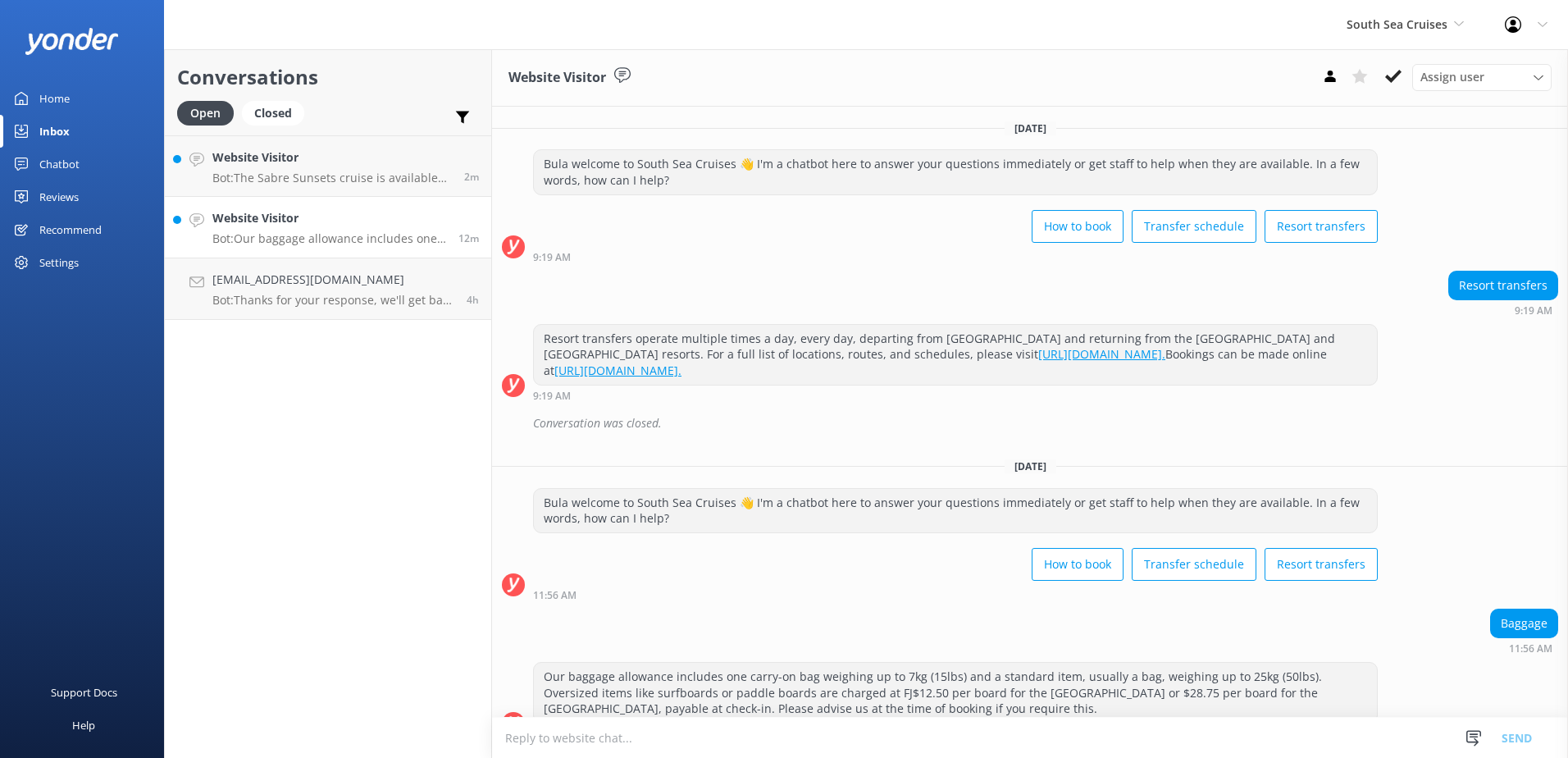
scroll to position [30, 0]
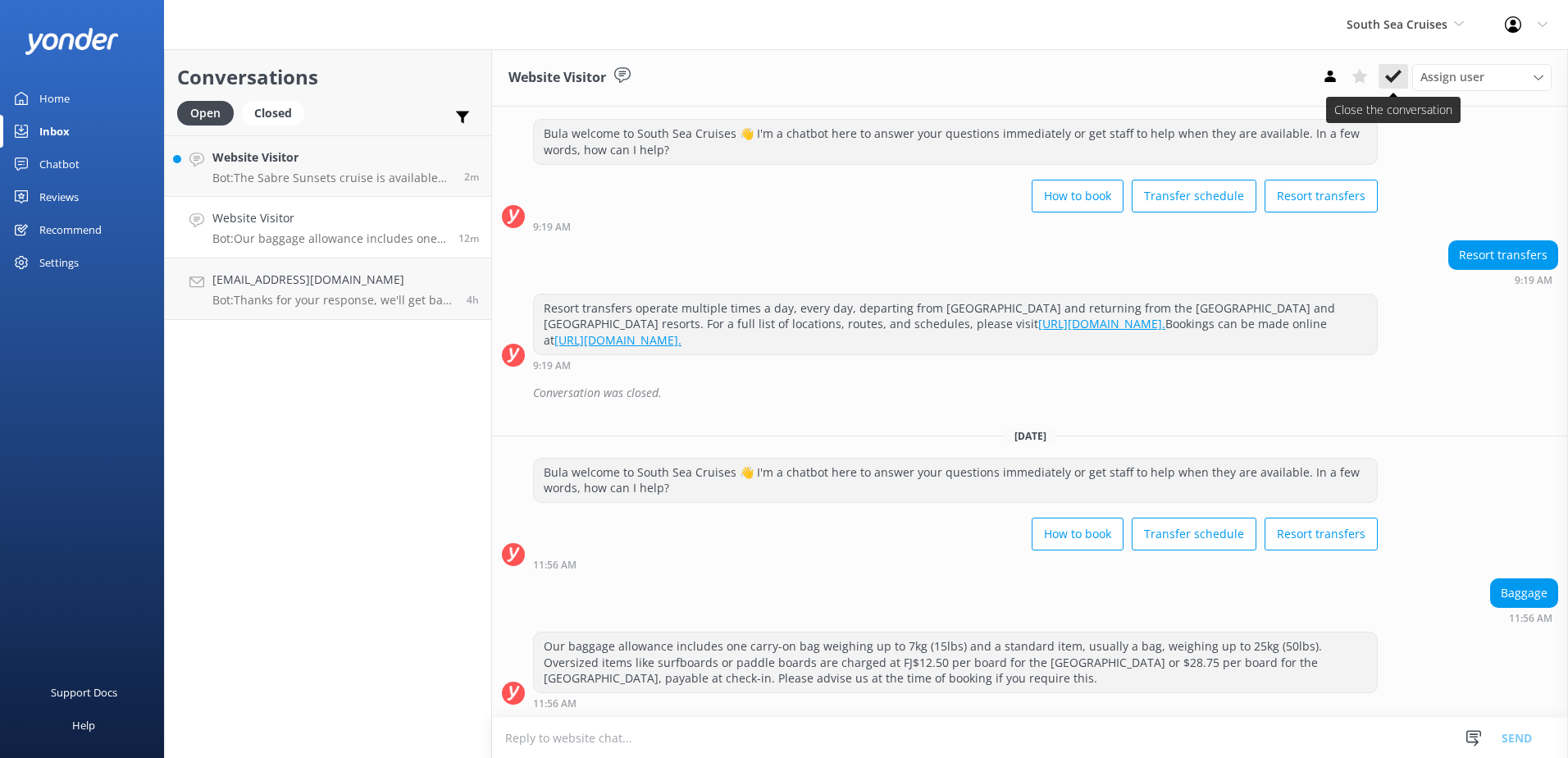
click at [1394, 82] on icon at bounding box center [1394, 76] width 16 height 16
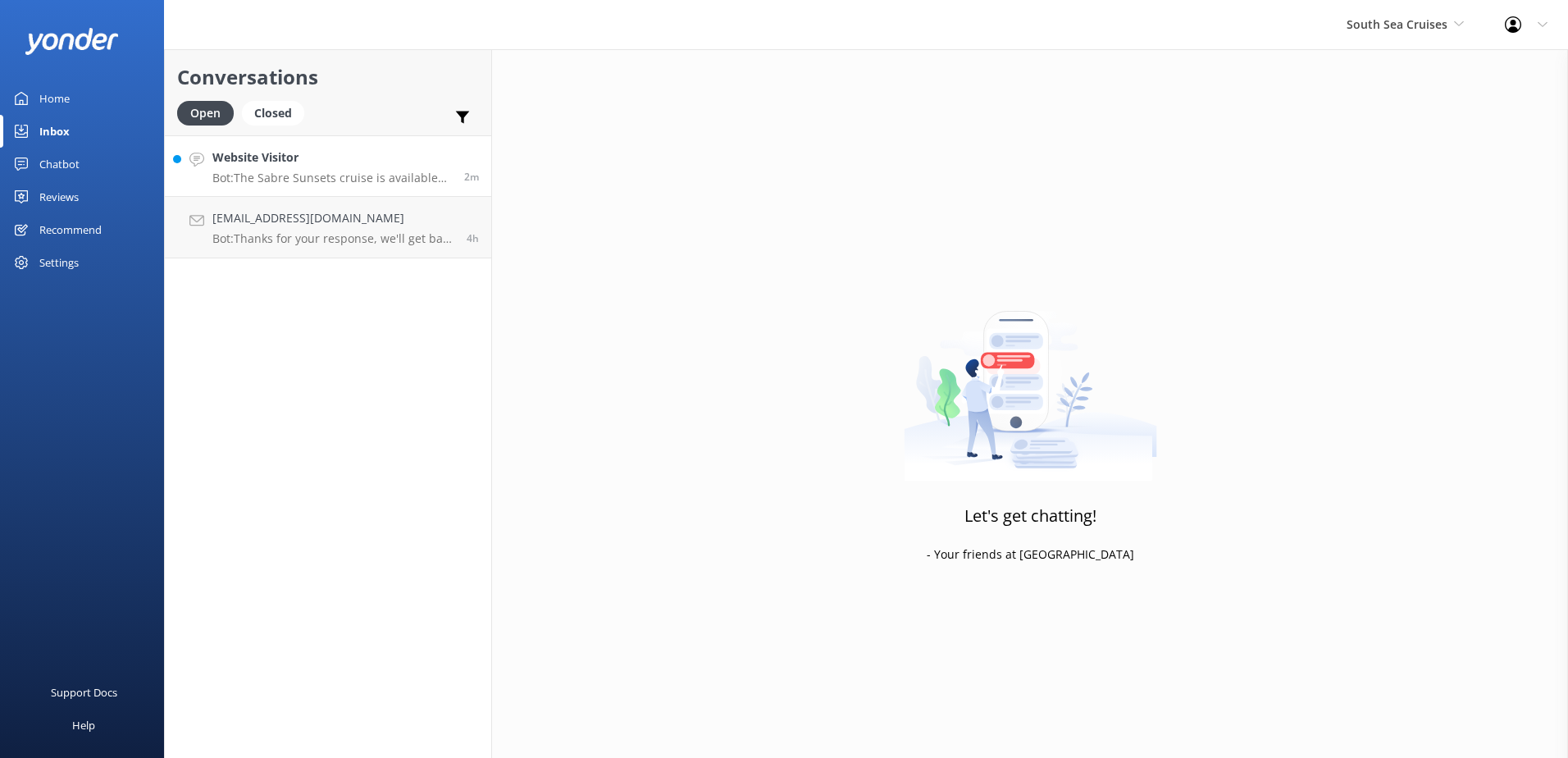
click at [356, 186] on link "Website Visitor Bot: The Sabre Sunsets cruise is available until [DATE]. You ca…" at bounding box center [328, 166] width 326 height 62
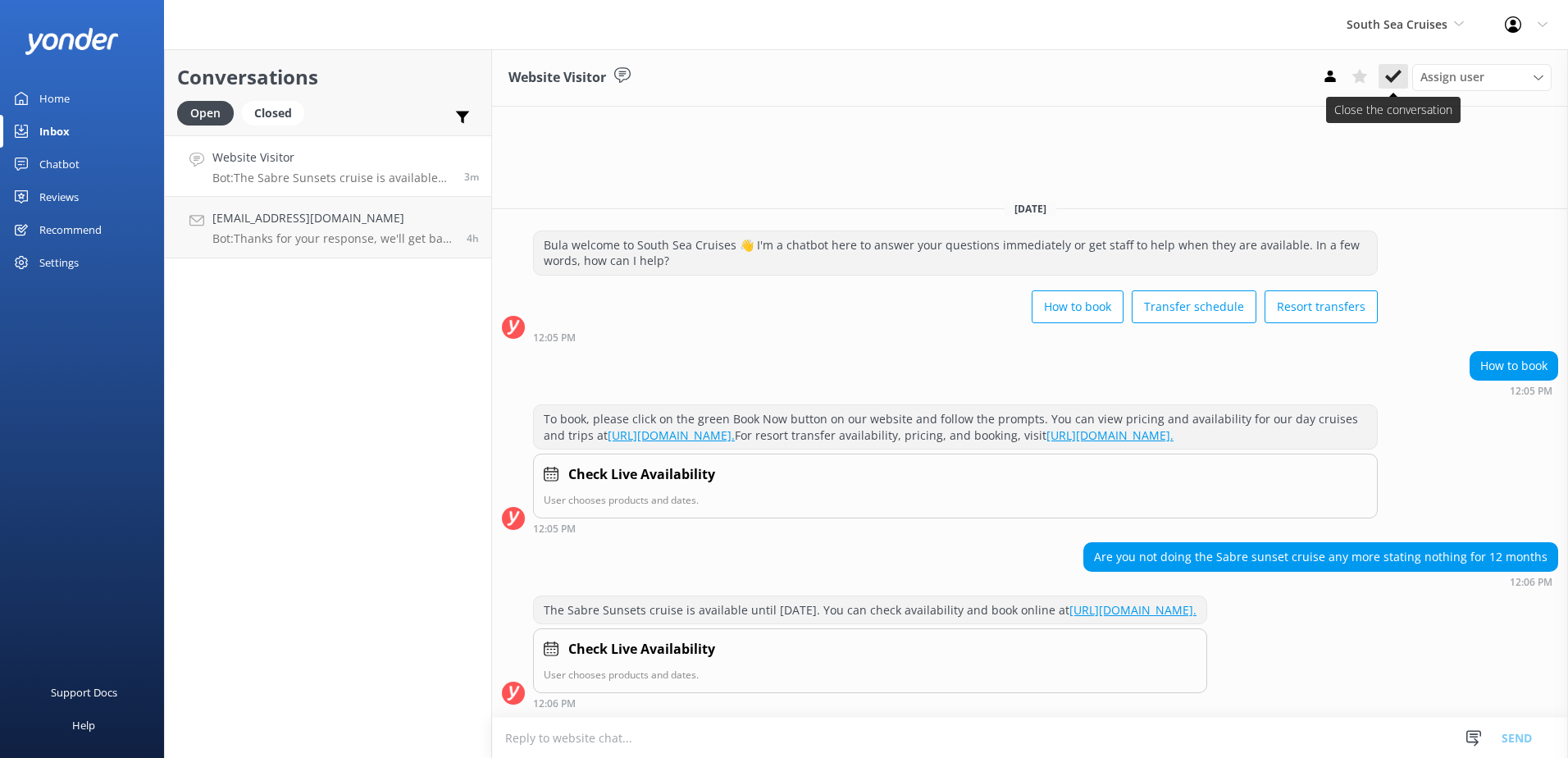
click at [1400, 71] on use at bounding box center [1394, 76] width 16 height 13
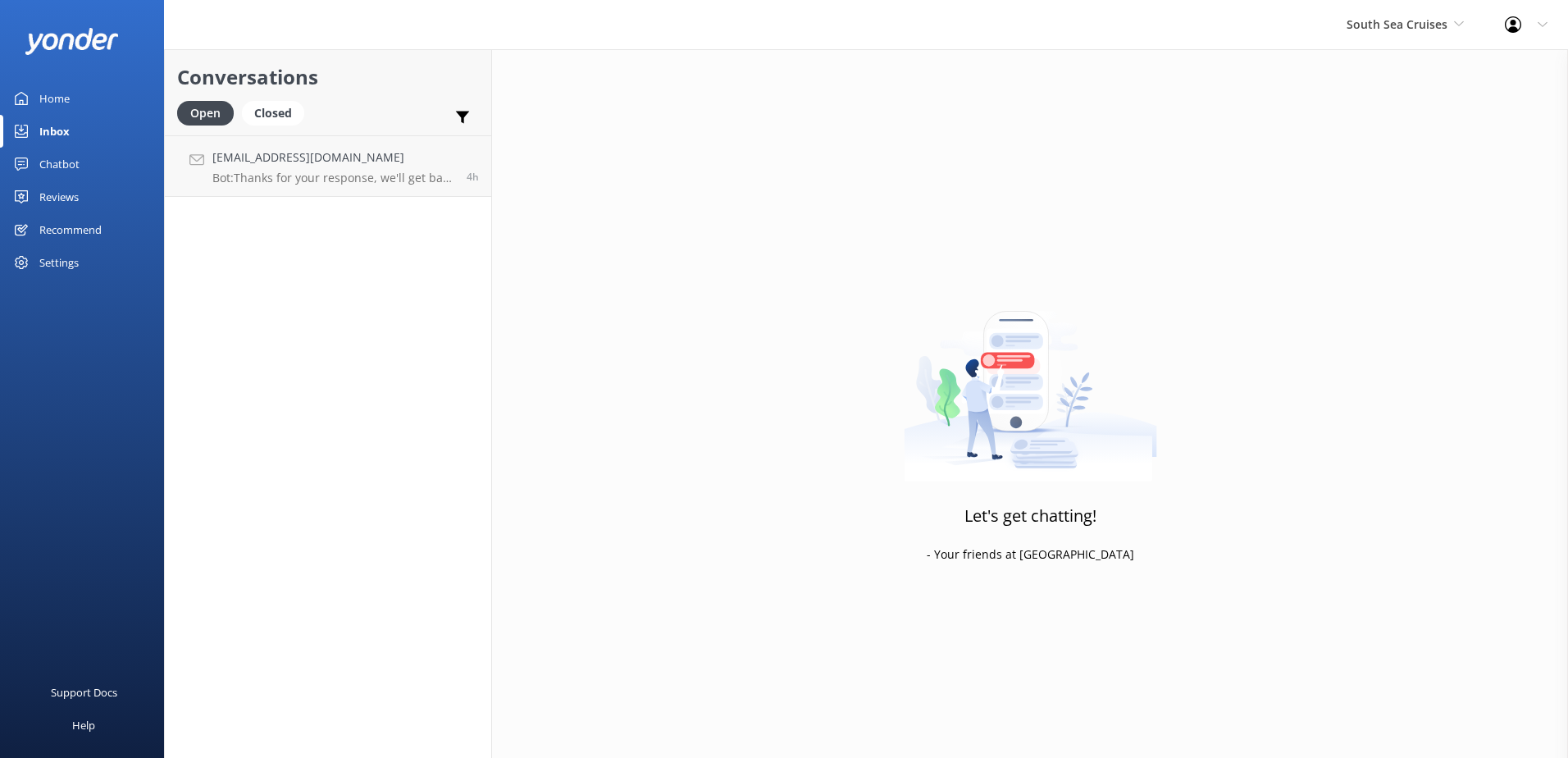
click at [1428, 40] on div "South Sea Cruises South Sea Sailing South Sea Cruises Malamala Beach Club Aweso…" at bounding box center [1405, 25] width 159 height 49
click at [370, 180] on p "Bot: Thanks for your response, we'll get back to you as soon as we can during o…" at bounding box center [333, 178] width 242 height 15
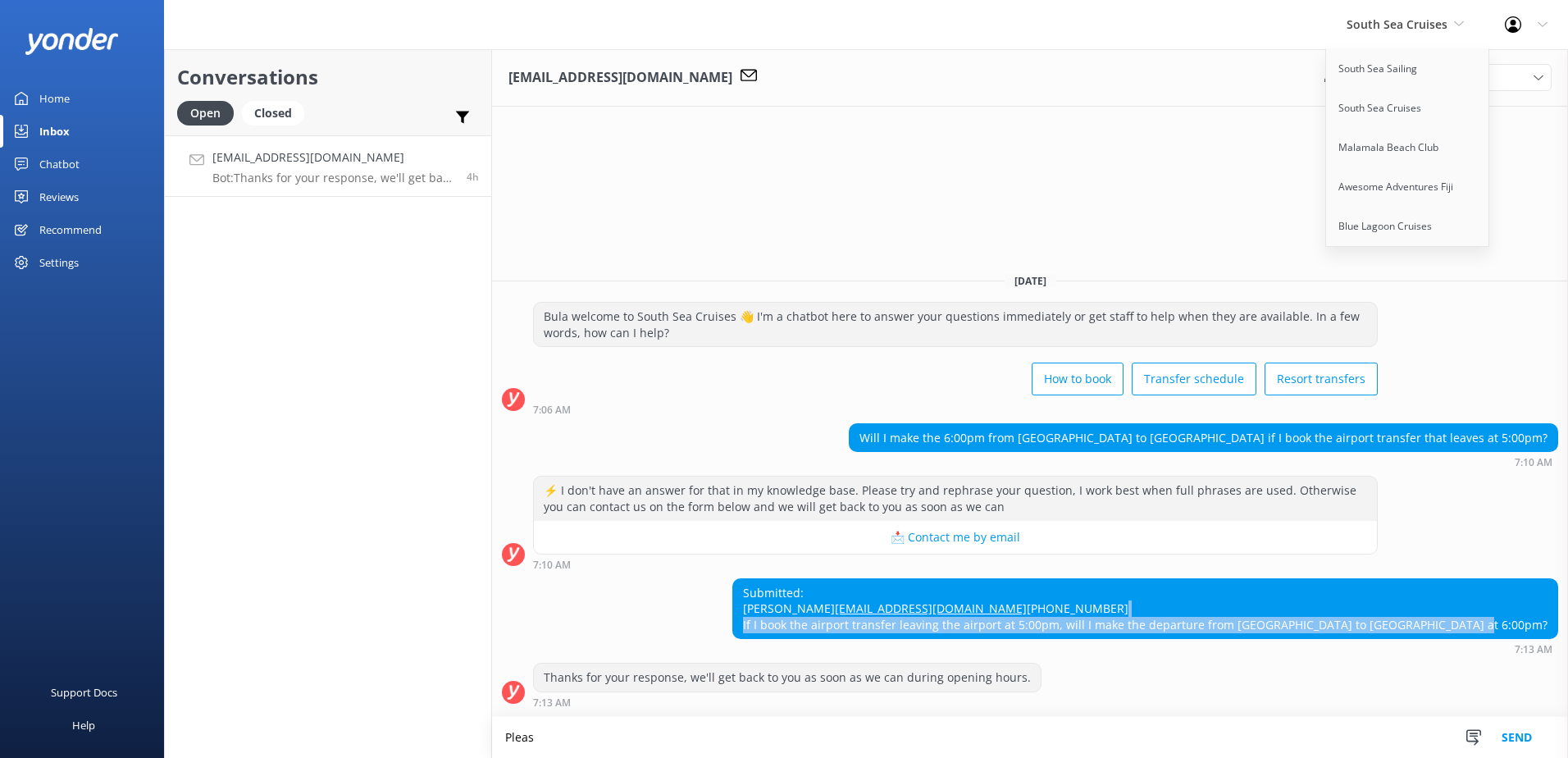
drag, startPoint x: 1548, startPoint y: 621, endPoint x: 834, endPoint y: 619, distance: 714.0
click at [834, 619] on div "Submitted: [PERSON_NAME] [EMAIL_ADDRESS][DOMAIN_NAME] [PHONE_NUMBER] If I book …" at bounding box center [1146, 609] width 825 height 60
copy div "If I book the airport transfer leaving the airport at 5:00pm, will I make the d…"
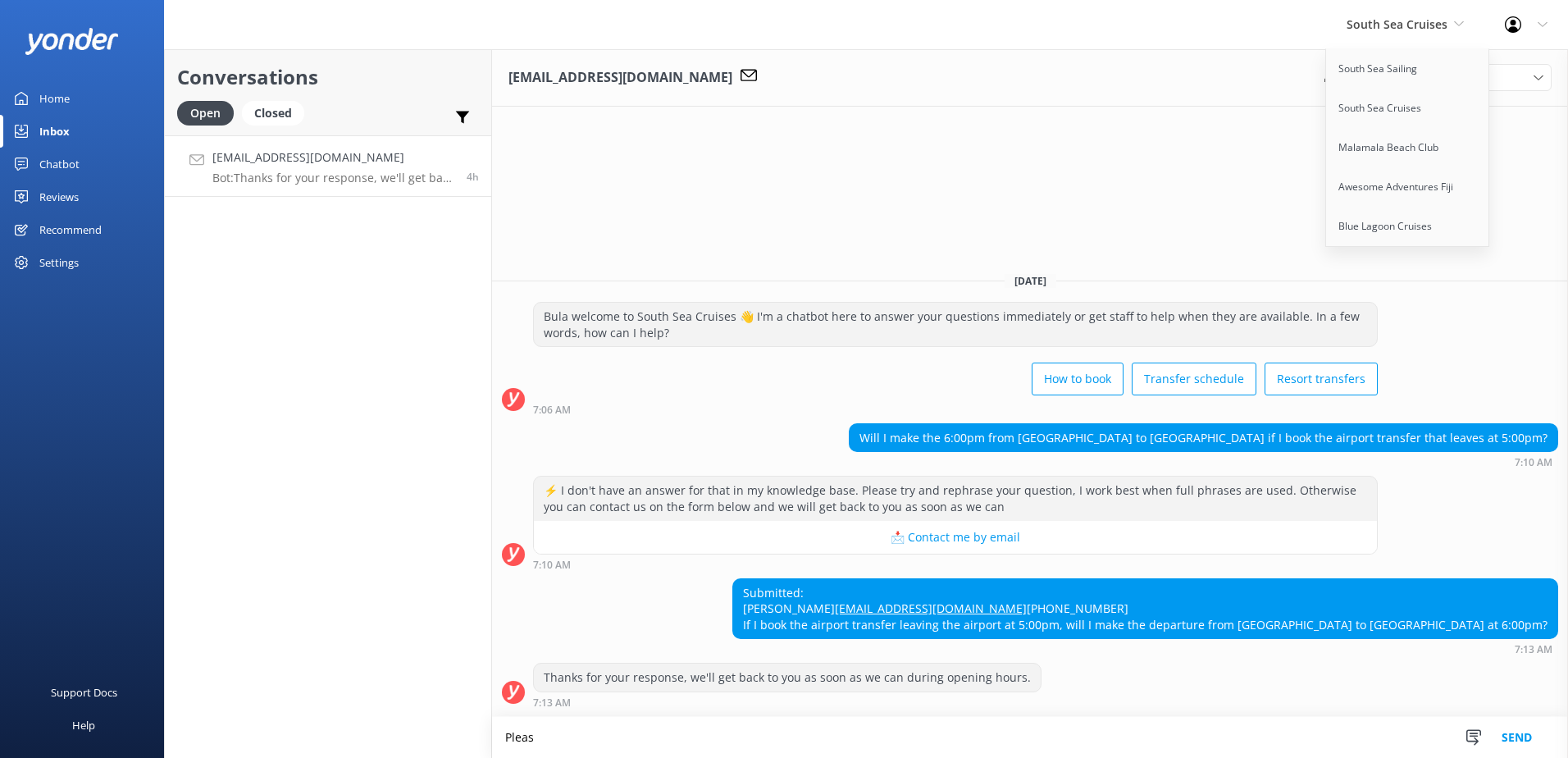
click at [902, 743] on textarea "Pleas" at bounding box center [1030, 737] width 1076 height 41
drag, startPoint x: 859, startPoint y: 738, endPoint x: 365, endPoint y: 727, distance: 494.1
click at [365, 727] on div "Conversations Open Closed Important Assigned to me Unassigned [EMAIL_ADDRESS][D…" at bounding box center [867, 403] width 1405 height 709
paste textarea "e note that we cannot guarantee you will be able to connect with the 6:00pm tra…"
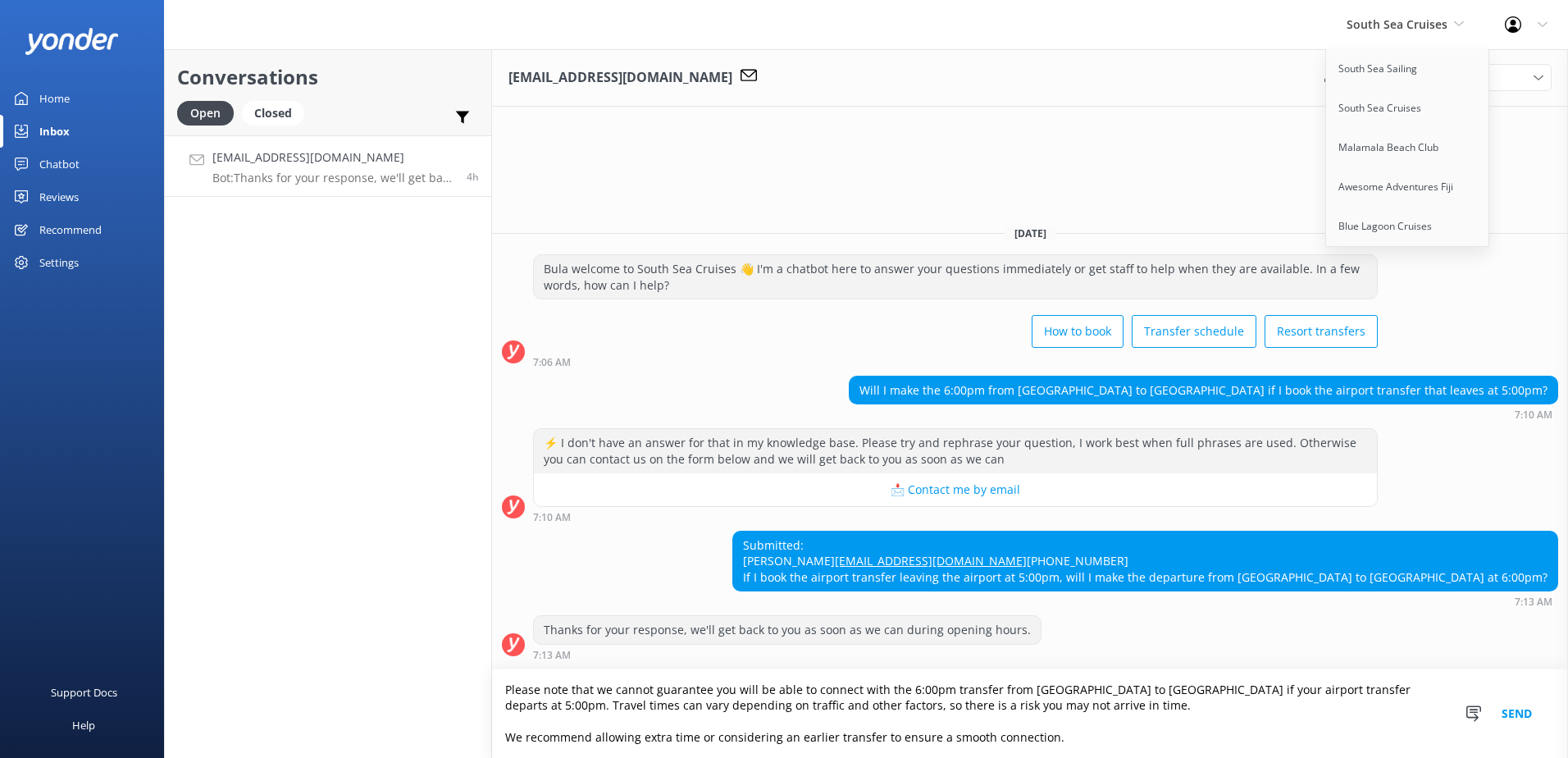
drag, startPoint x: 936, startPoint y: 741, endPoint x: 782, endPoint y: 733, distance: 154.2
click at [722, 735] on textarea "Please note that we cannot guarantee you will be able to connect with the 6:00p…" at bounding box center [1030, 714] width 1076 height 89
drag, startPoint x: 1143, startPoint y: 741, endPoint x: 198, endPoint y: 726, distance: 945.1
click at [198, 726] on div "Conversations Open Closed Important Assigned to me Unassigned [EMAIL_ADDRESS][D…" at bounding box center [867, 403] width 1405 height 709
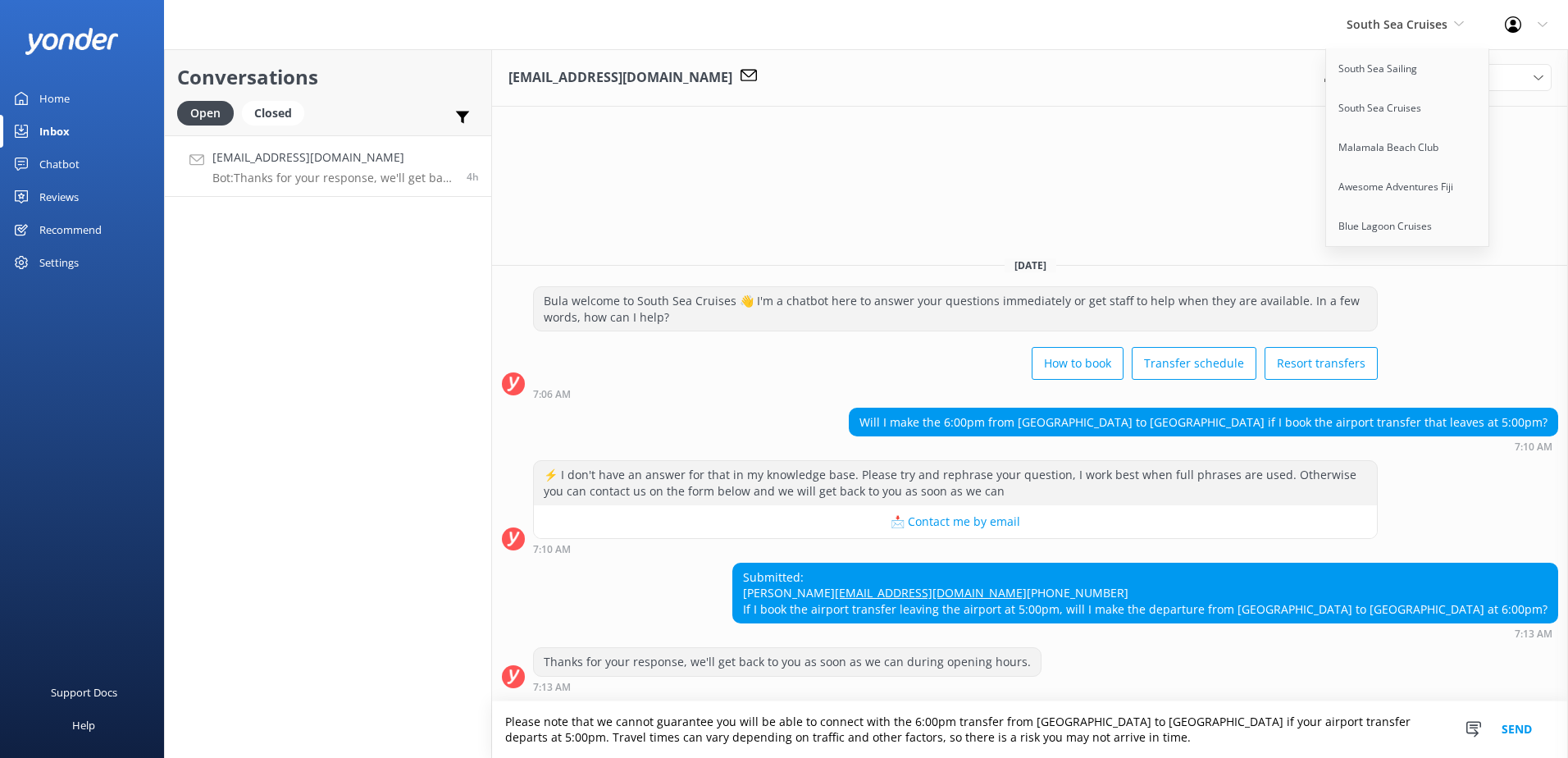
type textarea "Please note that we cannot guarantee you will be able to connect with the 6:00p…"
click at [1522, 724] on button "Send" at bounding box center [1517, 729] width 62 height 57
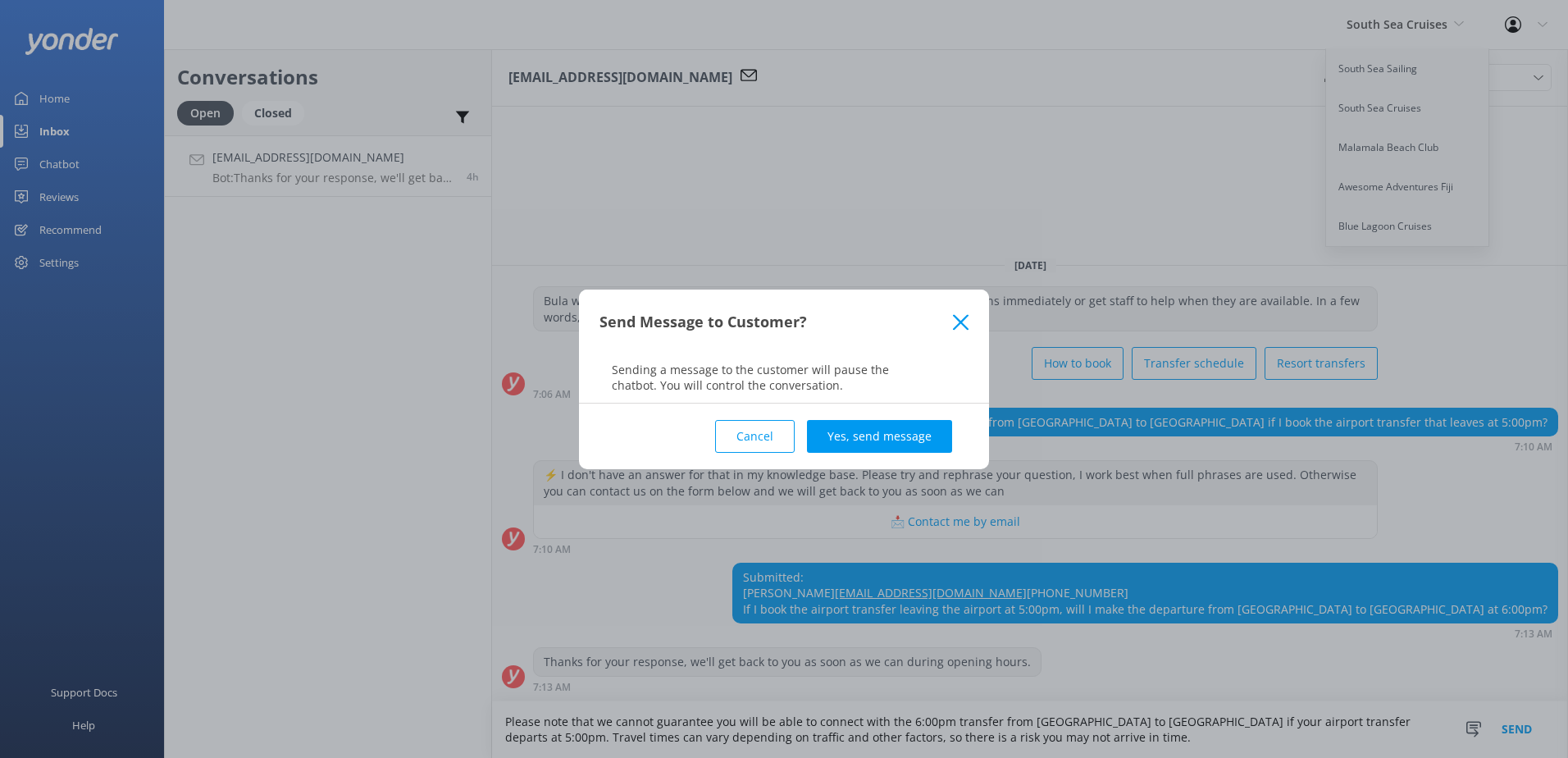
click at [898, 448] on button "Yes, send message" at bounding box center [880, 436] width 145 height 33
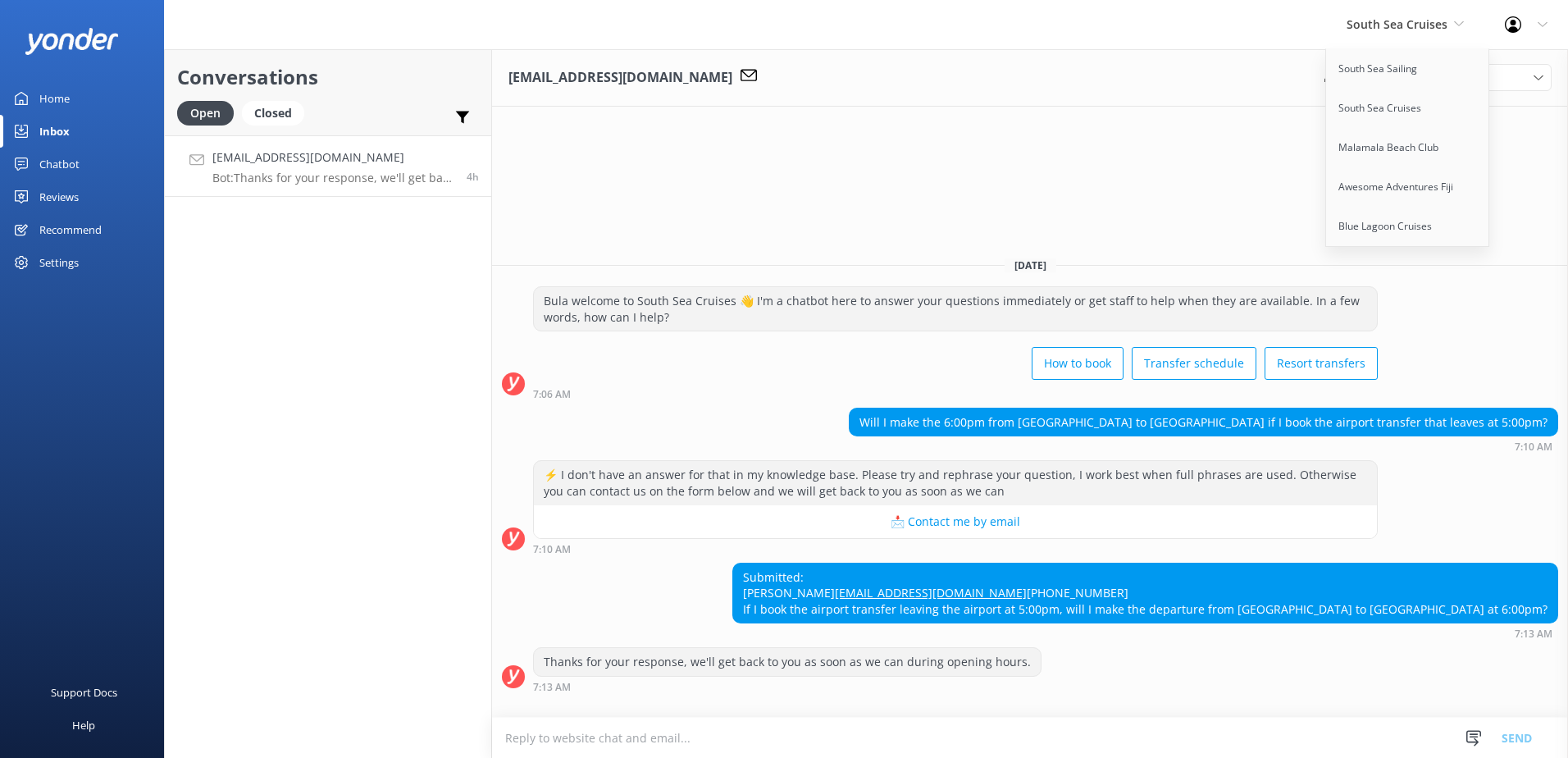
scroll to position [2, 0]
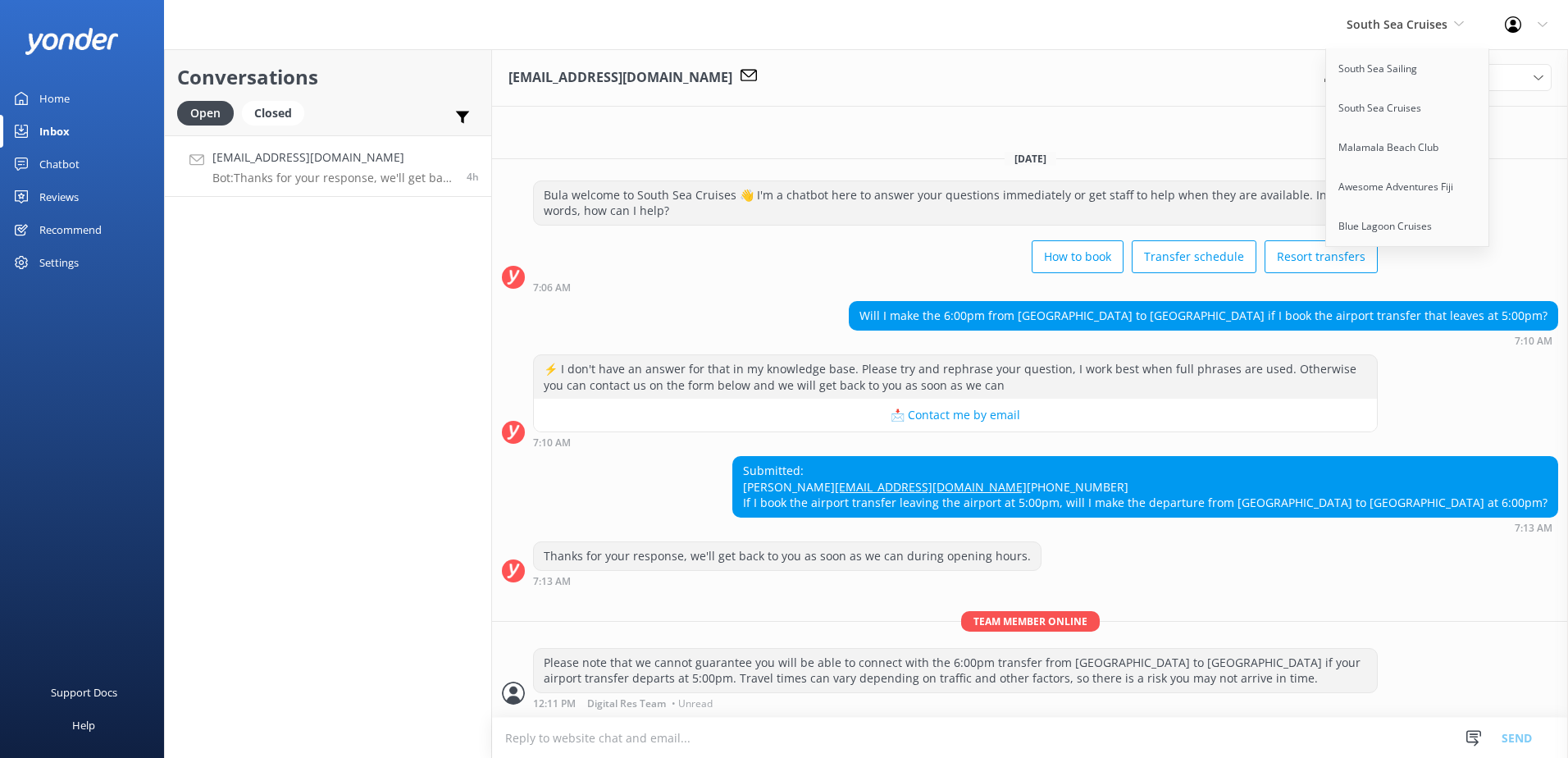
click at [1468, 25] on div "South Sea Cruises South Sea Sailing South Sea Cruises Malamala Beach Club Aweso…" at bounding box center [1405, 25] width 159 height 49
click at [1396, 76] on use at bounding box center [1394, 76] width 16 height 13
click at [1457, 37] on div "South Sea Cruises South Sea Sailing South Sea Cruises Malamala Beach Club Aweso…" at bounding box center [1405, 25] width 159 height 49
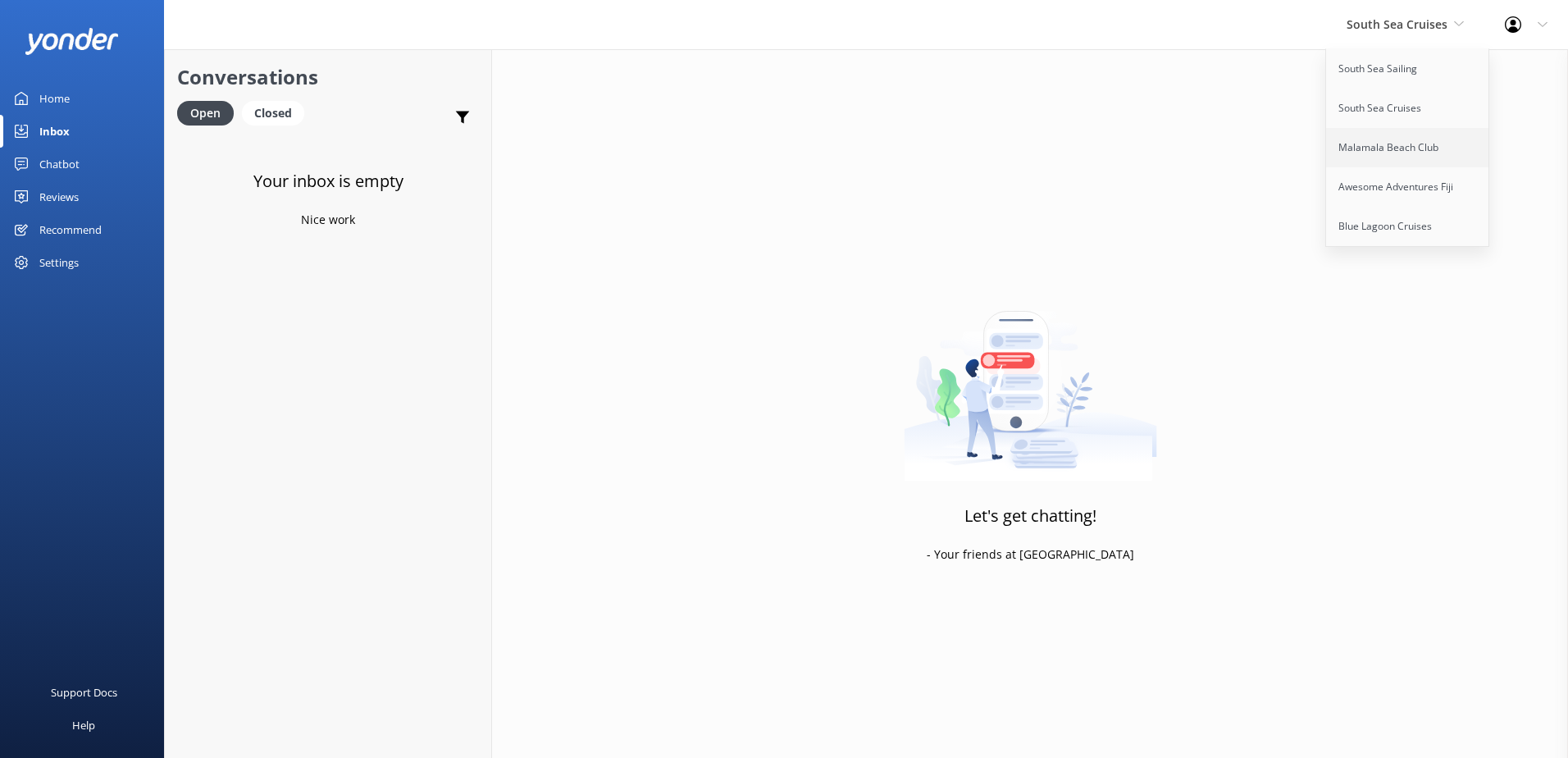
click at [1418, 161] on link "Malamala Beach Club" at bounding box center [1409, 148] width 164 height 39
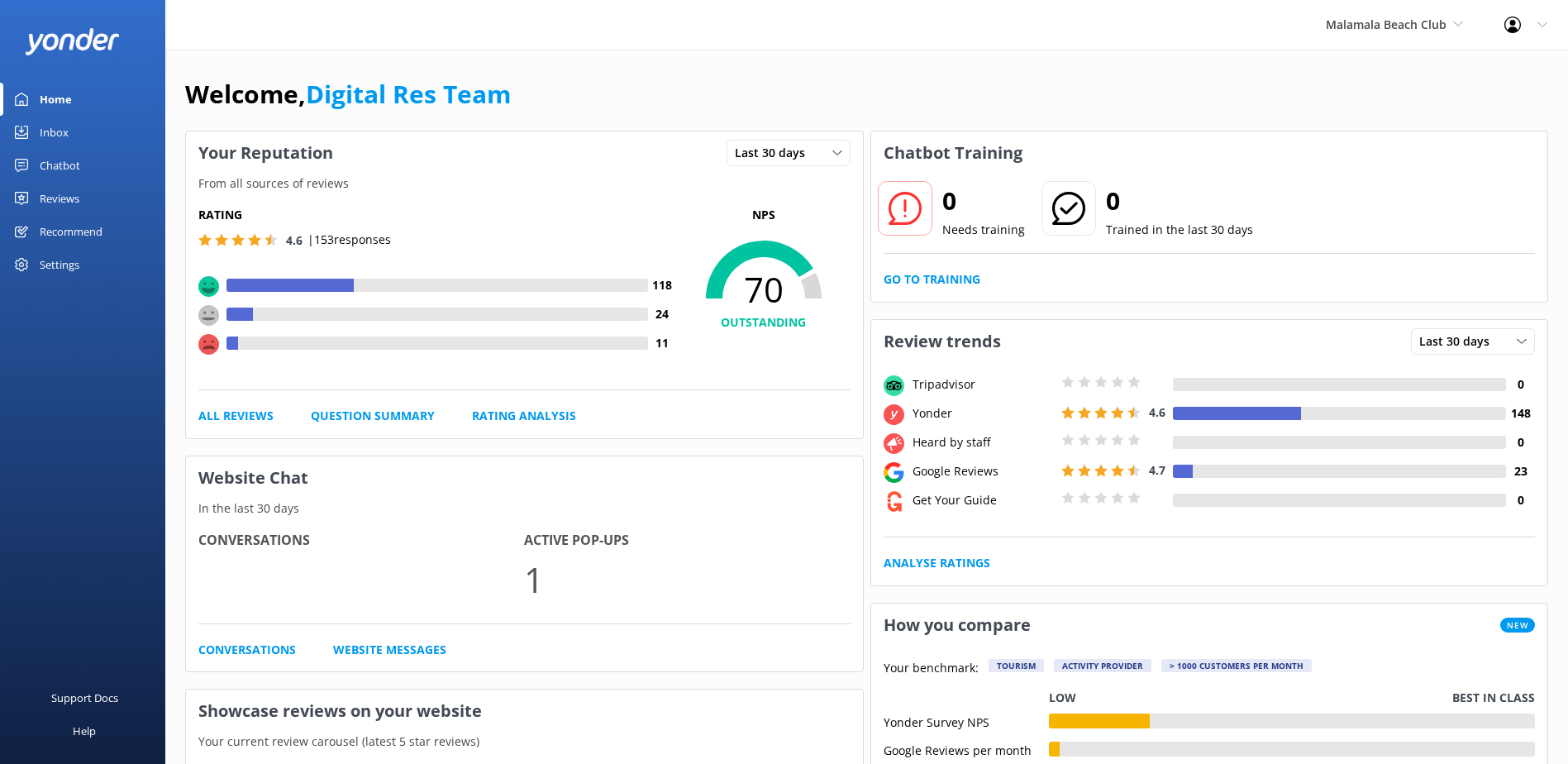
click at [84, 135] on link "Inbox" at bounding box center [83, 132] width 166 height 33
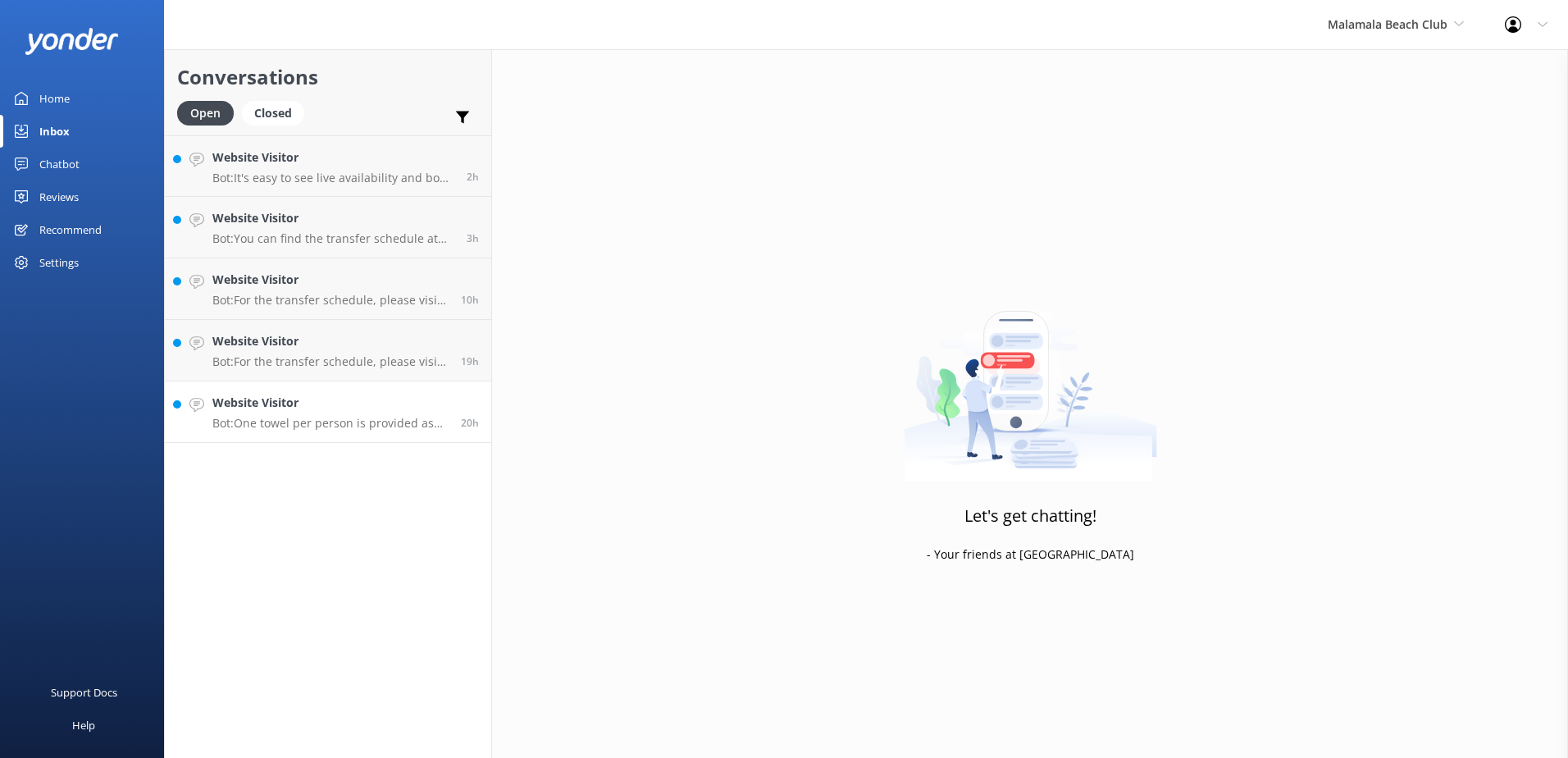
click at [236, 416] on p "Bot: One towel per person is provided as part of your Full Day or Half Day pass…" at bounding box center [331, 423] width 237 height 15
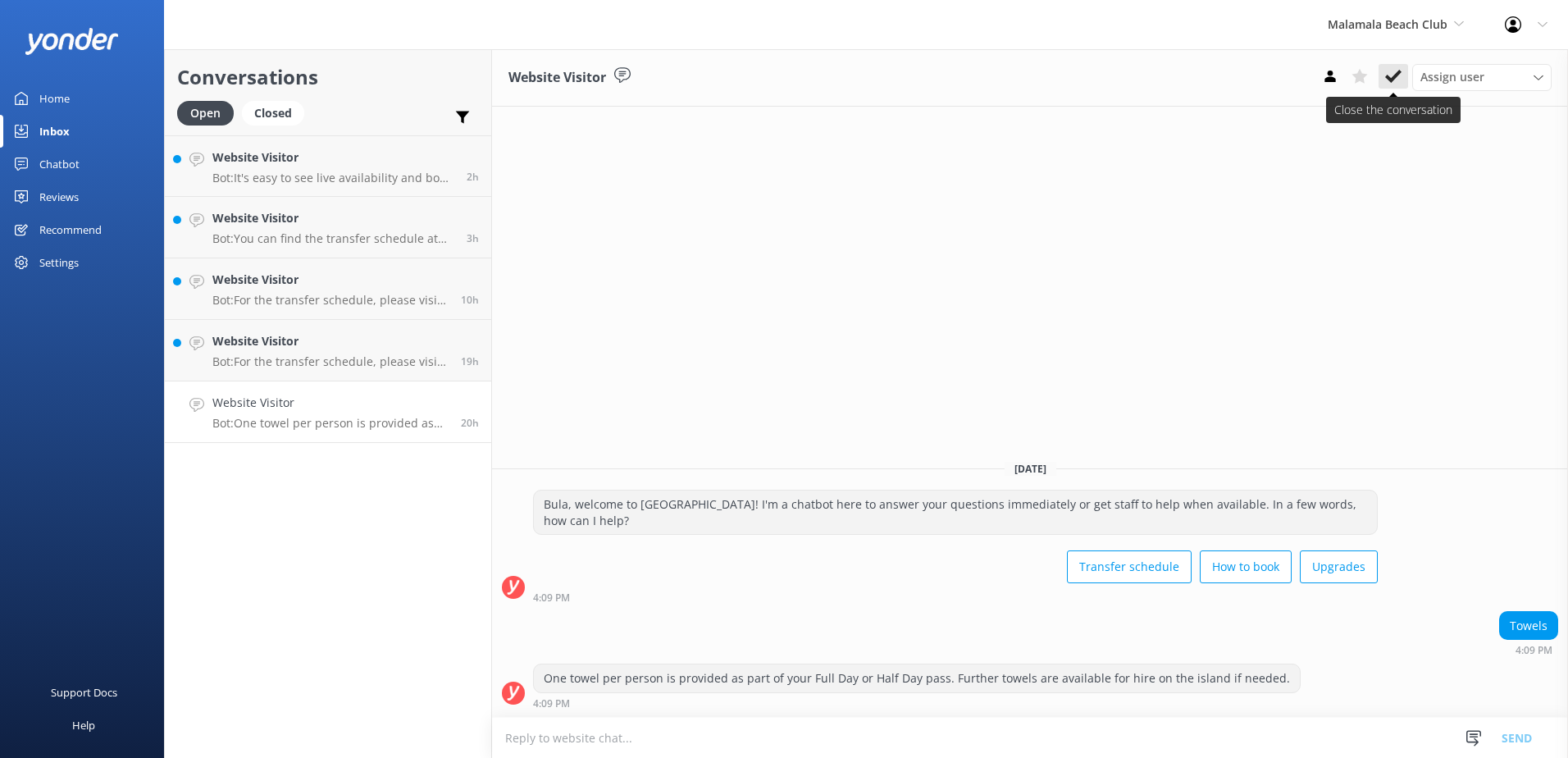
click at [1396, 75] on use at bounding box center [1394, 76] width 16 height 13
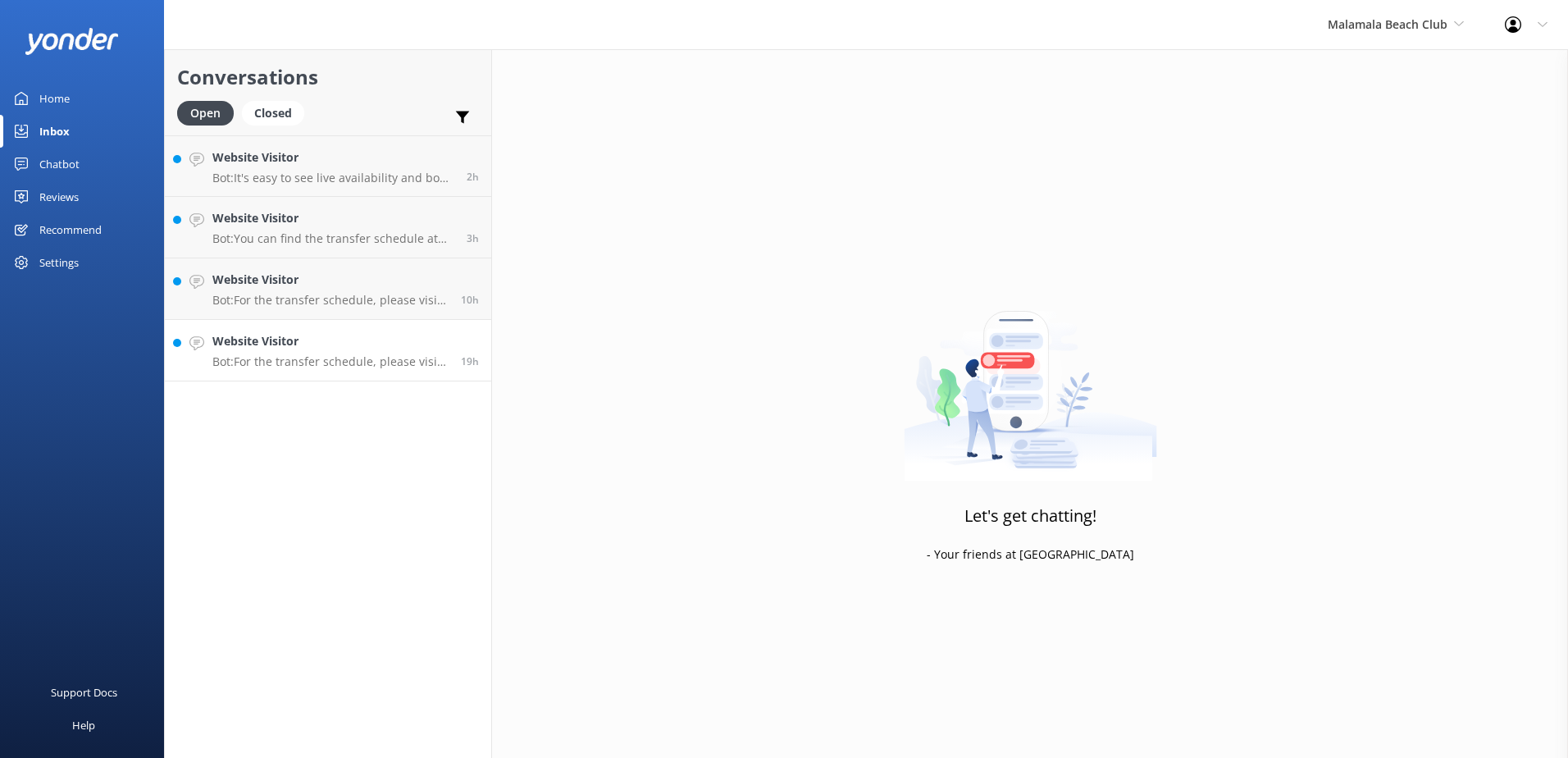
click at [308, 350] on div "Website Visitor Bot: For the transfer schedule, please visit the following link…" at bounding box center [331, 350] width 237 height 36
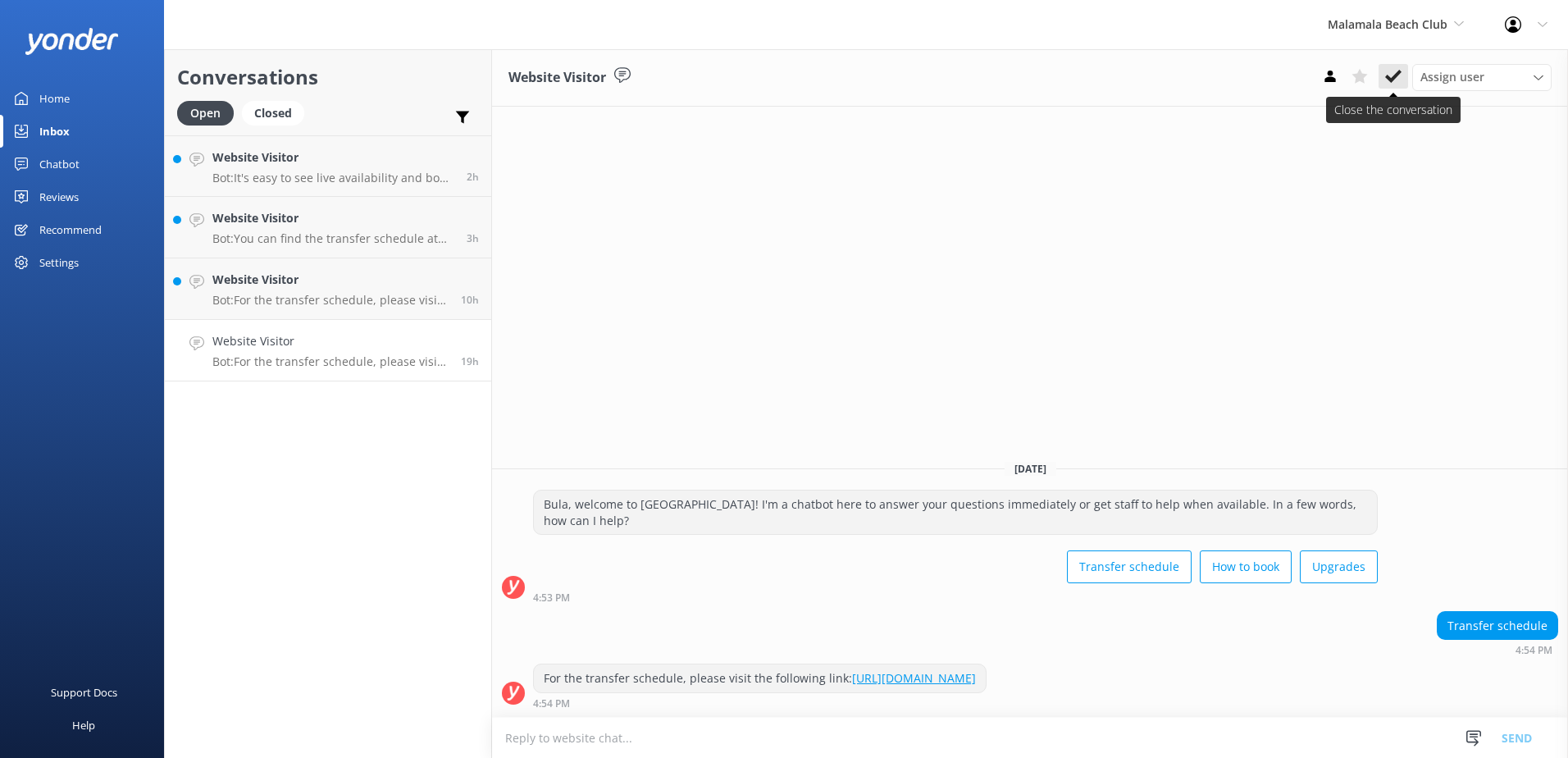
click at [1382, 70] on button at bounding box center [1394, 76] width 30 height 25
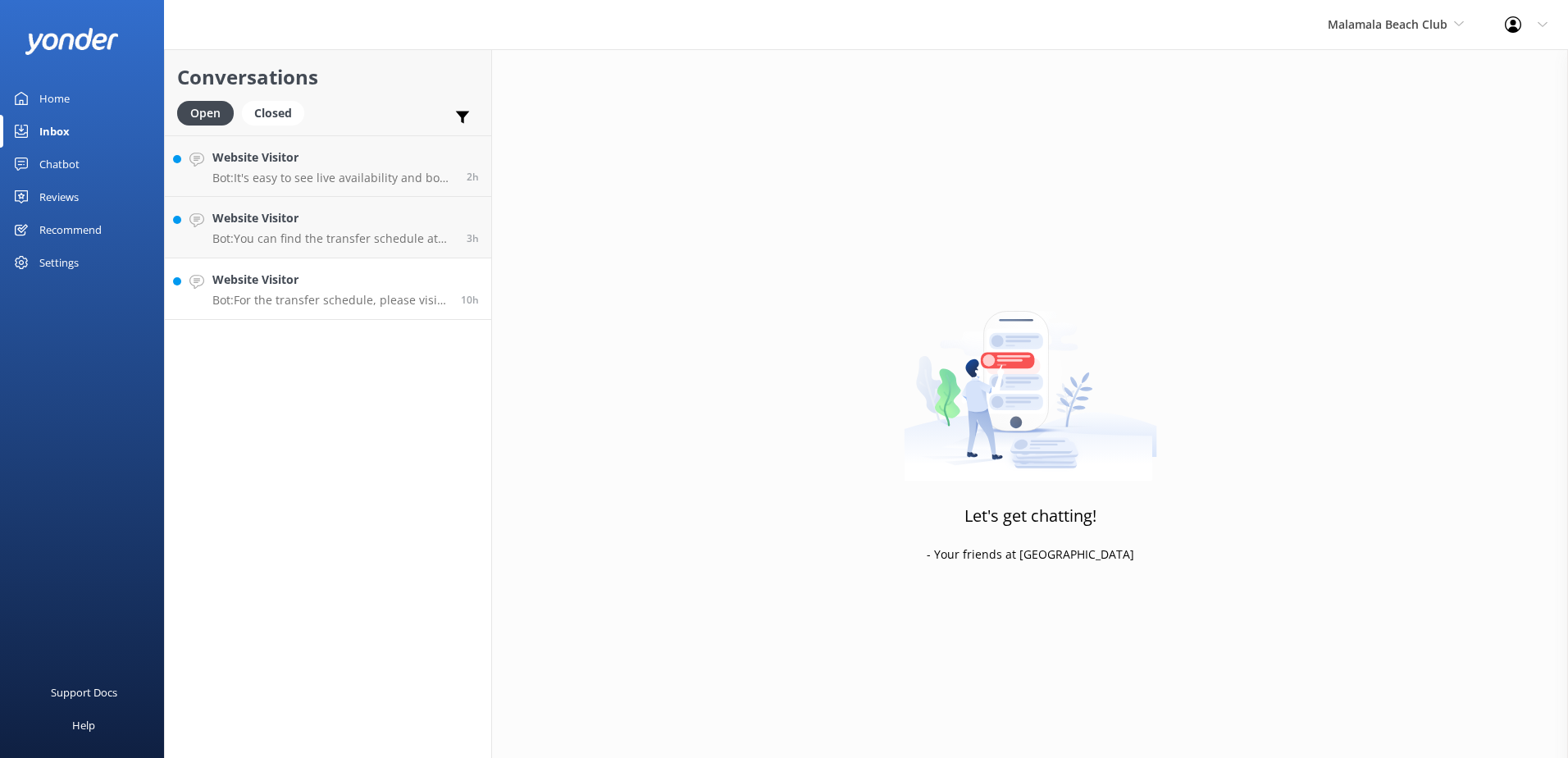
click at [393, 293] on p "Bot: For the transfer schedule, please visit the following link: [URL][DOMAIN_N…" at bounding box center [331, 301] width 237 height 15
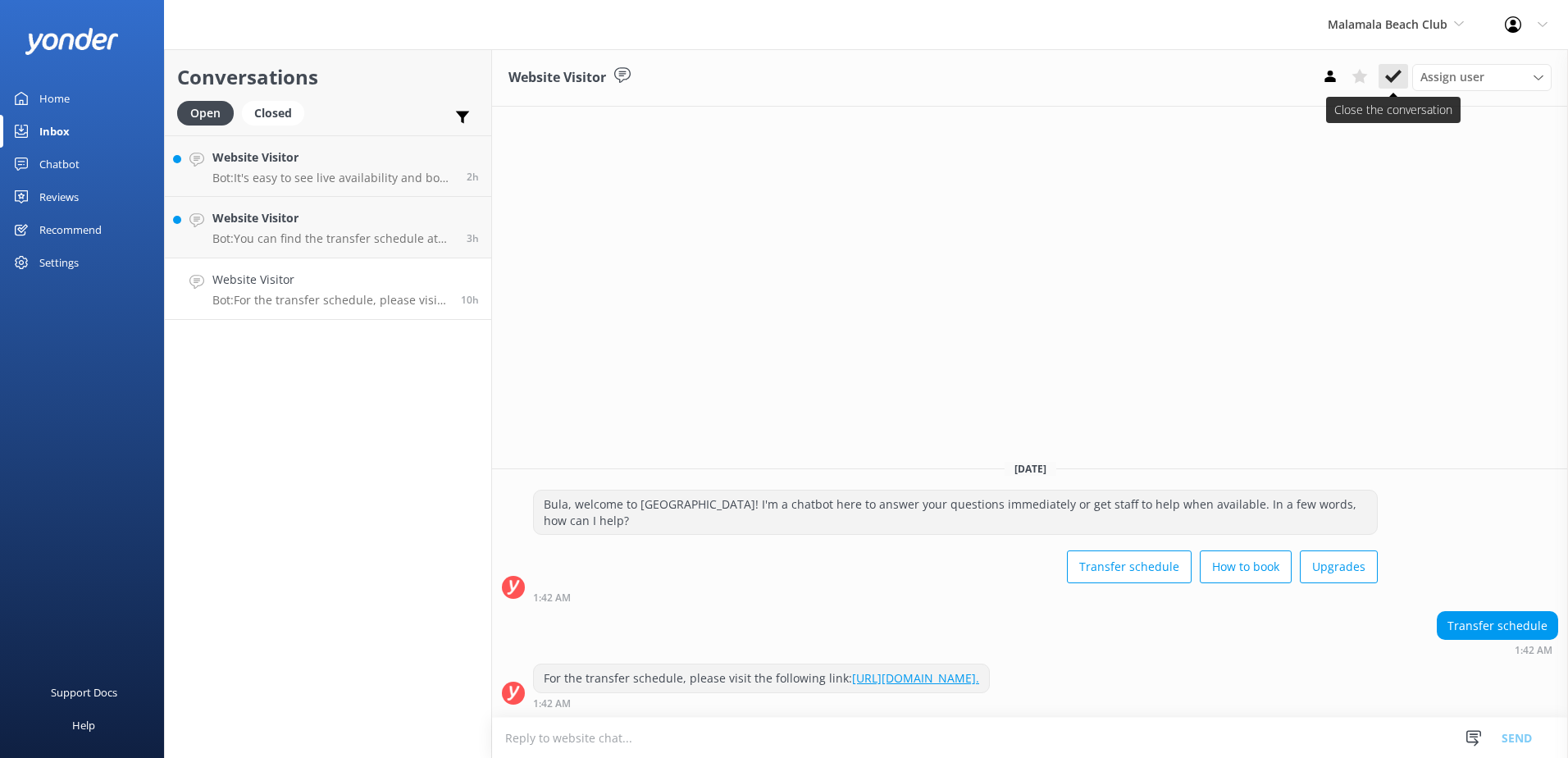
click at [1396, 77] on use at bounding box center [1394, 76] width 16 height 13
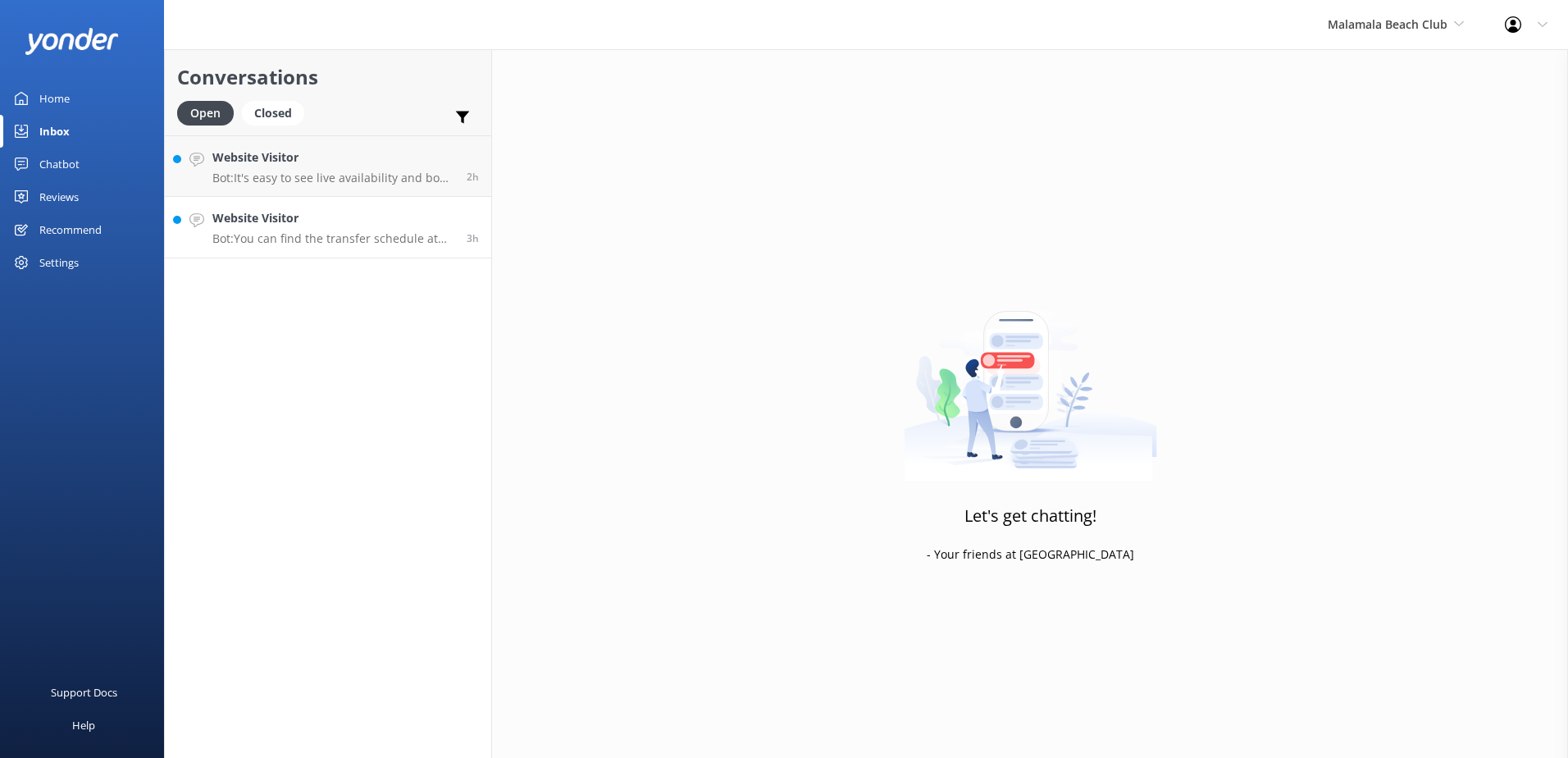
click at [406, 240] on p "Bot: You can find the transfer schedule at the following link: [URL][DOMAIN_NAM…" at bounding box center [333, 239] width 242 height 15
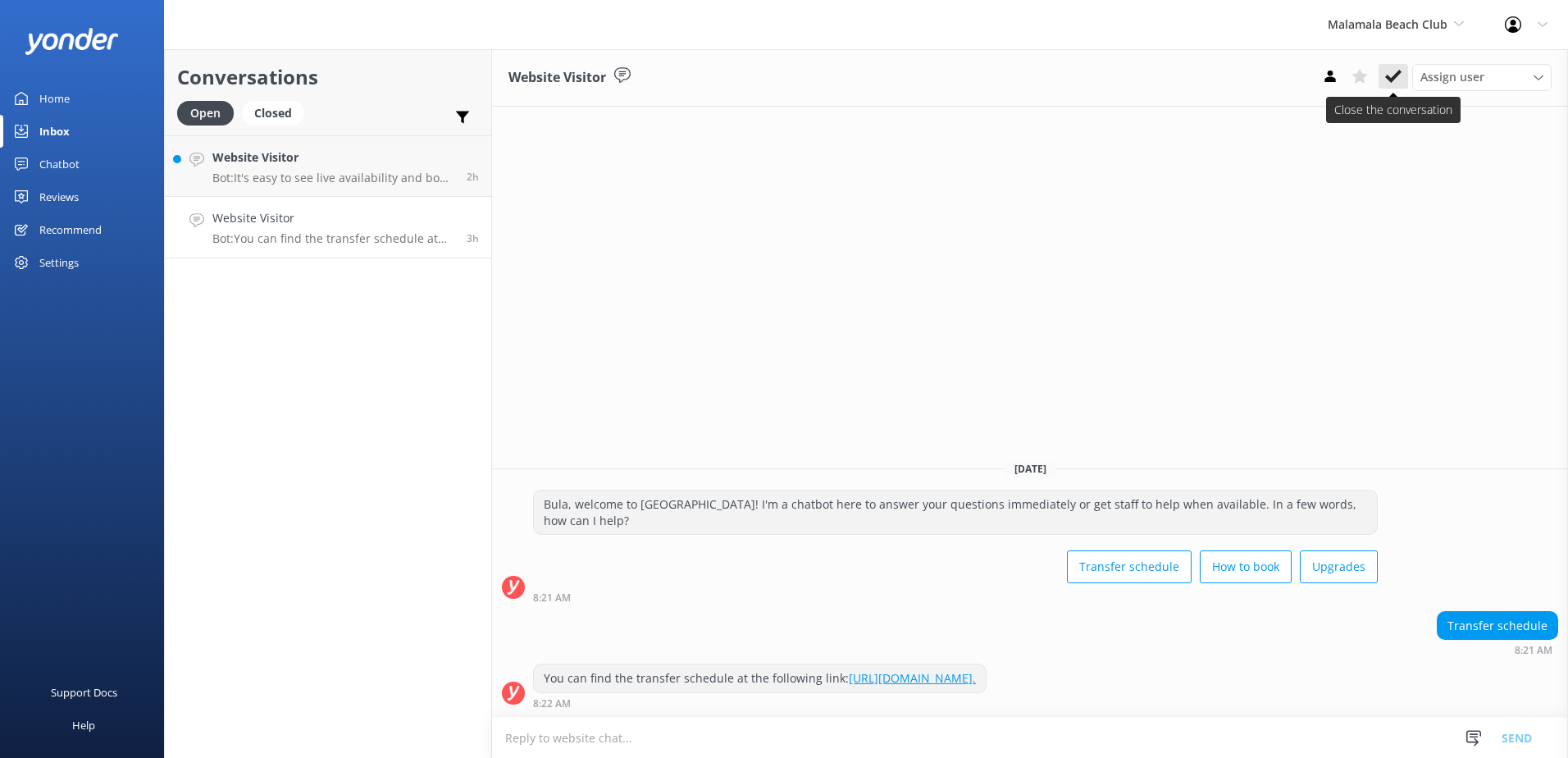
click at [1400, 74] on icon at bounding box center [1394, 76] width 16 height 16
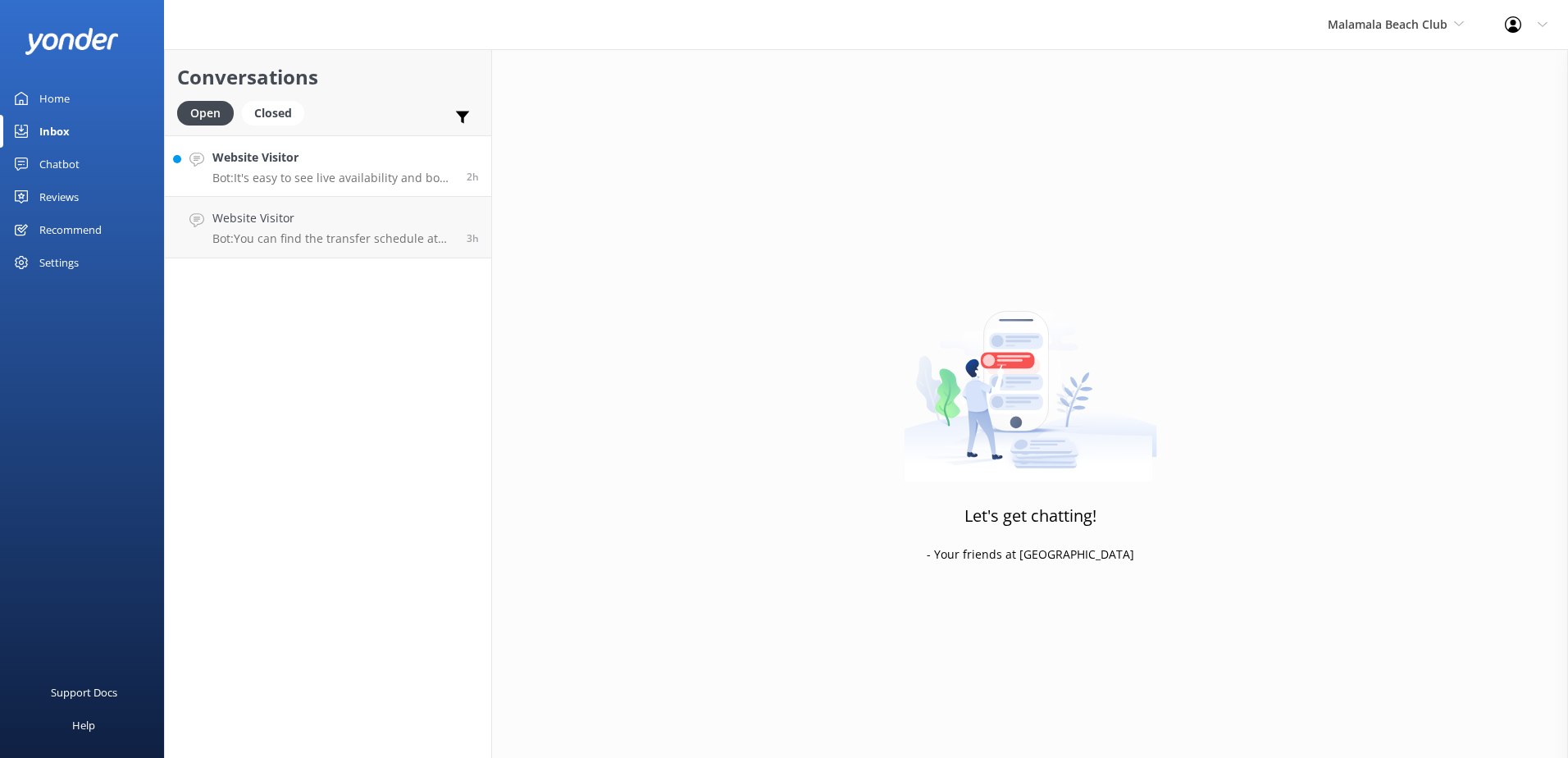
click at [413, 167] on h4 "Website Visitor" at bounding box center [333, 158] width 242 height 18
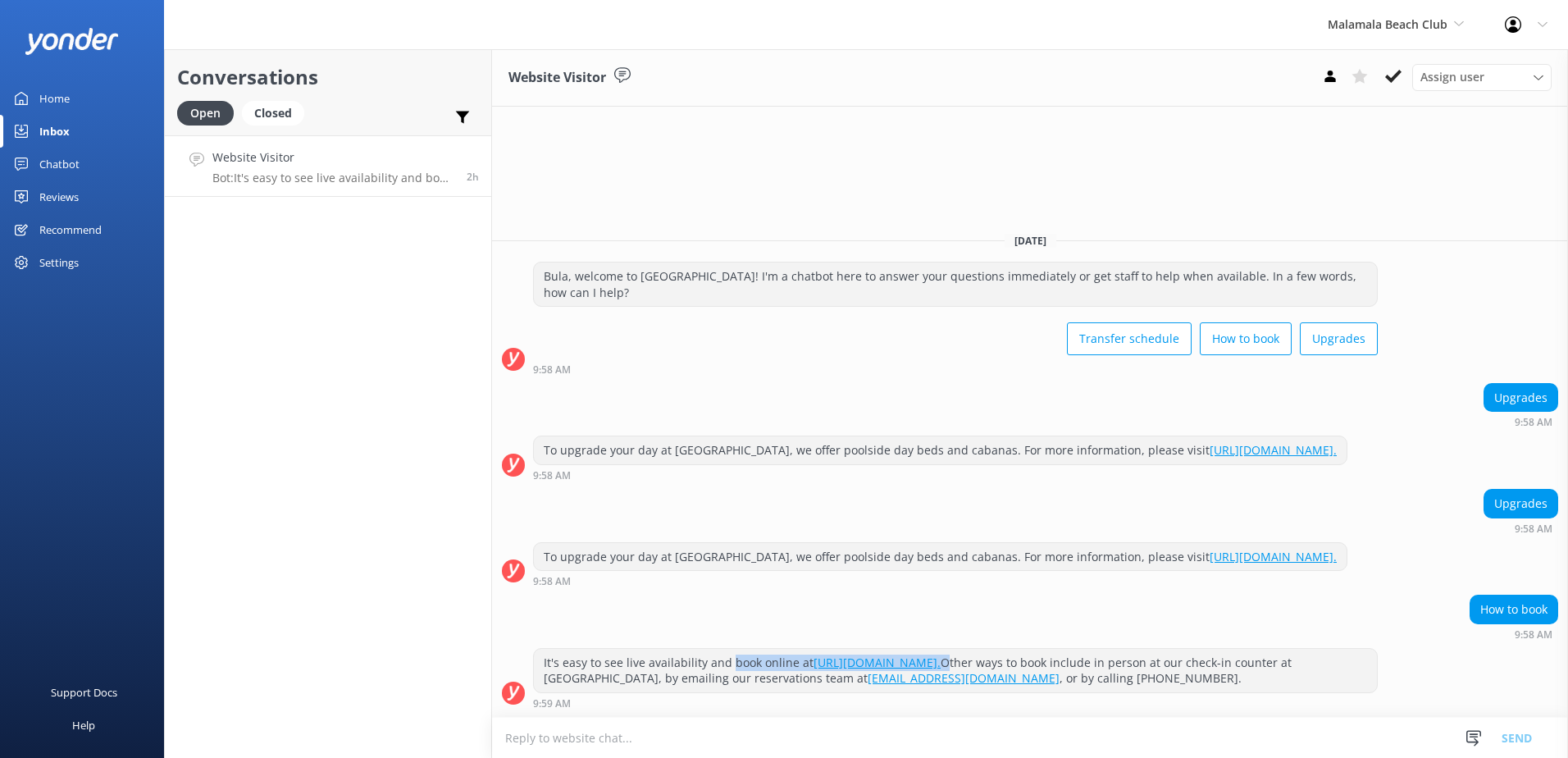
drag, startPoint x: 1135, startPoint y: 659, endPoint x: 729, endPoint y: 661, distance: 406.0
click at [729, 661] on div "It's easy to see live availability and book online at [URL][DOMAIN_NAME]. Other…" at bounding box center [955, 670] width 844 height 44
copy div "book online at [URL][DOMAIN_NAME]."
click at [622, 745] on textarea at bounding box center [1030, 737] width 1076 height 40
paste textarea "book online at [URL][DOMAIN_NAME]."
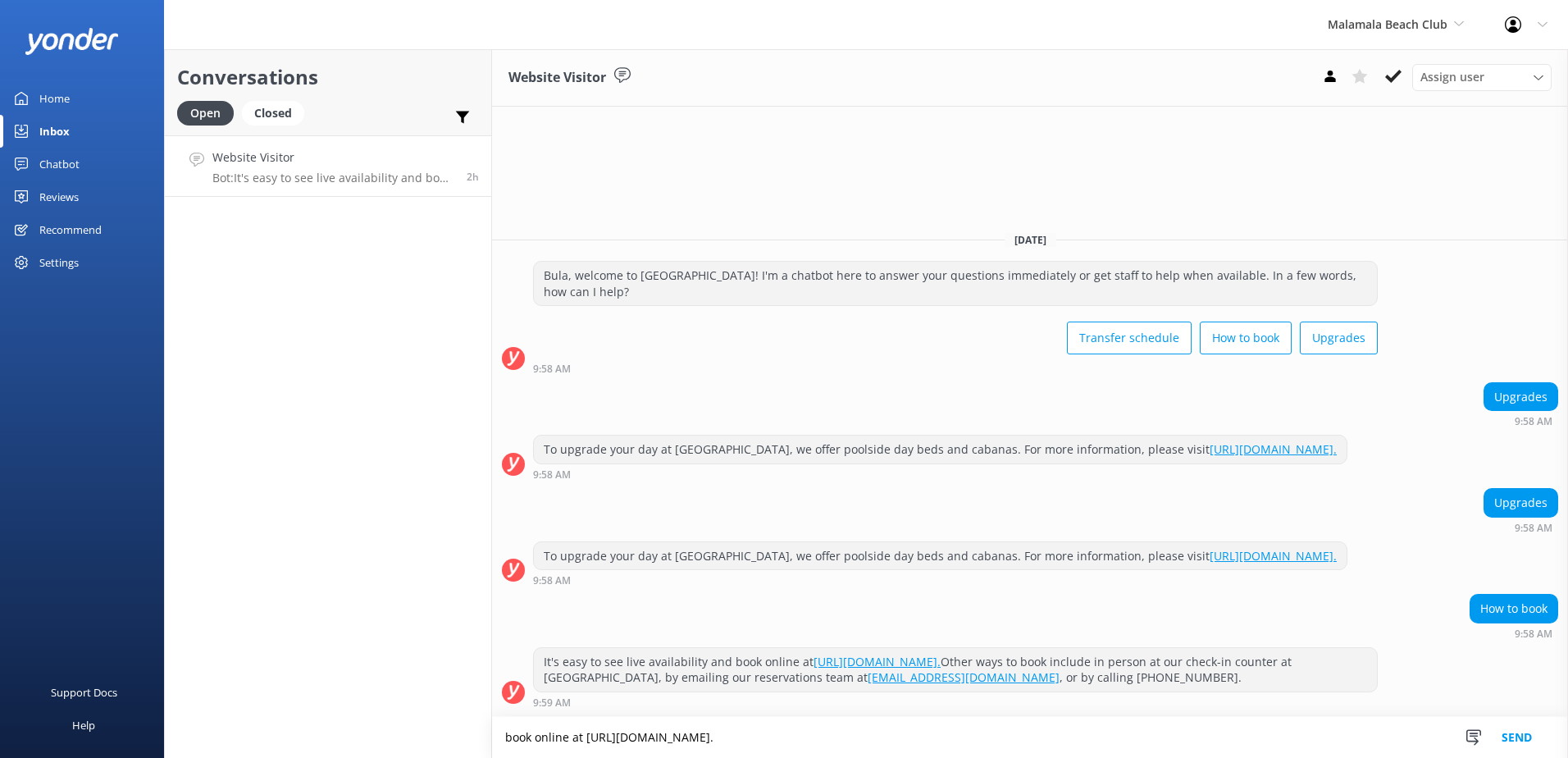
click at [513, 743] on textarea "book online at [URL][DOMAIN_NAME]." at bounding box center [1030, 737] width 1076 height 41
click at [945, 722] on textarea "Book online at [URL][DOMAIN_NAME]." at bounding box center [1030, 737] width 1076 height 41
type textarea "Book online at [URL][DOMAIN_NAME]"
click at [1543, 736] on button "Send" at bounding box center [1517, 737] width 62 height 41
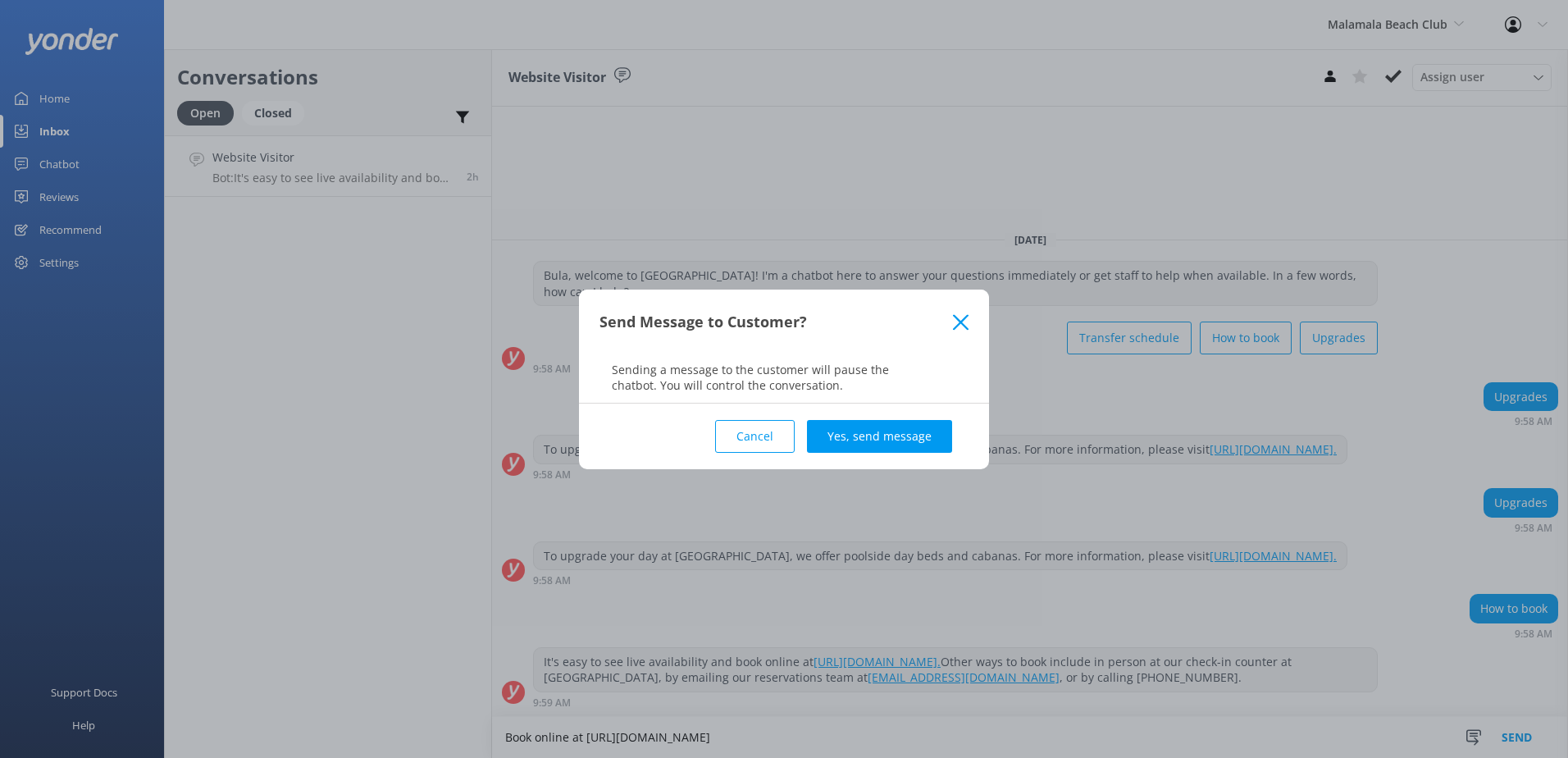
click at [969, 448] on div "Cancel Yes, send message" at bounding box center [784, 436] width 410 height 66
click at [933, 441] on button "Yes, send message" at bounding box center [880, 436] width 145 height 33
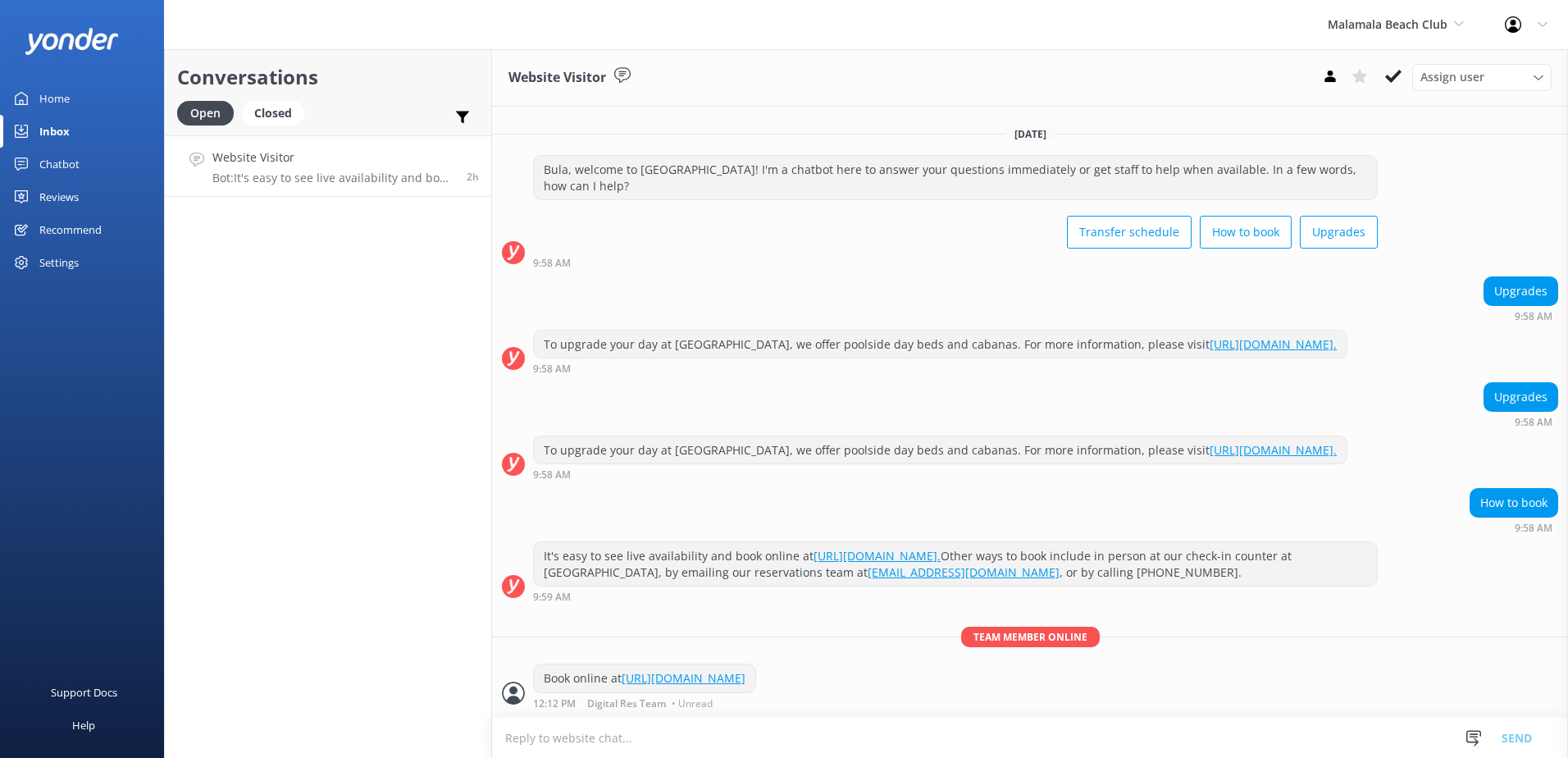
scroll to position [26, 0]
click at [1383, 83] on button at bounding box center [1394, 76] width 30 height 25
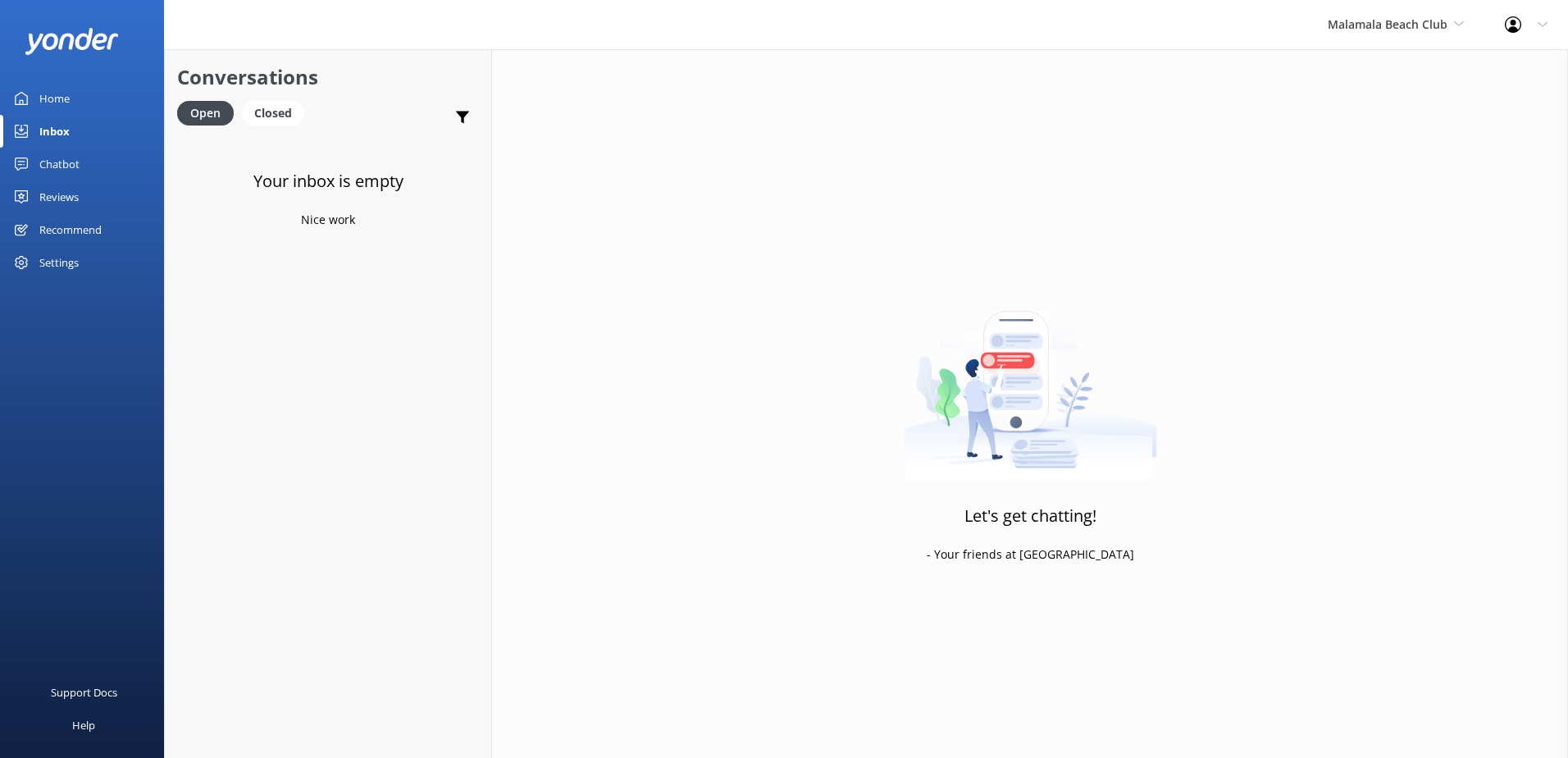
click at [1374, 43] on div "Malamala Beach Club South Sea Sailing South Sea Cruises Malamala Beach Club Awe…" at bounding box center [1396, 25] width 177 height 49
click at [1377, 173] on link "Awesome Adventures Fiji" at bounding box center [1390, 187] width 164 height 39
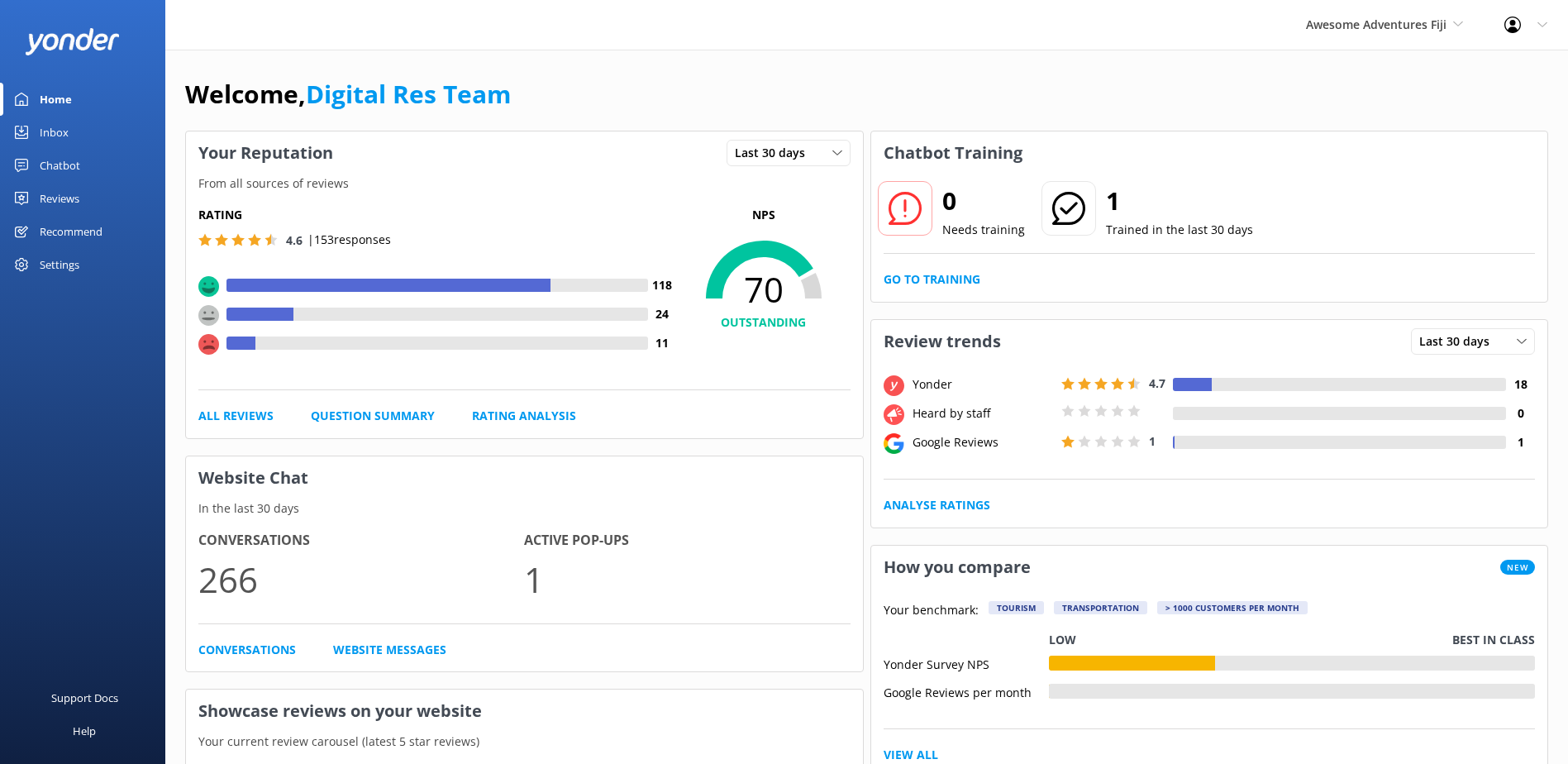
click at [65, 128] on div "Inbox" at bounding box center [54, 132] width 29 height 33
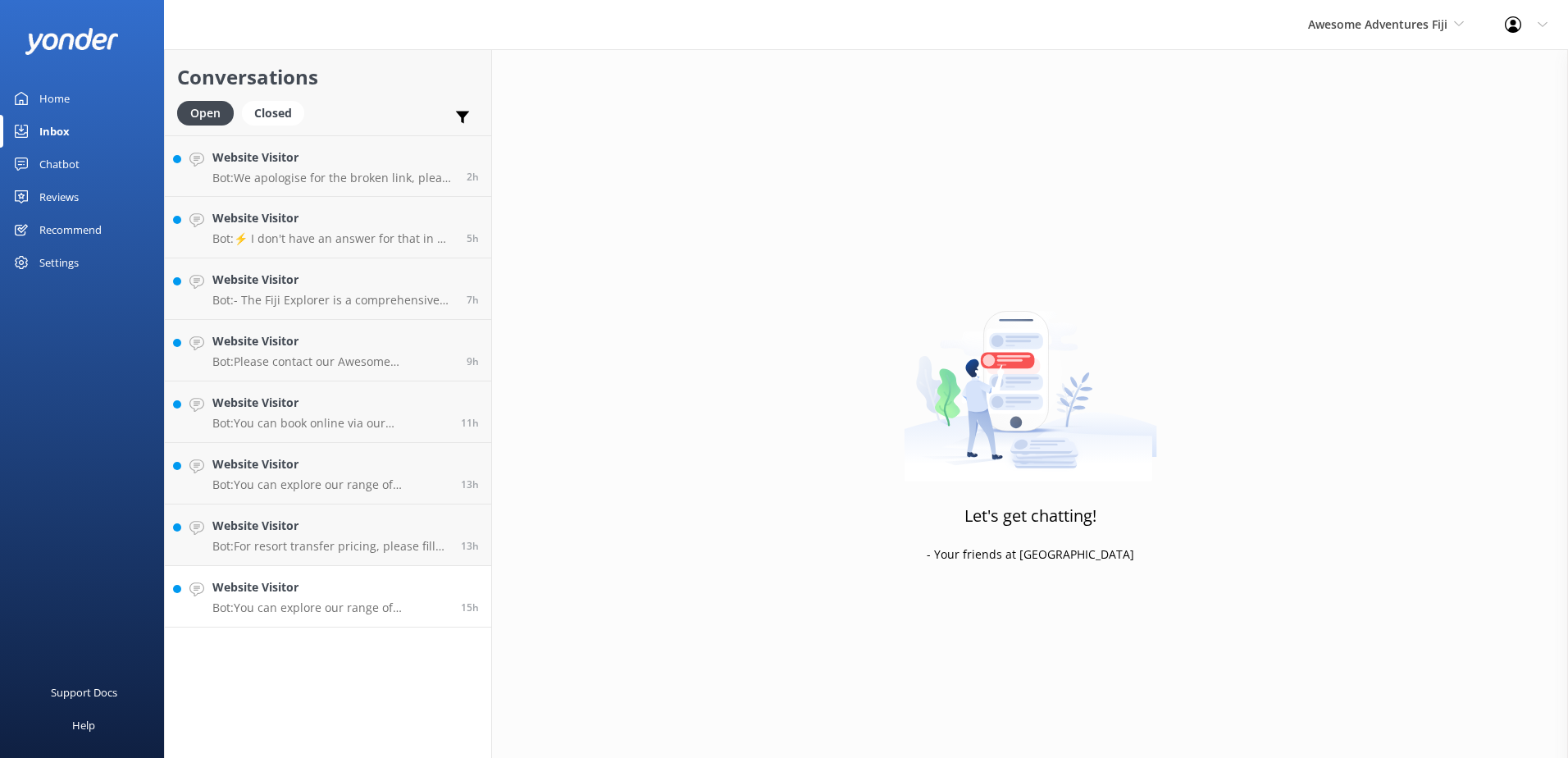
click at [342, 614] on p "Bot: You can explore our range of packages, including inclusive packages and ho…" at bounding box center [331, 608] width 237 height 15
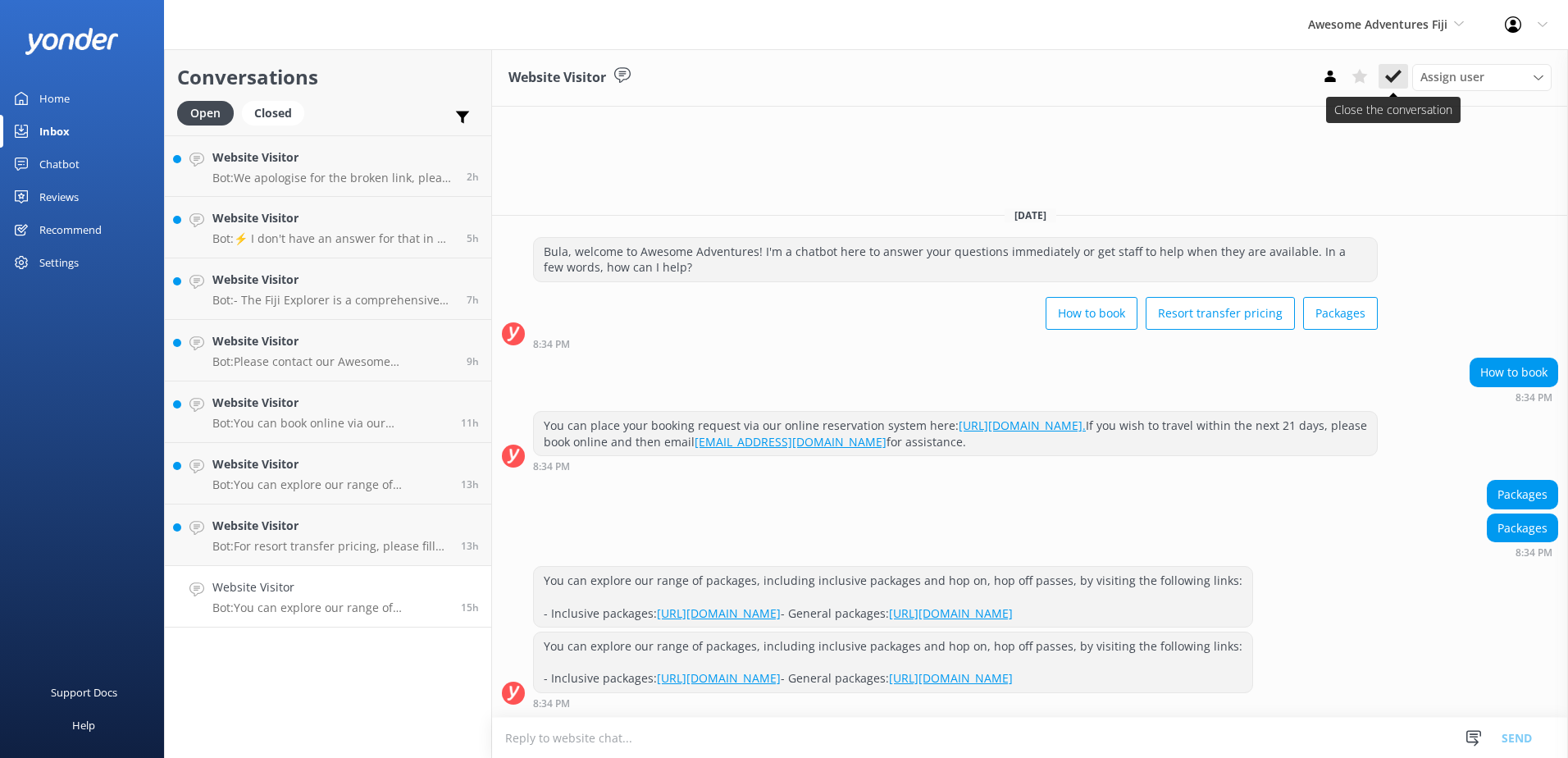
click at [1392, 85] on button at bounding box center [1394, 76] width 30 height 25
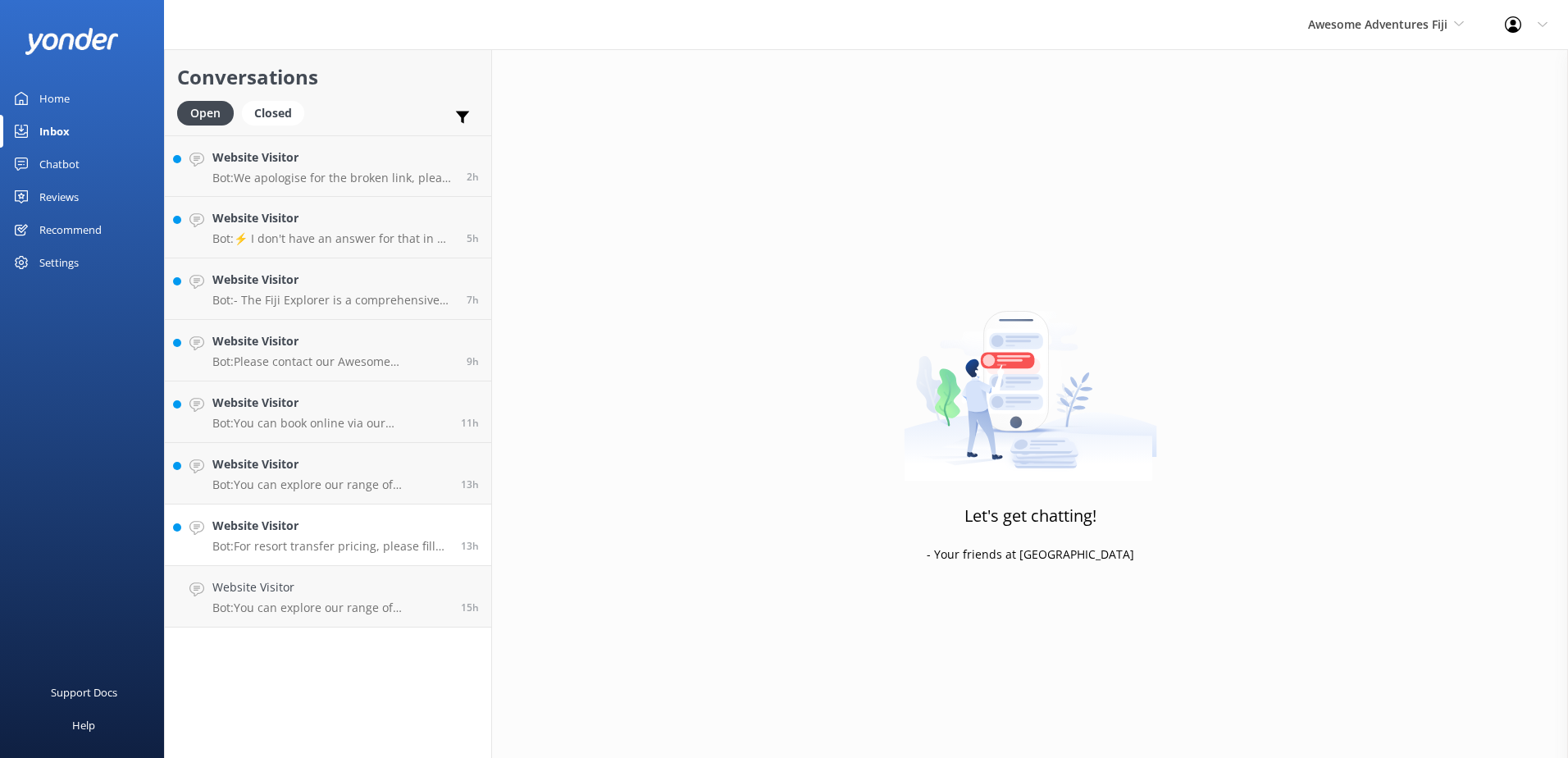
click at [386, 535] on div "Website Visitor Bot: For resort transfer pricing, please fill out your details …" at bounding box center [331, 535] width 237 height 36
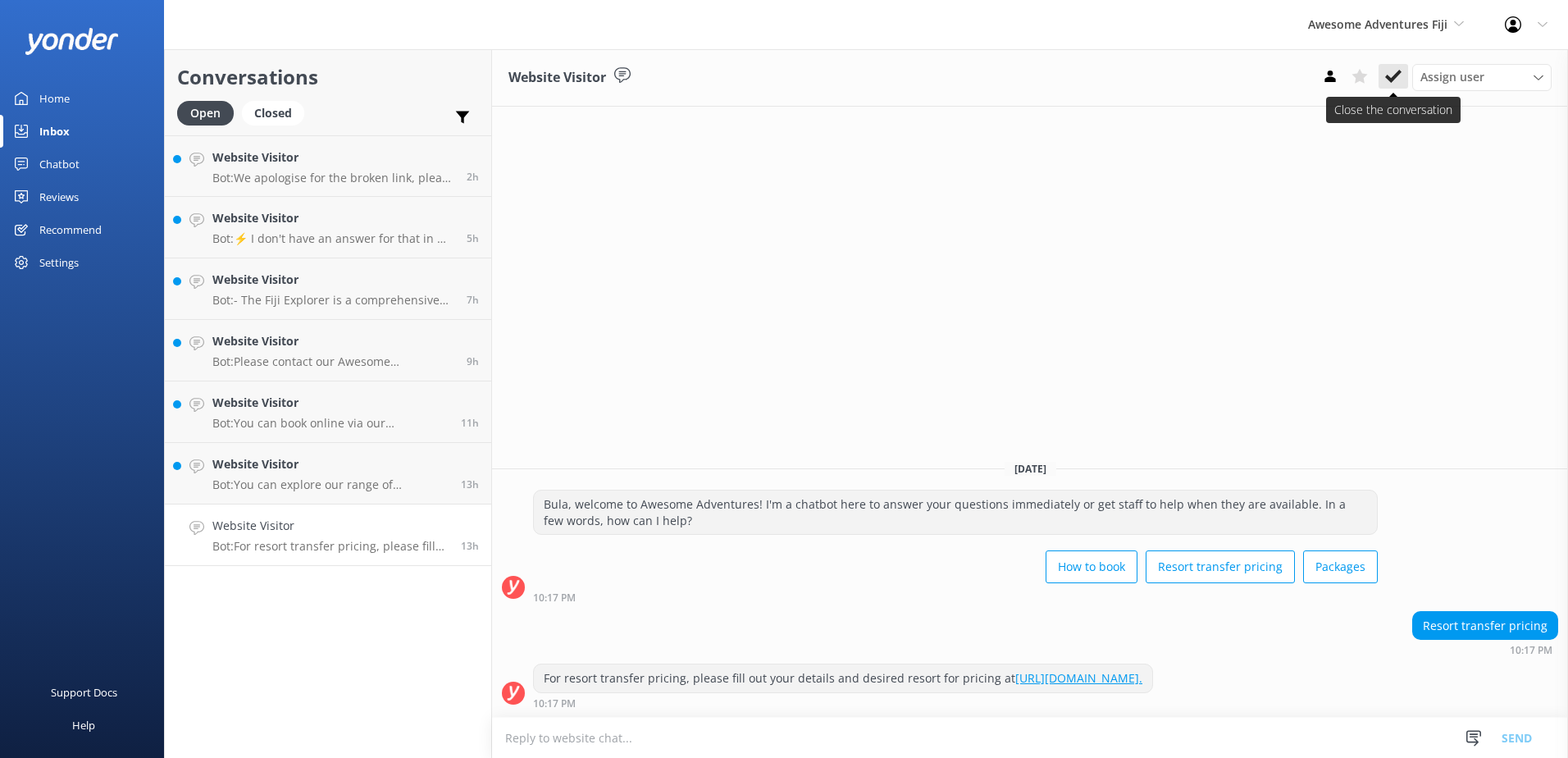
click at [1386, 80] on icon at bounding box center [1394, 76] width 16 height 16
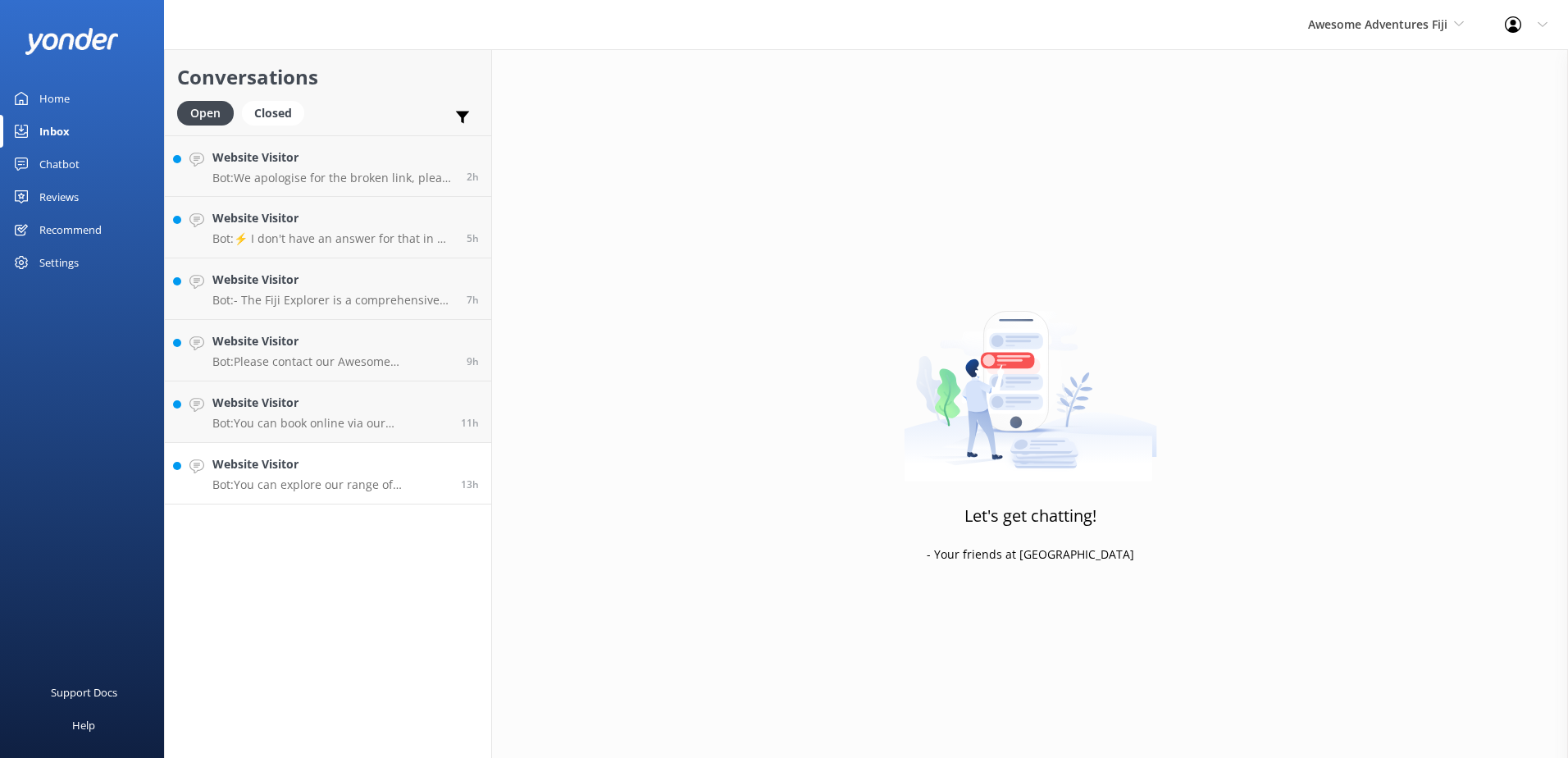
click at [392, 491] on link "Website Visitor Bot: You can explore our range of packages, including all-inclu…" at bounding box center [328, 473] width 326 height 62
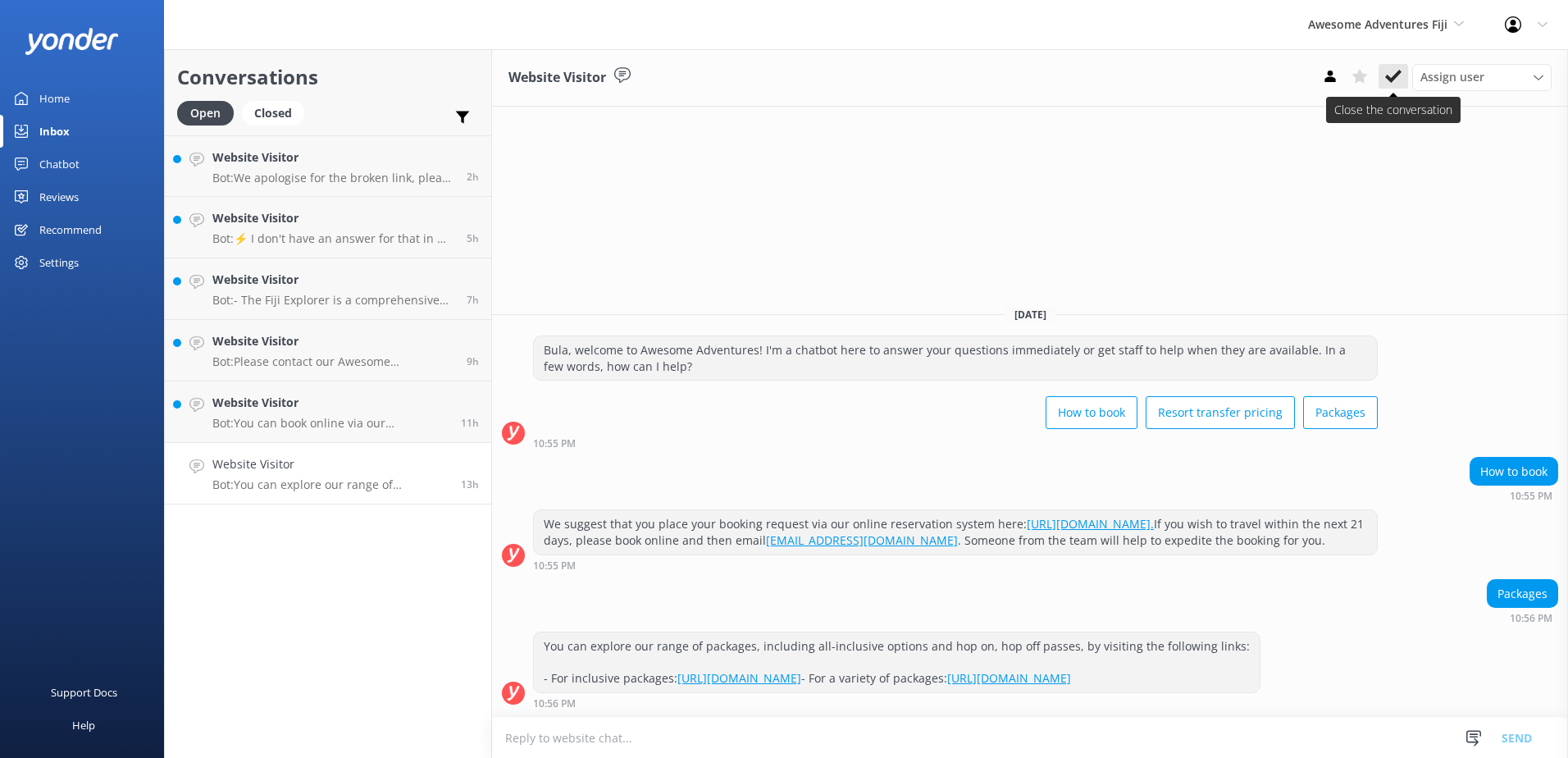
click at [1403, 74] on button at bounding box center [1394, 76] width 30 height 25
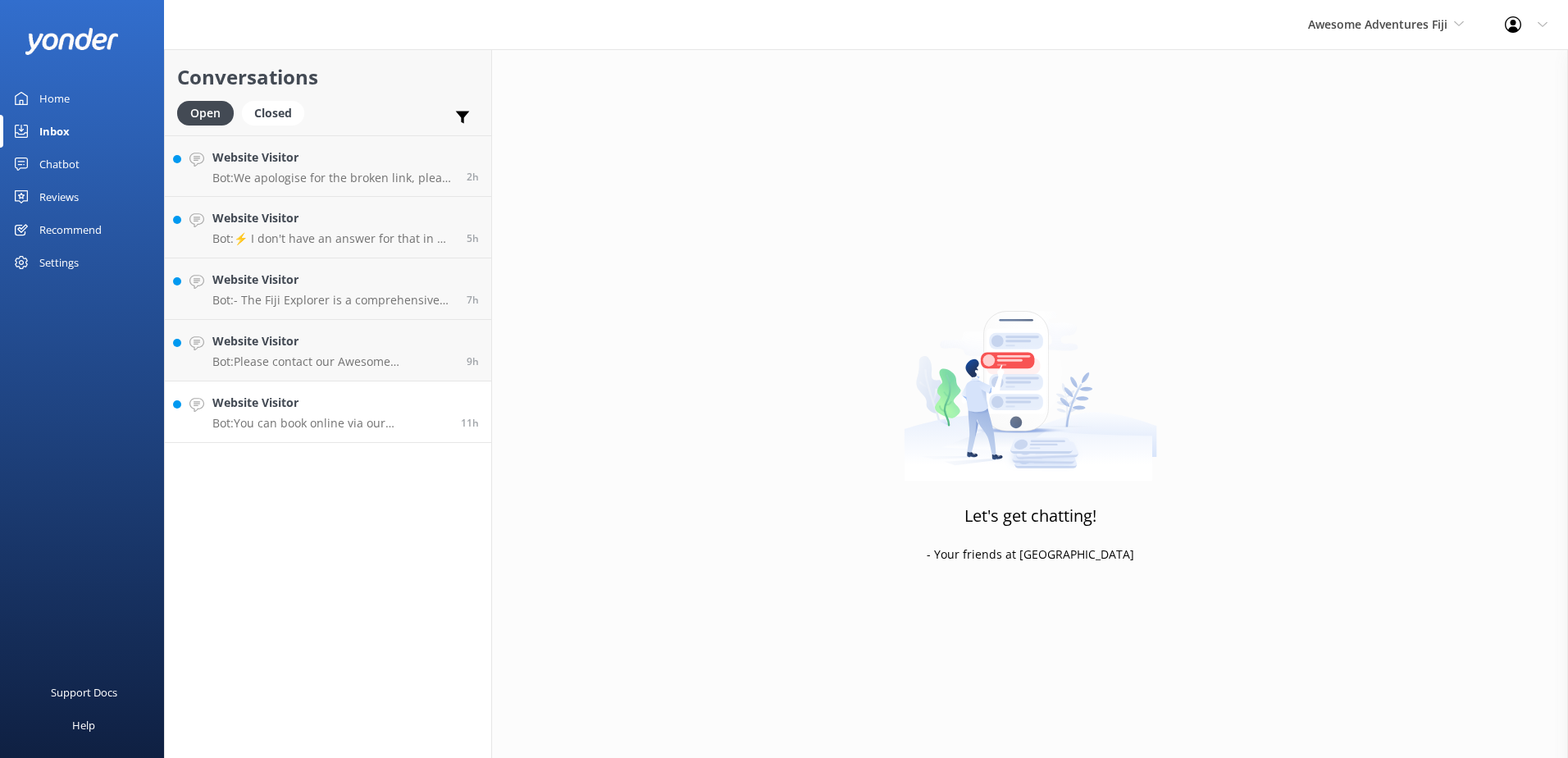
click at [328, 392] on link "Website Visitor Bot: You can book online via our reservation system here: https…" at bounding box center [328, 411] width 326 height 62
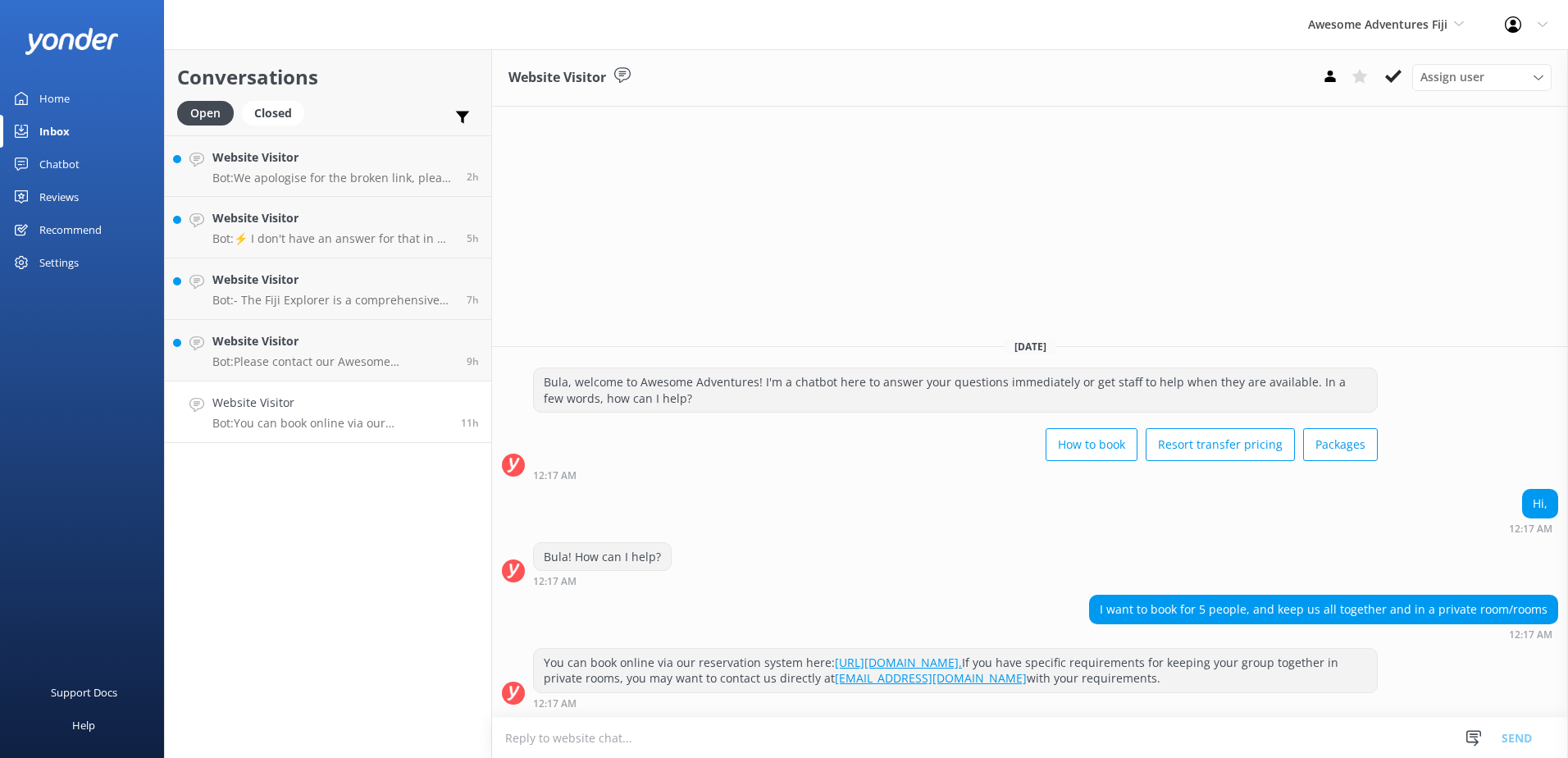
click at [346, 414] on div "Website Visitor Bot: You can book online via our reservation system here: https…" at bounding box center [331, 411] width 237 height 36
click at [1432, 738] on textarea at bounding box center [1030, 737] width 1076 height 40
paste textarea "Please contact & liaise directly with our Awesome Adventures Fiji Reservations …"
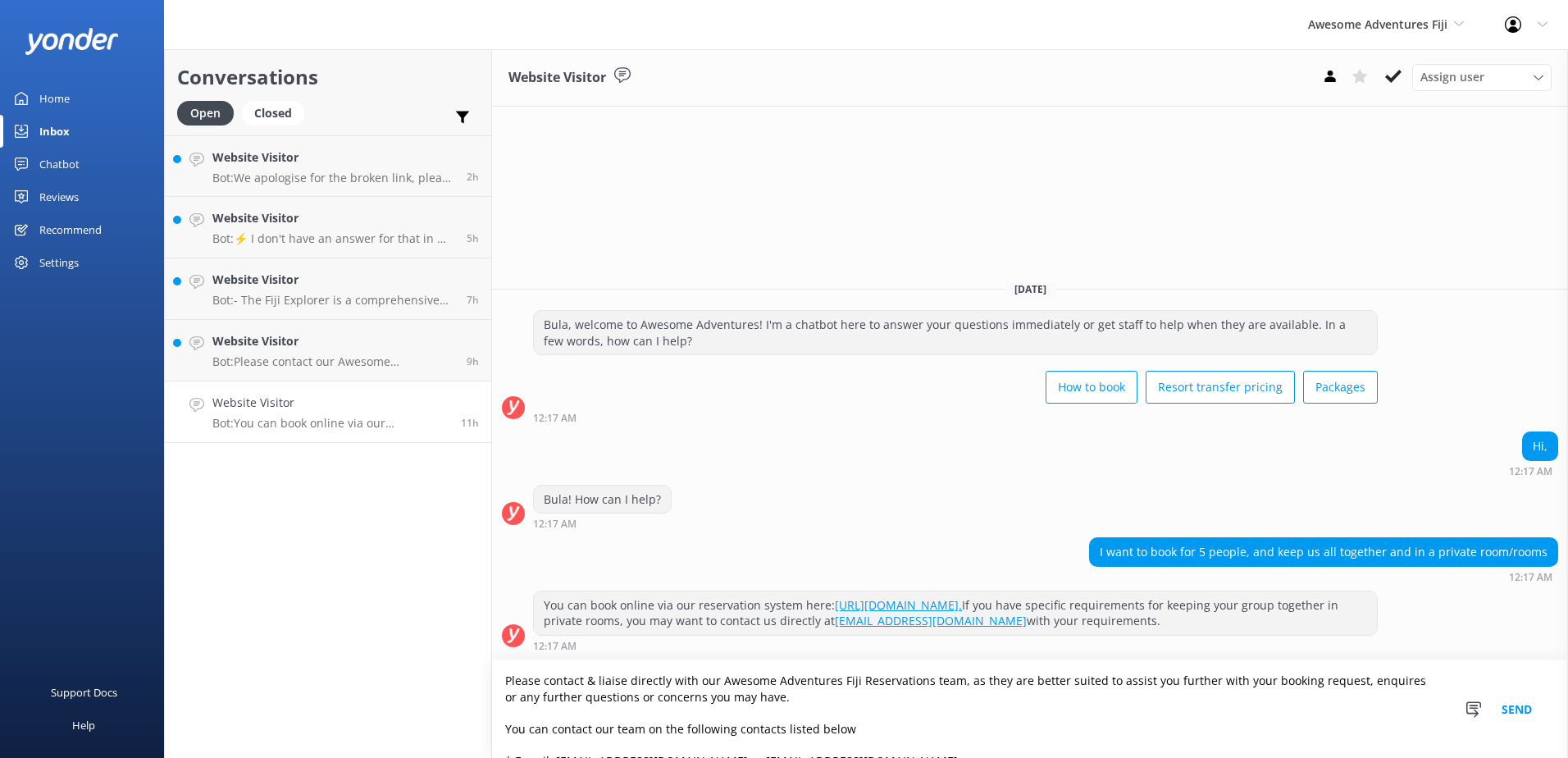
type textarea "Please contact & liaise directly with our Awesome Adventures Fiji Reservations …"
click at [1522, 705] on button "Send" at bounding box center [1517, 709] width 62 height 98
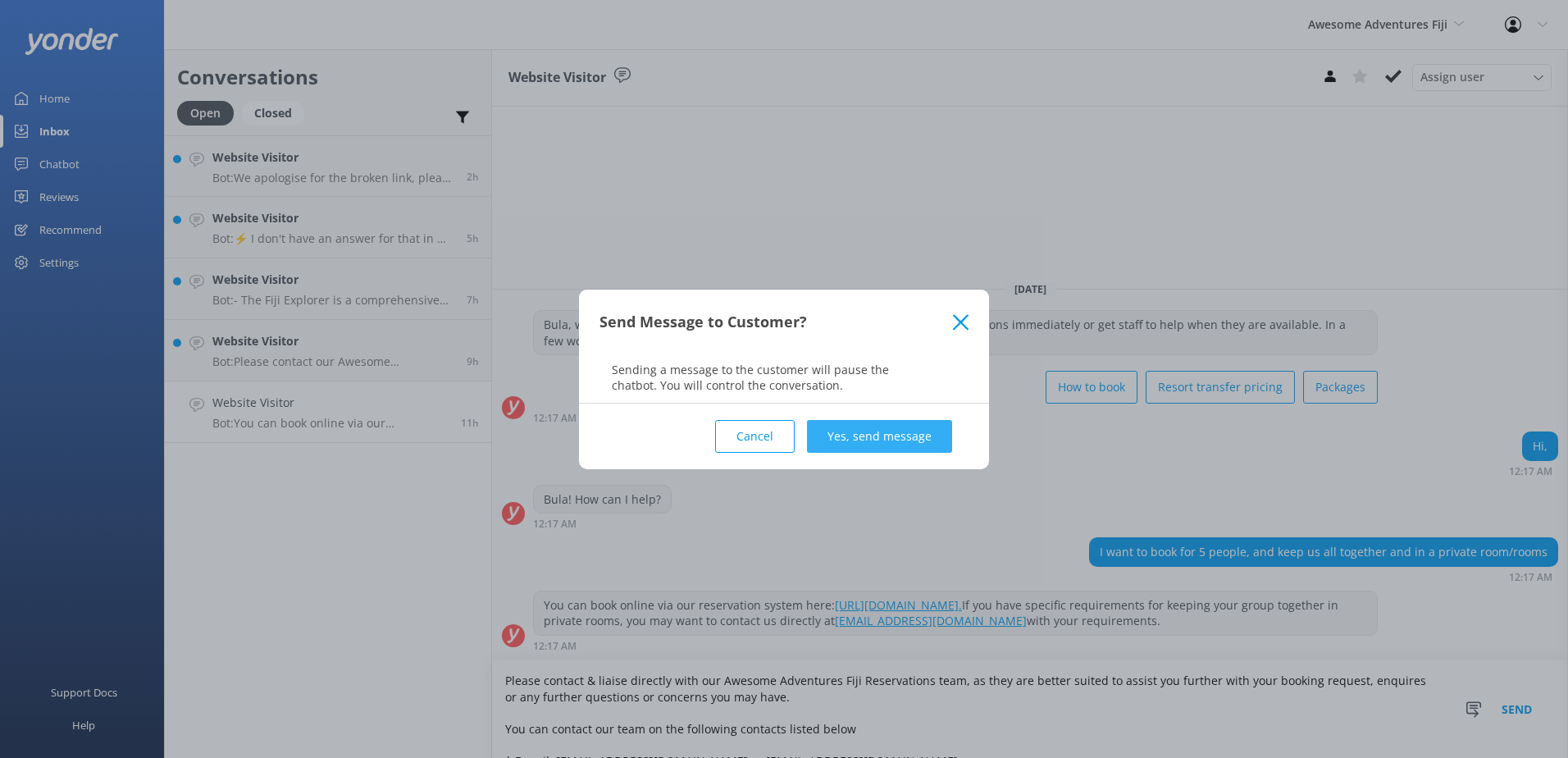
click at [857, 433] on button "Yes, send message" at bounding box center [880, 436] width 145 height 33
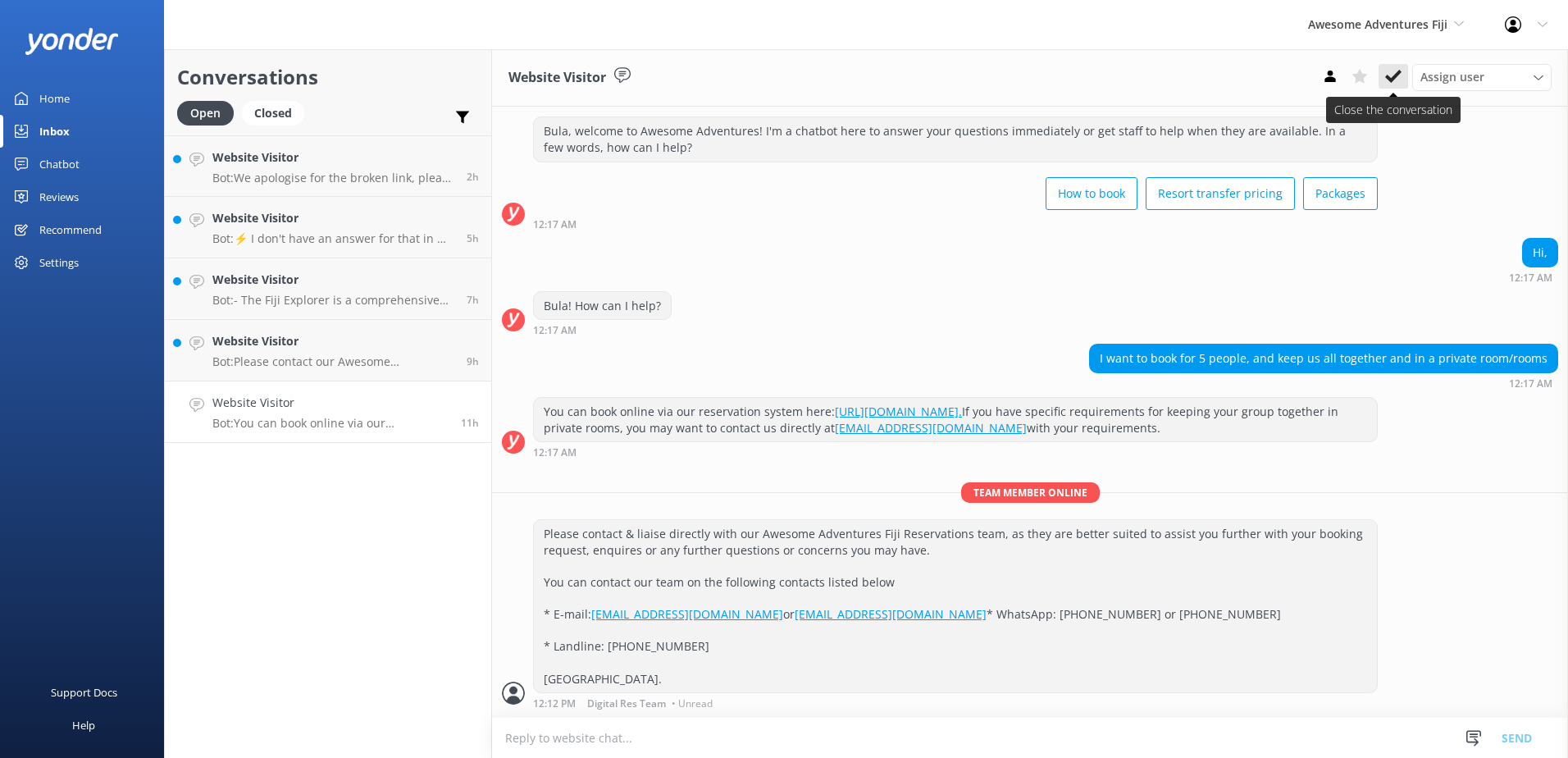
scroll to position [65, 0]
click at [1396, 76] on use at bounding box center [1394, 76] width 16 height 13
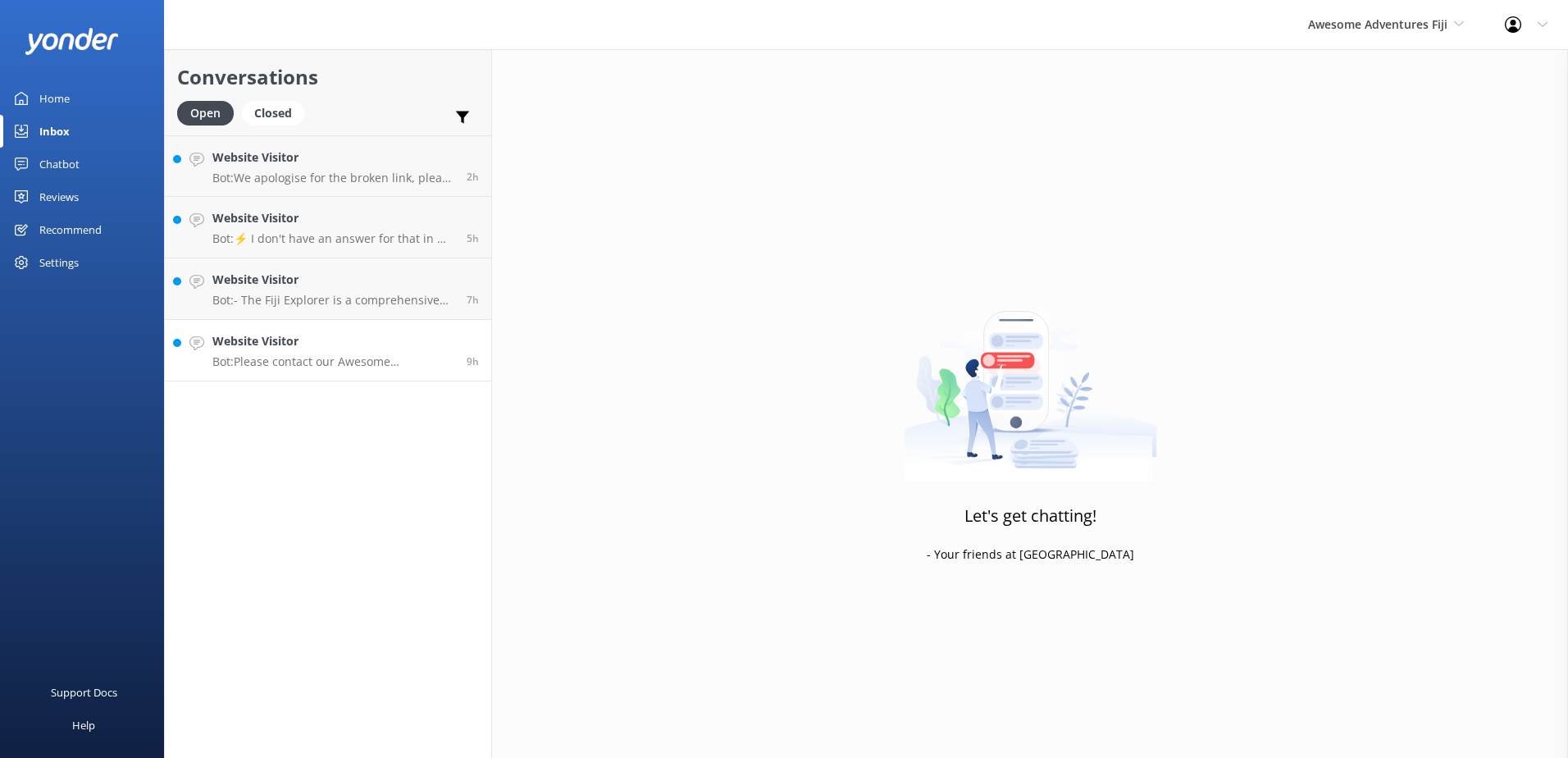
click at [351, 361] on p "Bot: Please contact our Awesome Adventures Reservations team for assistance wit…" at bounding box center [333, 361] width 242 height 15
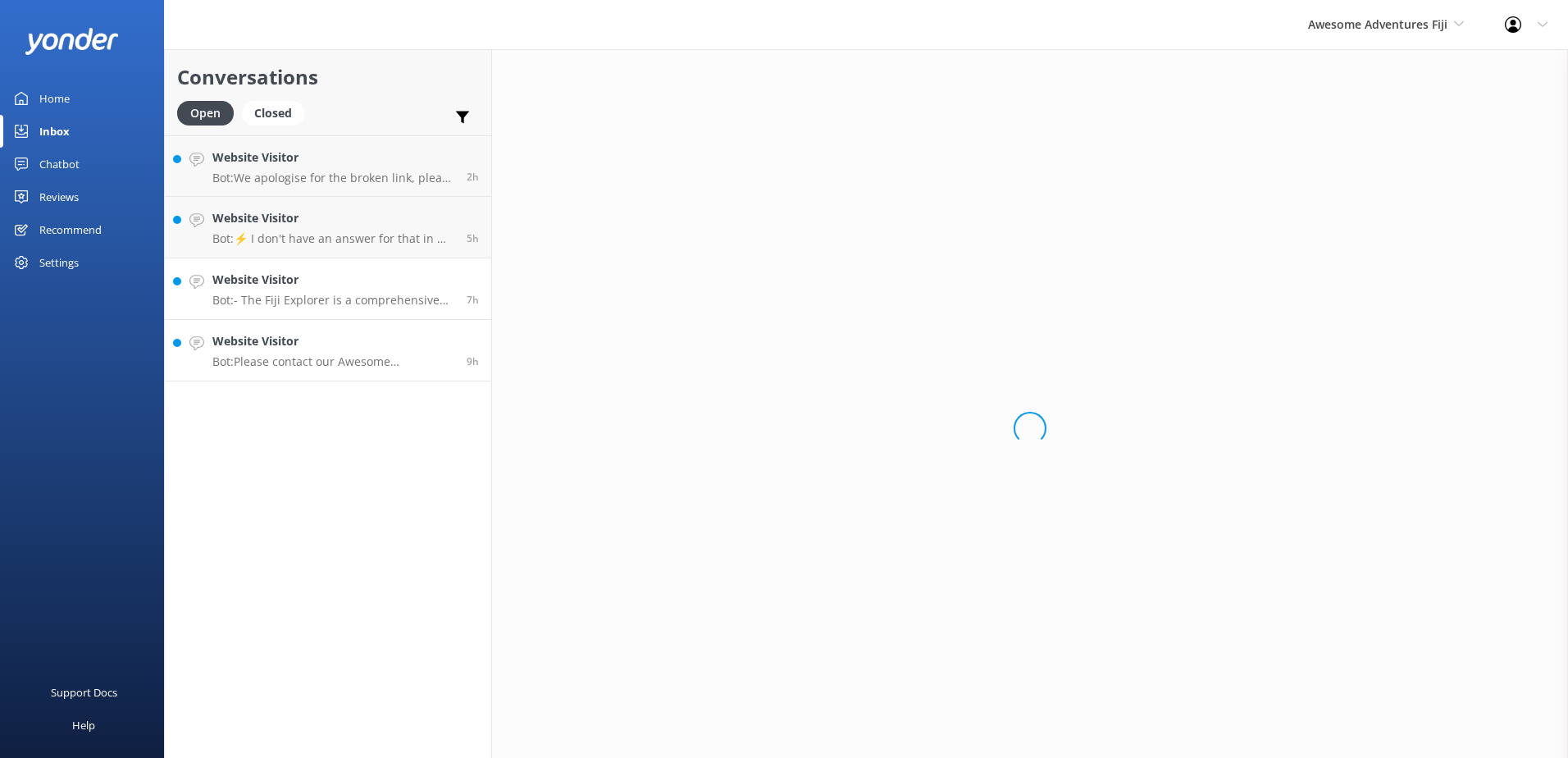
click at [363, 298] on p "Bot: - The Fiji Explorer is a comprehensive package that includes accommodation…" at bounding box center [333, 301] width 242 height 15
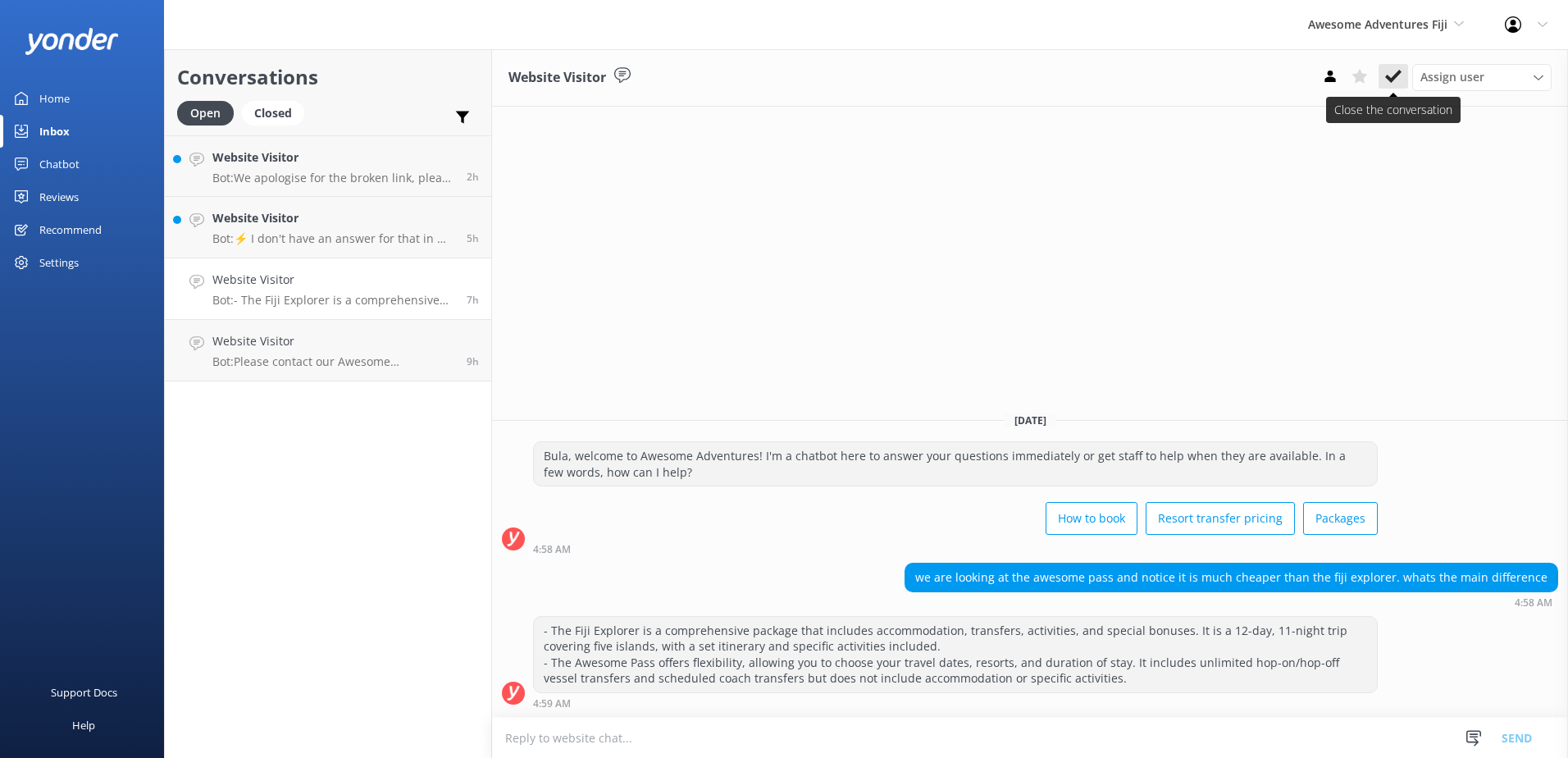
click at [1384, 73] on button at bounding box center [1394, 76] width 30 height 25
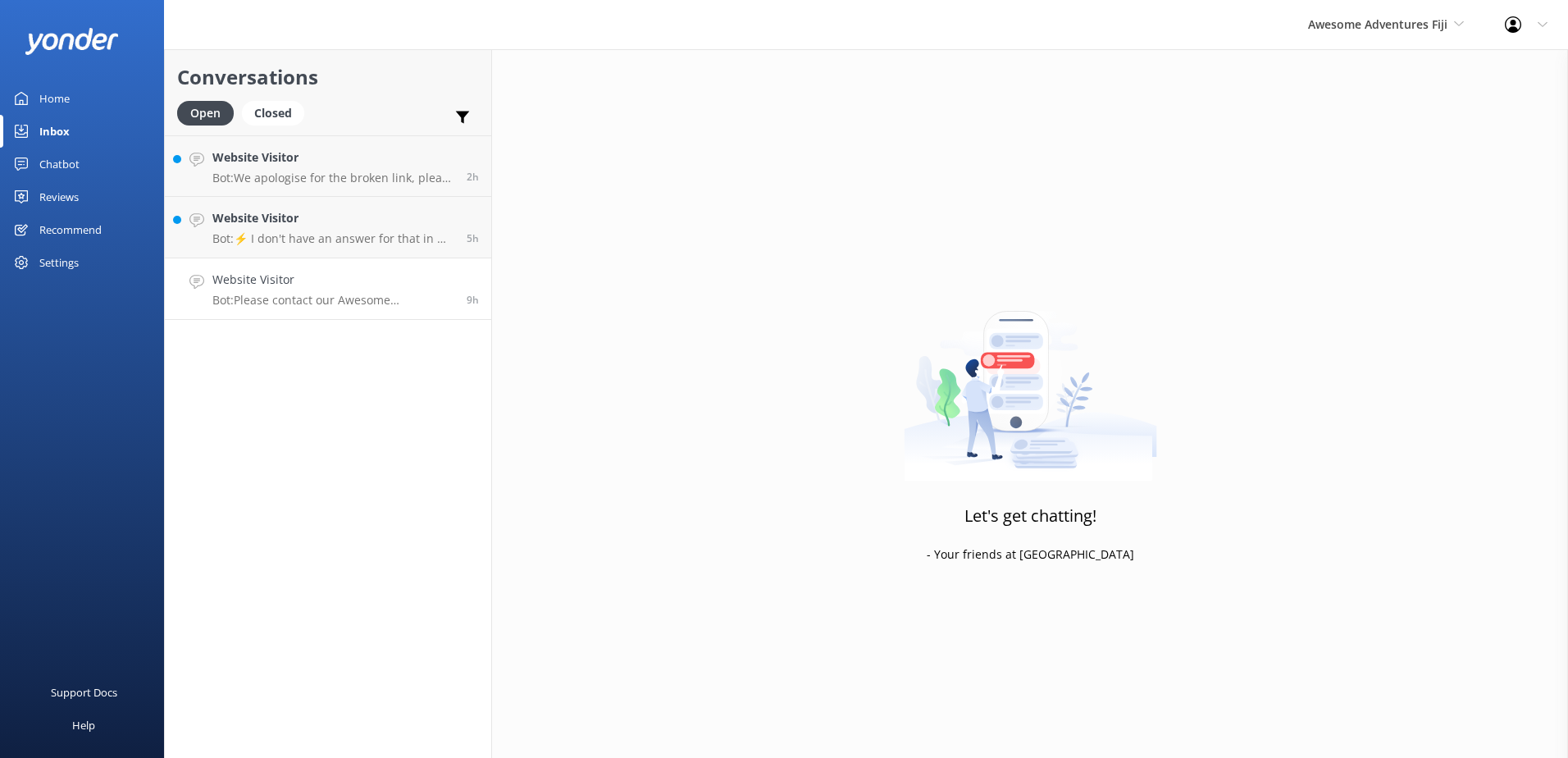
click at [390, 286] on h4 "Website Visitor" at bounding box center [333, 280] width 242 height 18
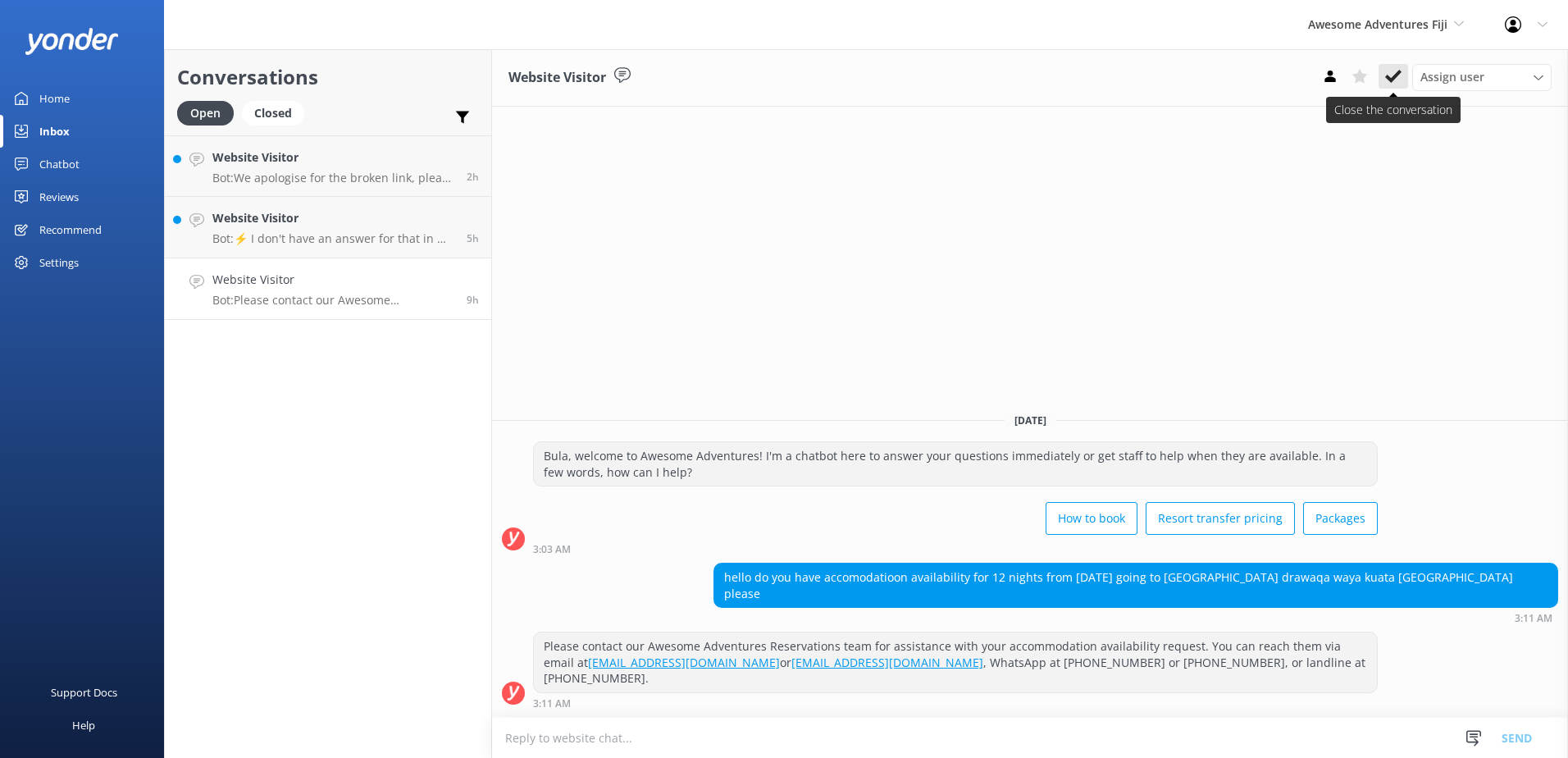
click at [1391, 81] on use at bounding box center [1394, 76] width 16 height 13
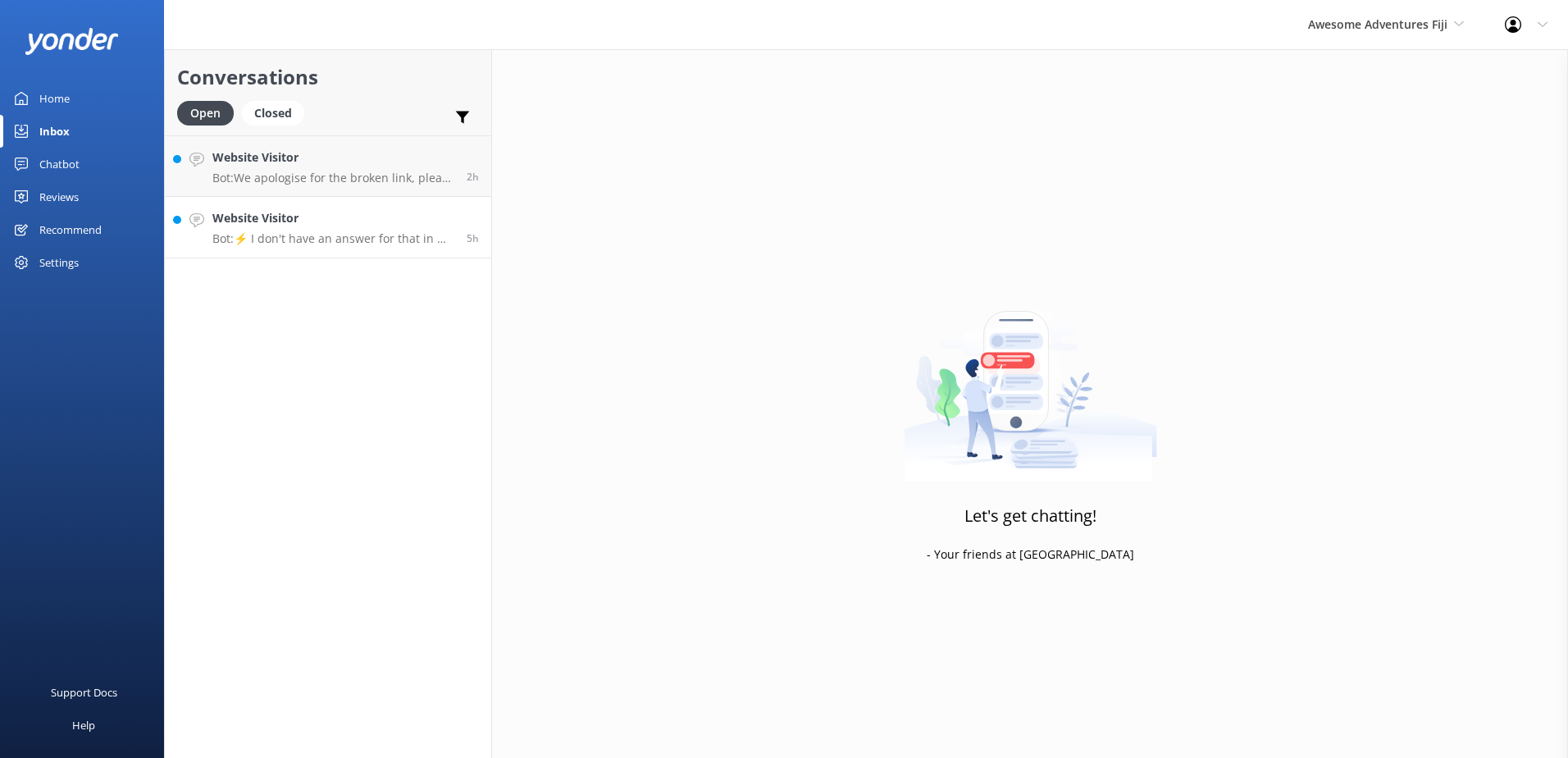
click at [393, 238] on p "Bot: ⚡ I don't have an answer for that in my knowledge base. Please try and rep…" at bounding box center [333, 239] width 242 height 15
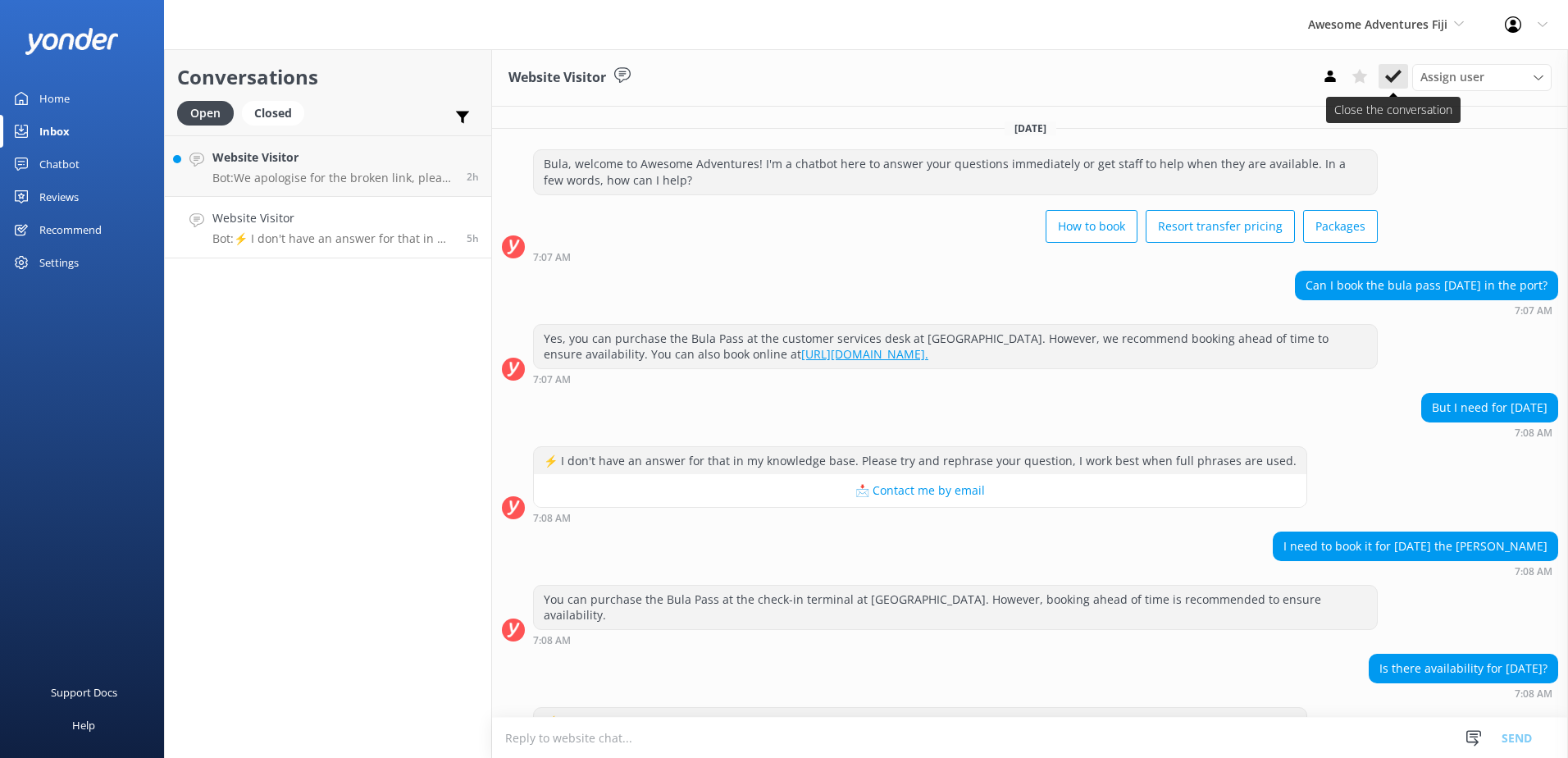
click at [1402, 72] on button at bounding box center [1394, 76] width 30 height 25
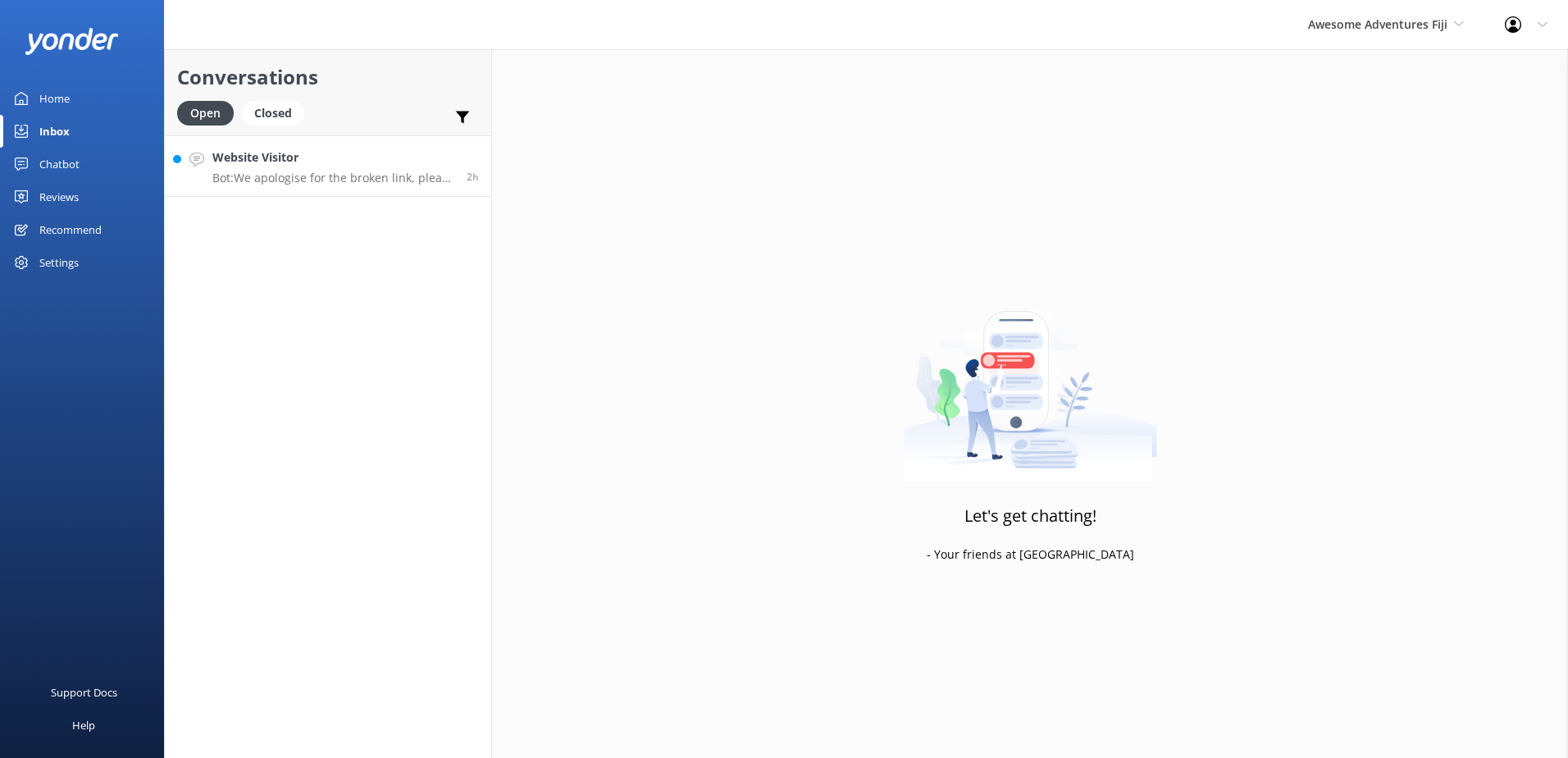
click at [377, 181] on p "Bot: We apologise for the broken link, please click here to be redirected to ou…" at bounding box center [333, 178] width 242 height 15
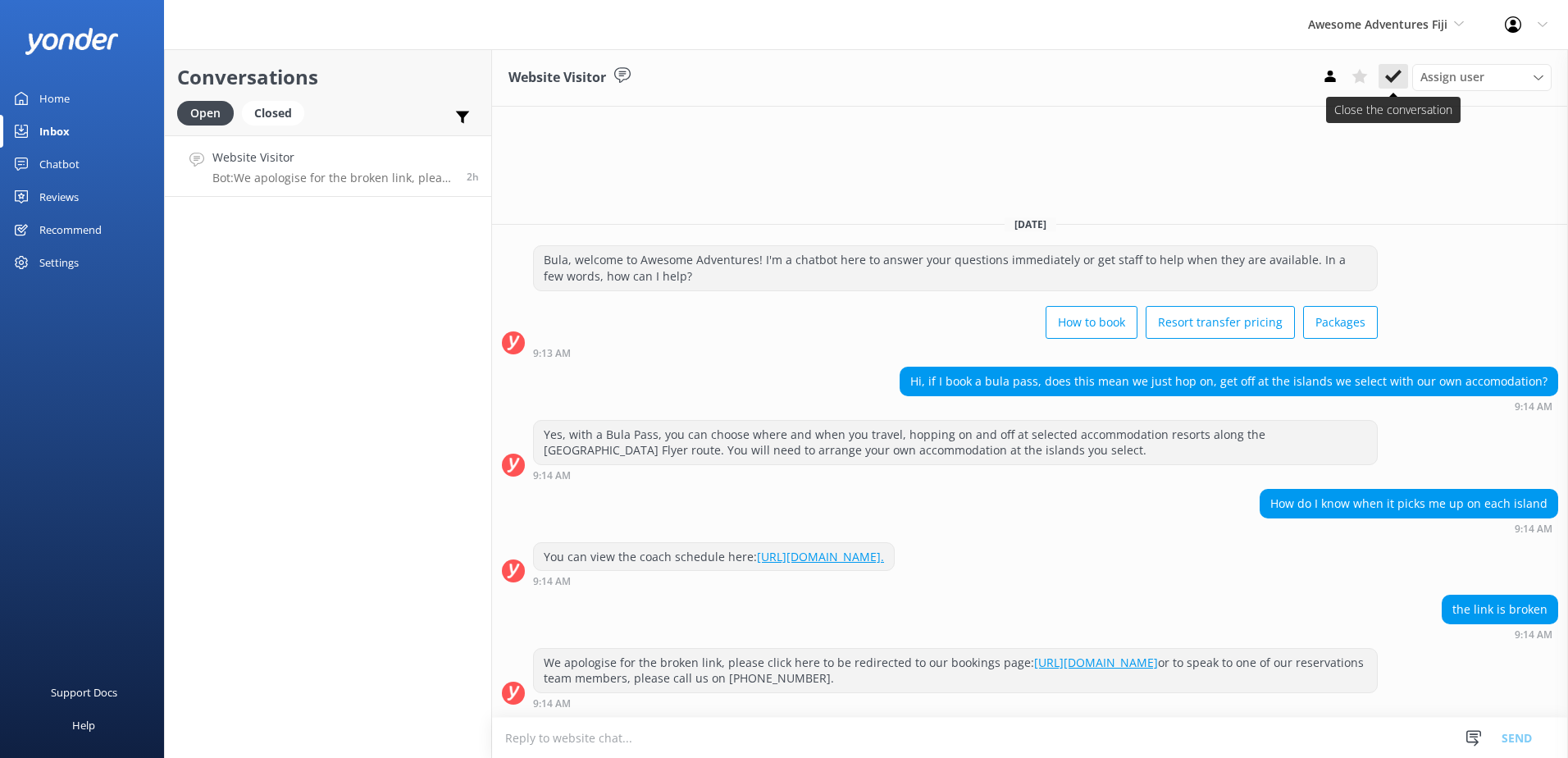
click at [1386, 70] on icon at bounding box center [1394, 76] width 16 height 16
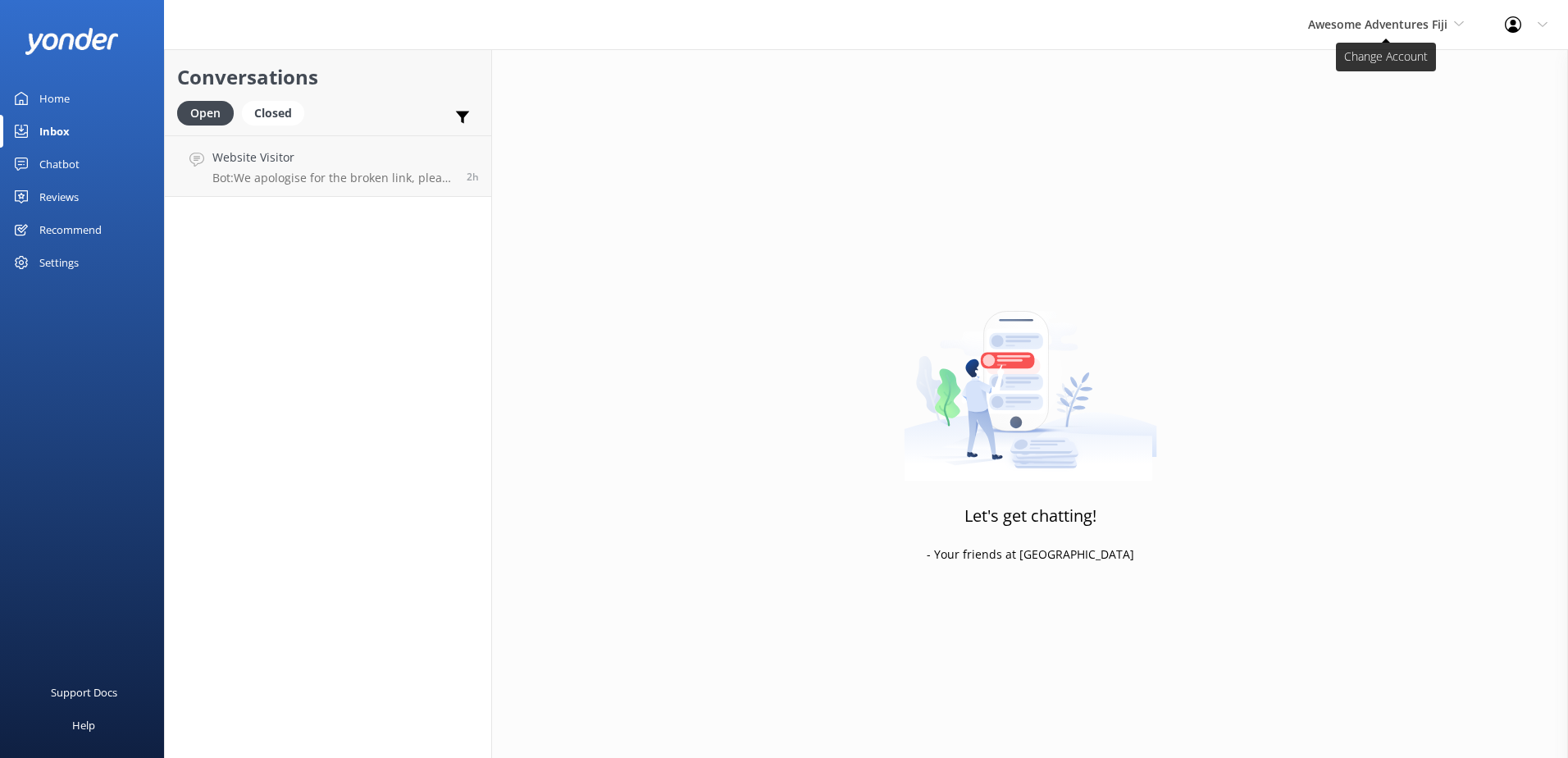
click at [1393, 27] on span "Awesome Adventures Fiji" at bounding box center [1378, 24] width 140 height 16
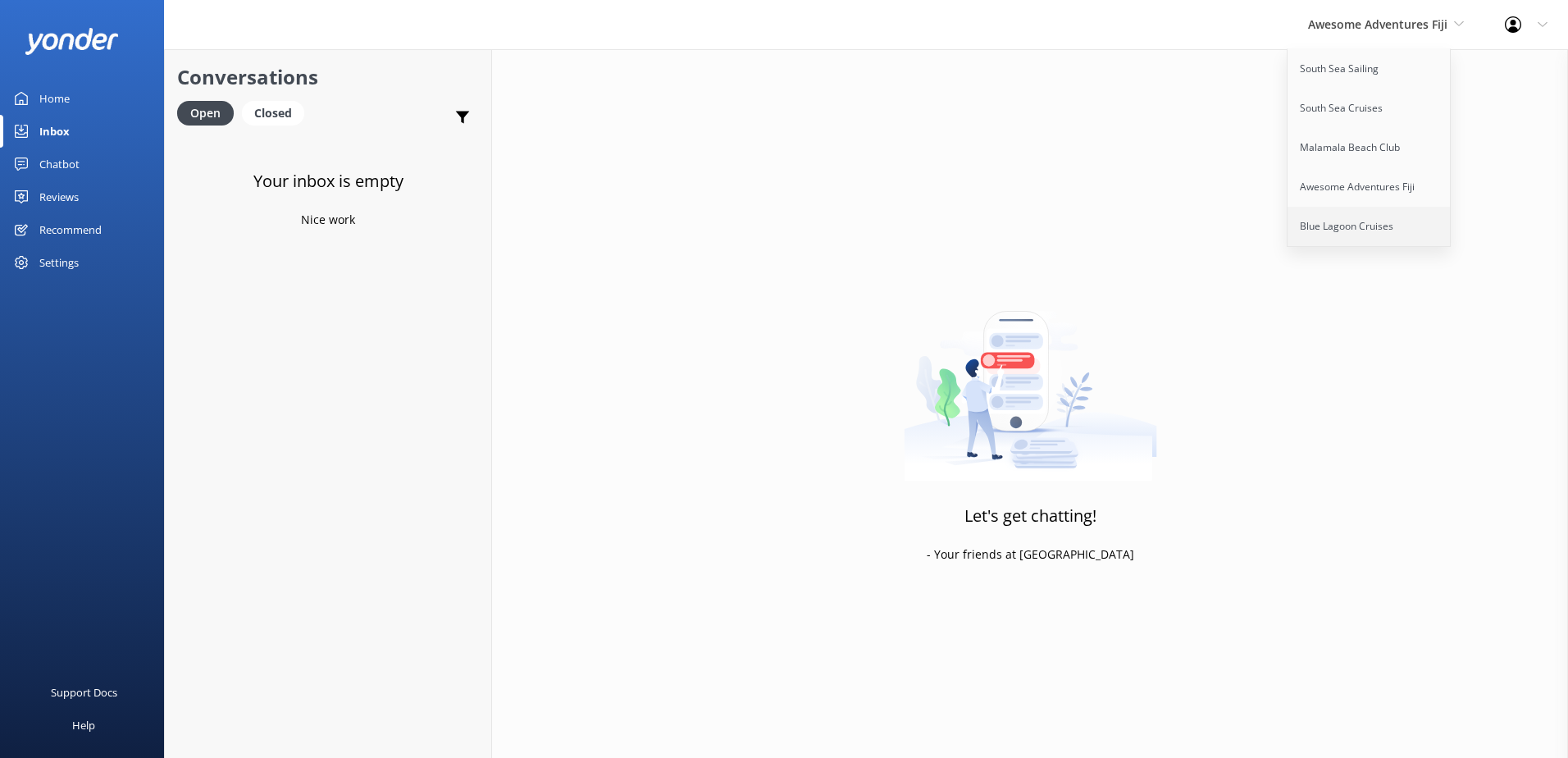
click at [1334, 217] on link "Blue Lagoon Cruises" at bounding box center [1370, 227] width 164 height 39
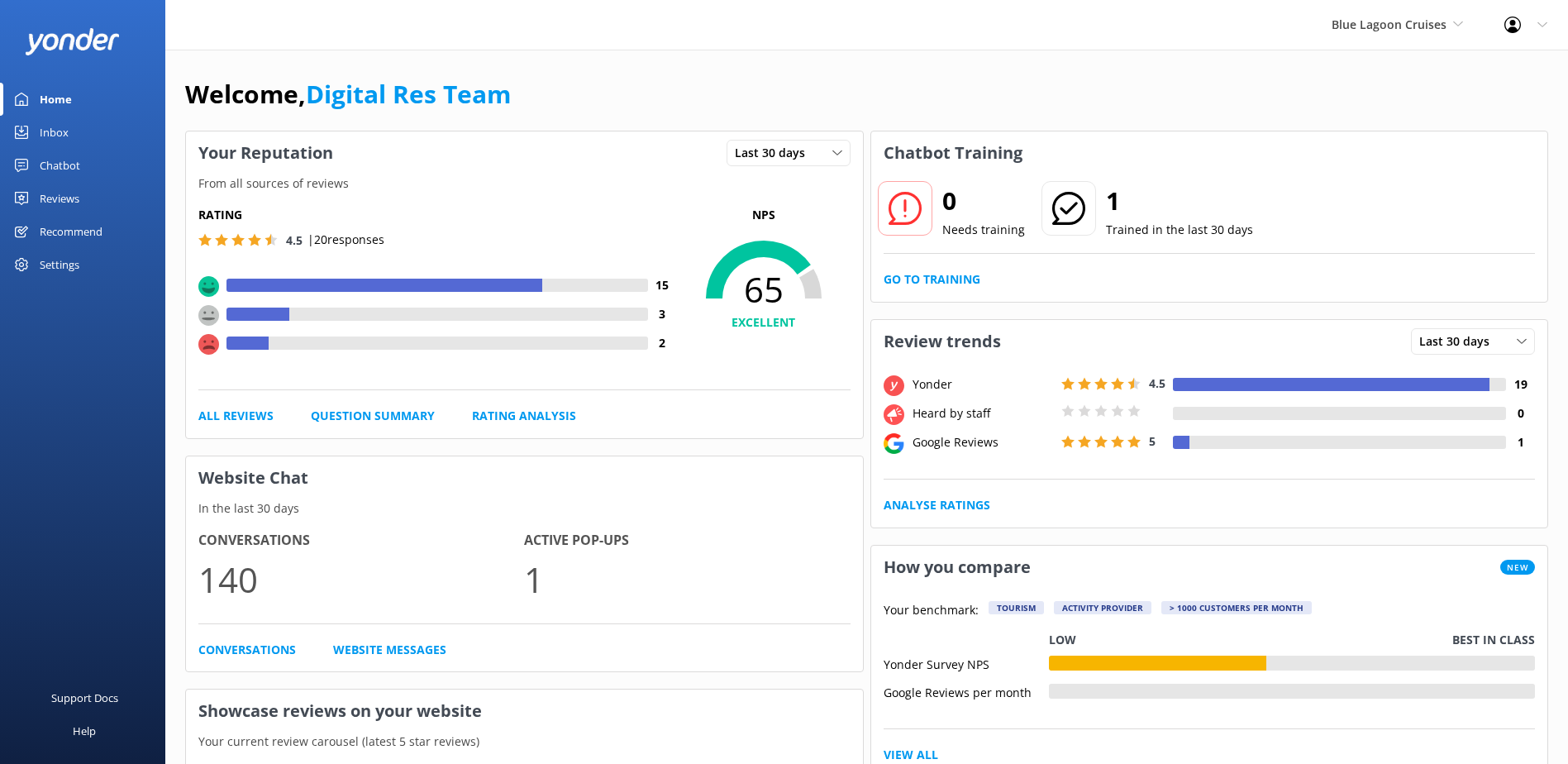
click at [62, 131] on div "Inbox" at bounding box center [54, 132] width 29 height 33
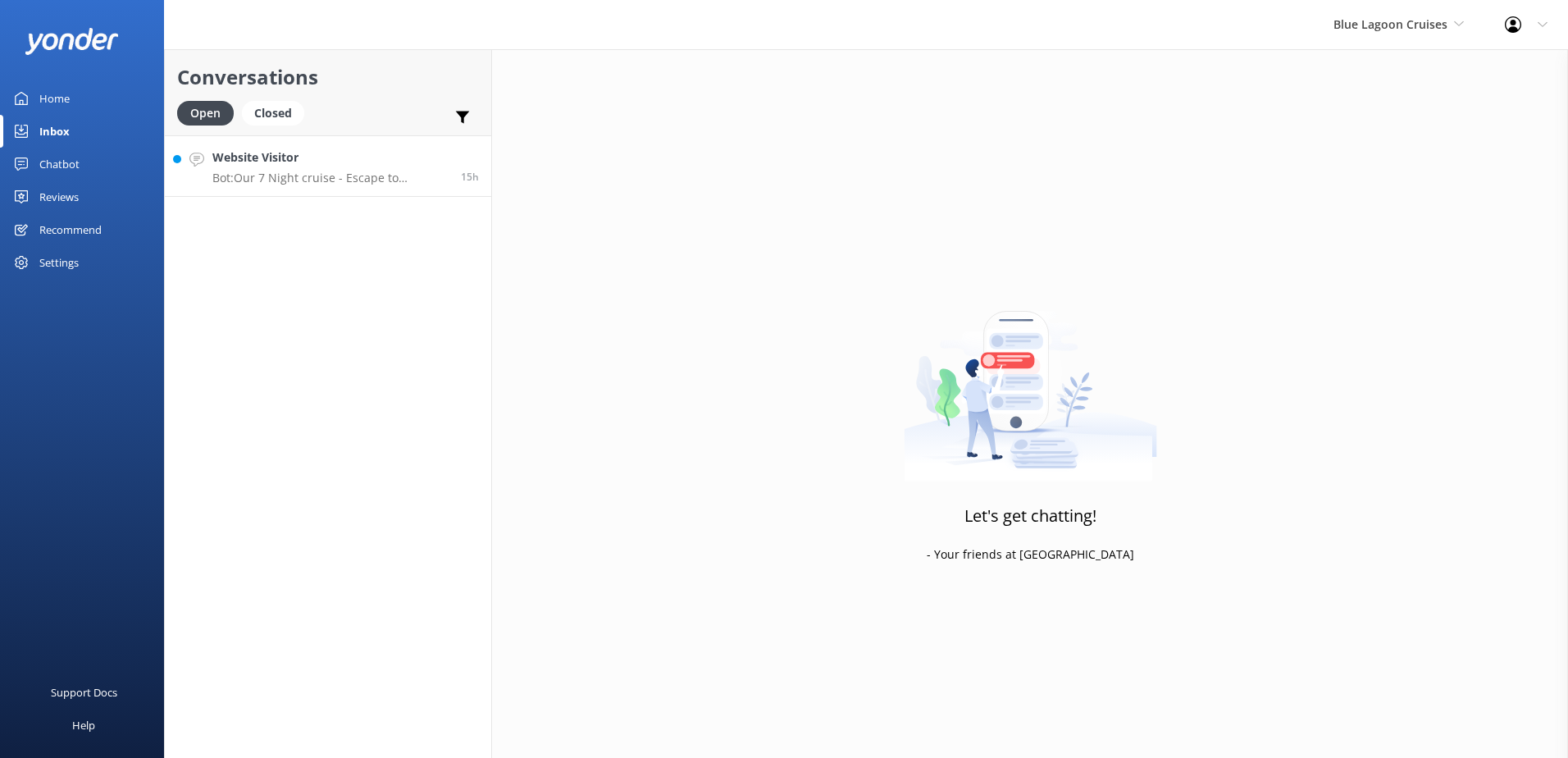
click at [262, 190] on link "Website Visitor Bot: Our 7 Night cruise - Escape to Paradise Cruise - is easily…" at bounding box center [328, 166] width 326 height 62
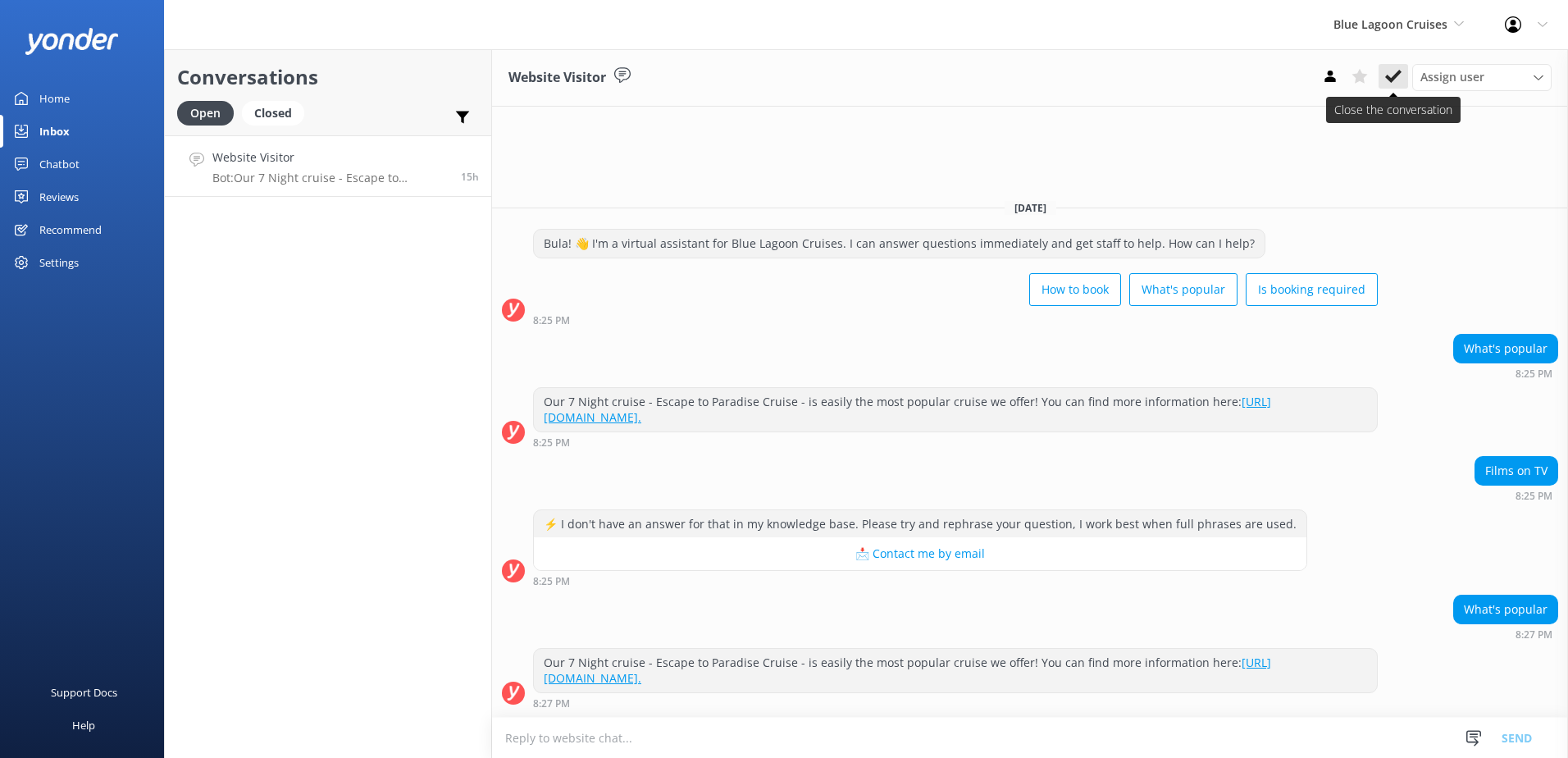
click at [1399, 70] on icon at bounding box center [1394, 76] width 16 height 16
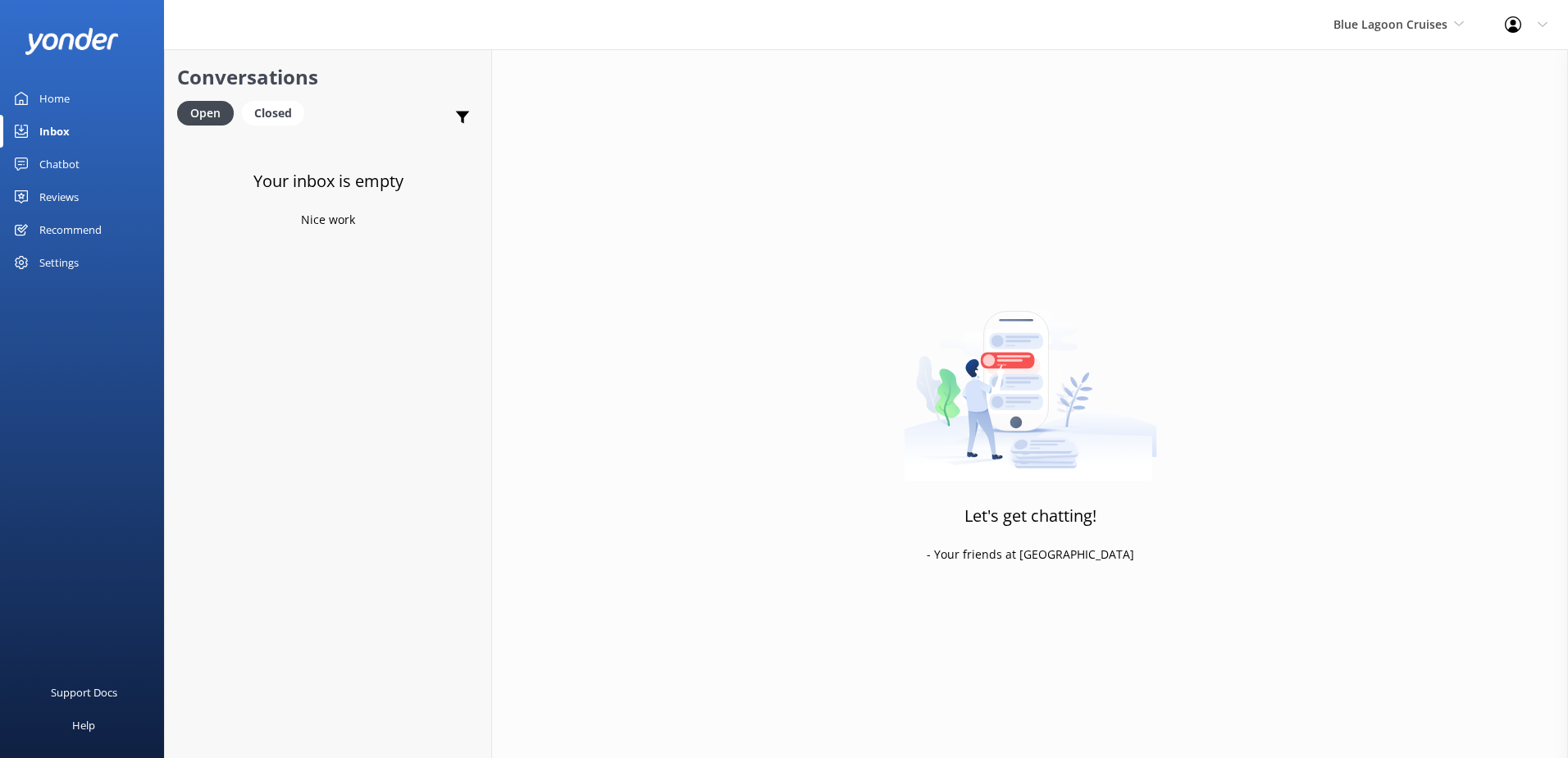
click at [1400, 45] on div "Blue Lagoon Cruises South Sea Sailing South Sea Cruises Malamala Beach Club Awe…" at bounding box center [1399, 25] width 172 height 49
click at [1375, 79] on link "South Sea Sailing" at bounding box center [1396, 69] width 164 height 39
